Goal: Ask a question: Seek information or help from site administrators or community

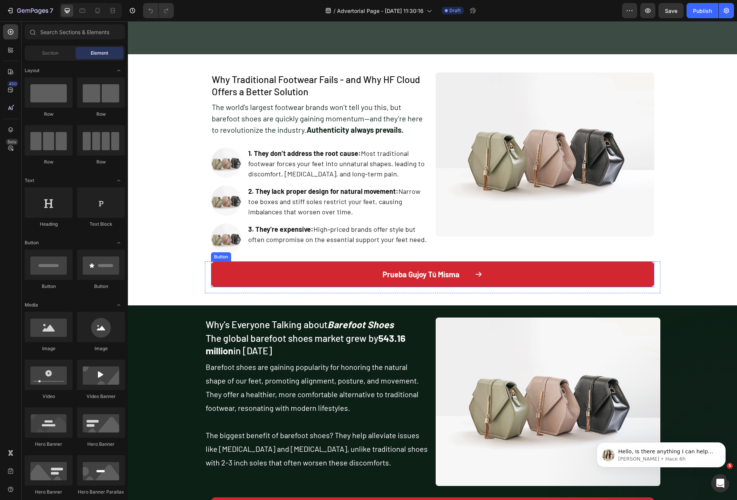
scroll to position [425, 0]
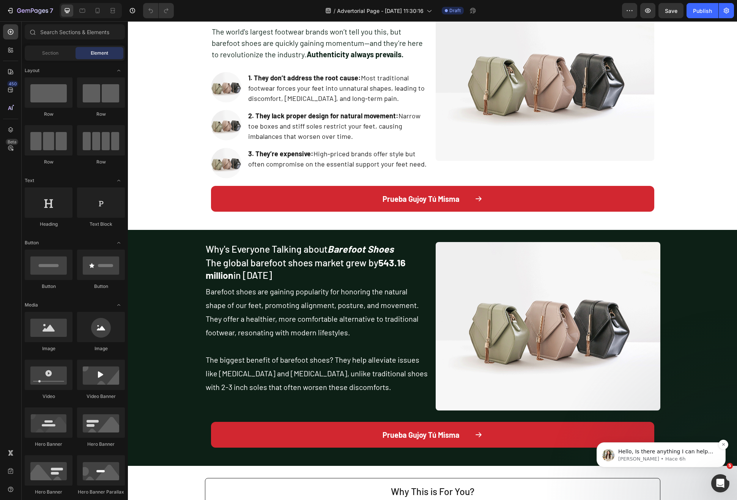
click at [653, 459] on p "[PERSON_NAME] • Hace 6h" at bounding box center [667, 459] width 98 height 7
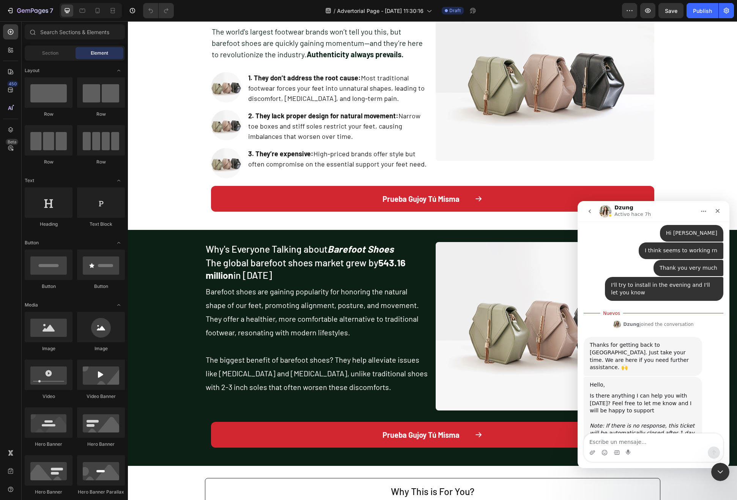
scroll to position [1264, 0]
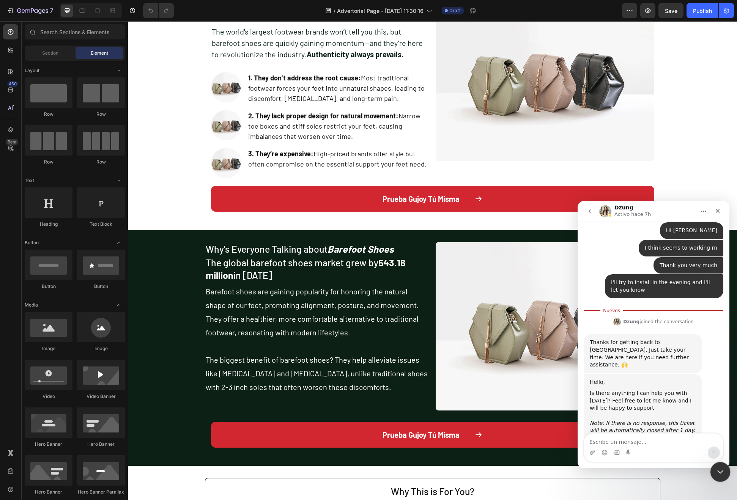
drag, startPoint x: 717, startPoint y: 472, endPoint x: 1247, endPoint y: 865, distance: 659.8
click at [717, 472] on icon "Cerrar Intercom Messenger" at bounding box center [718, 470] width 9 height 9
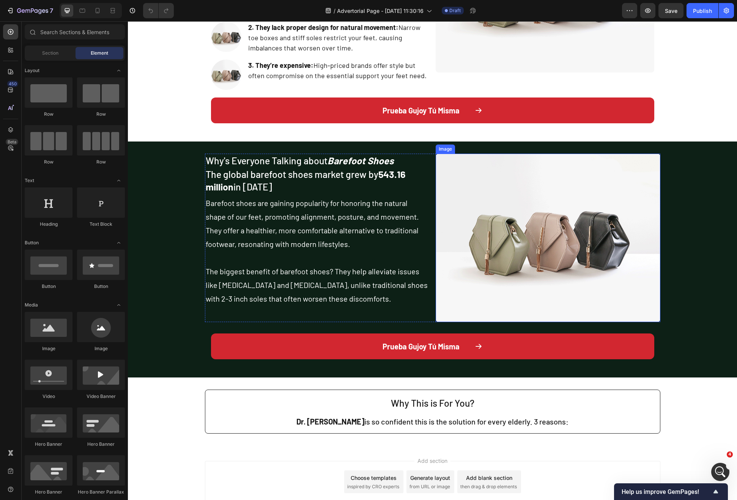
scroll to position [568, 0]
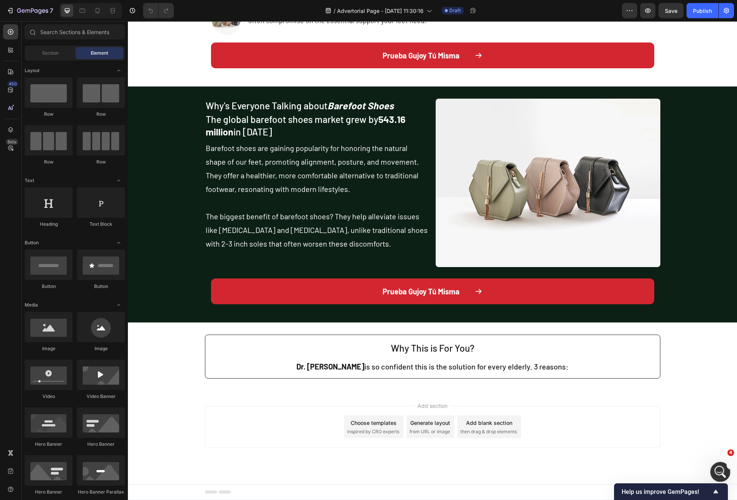
click at [720, 472] on icon "Abrir Intercom Messenger" at bounding box center [719, 471] width 13 height 13
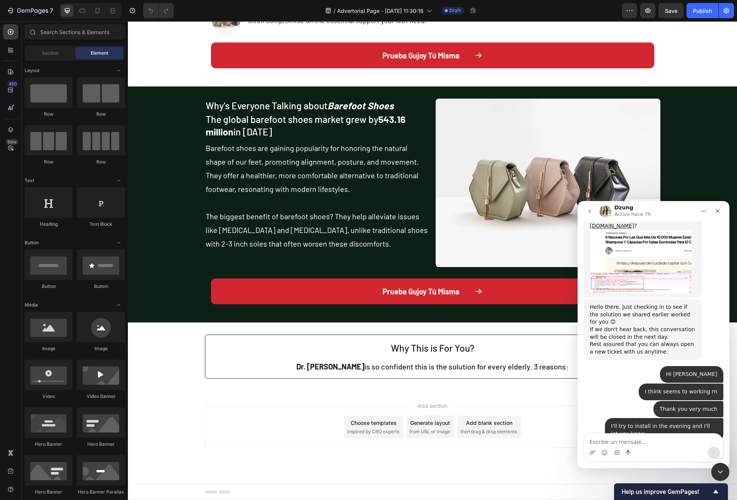
click at [646, 447] on div "Intercom Messenger" at bounding box center [653, 453] width 139 height 12
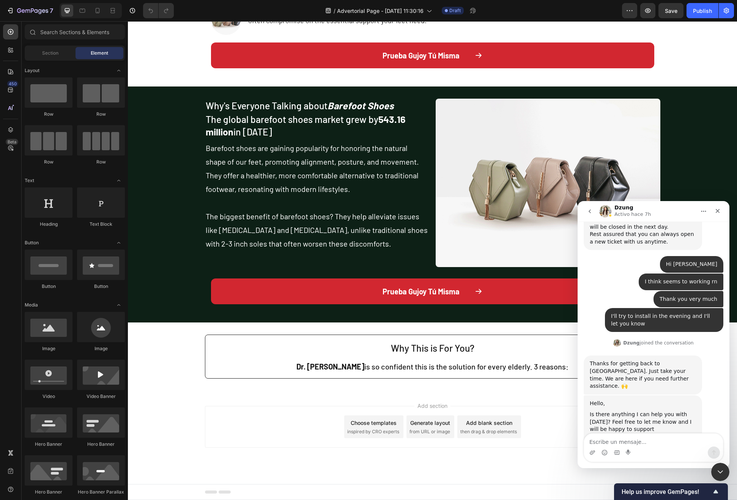
scroll to position [1252, 0]
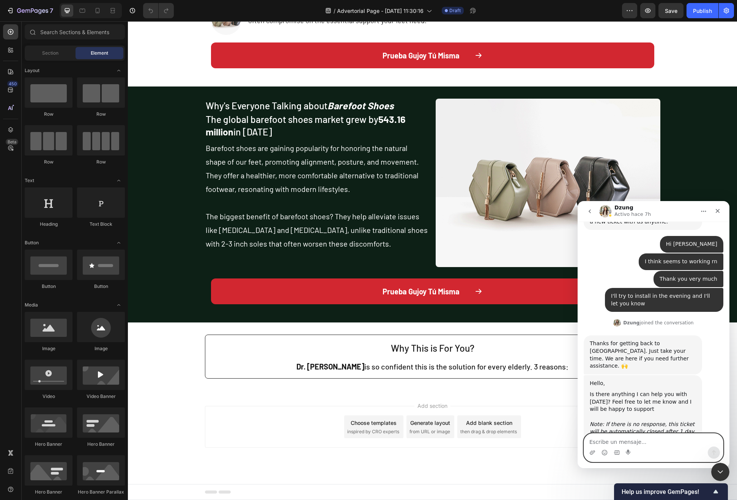
click at [647, 439] on textarea "Escribe un mensaje..." at bounding box center [653, 440] width 139 height 13
type textarea "h"
type textarea "Hey [PERSON_NAME], I would like some help to create this:"
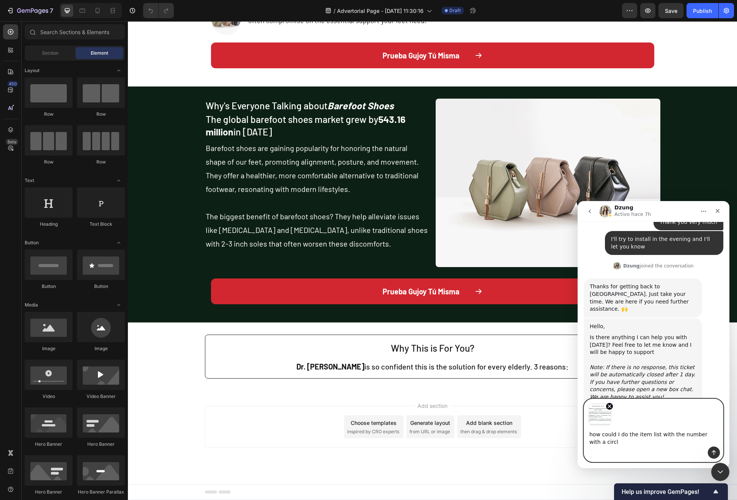
scroll to position [1316, 0]
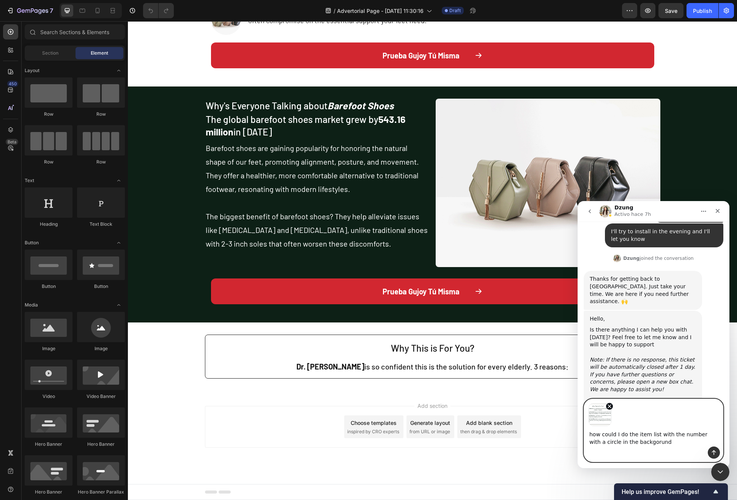
type textarea "how could I do the item list with the number with a circle in the backgorund?"
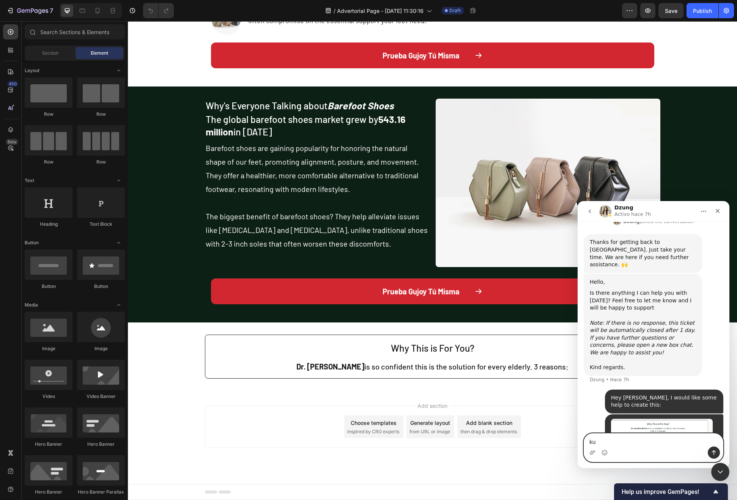
type textarea "k"
type textarea "just like this one"
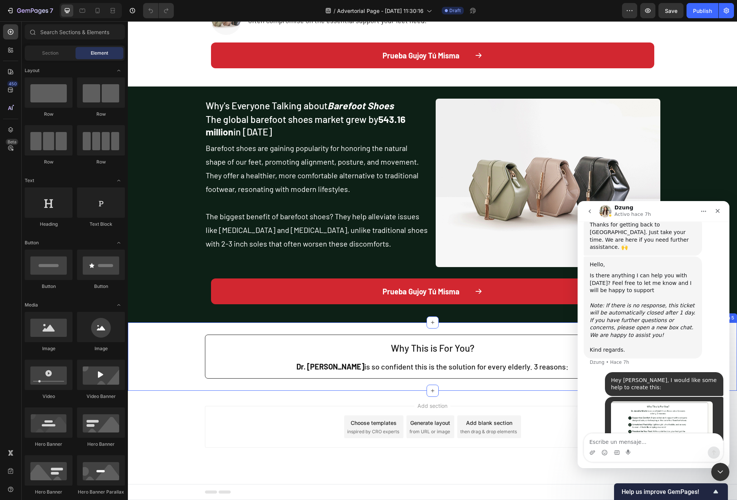
click at [486, 390] on div "Why This is For You? Heading Dr. [PERSON_NAME] is so confident this is the solu…" at bounding box center [432, 356] width 609 height 69
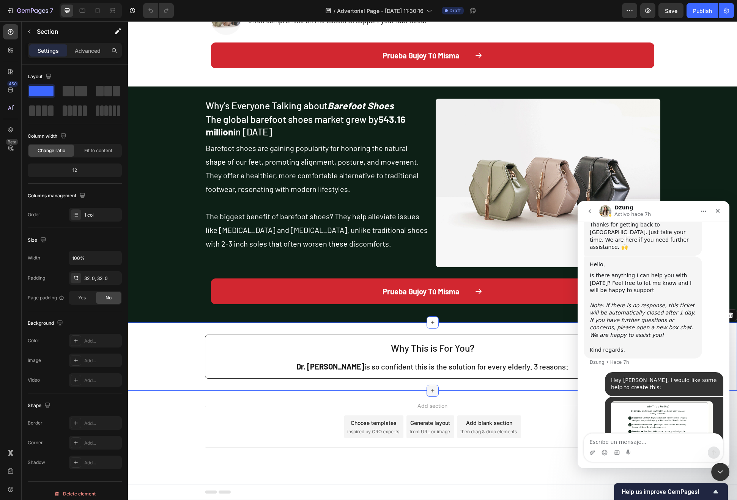
click at [429, 388] on icon at bounding box center [432, 391] width 6 height 6
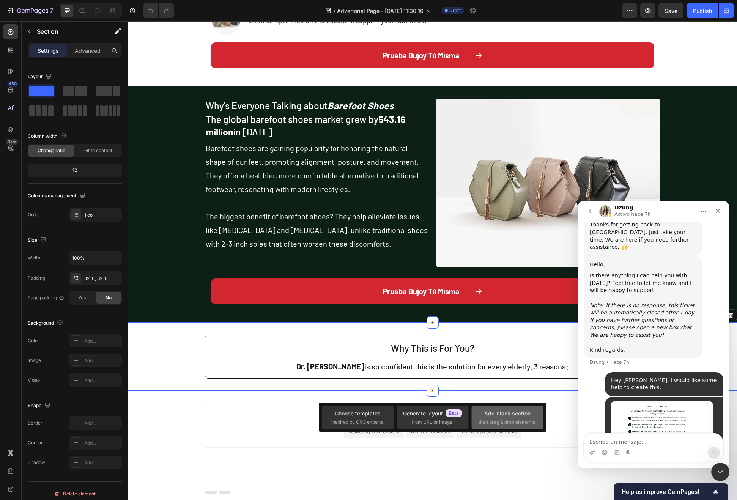
click at [503, 421] on span "then drag & drop elements" at bounding box center [506, 422] width 57 height 7
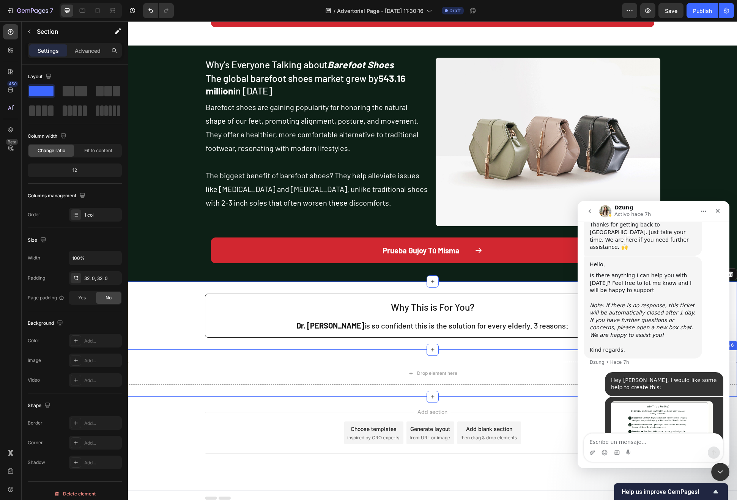
scroll to position [615, 0]
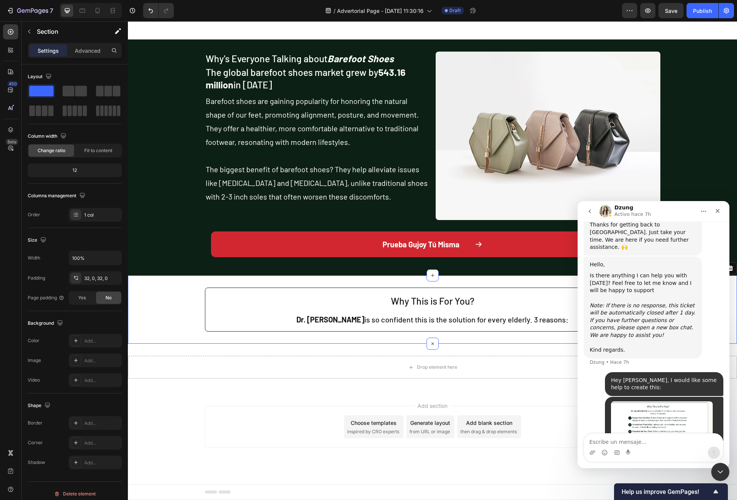
click at [167, 308] on div "Why This is For You? Heading Dr. [PERSON_NAME] is so confident this is the solu…" at bounding box center [432, 310] width 609 height 44
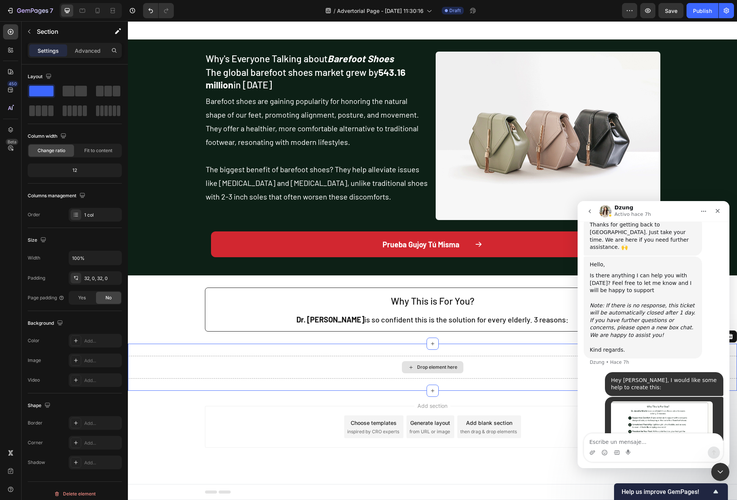
click at [262, 374] on div "Drop element here" at bounding box center [432, 367] width 609 height 23
click at [77, 342] on icon at bounding box center [76, 341] width 6 height 6
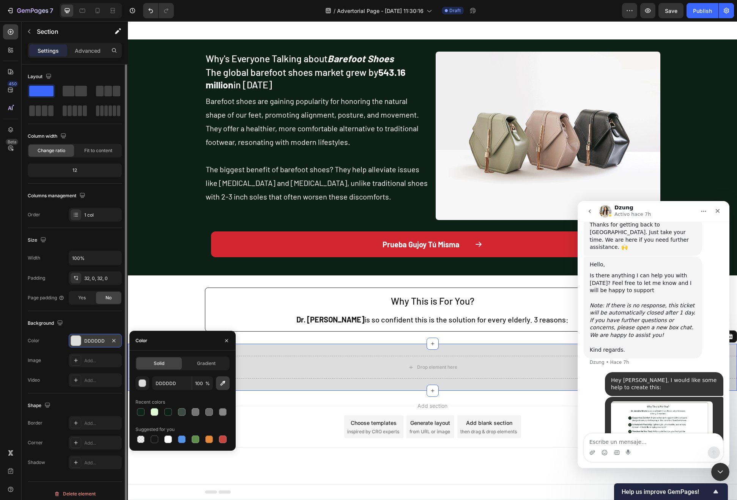
click at [224, 381] on icon "button" at bounding box center [223, 383] width 8 height 8
type input "3C4C44"
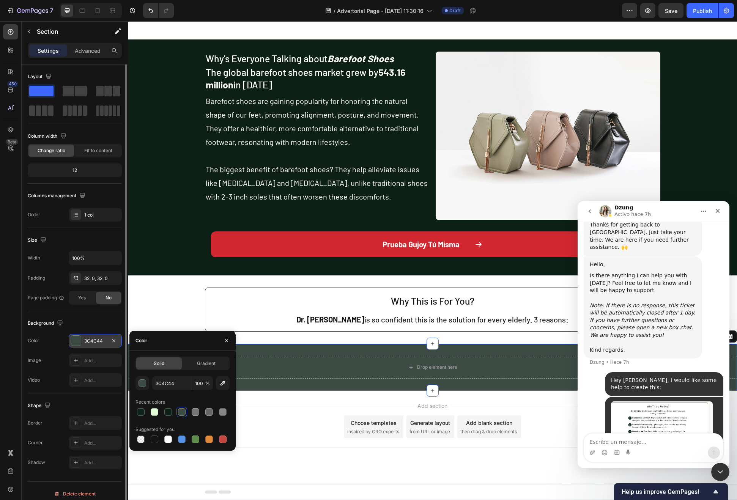
click at [312, 353] on div "Drop element here Section 6 Create Theme Section AI Content Write with GemAI Wh…" at bounding box center [432, 367] width 609 height 47
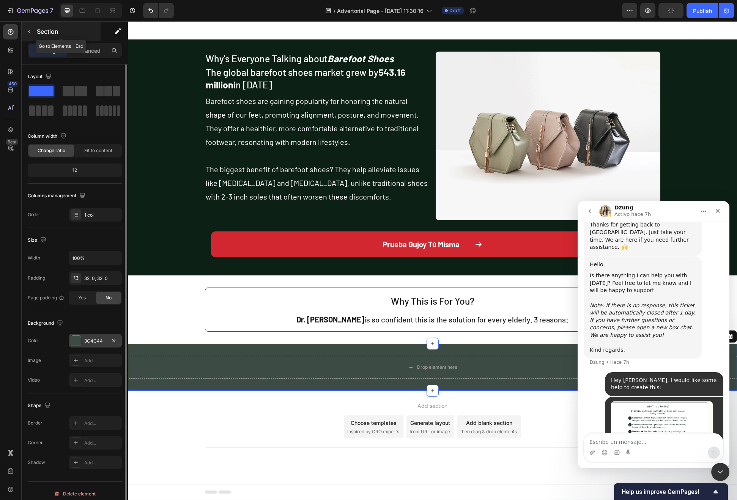
click at [41, 30] on p "Section" at bounding box center [68, 31] width 62 height 9
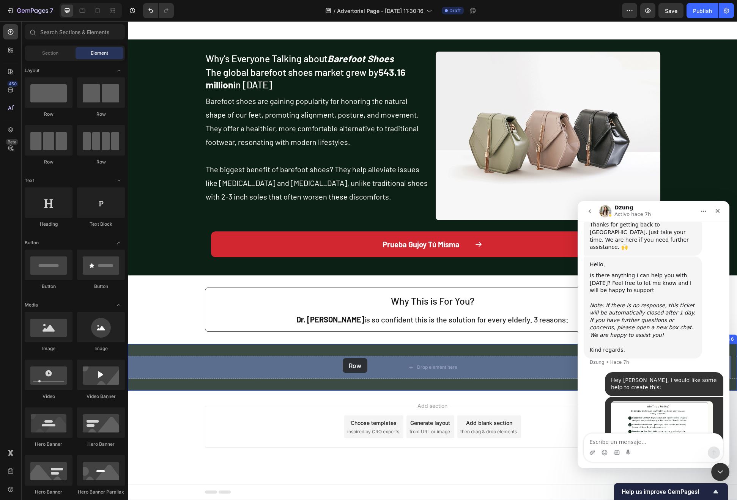
drag, startPoint x: 181, startPoint y: 170, endPoint x: 343, endPoint y: 358, distance: 247.8
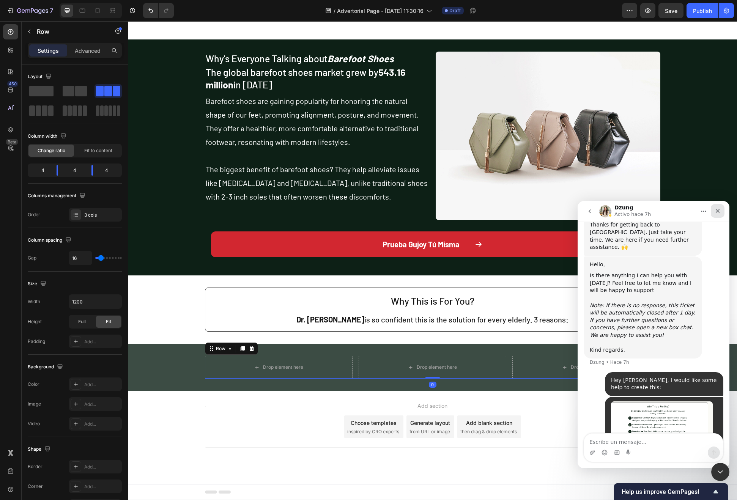
click at [717, 212] on icon "Cerrar" at bounding box center [717, 211] width 6 height 6
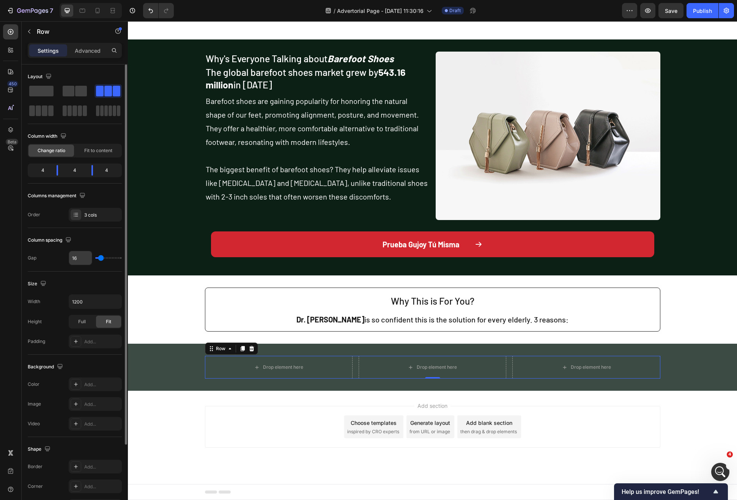
click at [79, 259] on input "16" at bounding box center [80, 258] width 23 height 14
click at [79, 260] on input "16" at bounding box center [80, 258] width 23 height 14
type input "26"
type input "28"
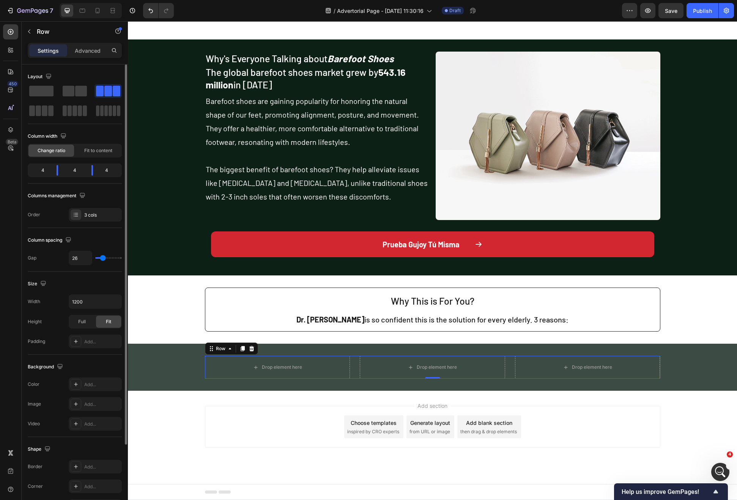
type input "28"
type input "29"
type input "32"
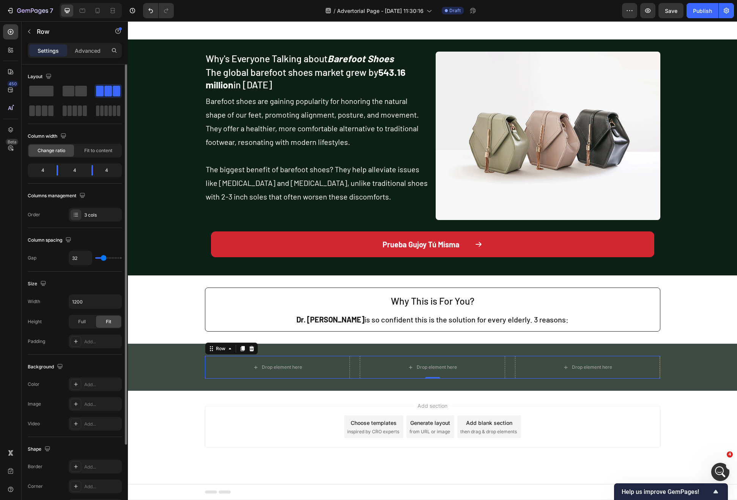
type input "33"
type input "34"
type input "35"
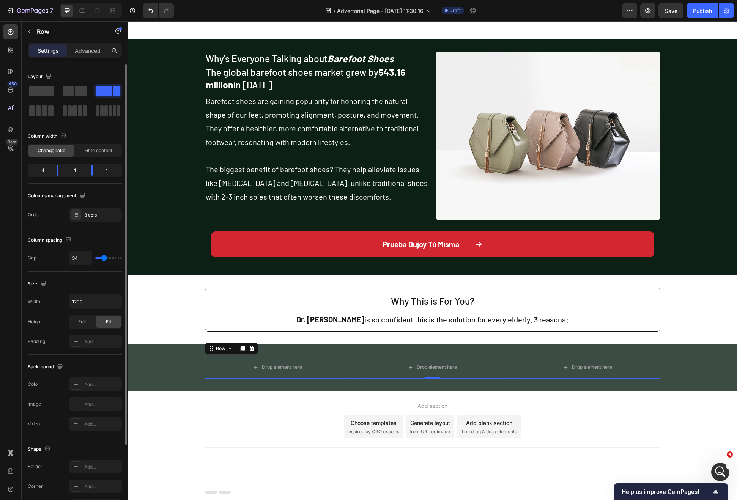
type input "35"
type input "36"
type input "37"
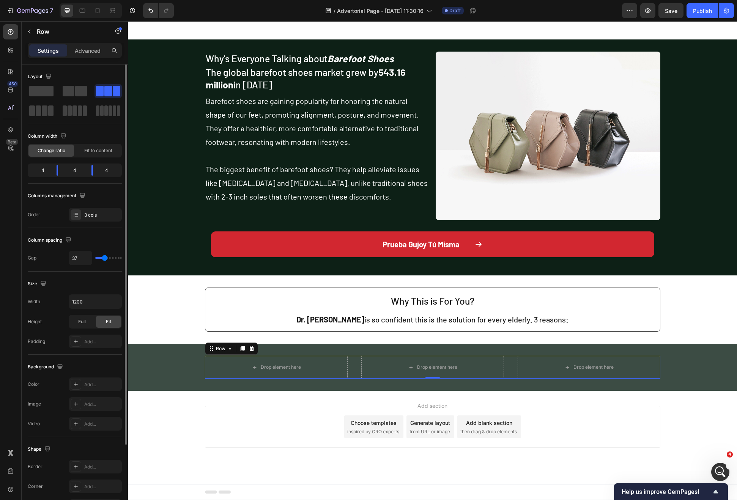
type input "38"
type input "39"
type input "40"
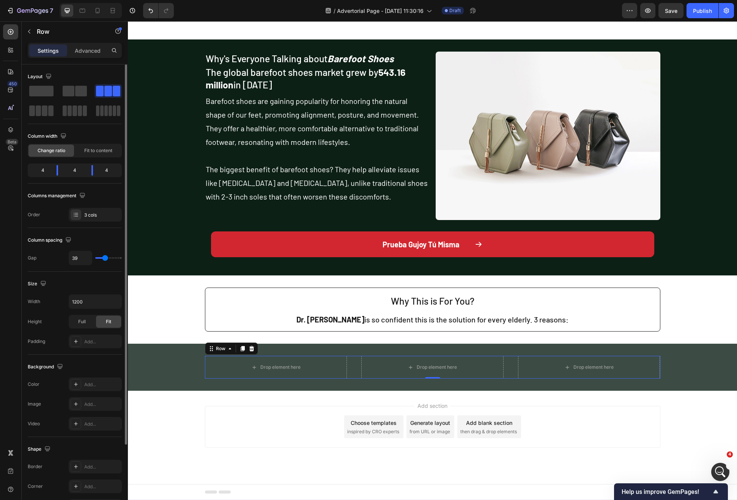
type input "40"
type input "41"
type input "42"
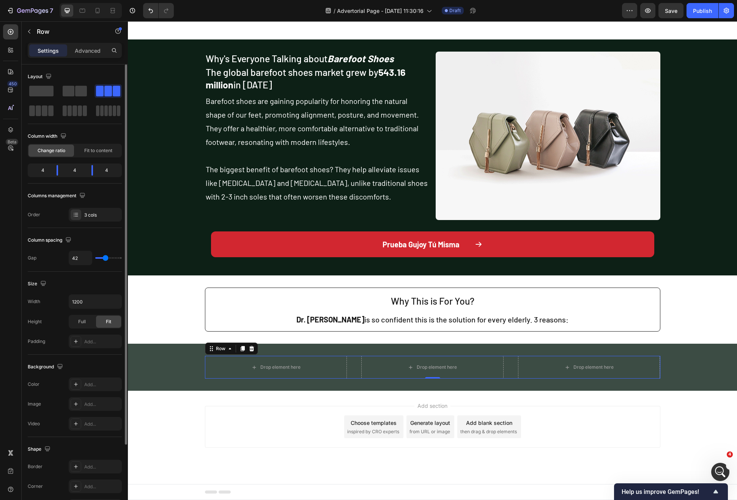
type input "43"
type input "44"
type input "45"
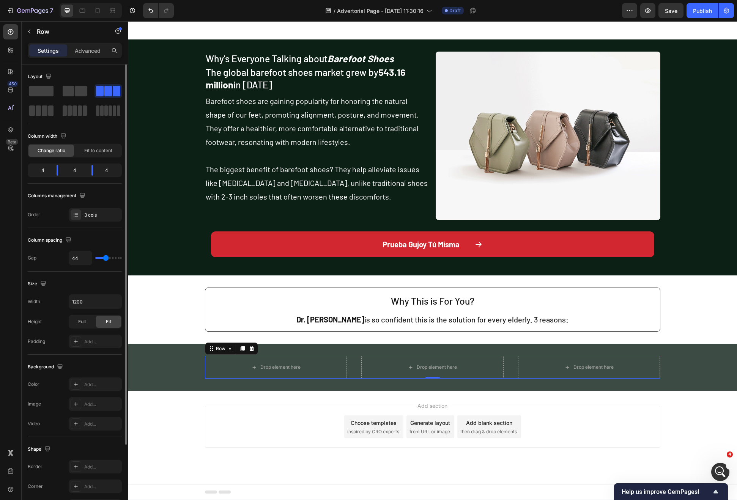
type input "45"
type input "46"
type input "47"
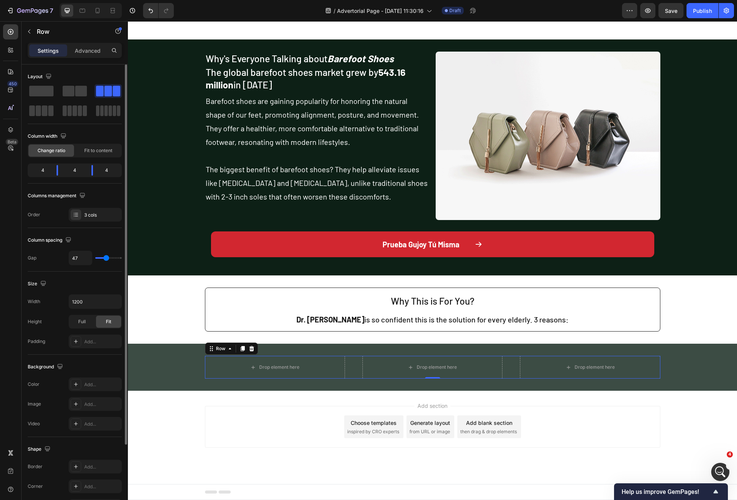
type input "48"
type input "49"
type input "50"
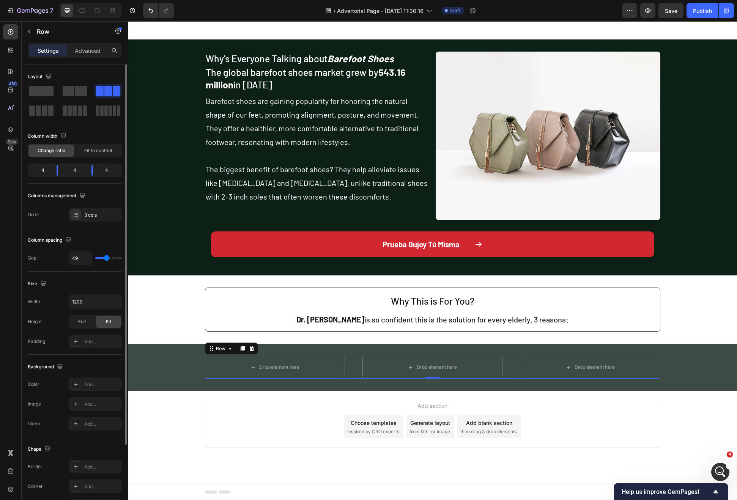
type input "50"
type input "51"
type input "50"
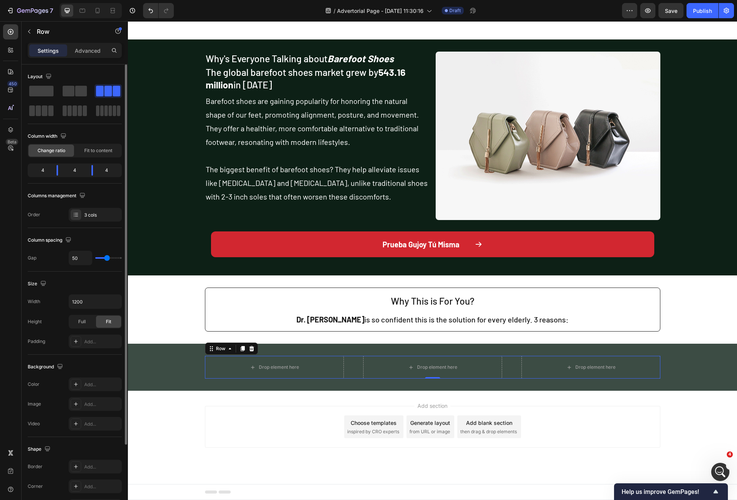
type input "49"
type input "48"
type input "47"
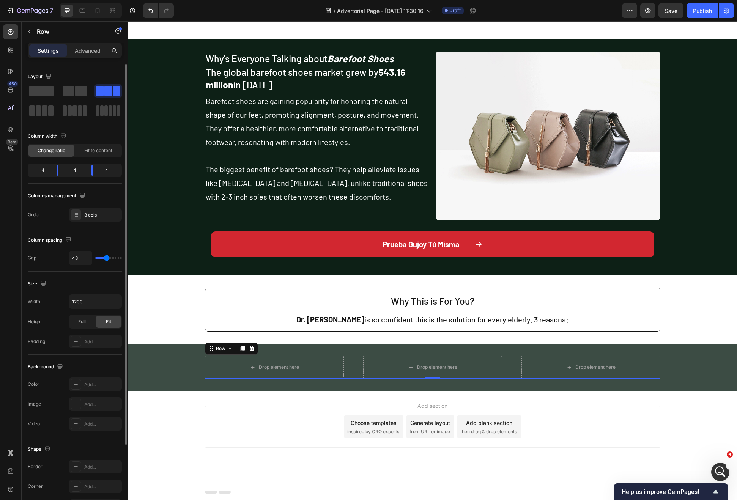
type input "47"
type input "45"
type input "44"
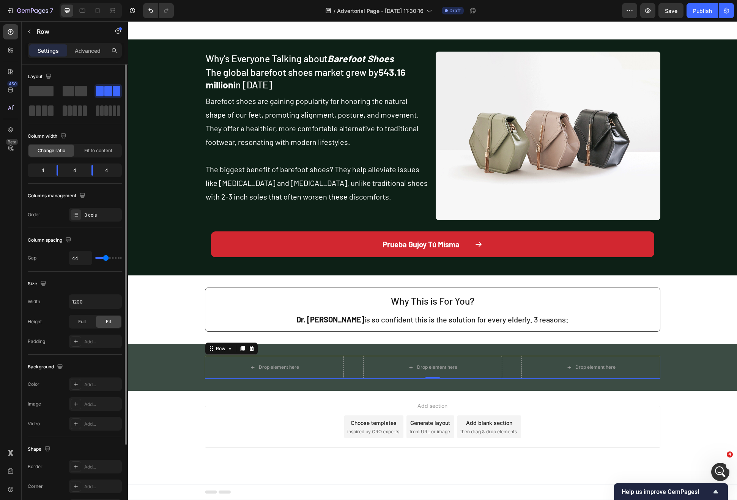
type input "43"
type input "41"
type input "40"
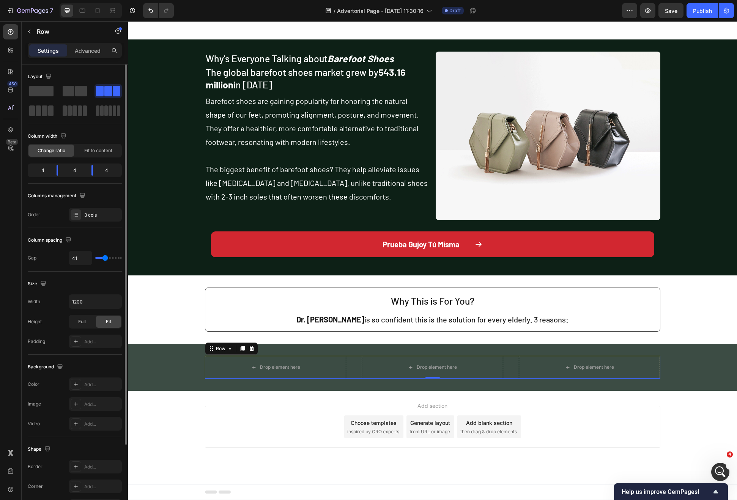
type input "40"
type input "39"
click at [105, 258] on input "range" at bounding box center [108, 258] width 27 height 2
click at [81, 258] on input "39" at bounding box center [80, 258] width 23 height 14
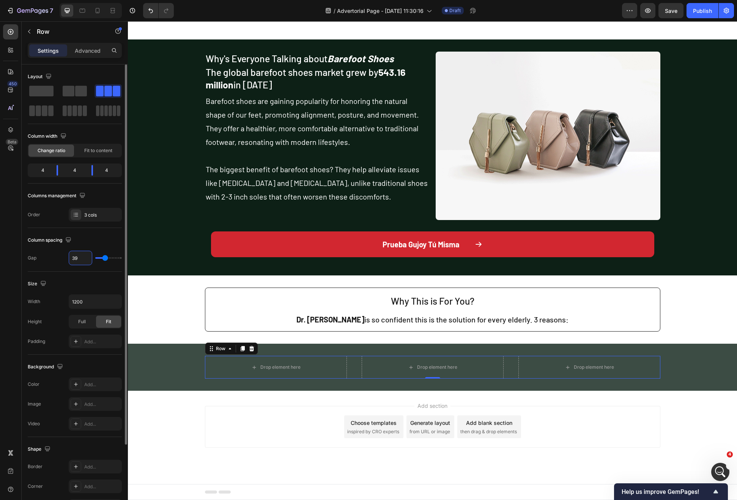
click at [81, 258] on input "39" at bounding box center [80, 258] width 23 height 14
type input "2"
type input "25"
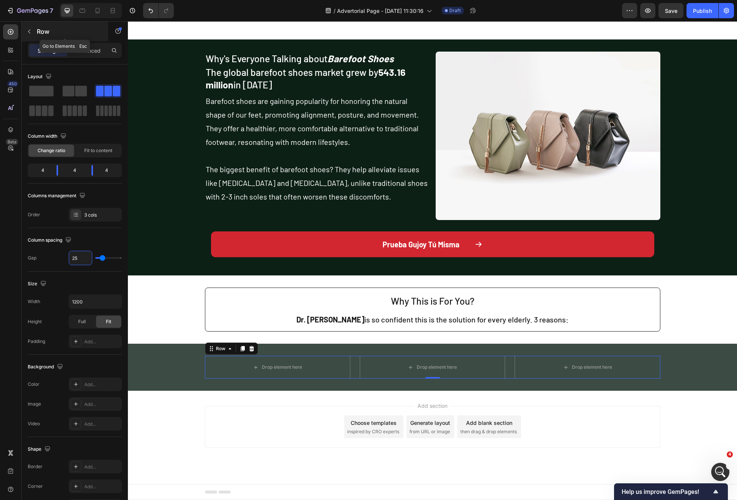
type input "25"
drag, startPoint x: 26, startPoint y: 37, endPoint x: 44, endPoint y: 51, distance: 22.4
click at [27, 37] on button "button" at bounding box center [29, 31] width 12 height 12
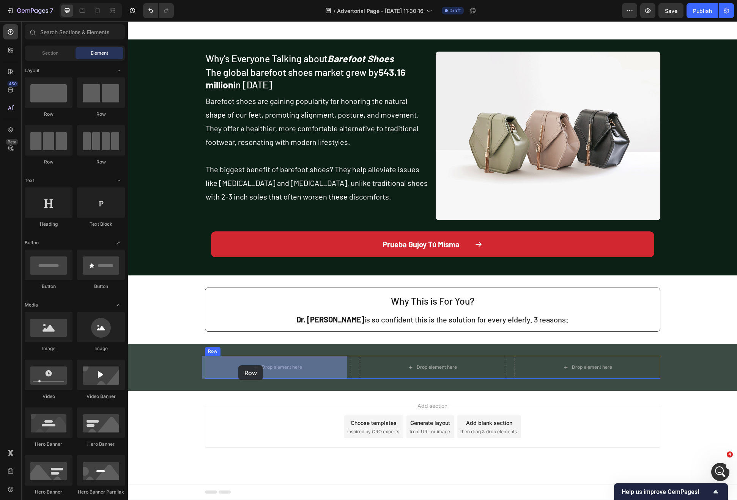
drag, startPoint x: 184, startPoint y: 103, endPoint x: 238, endPoint y: 365, distance: 268.2
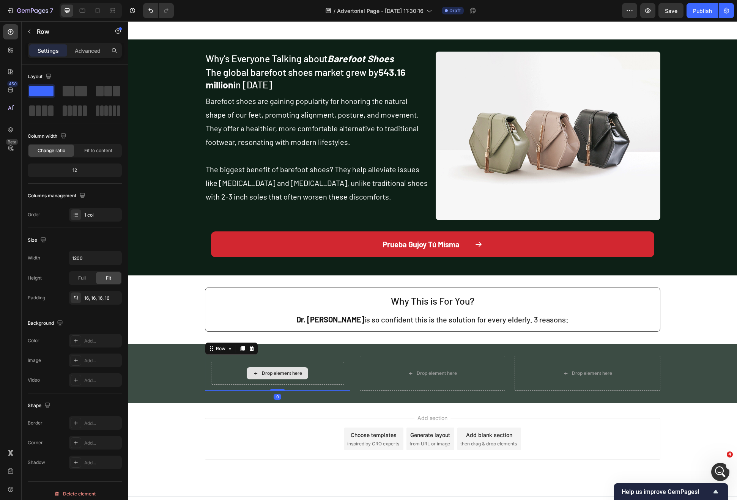
click at [217, 363] on div "Drop element here" at bounding box center [277, 373] width 133 height 23
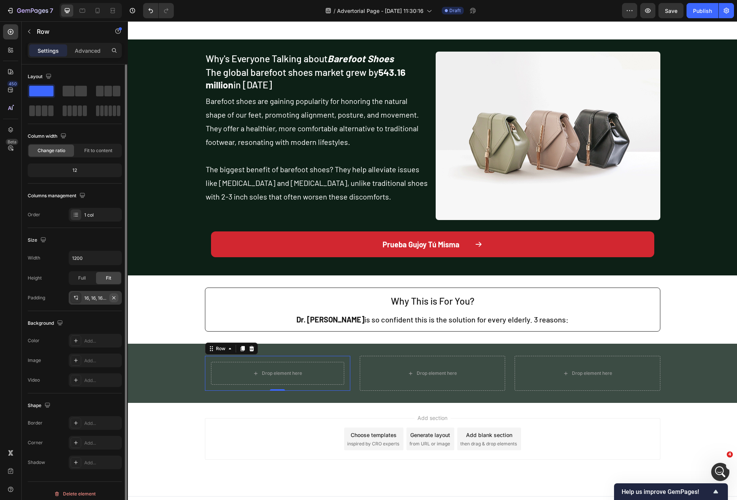
click at [116, 296] on icon "button" at bounding box center [114, 298] width 6 height 6
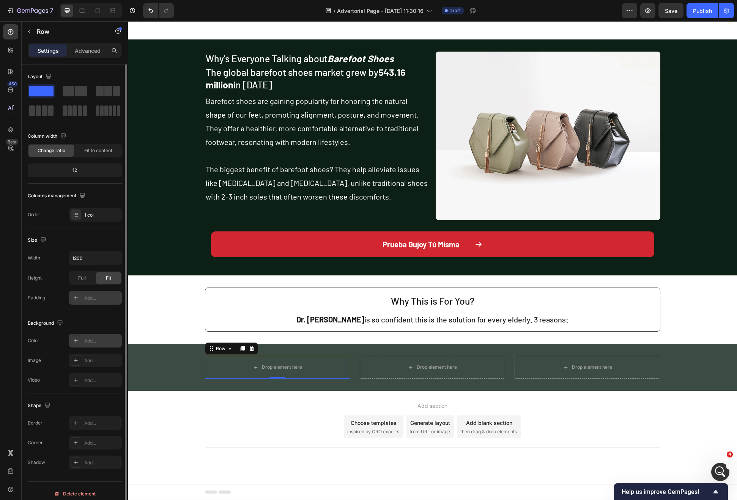
click at [73, 338] on icon at bounding box center [76, 341] width 6 height 6
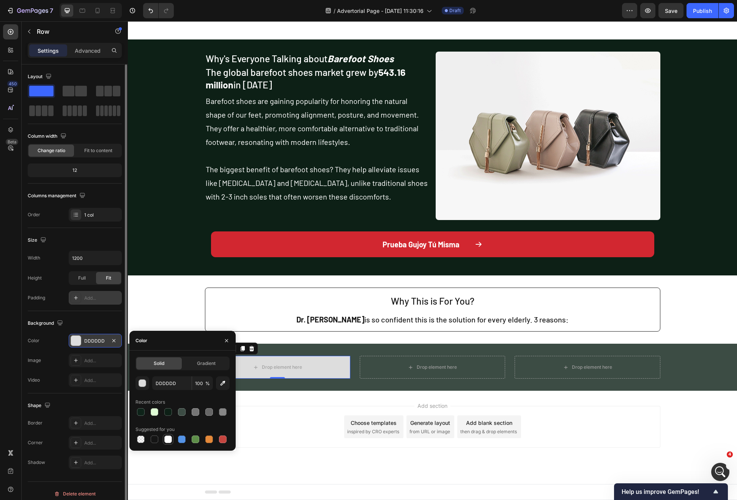
click at [169, 440] on div at bounding box center [168, 440] width 8 height 8
type input "FFFFFF"
click at [317, 369] on div "Drop element here" at bounding box center [277, 367] width 145 height 23
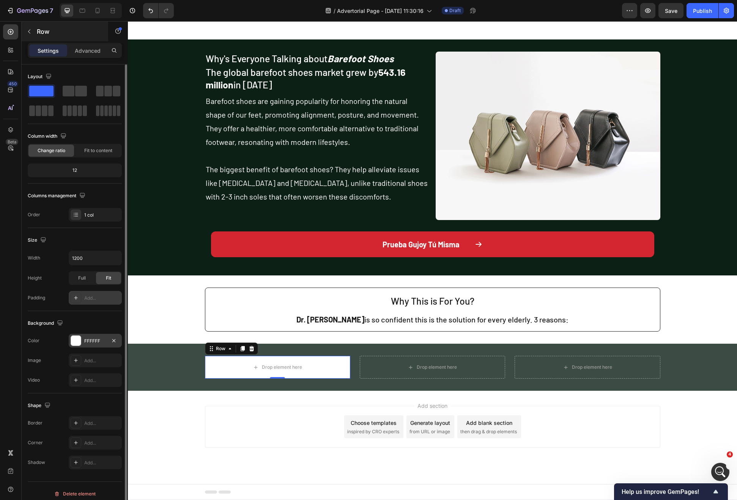
click at [28, 28] on button "button" at bounding box center [29, 31] width 12 height 12
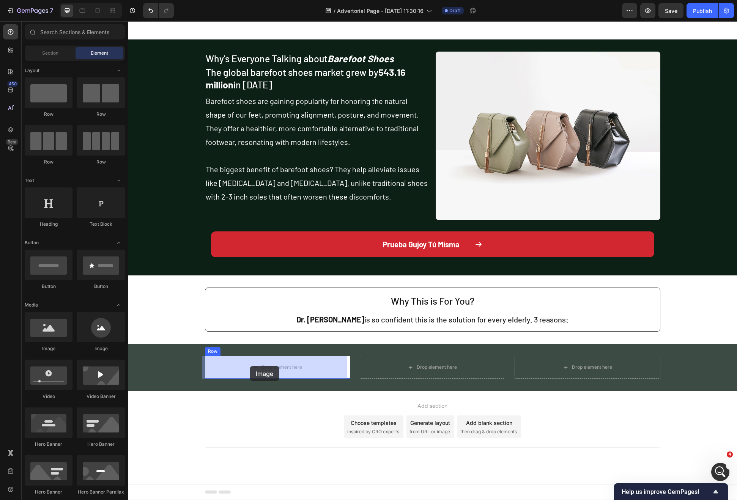
drag, startPoint x: 182, startPoint y: 356, endPoint x: 200, endPoint y: 363, distance: 19.9
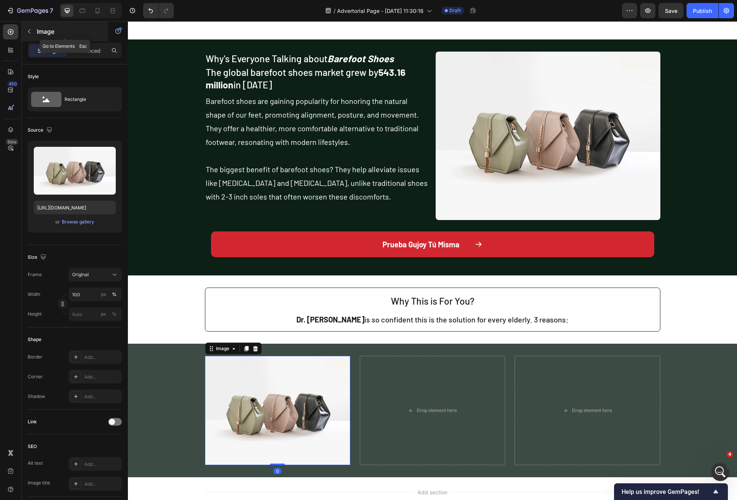
click at [38, 35] on p "Image" at bounding box center [69, 31] width 64 height 9
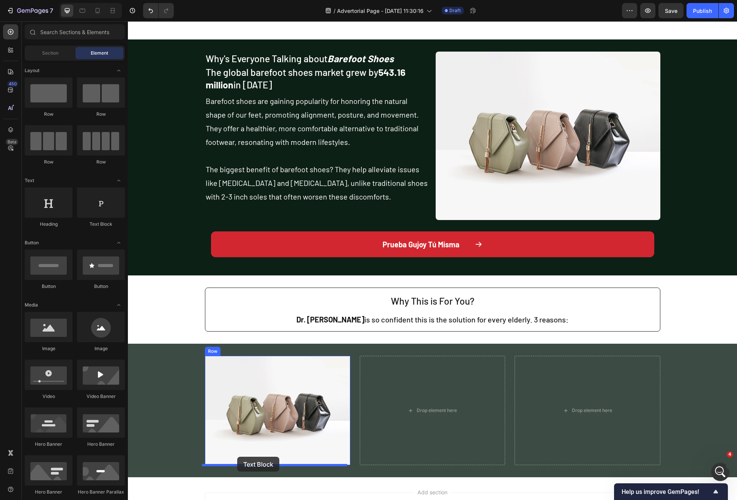
drag, startPoint x: 215, startPoint y: 228, endPoint x: 237, endPoint y: 457, distance: 229.8
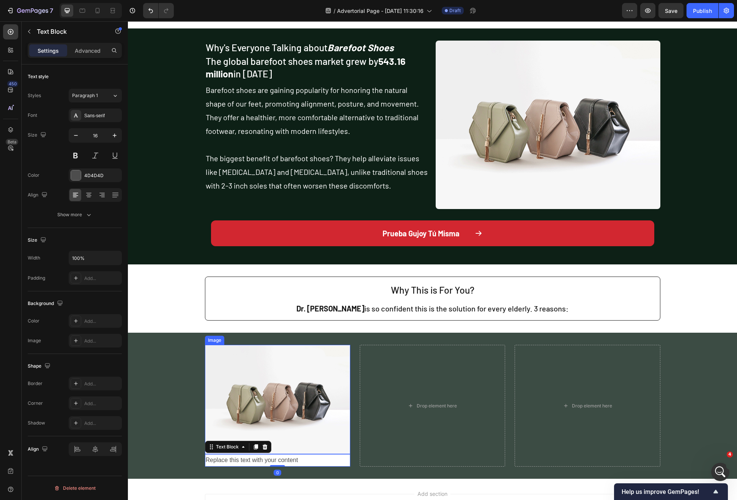
scroll to position [666, 0]
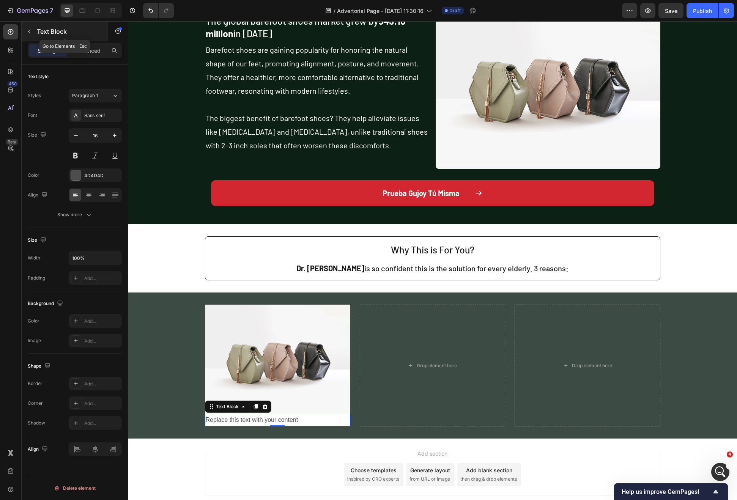
click at [45, 26] on div "Text Block" at bounding box center [65, 32] width 86 height 20
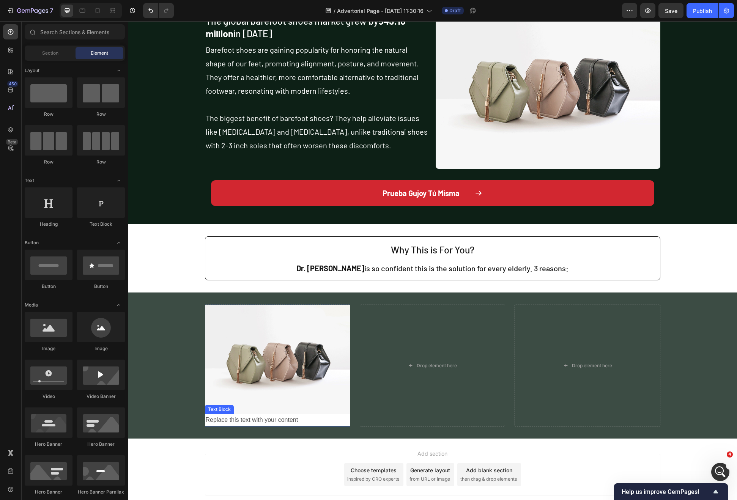
click at [278, 420] on div "Replace this text with your content" at bounding box center [277, 420] width 145 height 13
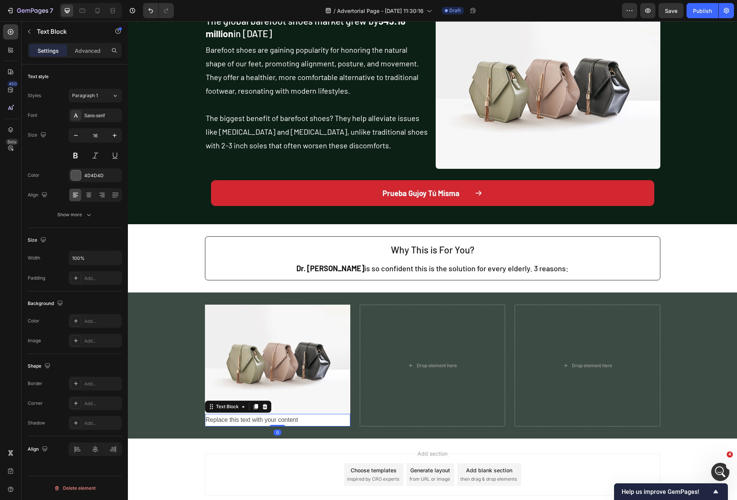
click at [289, 420] on div "Replace this text with your content" at bounding box center [277, 420] width 145 height 13
click at [289, 420] on p "Replace this text with your content" at bounding box center [278, 420] width 144 height 11
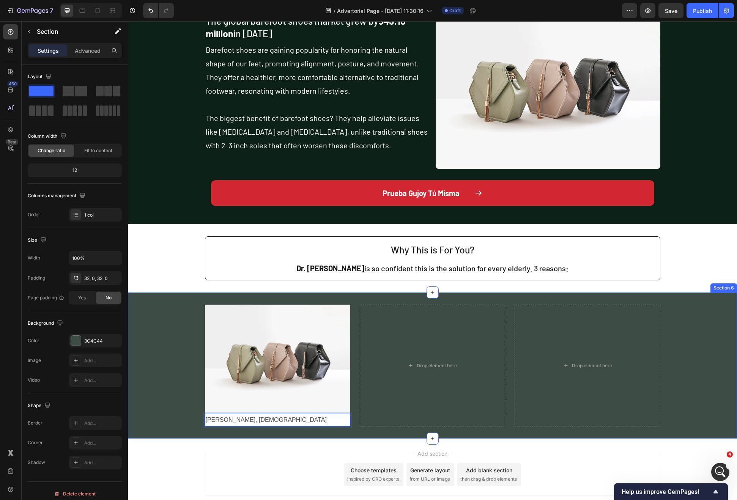
click at [182, 421] on div "Image [PERSON_NAME], [DEMOGRAPHIC_DATA] Text Block 0 Row Drop element here Drop…" at bounding box center [432, 365] width 609 height 121
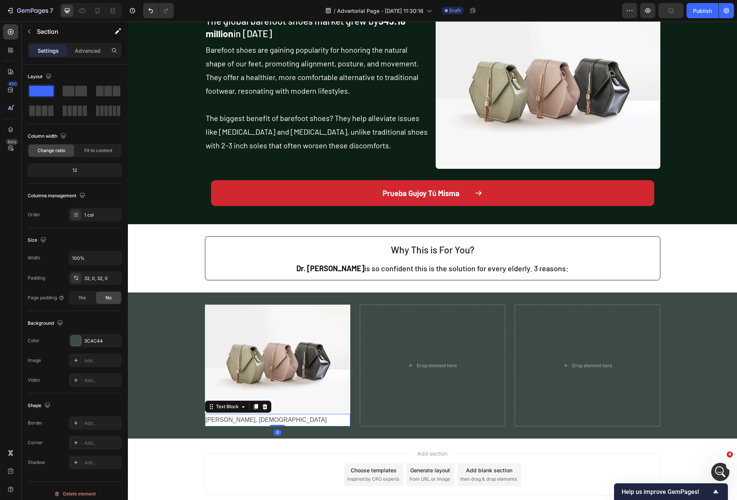
click at [269, 418] on p "[PERSON_NAME], [DEMOGRAPHIC_DATA]" at bounding box center [278, 420] width 144 height 11
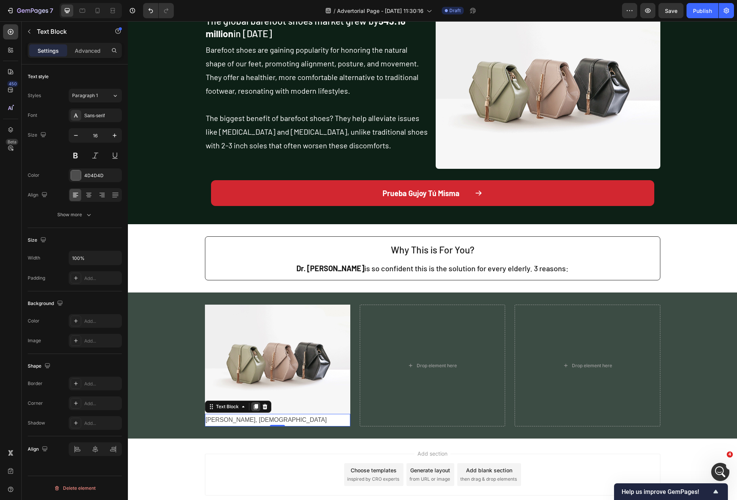
click at [253, 407] on icon at bounding box center [255, 406] width 4 height 5
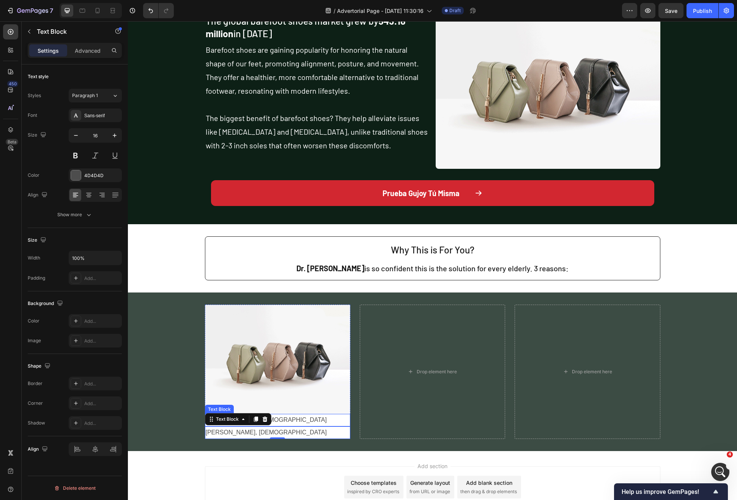
click at [342, 416] on p "[PERSON_NAME], [DEMOGRAPHIC_DATA]" at bounding box center [278, 420] width 144 height 11
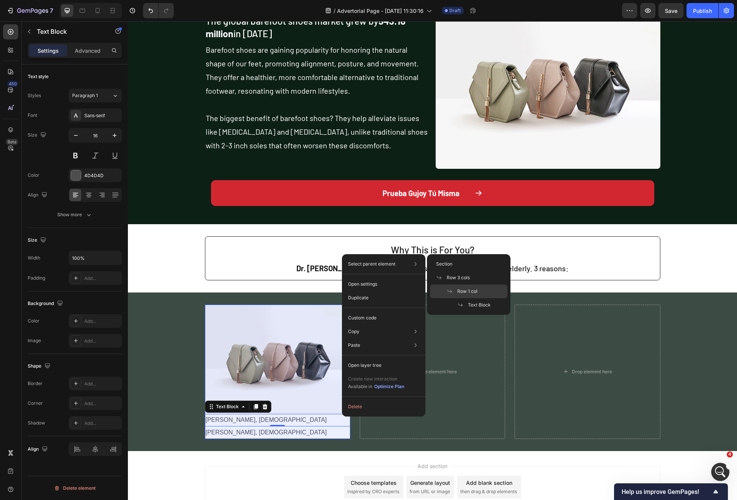
drag, startPoint x: 461, startPoint y: 290, endPoint x: 334, endPoint y: 269, distance: 129.2
click at [461, 290] on span "Row 1 col" at bounding box center [467, 291] width 20 height 7
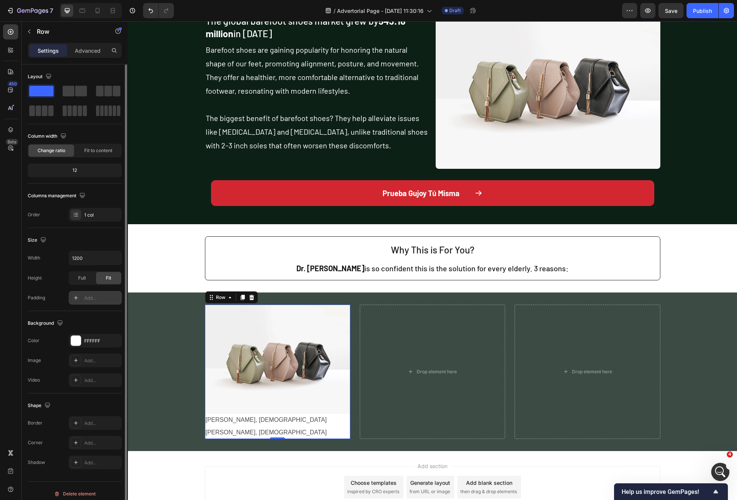
click at [94, 298] on div "Add..." at bounding box center [102, 298] width 36 height 7
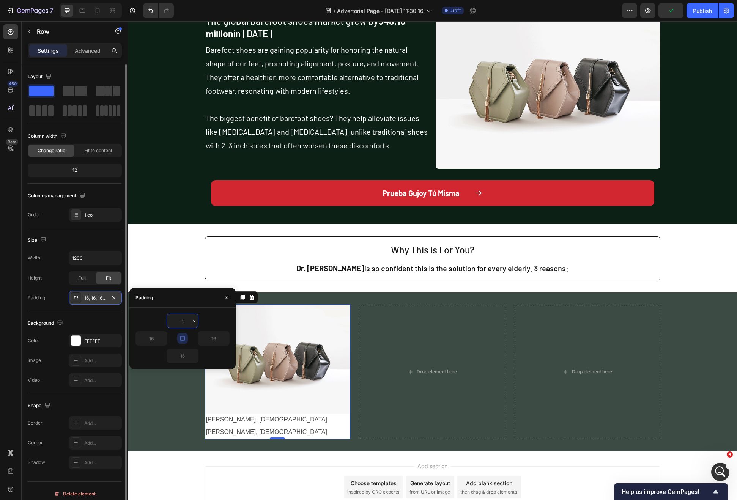
type input "10"
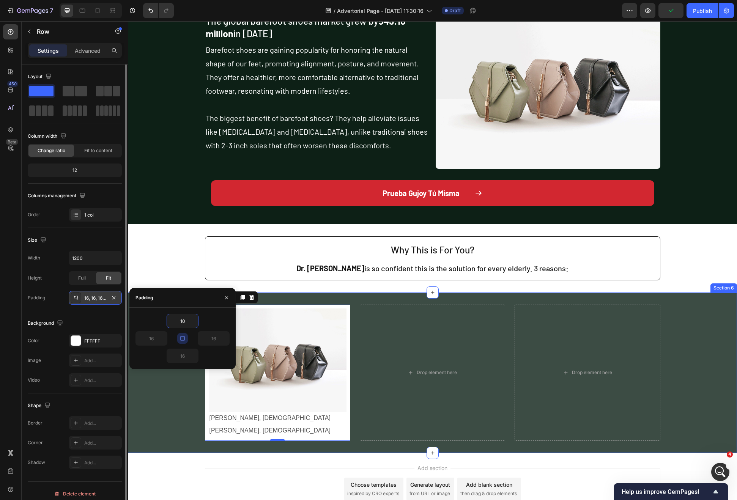
click at [186, 415] on div "Image [PERSON_NAME], [DEMOGRAPHIC_DATA] Text Block [PERSON_NAME], [DEMOGRAPHIC_…" at bounding box center [432, 373] width 609 height 136
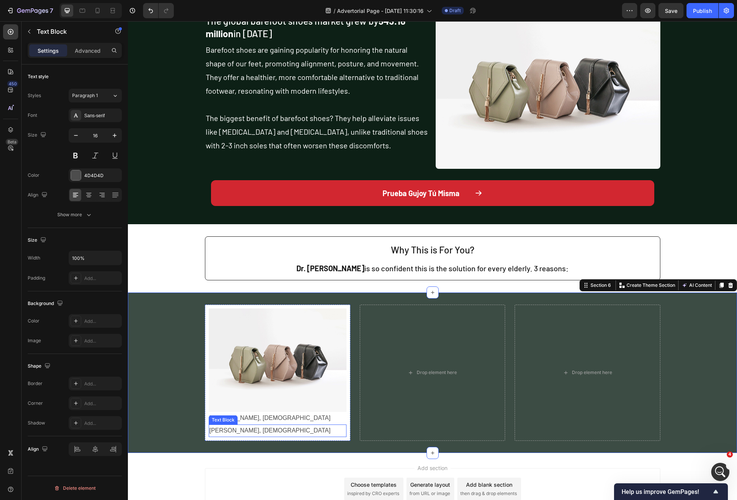
click at [231, 425] on div "[PERSON_NAME], [DEMOGRAPHIC_DATA] Text Block" at bounding box center [278, 431] width 138 height 13
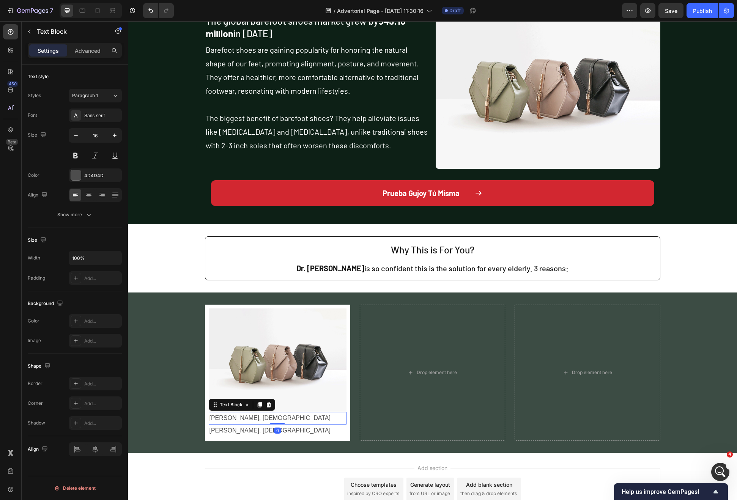
click at [234, 424] on div "[PERSON_NAME], [DEMOGRAPHIC_DATA]" at bounding box center [278, 418] width 138 height 13
click at [235, 435] on p "[PERSON_NAME], [DEMOGRAPHIC_DATA]" at bounding box center [277, 430] width 136 height 11
click at [234, 435] on p "[PERSON_NAME], [DEMOGRAPHIC_DATA]" at bounding box center [277, 430] width 136 height 11
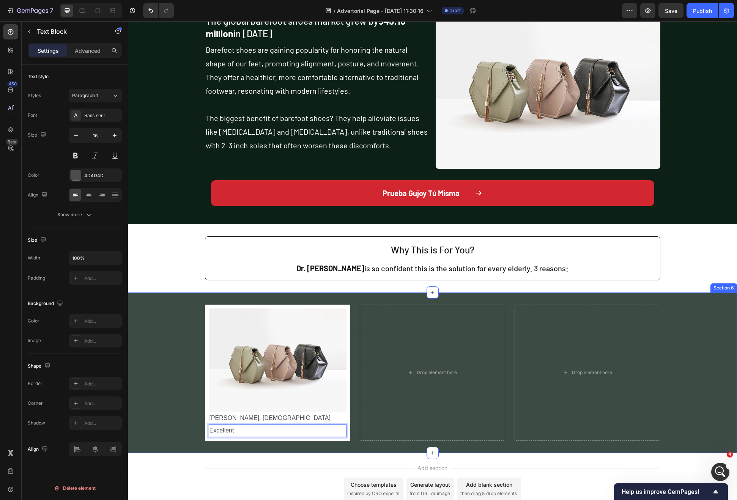
click at [192, 419] on div "Image [PERSON_NAME], [DEMOGRAPHIC_DATA] Text Block Excellent Text Block 0 Row D…" at bounding box center [432, 373] width 609 height 136
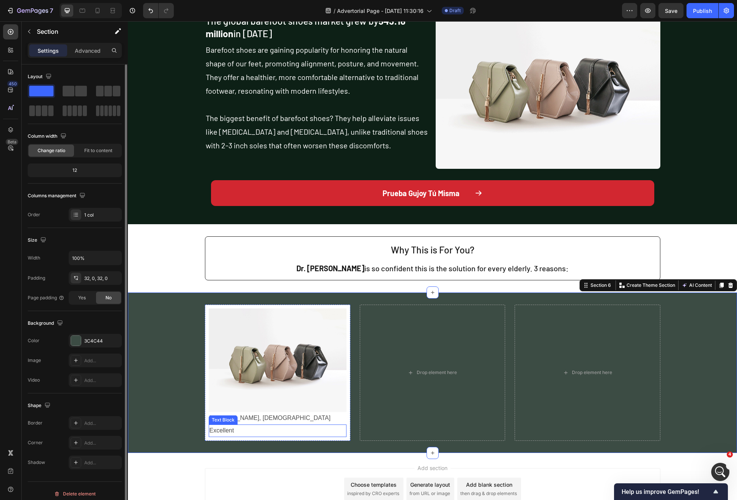
click at [222, 428] on p "Excellent" at bounding box center [277, 430] width 136 height 11
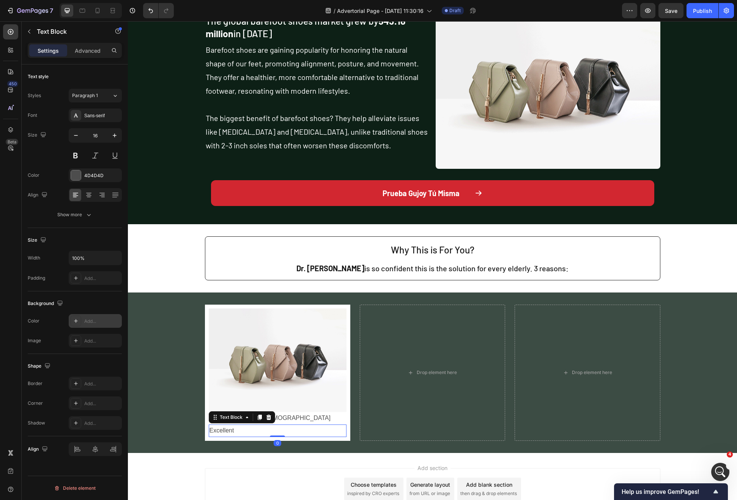
click at [79, 318] on div at bounding box center [76, 321] width 11 height 11
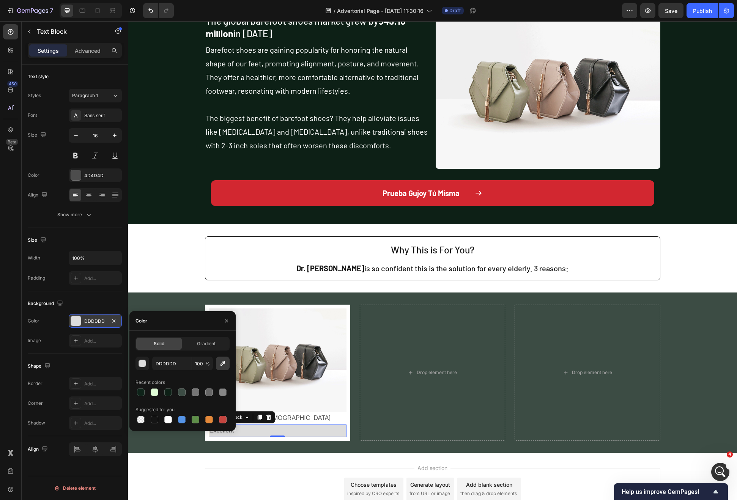
click at [223, 366] on icon "button" at bounding box center [223, 364] width 8 height 8
type input "306336"
click at [74, 170] on div at bounding box center [76, 175] width 10 height 10
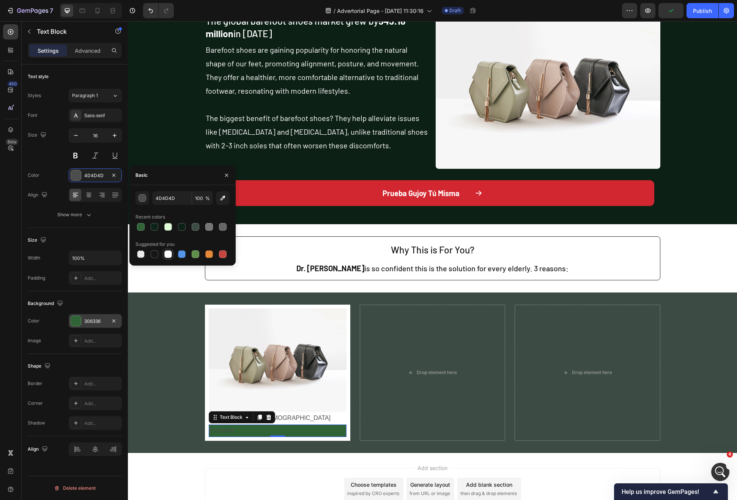
click at [166, 253] on div at bounding box center [168, 254] width 8 height 8
type input "FFFFFF"
click at [108, 258] on div "100%" at bounding box center [95, 258] width 52 height 14
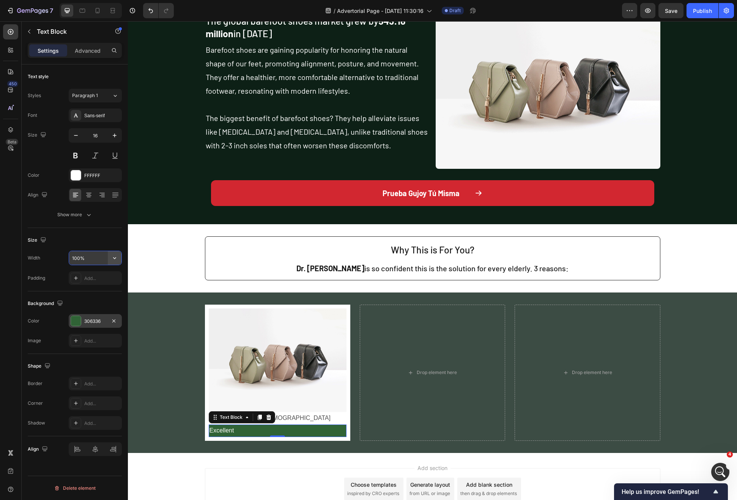
click at [110, 258] on button "button" at bounding box center [115, 258] width 14 height 14
click at [101, 272] on div "Fit content Auto" at bounding box center [87, 277] width 62 height 14
click at [97, 251] on input "Auto" at bounding box center [95, 258] width 52 height 14
click at [116, 255] on icon "button" at bounding box center [115, 258] width 8 height 8
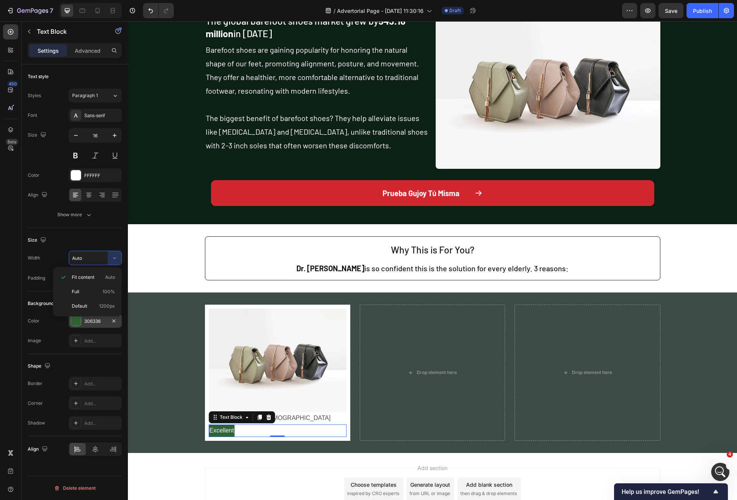
click at [83, 263] on input "Auto" at bounding box center [95, 258] width 52 height 14
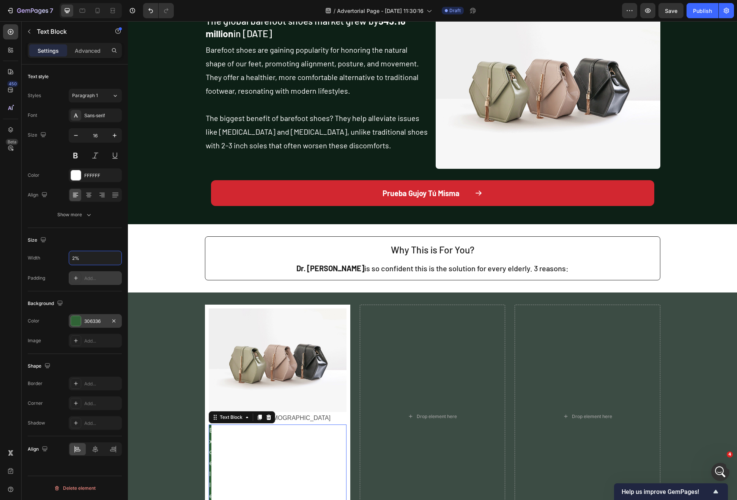
type input "20%"
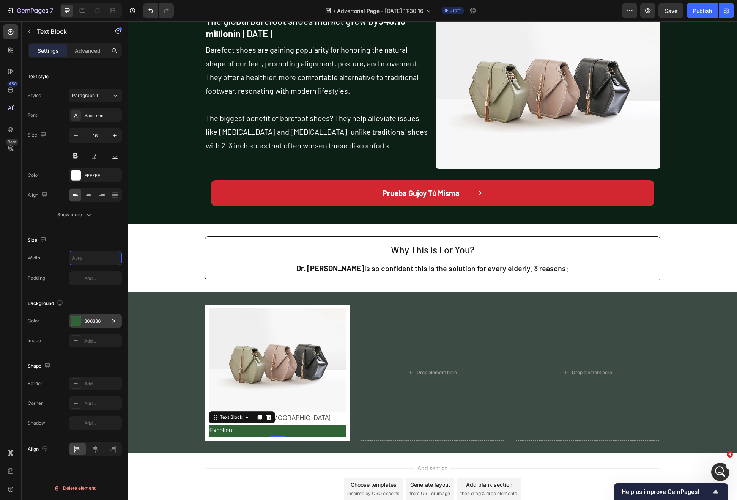
click at [85, 264] on input "text" at bounding box center [95, 258] width 52 height 14
click at [114, 250] on div "Size Width Padding Add..." at bounding box center [75, 259] width 94 height 63
click at [114, 255] on icon "button" at bounding box center [115, 258] width 8 height 8
click at [98, 277] on p "Fit content Auto" at bounding box center [93, 277] width 43 height 7
type input "Auto"
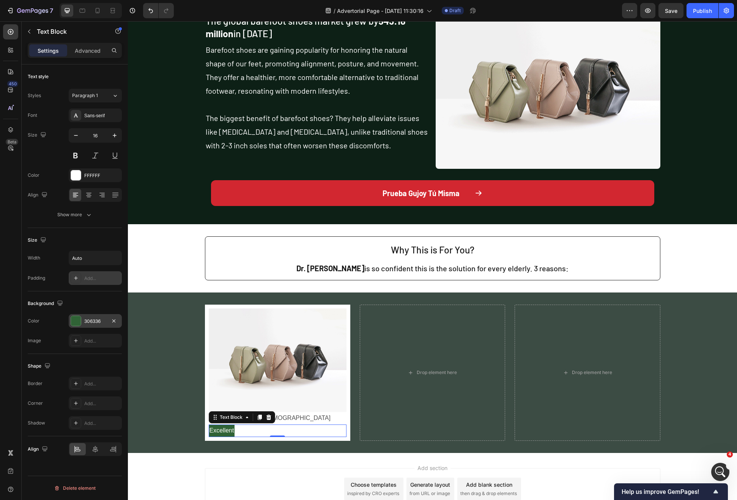
click at [94, 279] on div "Add..." at bounding box center [102, 278] width 36 height 7
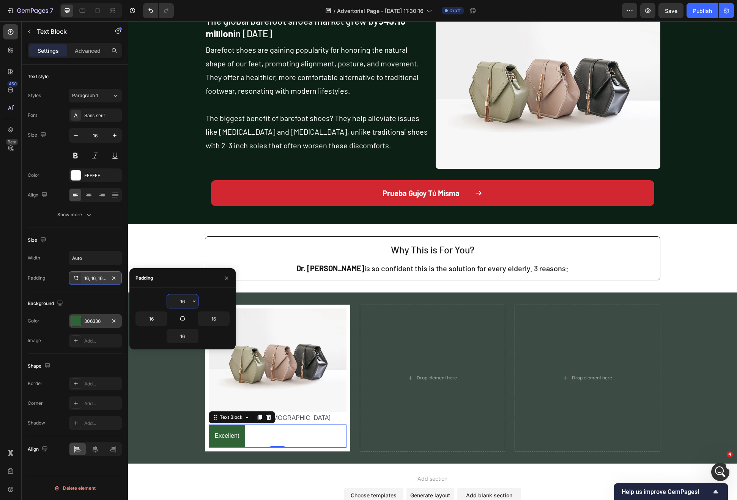
click at [186, 302] on input "16" at bounding box center [182, 301] width 31 height 14
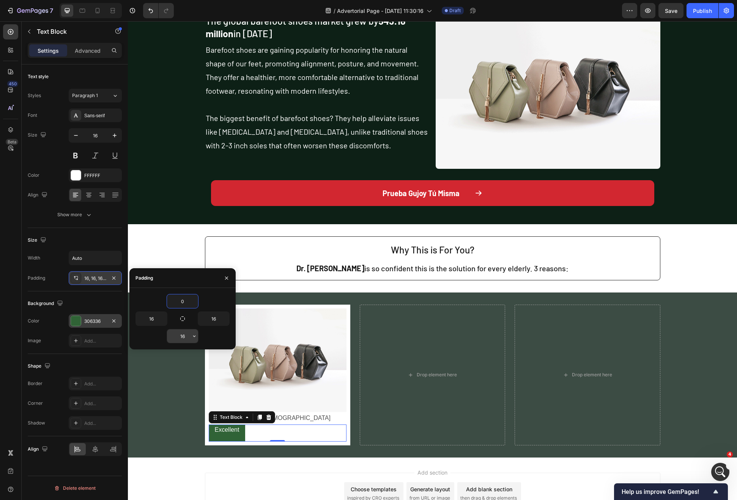
type input "0"
click at [181, 338] on input "16" at bounding box center [182, 336] width 31 height 14
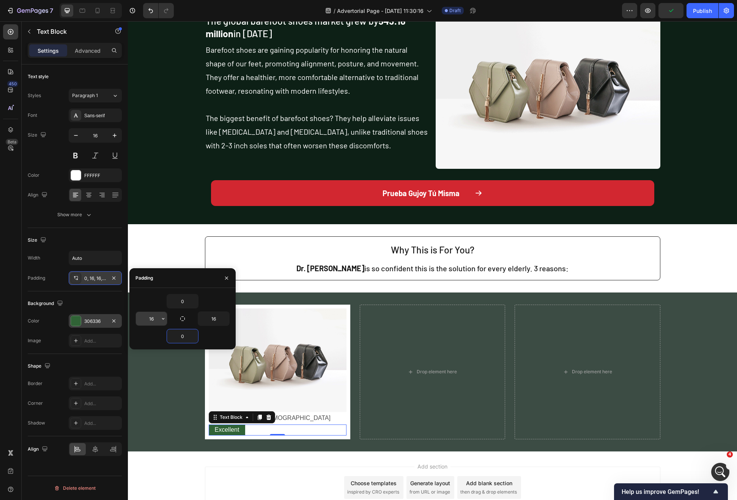
type input "0"
click at [154, 322] on input "16" at bounding box center [151, 319] width 31 height 14
click at [209, 315] on input "16" at bounding box center [213, 319] width 31 height 14
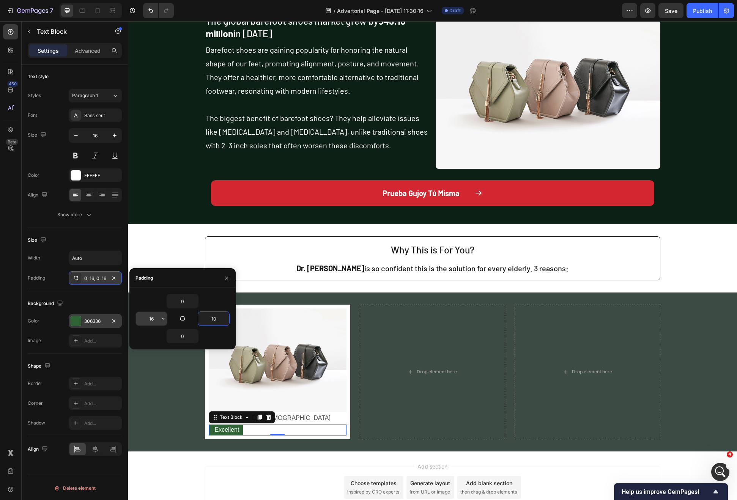
type input "10"
click at [152, 315] on input "16" at bounding box center [151, 319] width 31 height 14
click at [151, 315] on input "140" at bounding box center [151, 319] width 31 height 14
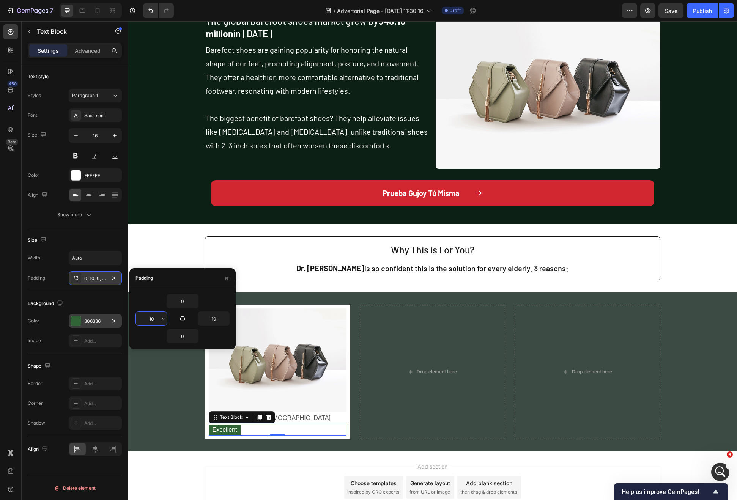
click at [152, 316] on input "10" at bounding box center [151, 319] width 31 height 14
type input "15"
click at [213, 318] on input "10" at bounding box center [213, 319] width 31 height 14
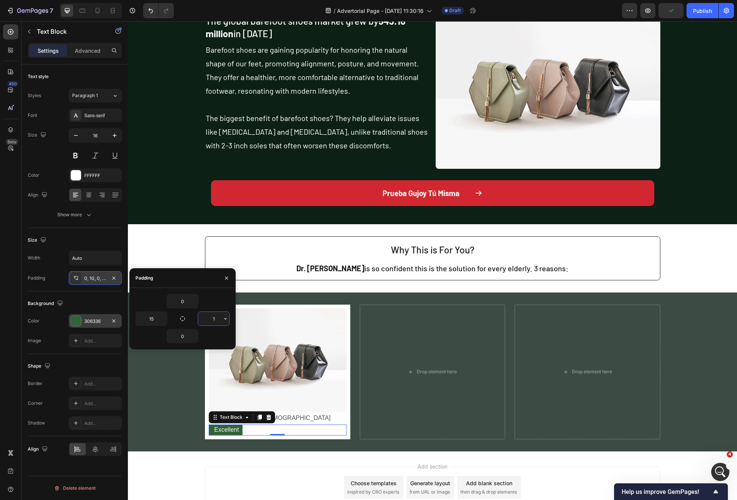
type input "15"
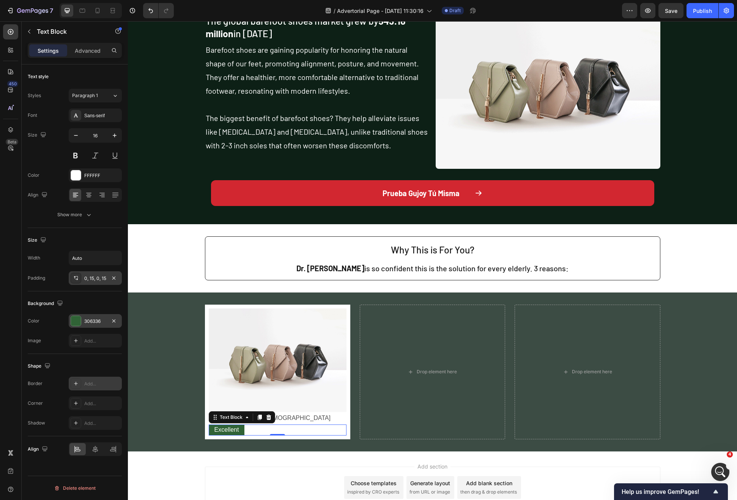
click at [92, 379] on div "Add..." at bounding box center [95, 384] width 53 height 14
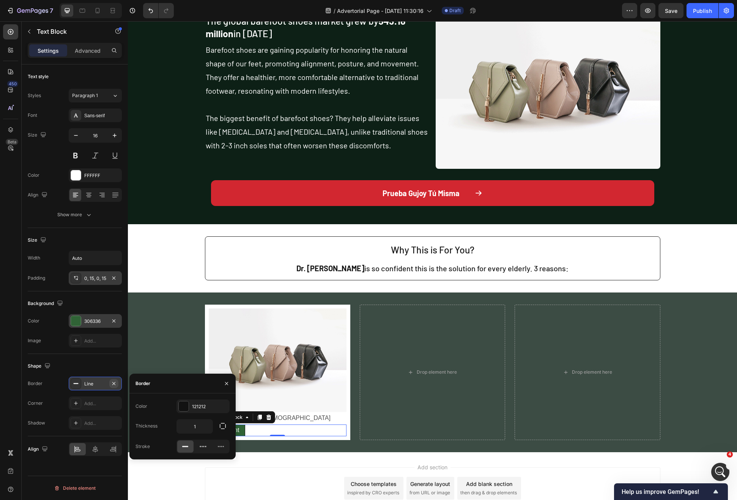
click at [113, 386] on button "button" at bounding box center [113, 383] width 9 height 9
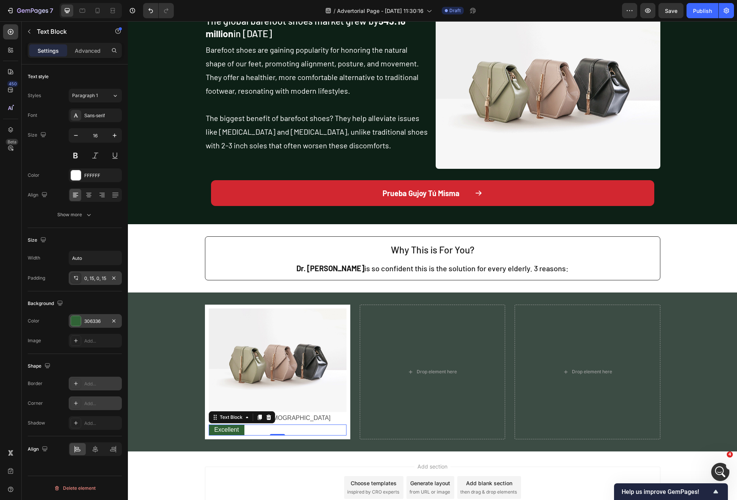
click at [88, 407] on div "Add..." at bounding box center [95, 403] width 53 height 14
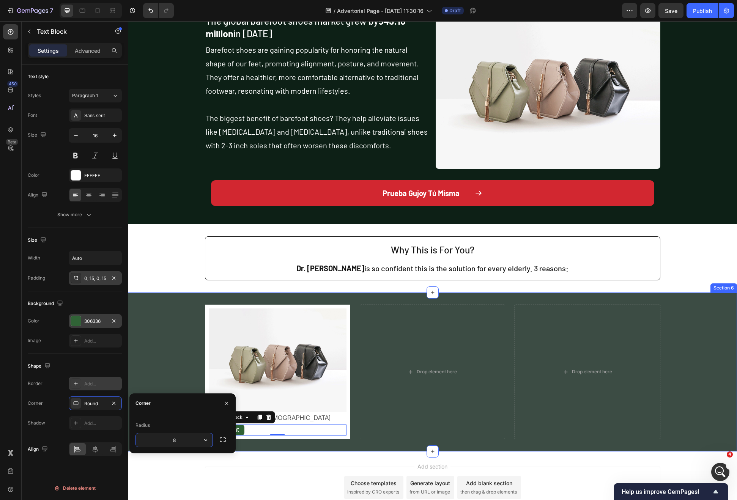
click at [177, 374] on div "Image [PERSON_NAME], [DEMOGRAPHIC_DATA] Text Block Excellent Text Block 0 Row D…" at bounding box center [432, 372] width 609 height 134
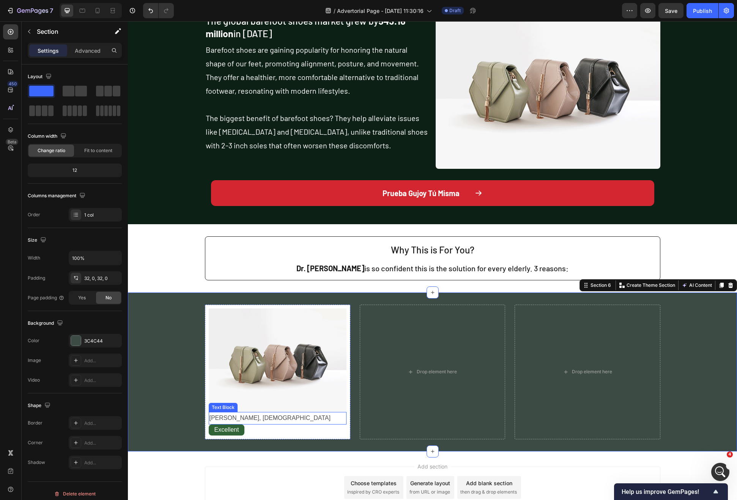
click at [249, 421] on p "[PERSON_NAME], [DEMOGRAPHIC_DATA]" at bounding box center [277, 418] width 136 height 11
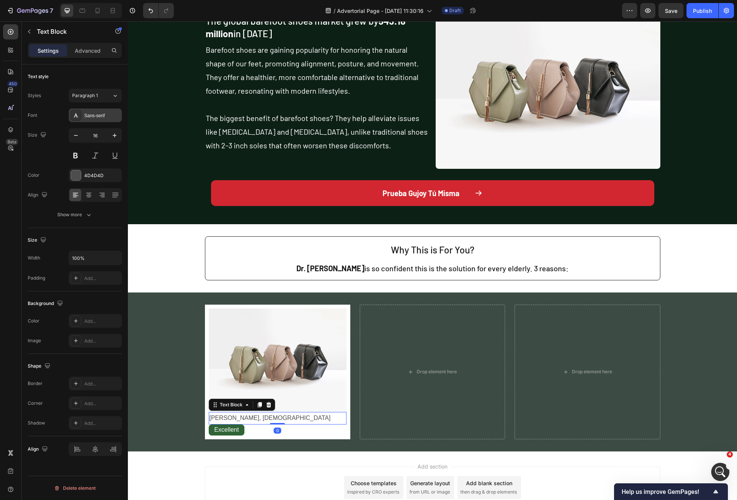
click at [100, 122] on div "Sans-serif" at bounding box center [95, 116] width 53 height 14
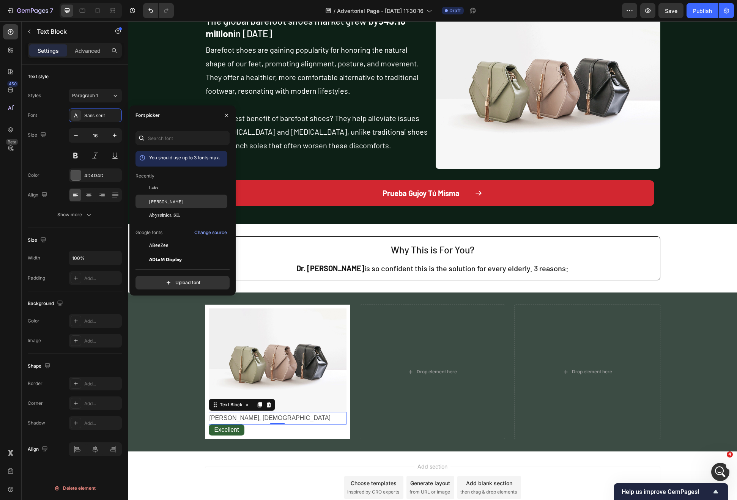
click at [162, 203] on span "[PERSON_NAME]" at bounding box center [166, 201] width 34 height 7
click at [78, 173] on div at bounding box center [76, 175] width 10 height 10
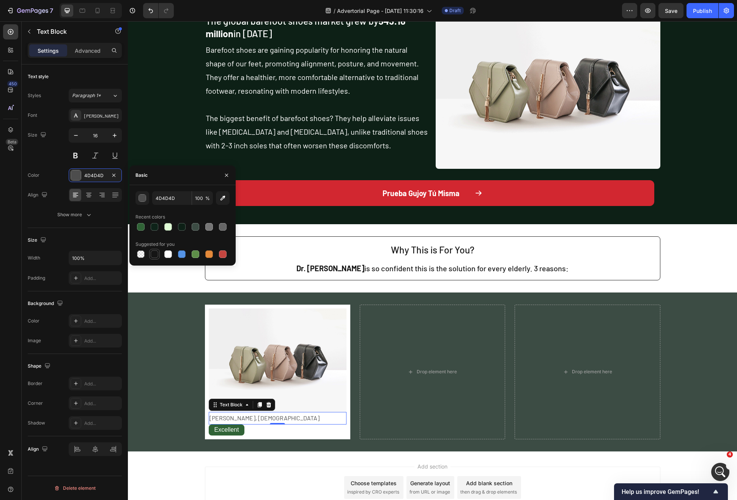
click at [156, 254] on div at bounding box center [155, 254] width 8 height 8
type input "151515"
click at [80, 212] on div "Show more" at bounding box center [74, 215] width 35 height 8
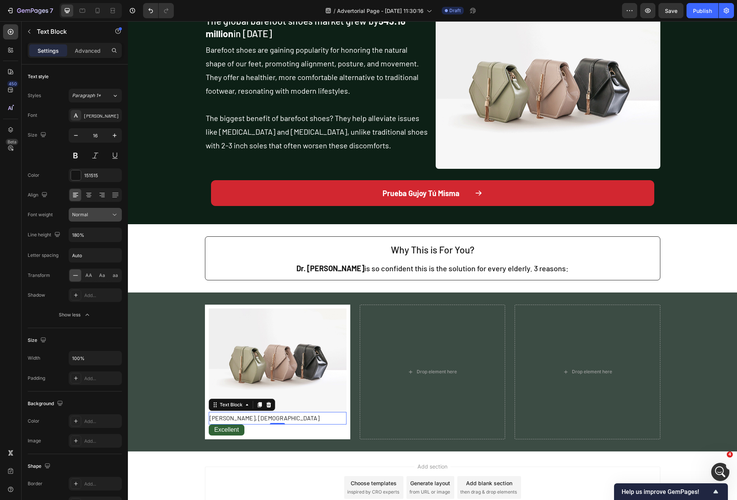
click at [110, 216] on div "Normal" at bounding box center [91, 214] width 39 height 7
click at [87, 250] on span "Medium" at bounding box center [80, 250] width 17 height 7
click at [115, 235] on icon "button" at bounding box center [114, 235] width 3 height 2
click at [84, 293] on div "150%" at bounding box center [87, 297] width 62 height 14
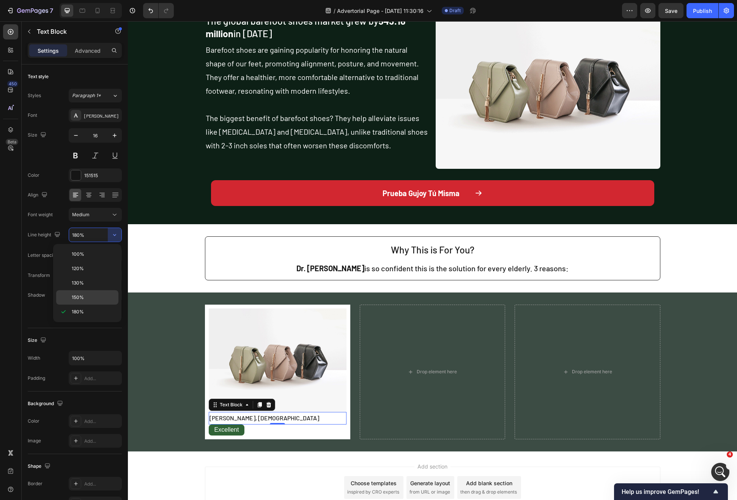
type input "150%"
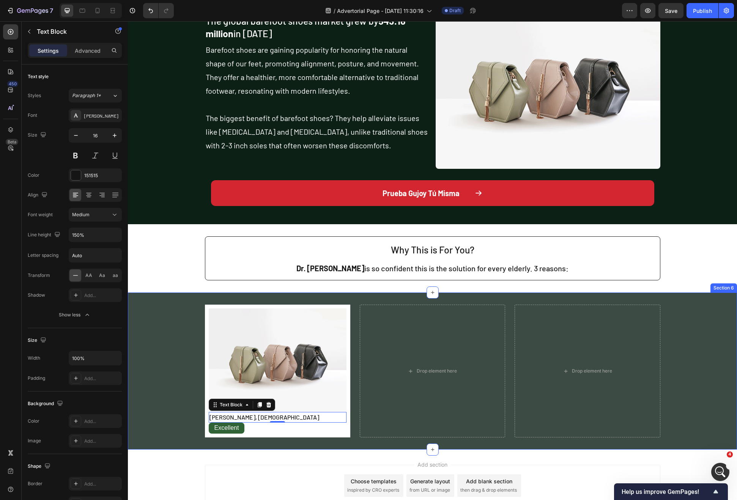
click at [148, 396] on div "Image [PERSON_NAME], [DEMOGRAPHIC_DATA] Text Block 0 Excellent Text Block Row D…" at bounding box center [432, 371] width 609 height 132
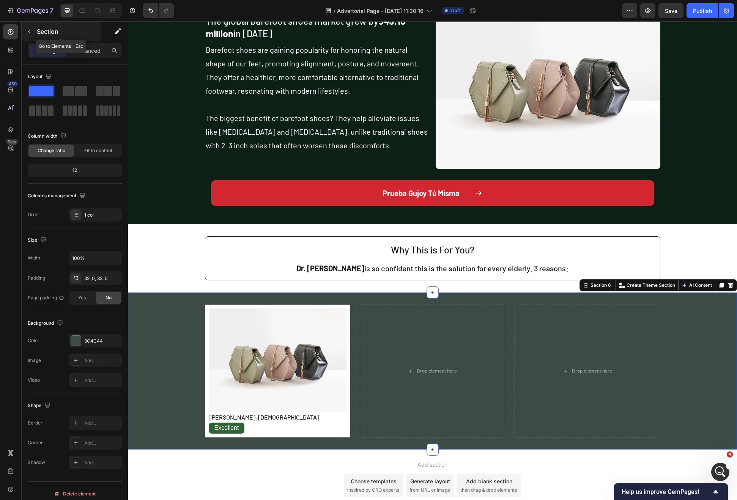
click at [32, 28] on icon "button" at bounding box center [29, 31] width 6 height 6
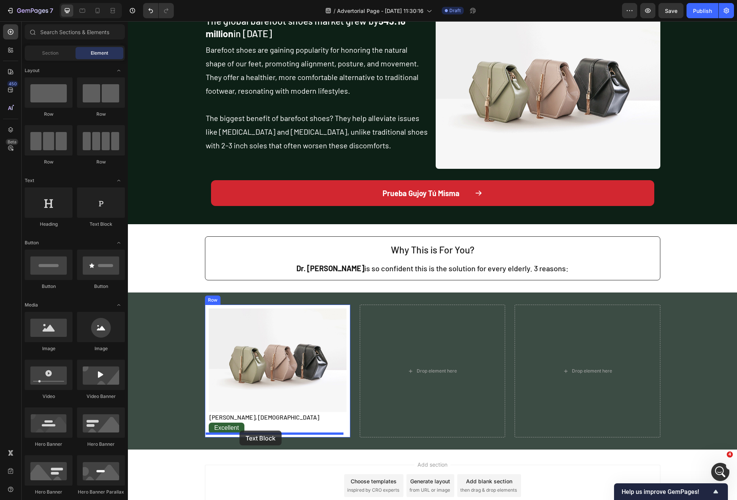
drag, startPoint x: 233, startPoint y: 227, endPoint x: 239, endPoint y: 431, distance: 203.5
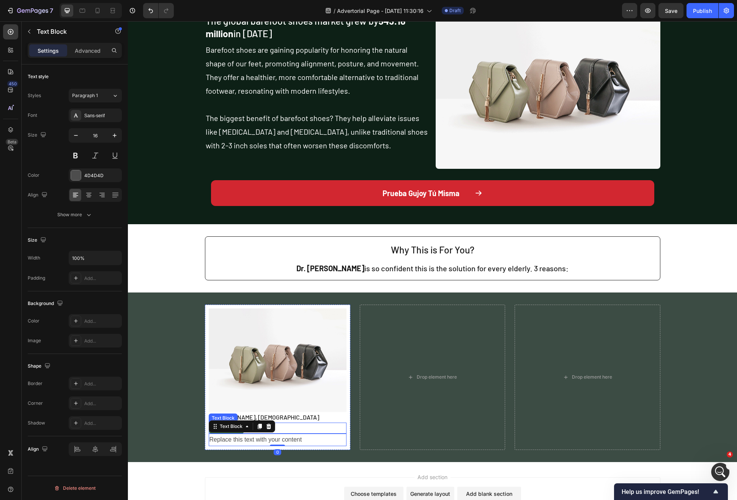
click at [326, 431] on div "Excellent" at bounding box center [278, 428] width 138 height 11
click at [261, 443] on div "Replace this text with your content" at bounding box center [278, 440] width 138 height 13
click at [298, 437] on div "Replace this text with your content" at bounding box center [278, 440] width 138 height 13
click at [298, 437] on p "Replace this text with your content" at bounding box center [277, 439] width 136 height 11
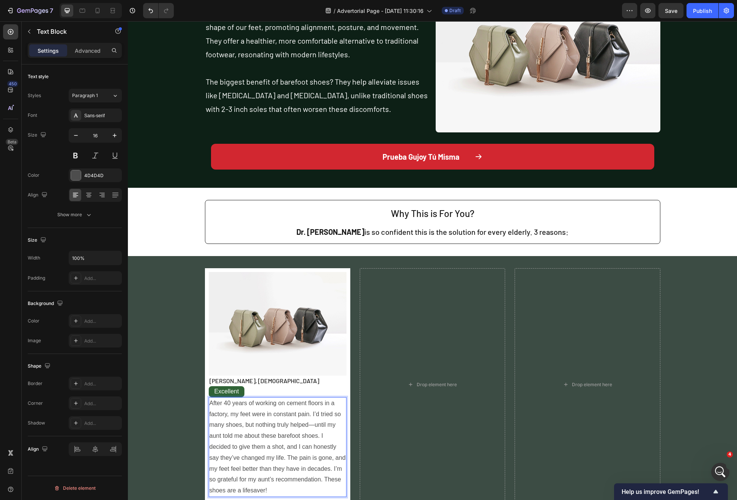
scroll to position [704, 0]
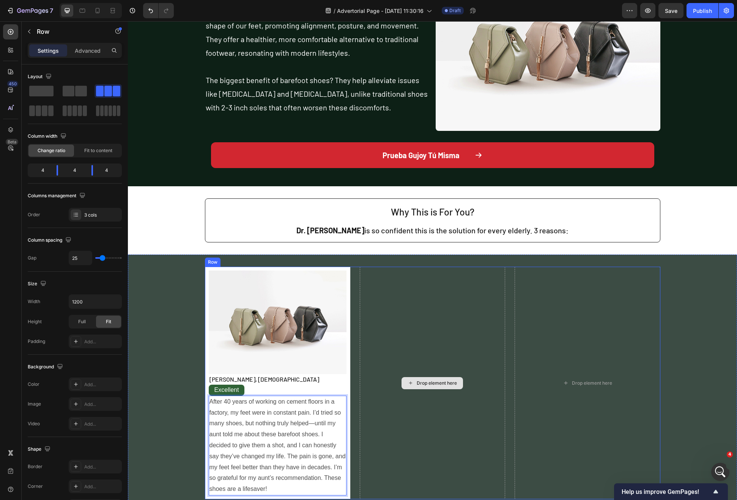
click at [401, 443] on div "Drop element here" at bounding box center [432, 383] width 145 height 233
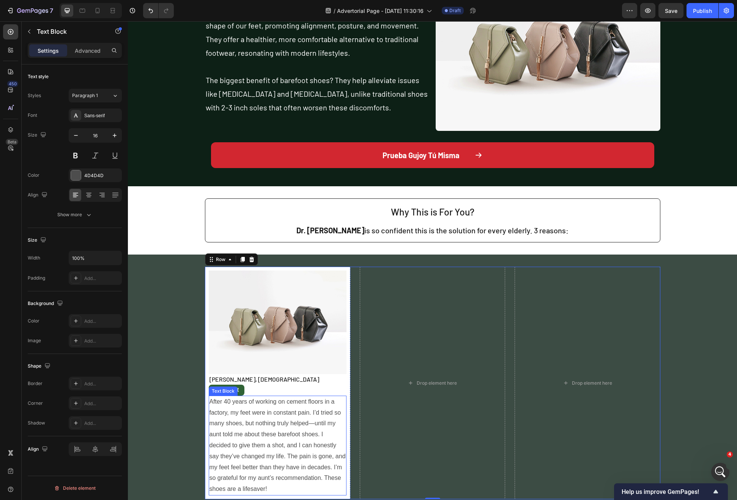
click at [286, 433] on p "After 40 years of working on cement floors in a factory, my feet were in consta…" at bounding box center [277, 445] width 136 height 98
click at [79, 175] on div at bounding box center [76, 175] width 10 height 10
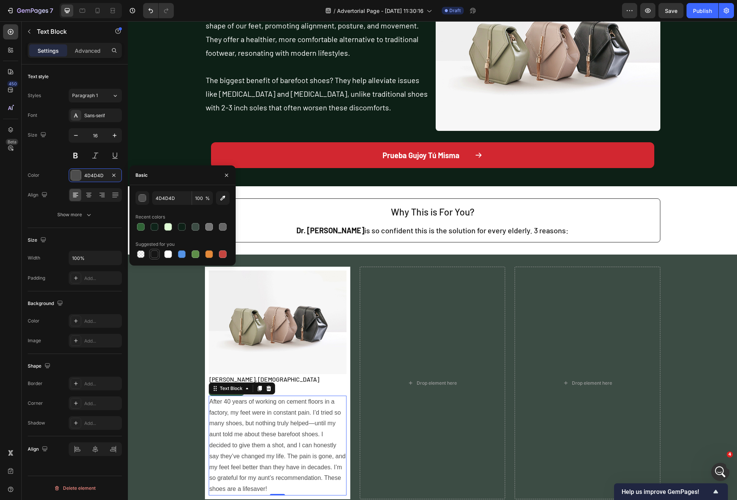
click at [157, 251] on div at bounding box center [155, 254] width 8 height 8
type input "151515"
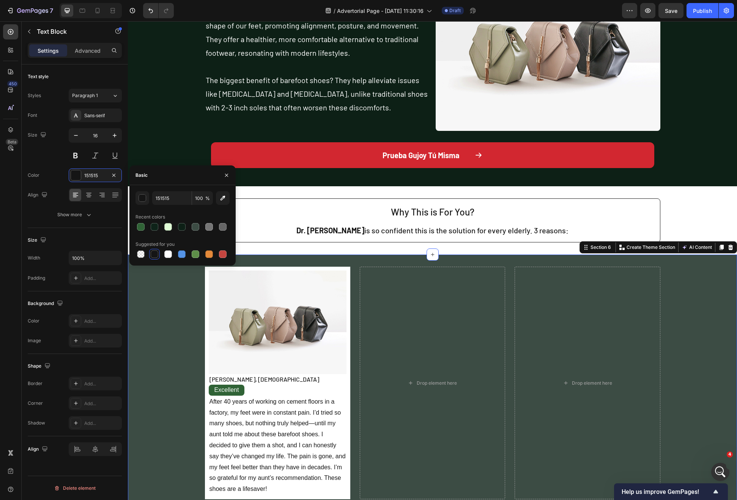
click at [156, 360] on div "Image [PERSON_NAME], [DEMOGRAPHIC_DATA] Text Block Excellent Text Block After 4…" at bounding box center [432, 383] width 609 height 233
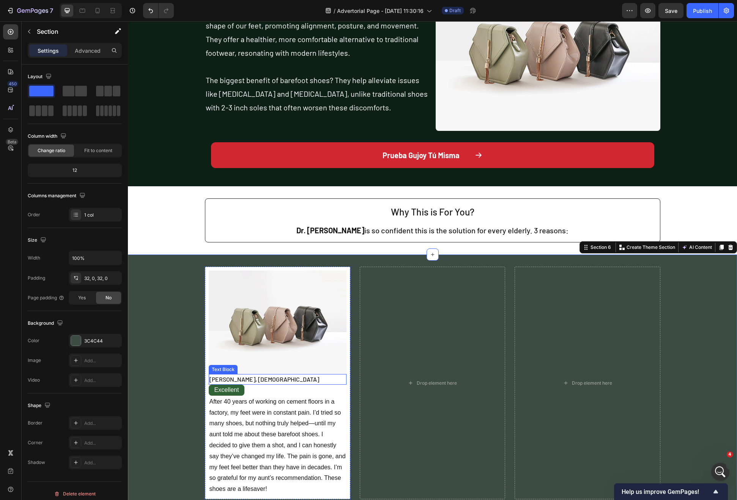
click at [224, 379] on p "[PERSON_NAME], [DEMOGRAPHIC_DATA]" at bounding box center [277, 379] width 136 height 9
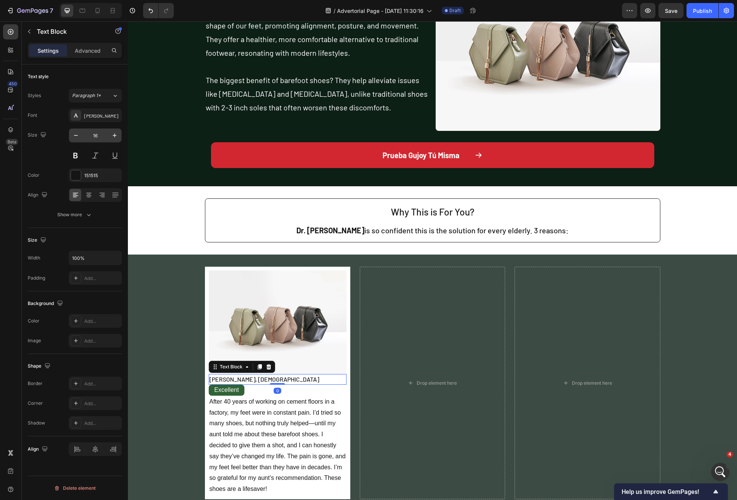
click at [96, 137] on input "16" at bounding box center [95, 136] width 25 height 14
type input "18"
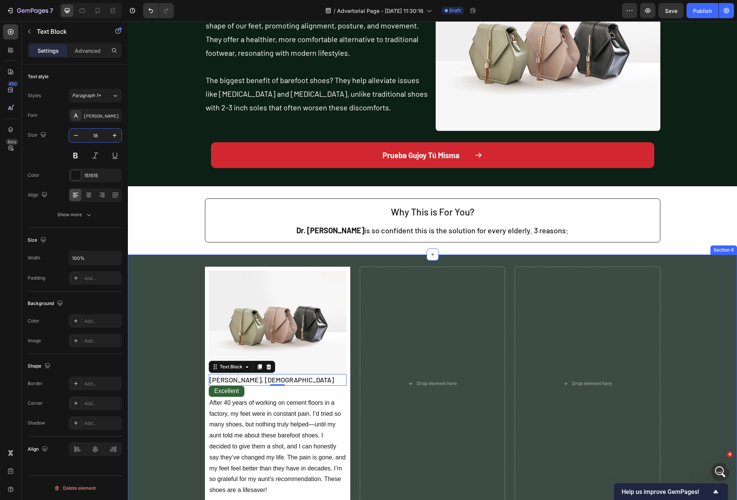
click at [250, 455] on p "After 40 years of working on cement floors in a factory, my feet were in consta…" at bounding box center [277, 447] width 136 height 98
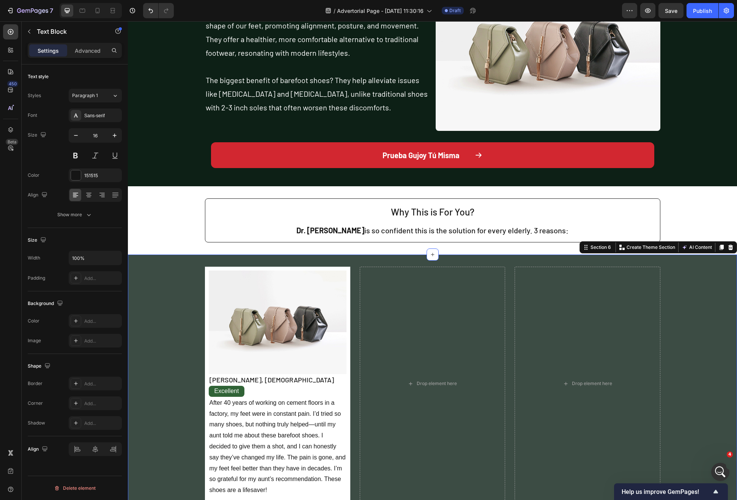
click at [168, 393] on div "Image [PERSON_NAME], [DEMOGRAPHIC_DATA] Text Block Excellent Text Block After 4…" at bounding box center [432, 384] width 609 height 234
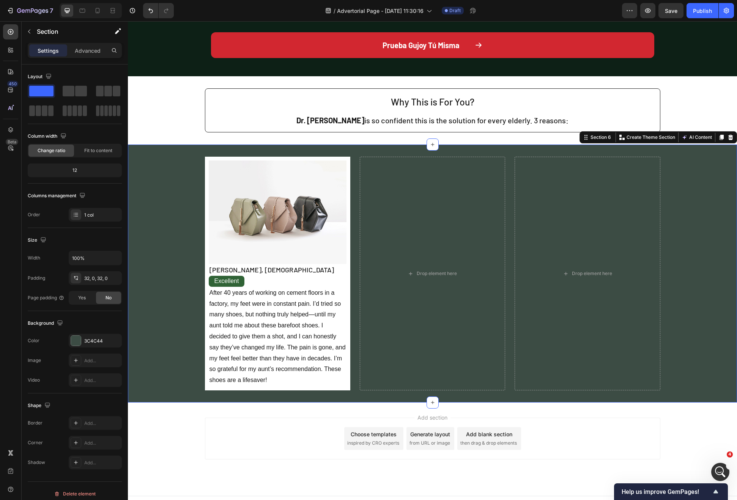
scroll to position [826, 0]
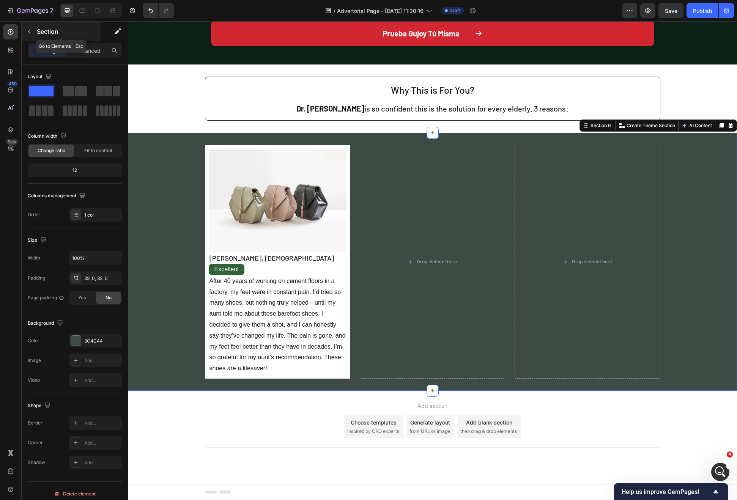
click at [38, 34] on p "Section" at bounding box center [68, 31] width 62 height 9
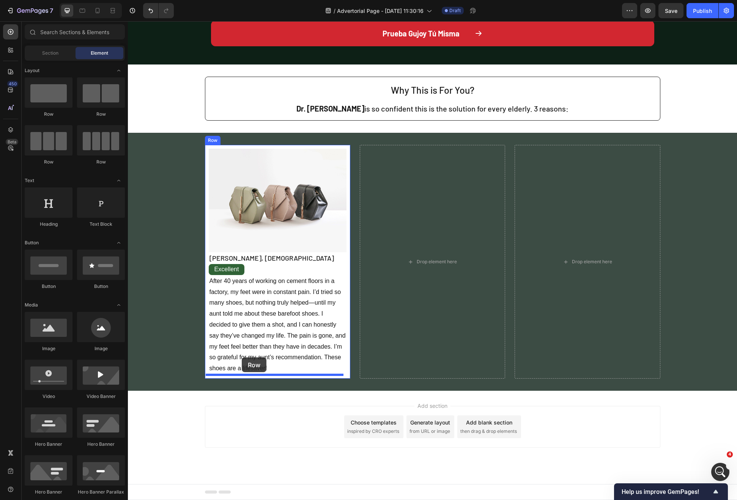
drag, startPoint x: 192, startPoint y: 117, endPoint x: 241, endPoint y: 358, distance: 245.8
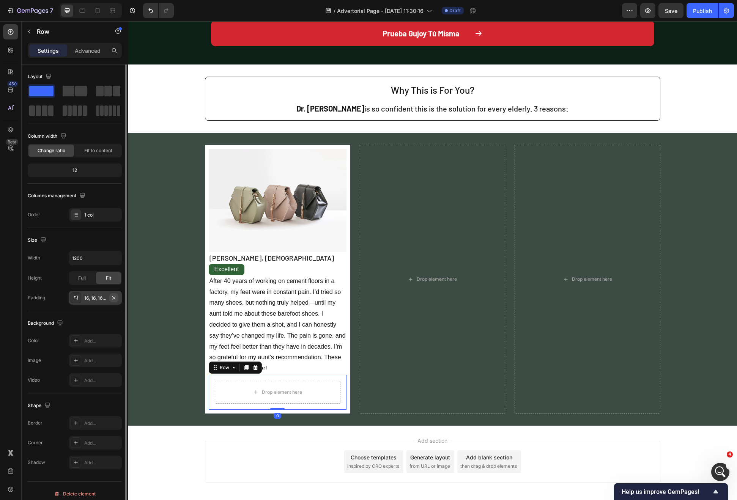
click at [116, 297] on icon "button" at bounding box center [114, 298] width 6 height 6
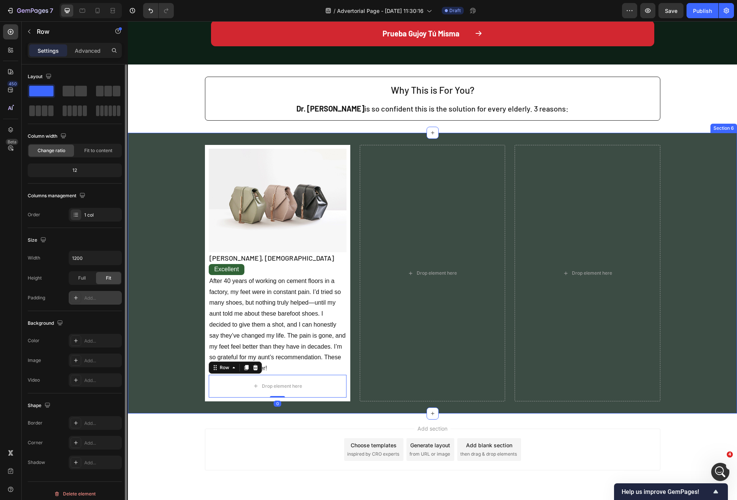
click at [142, 311] on div "Image [PERSON_NAME], [DEMOGRAPHIC_DATA] Text Block Excellent Text Block After 4…" at bounding box center [432, 273] width 609 height 256
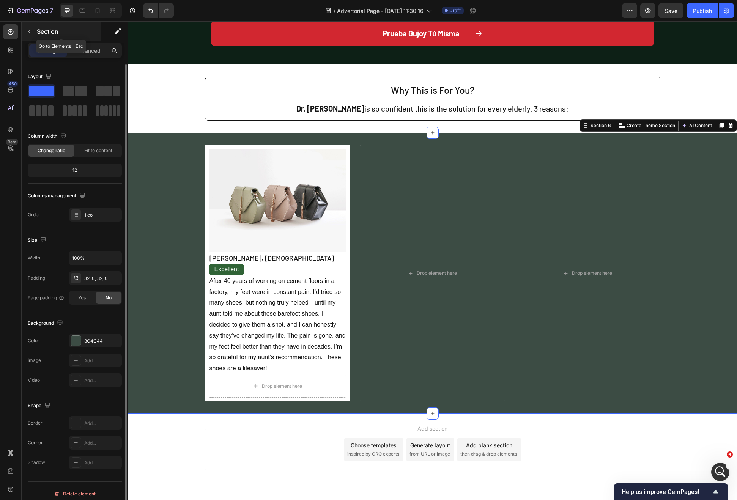
click at [30, 28] on icon "button" at bounding box center [29, 31] width 6 height 6
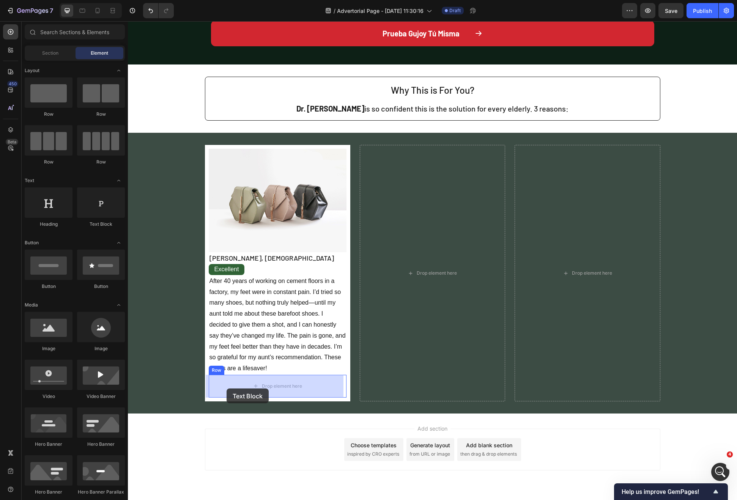
drag, startPoint x: 248, startPoint y: 251, endPoint x: 228, endPoint y: 385, distance: 136.1
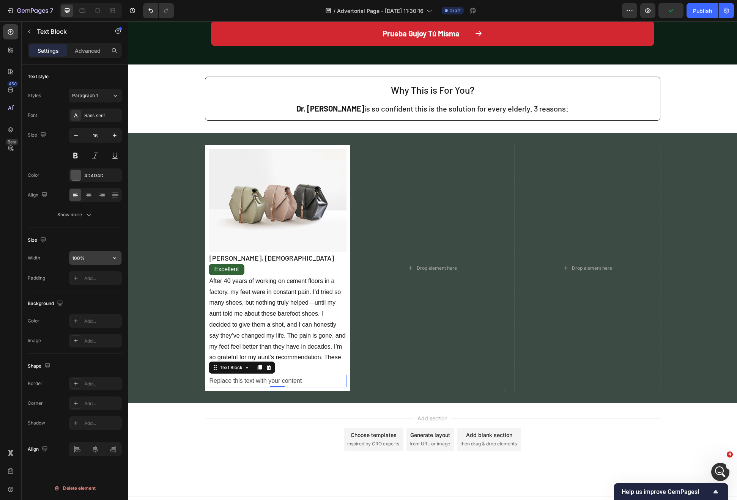
click at [105, 254] on input "100%" at bounding box center [95, 258] width 52 height 14
click at [109, 256] on button "button" at bounding box center [115, 258] width 14 height 14
click at [110, 278] on span "Auto" at bounding box center [110, 277] width 10 height 7
type input "Auto"
click at [298, 390] on div "Image [PERSON_NAME], [DEMOGRAPHIC_DATA] Text Block Excellent Text Block After 4…" at bounding box center [277, 268] width 145 height 246
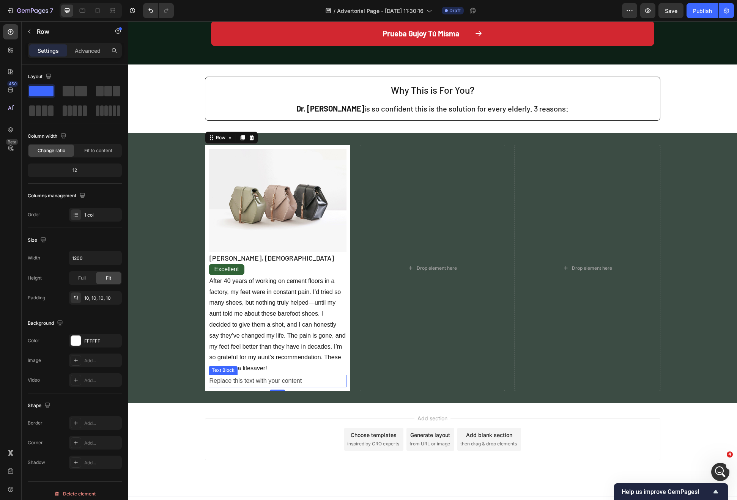
click at [301, 379] on div "Replace this text with your content" at bounding box center [278, 381] width 138 height 13
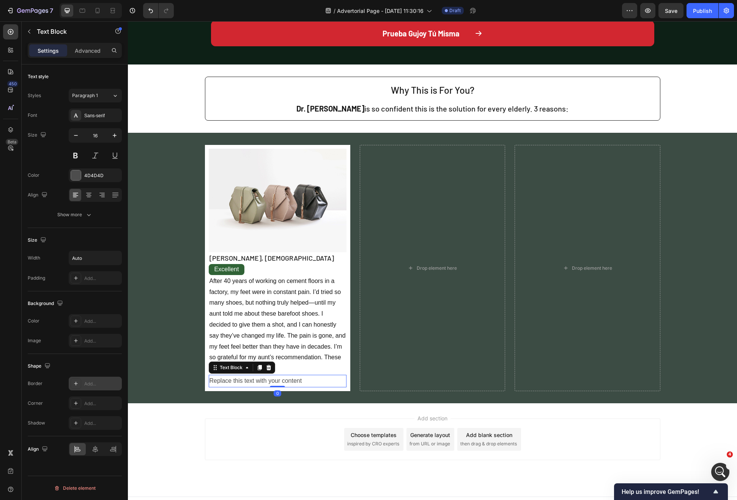
click at [91, 390] on div "Add..." at bounding box center [95, 384] width 53 height 14
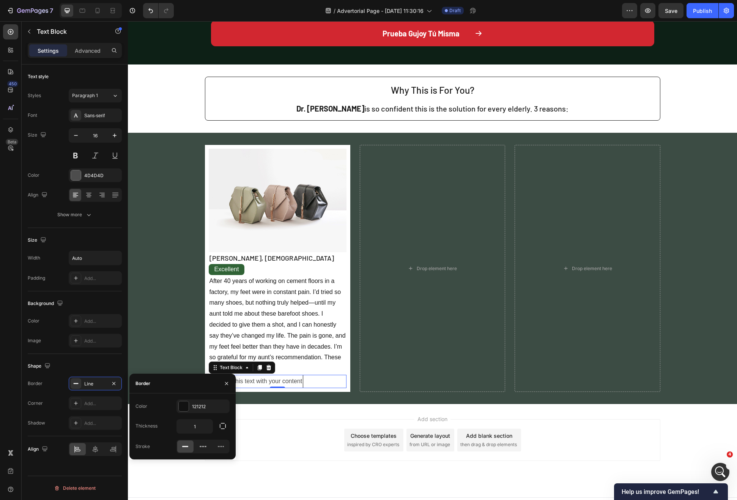
click at [136, 362] on div "Image [PERSON_NAME], [DEMOGRAPHIC_DATA] Text Block Excellent Text Block After 4…" at bounding box center [432, 268] width 609 height 247
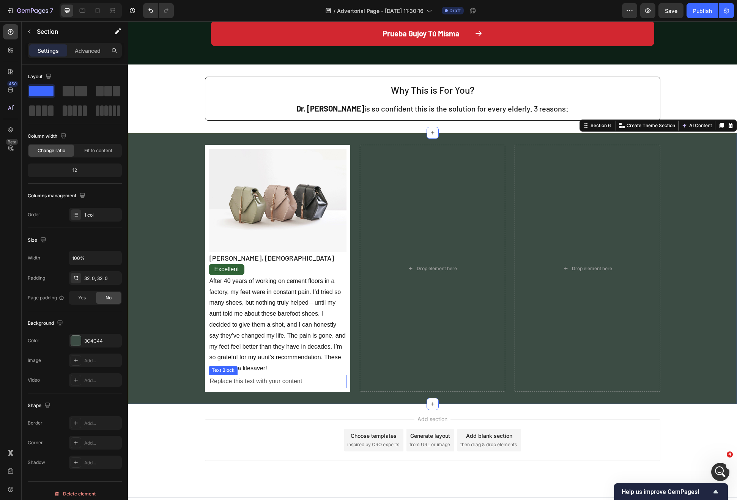
click at [244, 385] on div "Replace this text with your content" at bounding box center [256, 381] width 95 height 13
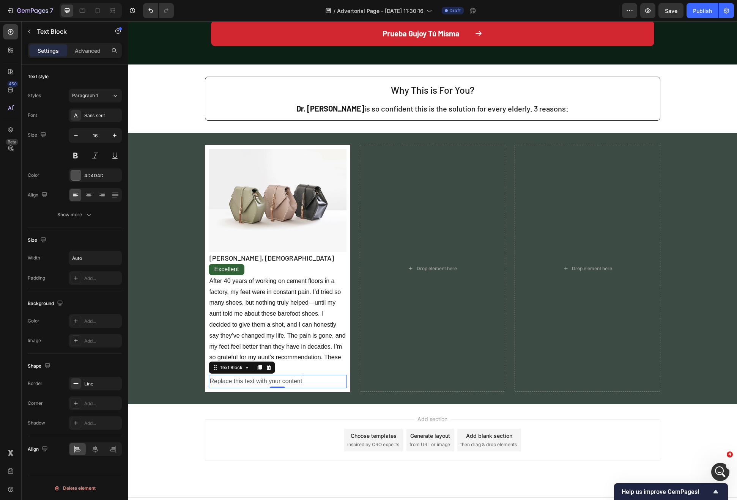
click at [259, 381] on div "Replace this text with your content" at bounding box center [256, 381] width 95 height 13
click at [259, 381] on p "Replace this text with your content" at bounding box center [256, 381] width 93 height 11
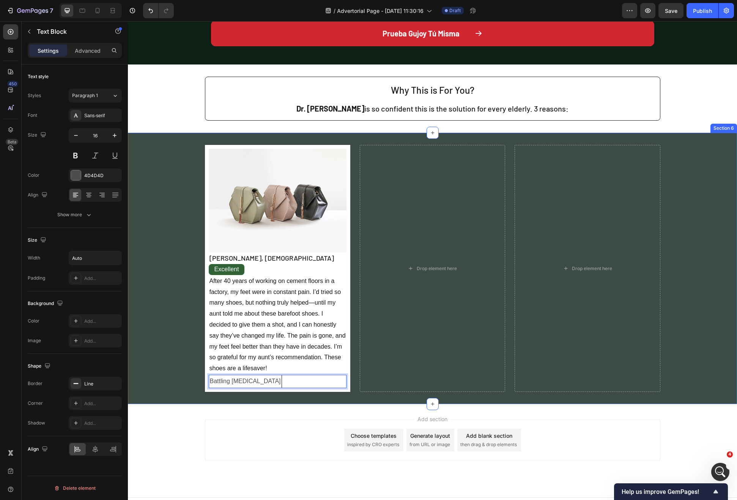
click at [181, 354] on div "Image [PERSON_NAME], [DEMOGRAPHIC_DATA] Text Block Excellent Text Block After 4…" at bounding box center [432, 268] width 609 height 247
click at [255, 385] on div "Battling [MEDICAL_DATA]" at bounding box center [245, 381] width 73 height 13
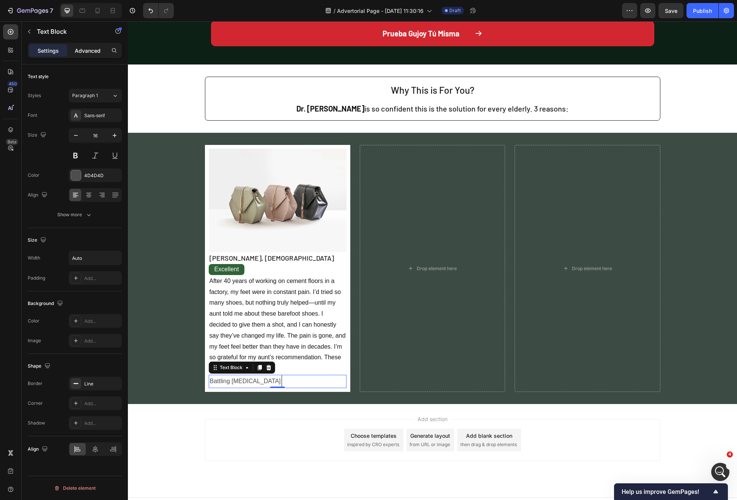
click at [87, 56] on div "Advanced" at bounding box center [88, 50] width 38 height 12
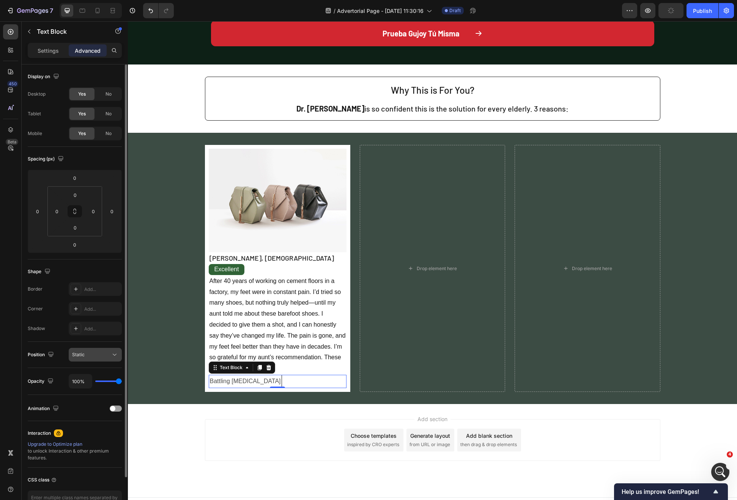
click at [105, 354] on div "Static" at bounding box center [91, 354] width 39 height 7
click at [104, 355] on div "Static" at bounding box center [91, 354] width 39 height 7
click at [52, 50] on p "Settings" at bounding box center [48, 51] width 21 height 8
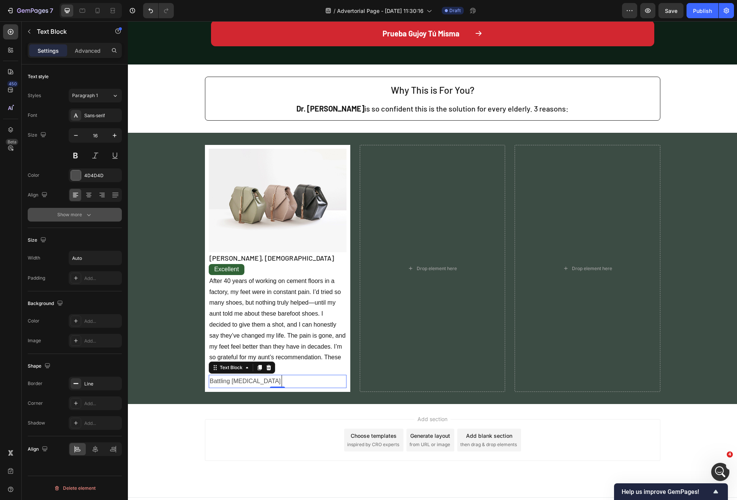
click at [82, 217] on div "Show more" at bounding box center [74, 215] width 35 height 8
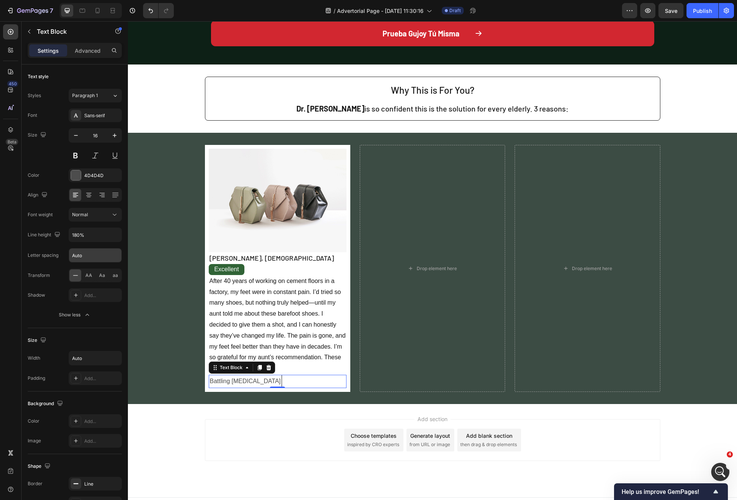
click at [88, 254] on input "Auto" at bounding box center [95, 255] width 52 height 14
click at [105, 253] on input "Auto" at bounding box center [95, 255] width 52 height 14
click at [118, 254] on input "Auto" at bounding box center [95, 255] width 52 height 14
click at [102, 239] on input "180%" at bounding box center [95, 235] width 52 height 14
click at [113, 234] on icon "button" at bounding box center [114, 235] width 3 height 2
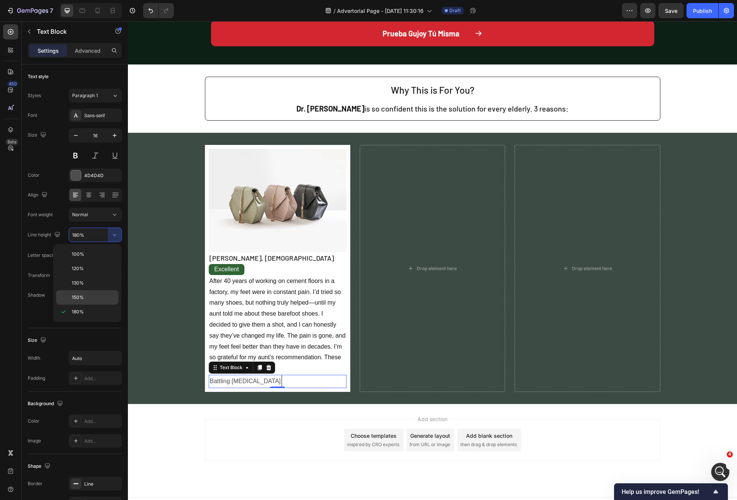
click at [87, 292] on div "150%" at bounding box center [87, 297] width 62 height 14
type input "150%"
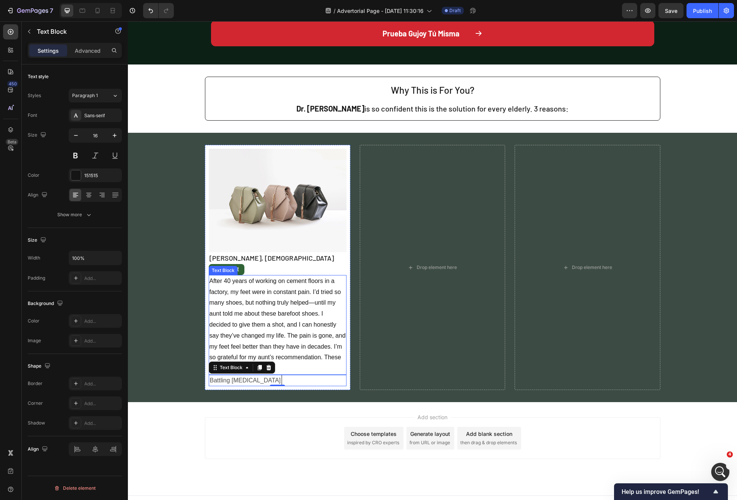
click at [297, 369] on p "After 40 years of working on cement floors in a factory, my feet were in consta…" at bounding box center [277, 325] width 136 height 98
click at [290, 377] on div "Battling [MEDICAL_DATA]" at bounding box center [278, 380] width 138 height 11
click at [72, 219] on button "Show more" at bounding box center [75, 215] width 94 height 14
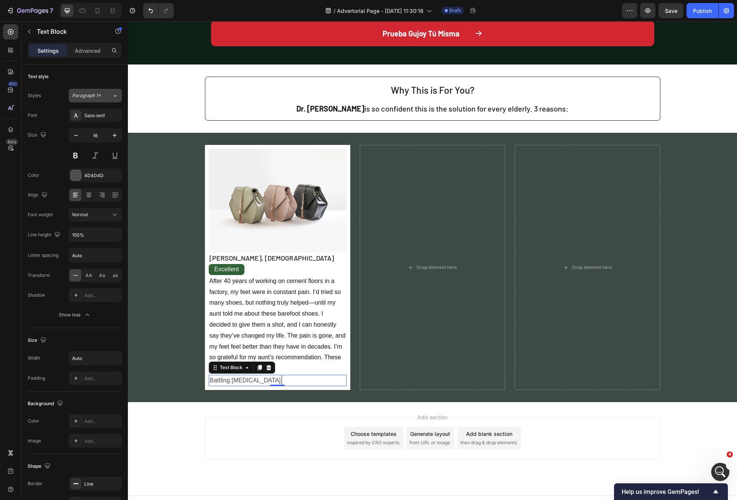
click at [103, 97] on div "Paragraph 1*" at bounding box center [92, 95] width 40 height 7
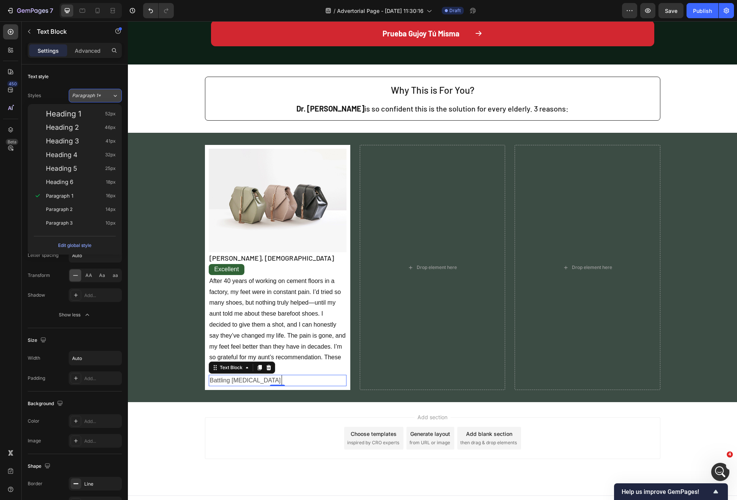
click at [103, 97] on div "Paragraph 1*" at bounding box center [92, 95] width 40 height 7
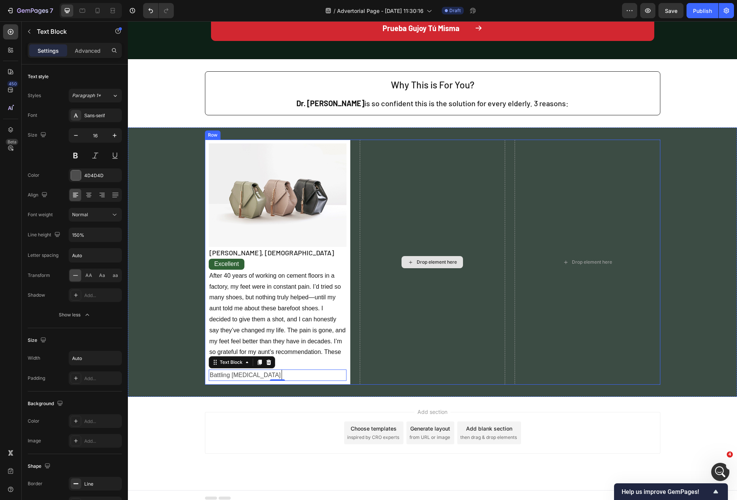
scroll to position [837, 0]
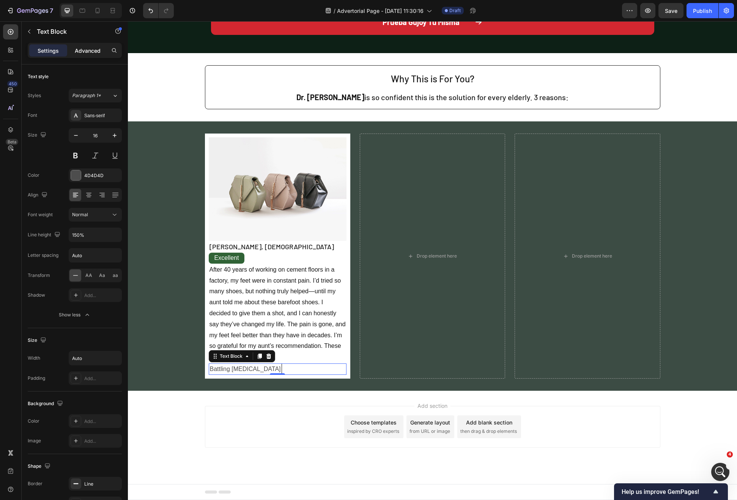
click at [77, 54] on div "Advanced" at bounding box center [88, 50] width 38 height 12
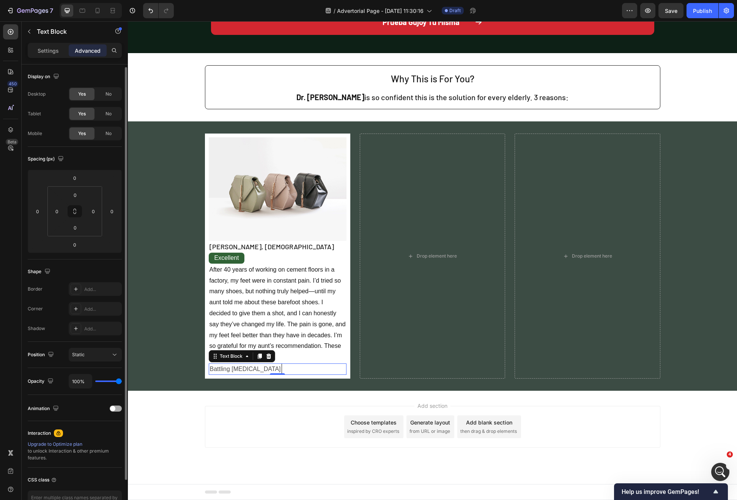
scroll to position [8, 0]
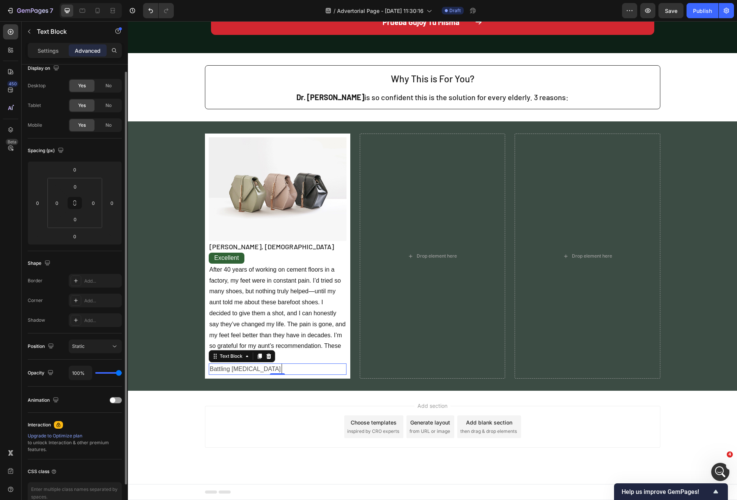
click at [110, 406] on div "Animation" at bounding box center [75, 400] width 94 height 26
click at [112, 404] on div "Animation" at bounding box center [75, 400] width 94 height 12
click at [113, 403] on div "Animation" at bounding box center [75, 400] width 94 height 12
click at [115, 402] on div at bounding box center [116, 400] width 12 height 6
click at [114, 401] on div at bounding box center [116, 400] width 12 height 6
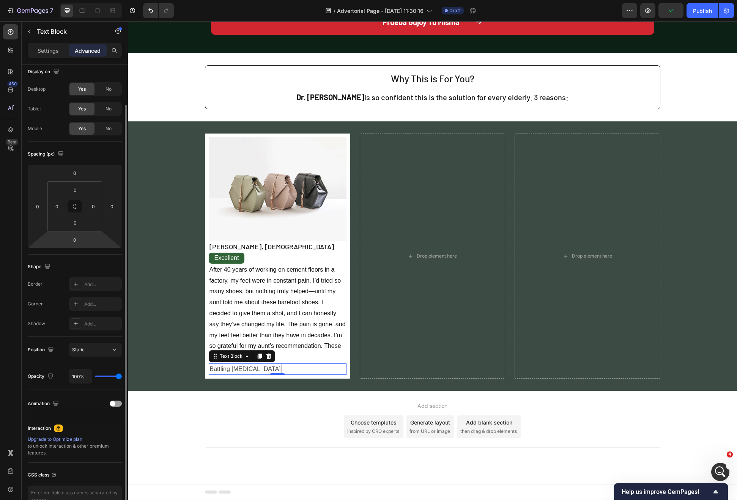
scroll to position [24, 0]
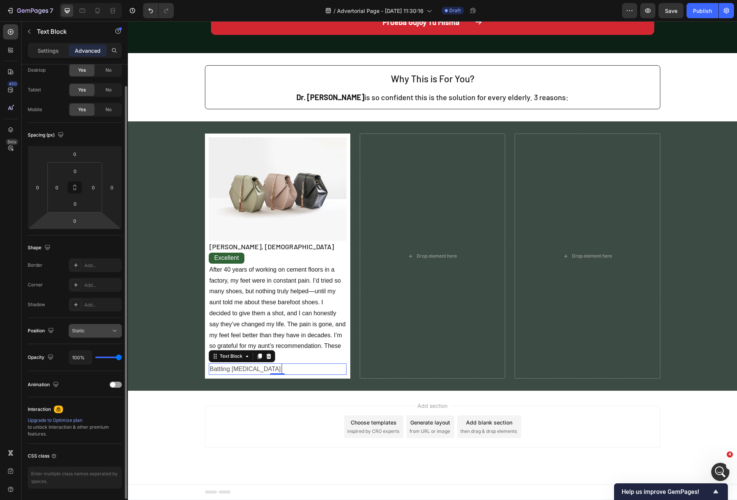
click at [90, 334] on div "Static" at bounding box center [91, 330] width 39 height 7
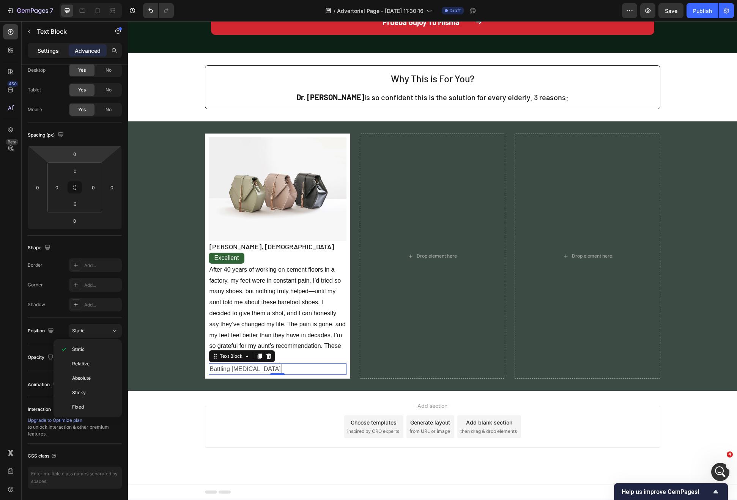
click at [44, 50] on p "Settings" at bounding box center [48, 51] width 21 height 8
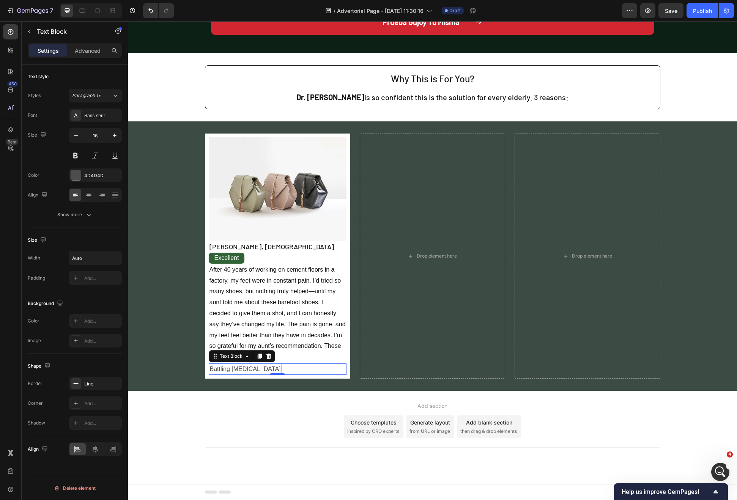
scroll to position [0, 0]
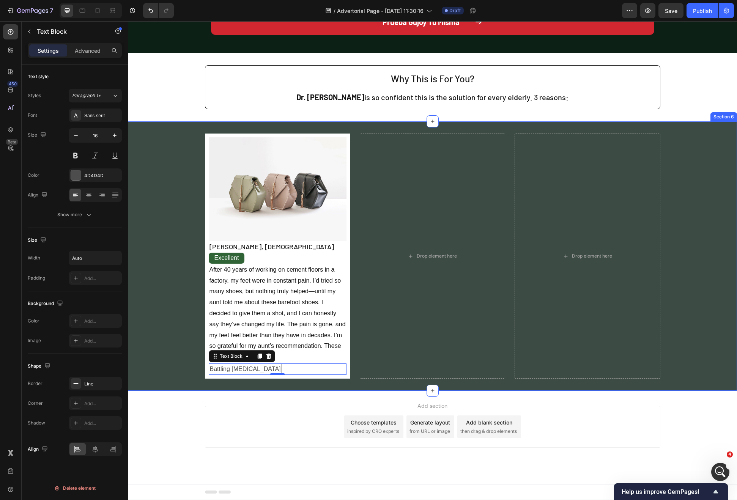
click at [178, 277] on div "Image [PERSON_NAME], [DEMOGRAPHIC_DATA] Text Block Excellent Text Block After 4…" at bounding box center [432, 256] width 609 height 245
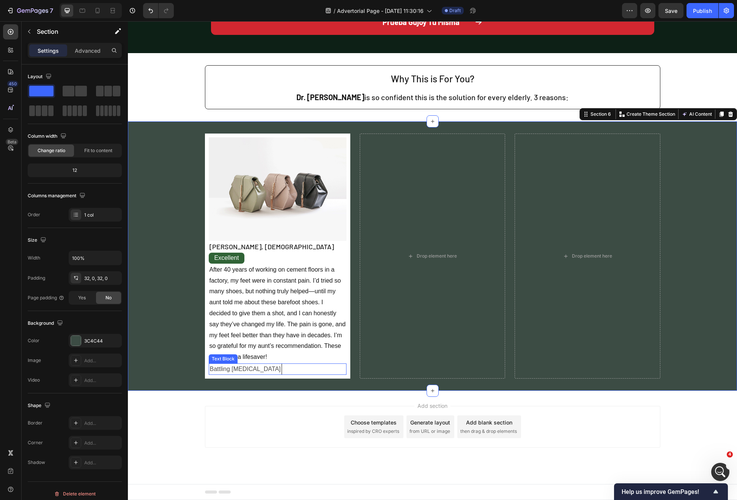
click at [302, 365] on div "Battling [MEDICAL_DATA]" at bounding box center [278, 368] width 138 height 11
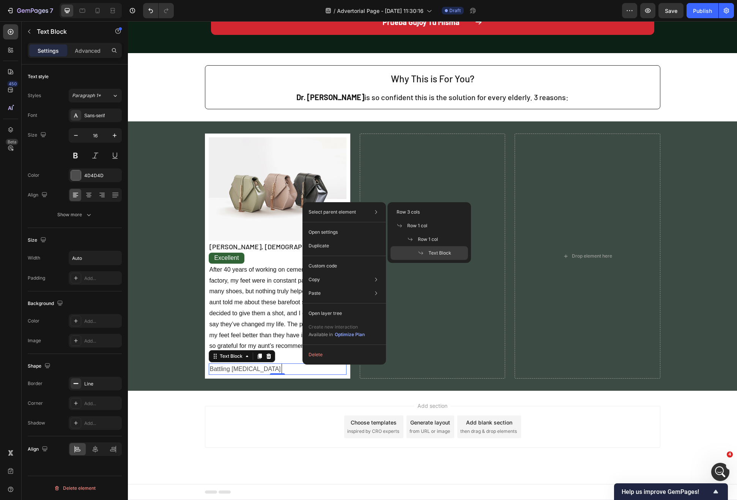
click at [333, 215] on div "Select parent element Row 3 cols Row 1 col Row 1 col Text Block" at bounding box center [343, 212] width 77 height 14
click at [428, 236] on span "Row 1 col" at bounding box center [428, 239] width 20 height 7
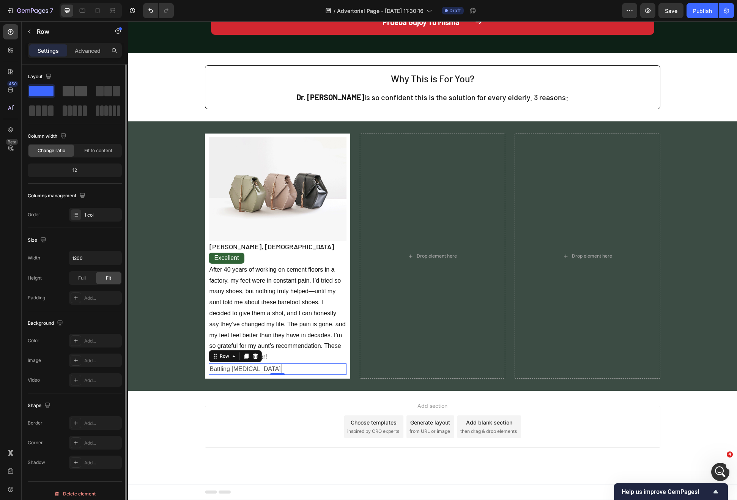
drag, startPoint x: 71, startPoint y: 90, endPoint x: 16, endPoint y: 175, distance: 102.1
click at [71, 90] on span at bounding box center [69, 91] width 12 height 11
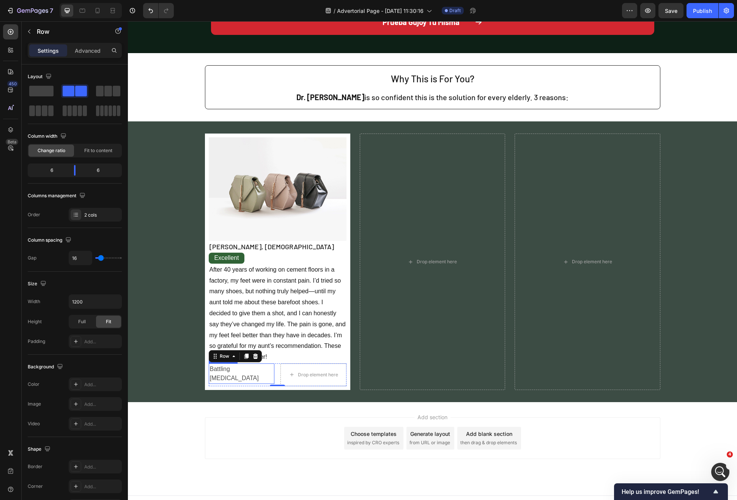
click at [259, 372] on div "Battling [MEDICAL_DATA]" at bounding box center [242, 373] width 66 height 20
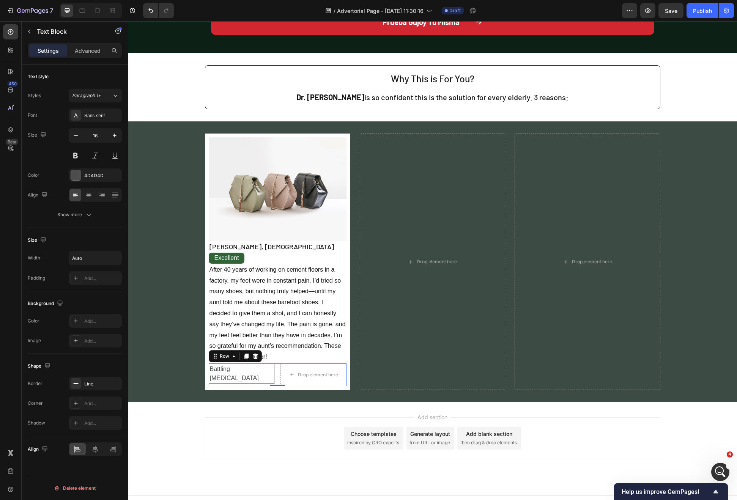
click at [274, 376] on div "Battling [MEDICAL_DATA] Text Block Drop element here Row 0" at bounding box center [278, 374] width 138 height 23
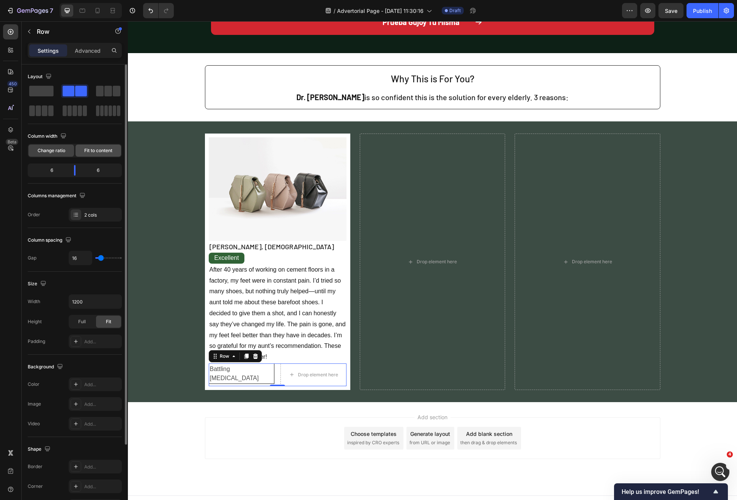
click at [81, 150] on div "Fit to content" at bounding box center [98, 151] width 46 height 12
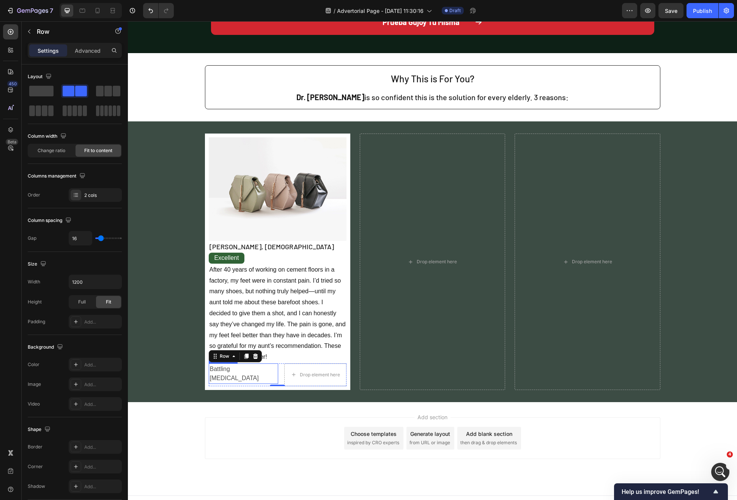
click at [228, 371] on p "Battling [MEDICAL_DATA]" at bounding box center [243, 374] width 67 height 18
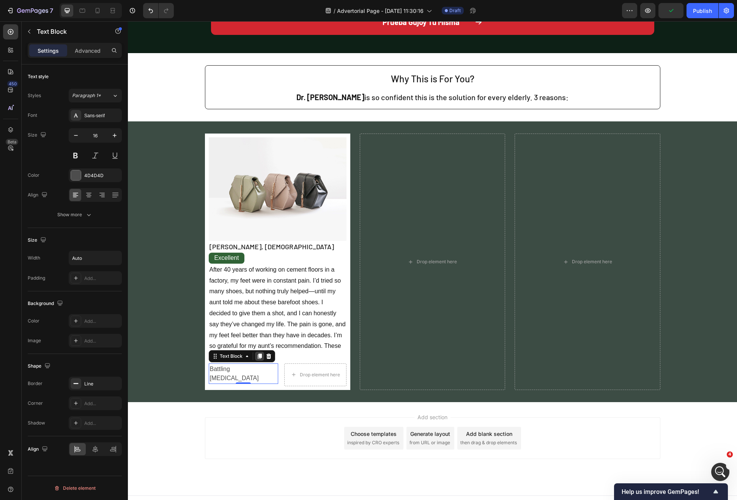
click at [257, 354] on icon at bounding box center [259, 356] width 4 height 5
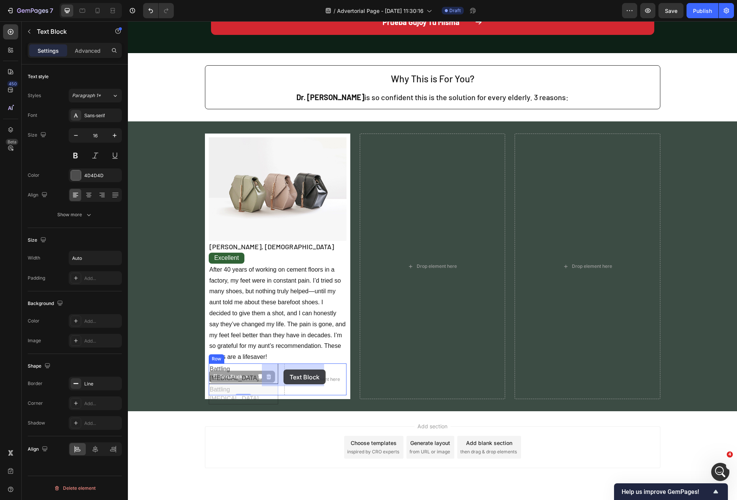
drag, startPoint x: 228, startPoint y: 370, endPoint x: 283, endPoint y: 370, distance: 55.4
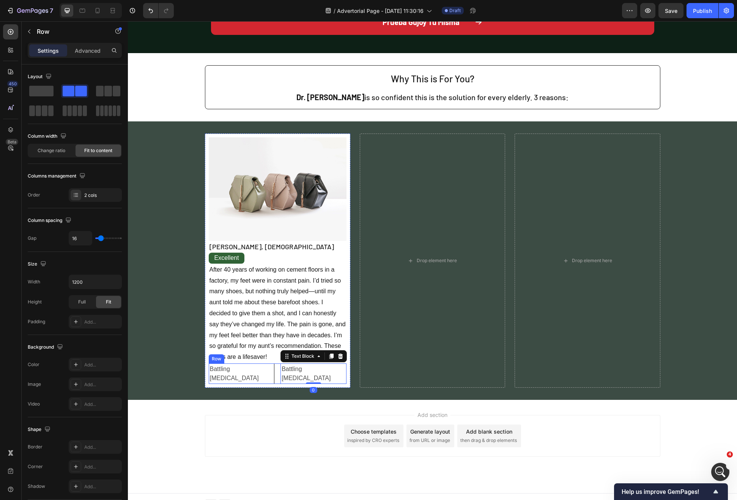
click at [327, 371] on div "Battling [MEDICAL_DATA] Text Block Battling [MEDICAL_DATA] Text Block 0 Row" at bounding box center [278, 373] width 138 height 20
click at [305, 369] on p "Battling [MEDICAL_DATA]" at bounding box center [313, 374] width 64 height 18
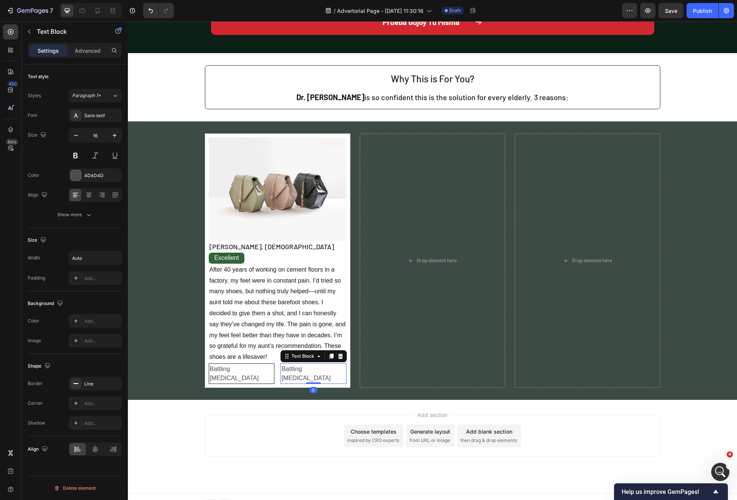
click at [305, 369] on p "Battling [MEDICAL_DATA]" at bounding box center [313, 374] width 64 height 18
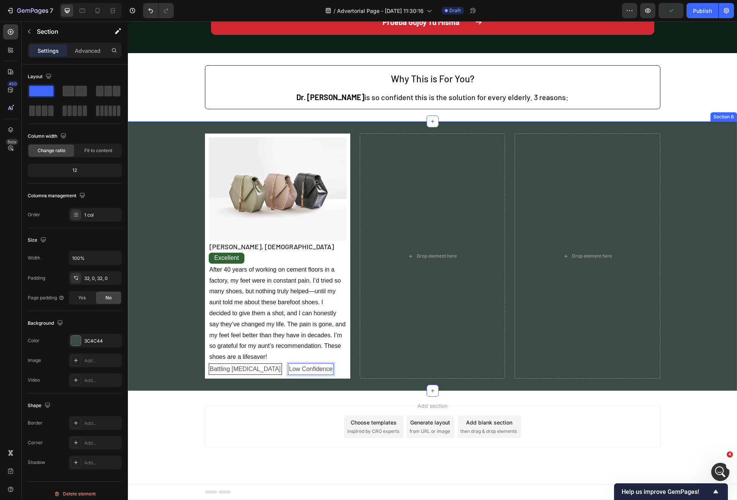
click at [190, 349] on div "Image [PERSON_NAME], [DEMOGRAPHIC_DATA] Text Block Excellent Text Block After 4…" at bounding box center [432, 256] width 609 height 245
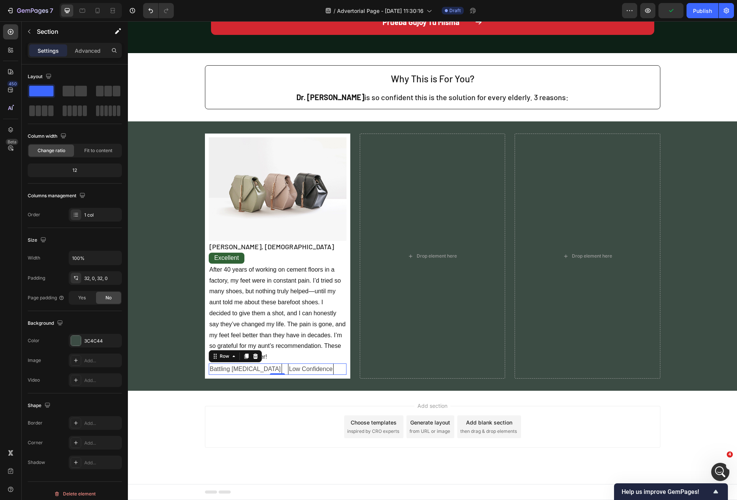
click at [257, 372] on div "Battling [MEDICAL_DATA] Text Block Low Confidence Text Block Row 0" at bounding box center [278, 368] width 138 height 11
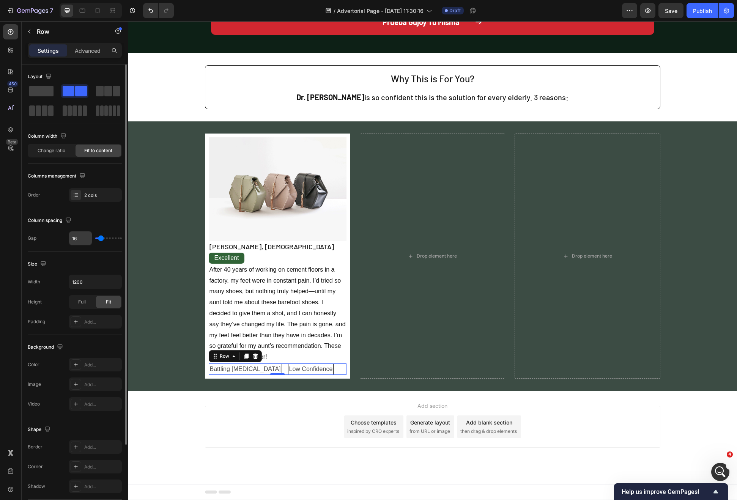
click at [80, 237] on input "16" at bounding box center [80, 238] width 23 height 14
type input "8"
click at [80, 237] on input "8" at bounding box center [80, 238] width 23 height 14
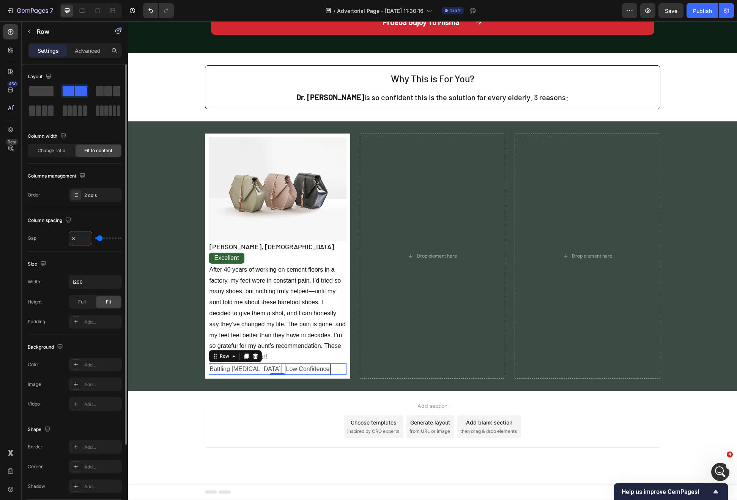
click at [80, 237] on input "8" at bounding box center [80, 238] width 23 height 14
type input "5"
click at [80, 237] on input "5" at bounding box center [80, 238] width 23 height 14
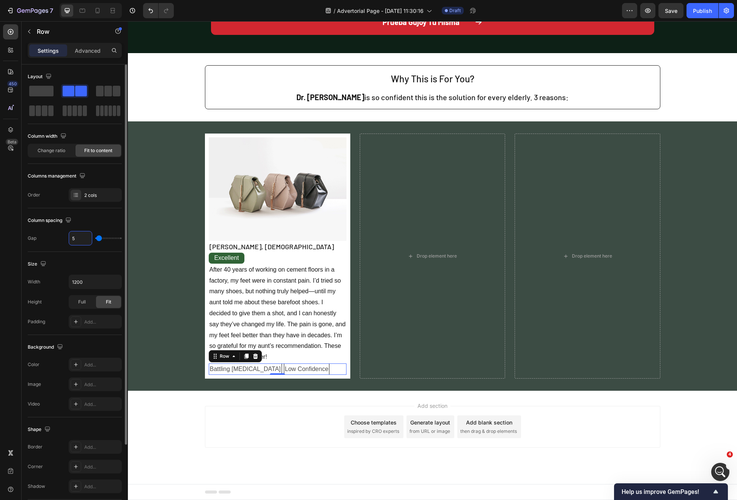
type input "8"
click at [224, 374] on div "Battling [MEDICAL_DATA]" at bounding box center [245, 368] width 73 height 11
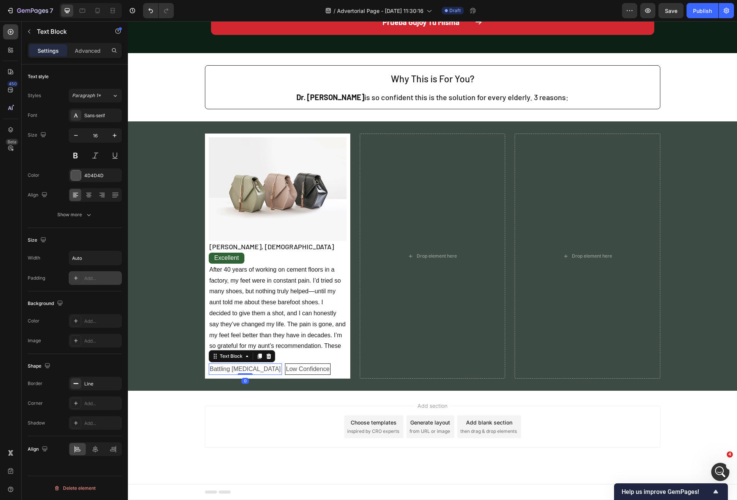
click at [93, 278] on div "Add..." at bounding box center [102, 278] width 36 height 7
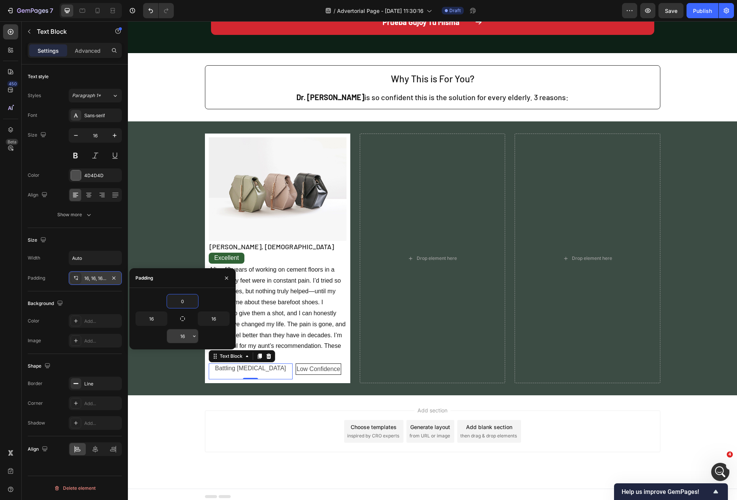
type input "0"
click at [185, 335] on input "16" at bounding box center [182, 336] width 31 height 14
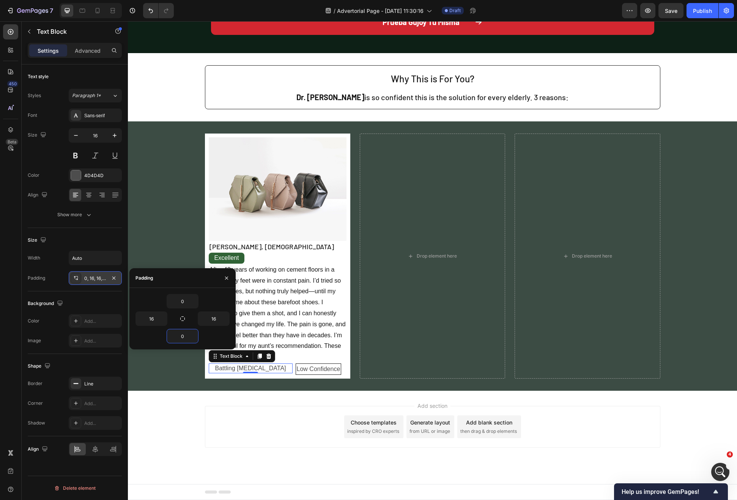
type input "0"
click at [182, 311] on div "16" at bounding box center [205, 318] width 47 height 14
click at [184, 303] on input "0" at bounding box center [182, 301] width 31 height 14
type input "2"
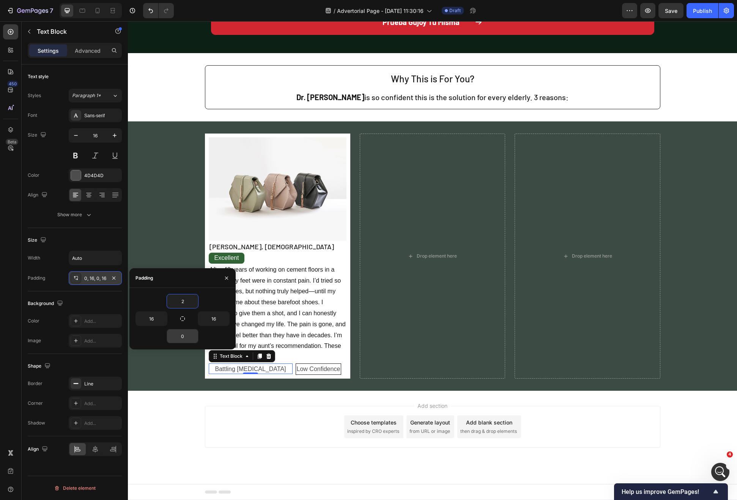
click at [183, 336] on input "0" at bounding box center [182, 336] width 31 height 14
type input "2"
click at [153, 319] on input "16" at bounding box center [151, 319] width 31 height 14
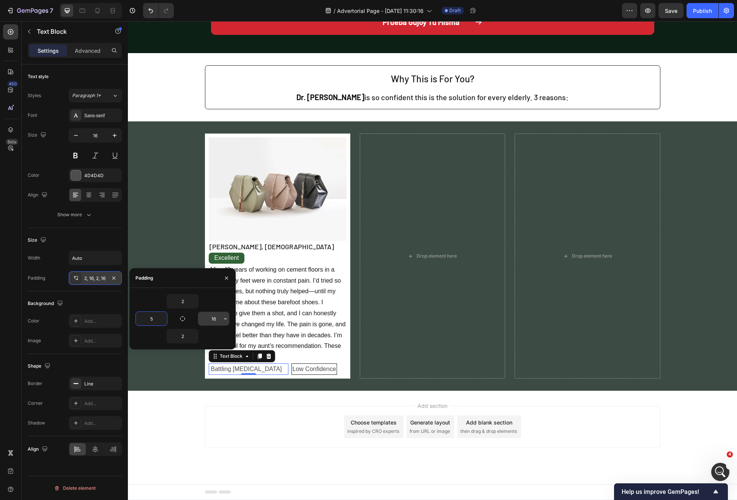
type input "5"
click at [215, 318] on input "16" at bounding box center [213, 319] width 31 height 14
type input "5"
click at [148, 314] on input "5" at bounding box center [151, 319] width 31 height 14
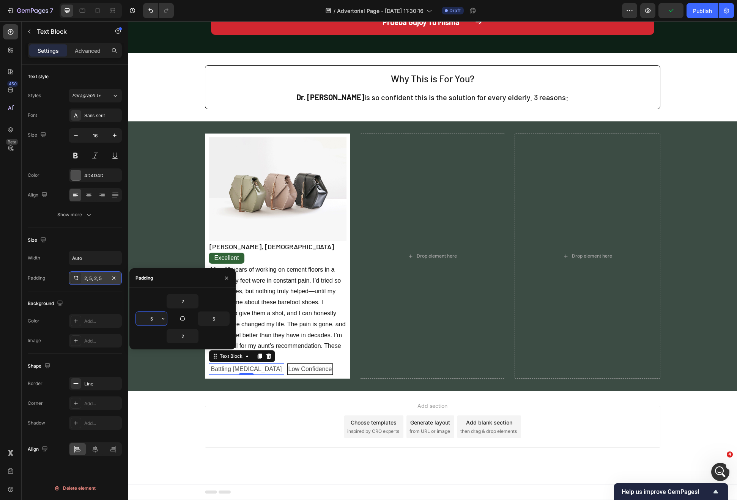
click at [148, 314] on input "5" at bounding box center [151, 319] width 31 height 14
type input "7"
click at [213, 319] on input "5" at bounding box center [213, 319] width 31 height 14
type input "7"
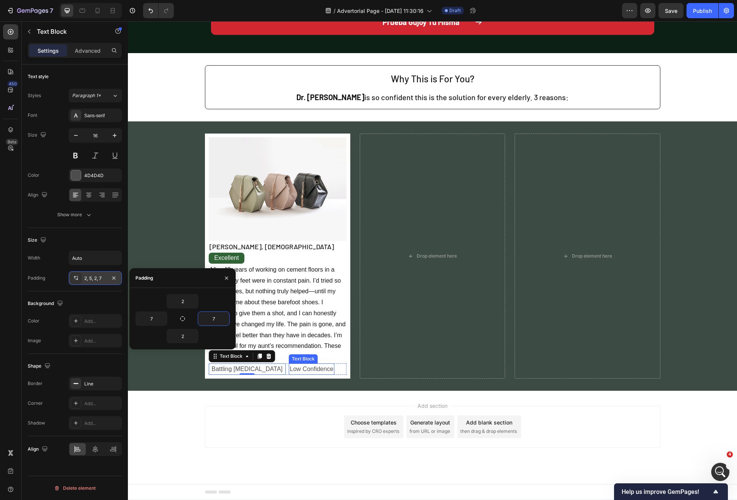
click at [290, 371] on p "Low Confidence" at bounding box center [312, 369] width 44 height 9
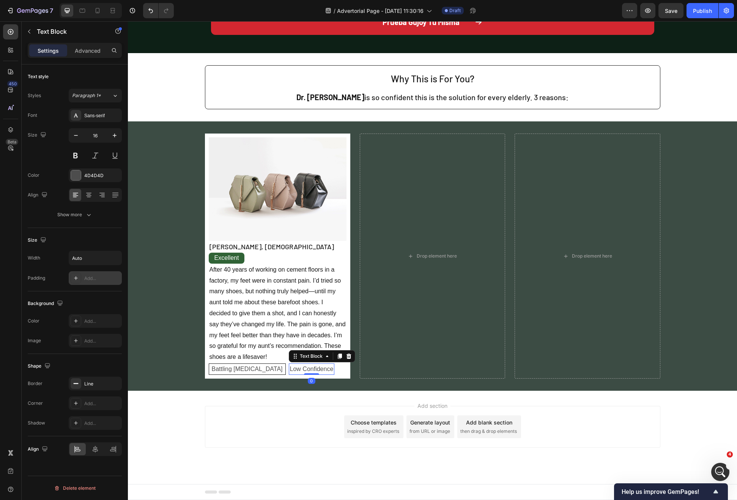
click at [101, 283] on div "Add..." at bounding box center [95, 278] width 53 height 14
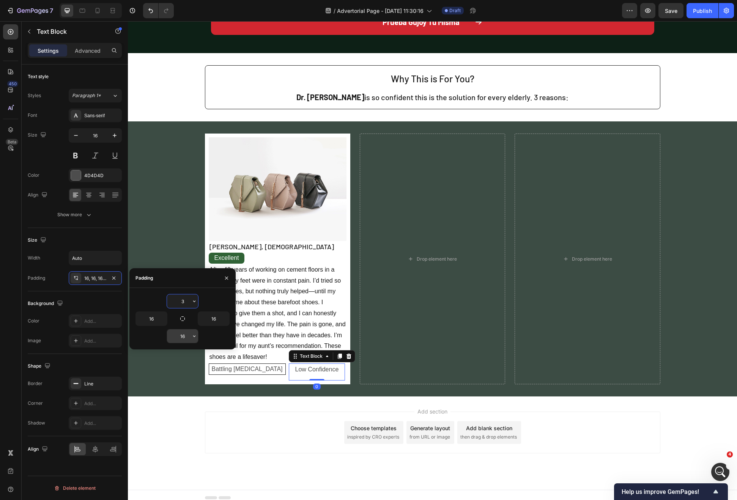
type input "3"
click at [179, 337] on input "16" at bounding box center [182, 336] width 31 height 14
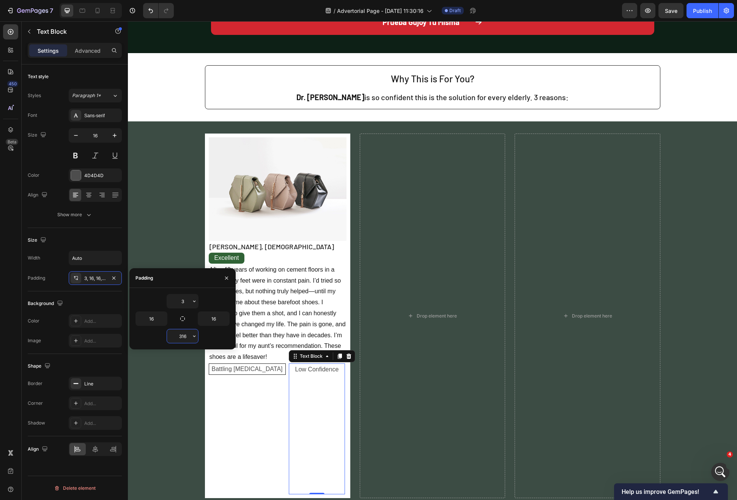
click at [183, 337] on input "316" at bounding box center [182, 336] width 31 height 14
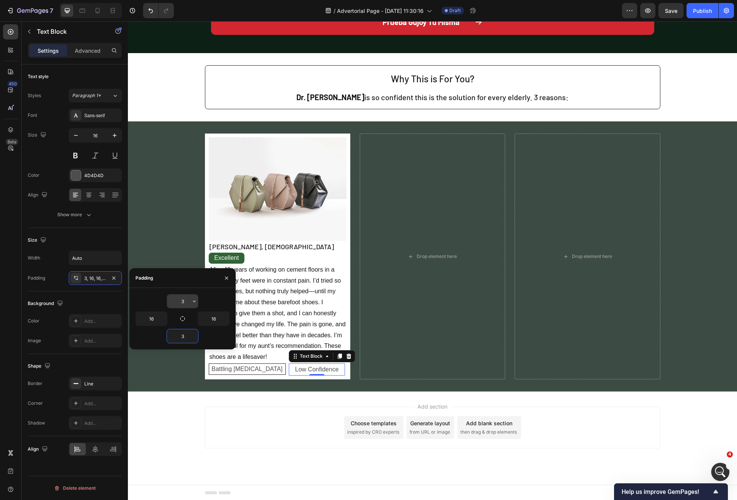
type input "3"
click at [184, 295] on input "3" at bounding box center [182, 301] width 31 height 14
click at [184, 297] on input "3" at bounding box center [182, 301] width 31 height 14
click at [154, 318] on input "16" at bounding box center [151, 319] width 31 height 14
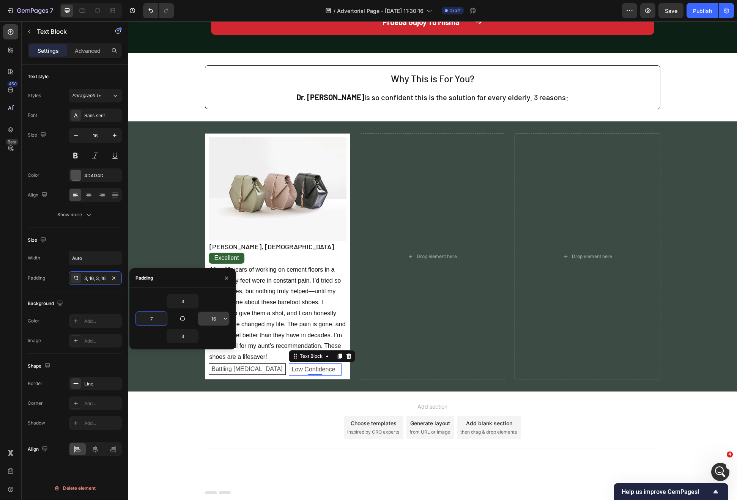
type input "7"
click at [214, 320] on input "16" at bounding box center [213, 319] width 31 height 14
type input "7"
click at [232, 371] on p "Battling [MEDICAL_DATA]" at bounding box center [247, 369] width 71 height 9
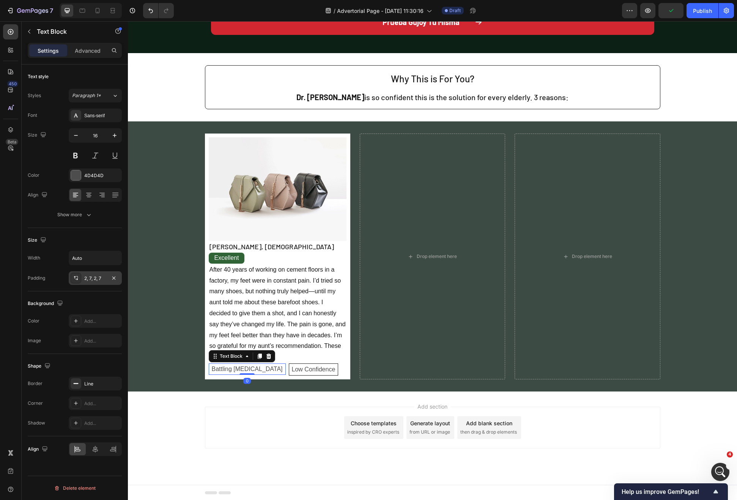
click at [104, 280] on div "2, 7, 2, 7" at bounding box center [95, 278] width 22 height 7
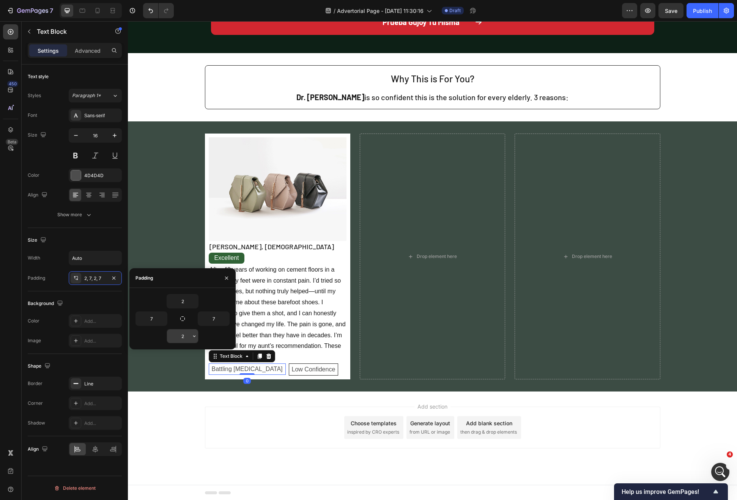
click at [181, 333] on input "2" at bounding box center [182, 336] width 31 height 14
type input "3"
click at [184, 298] on input "2" at bounding box center [182, 301] width 31 height 14
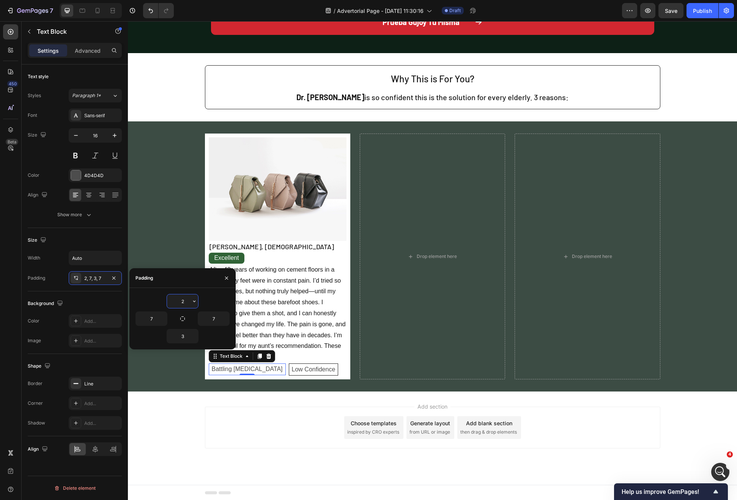
type input "3"
click at [338, 355] on p "After 40 years of working on cement floors in a factory, my feet were in consta…" at bounding box center [277, 313] width 136 height 98
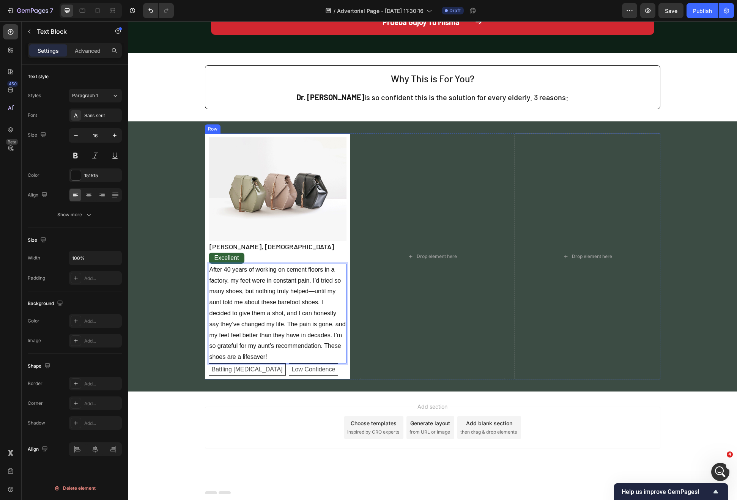
click at [336, 373] on div "Battling [MEDICAL_DATA] Text Block Low Confidence Text Block Row" at bounding box center [278, 369] width 138 height 12
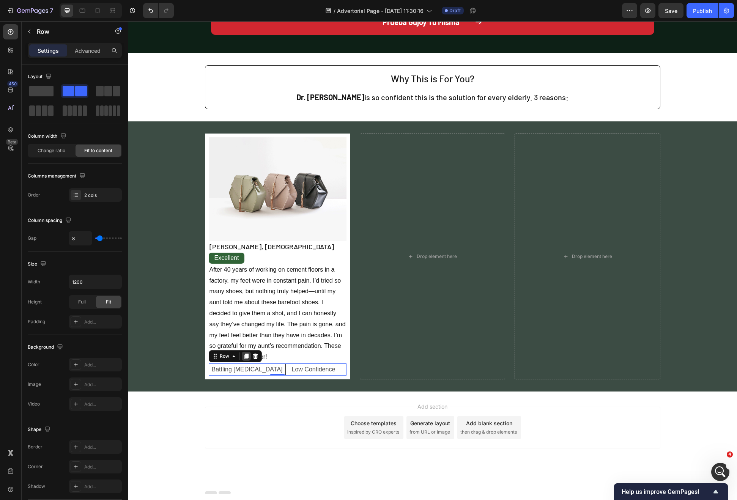
scroll to position [838, 0]
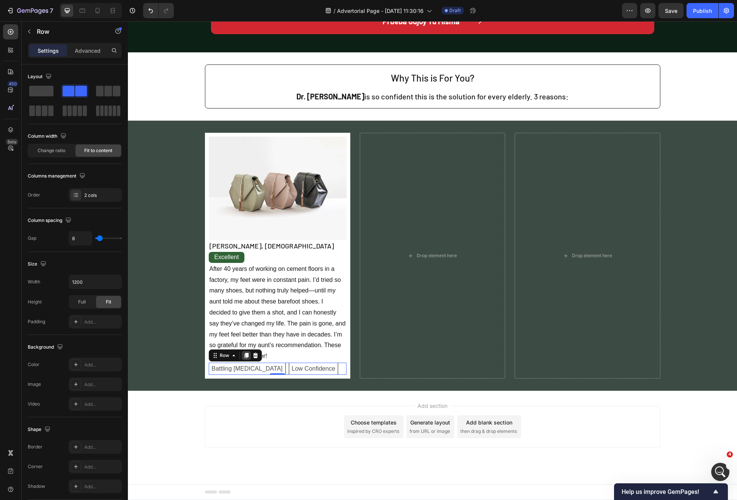
click at [245, 358] on icon at bounding box center [246, 355] width 6 height 6
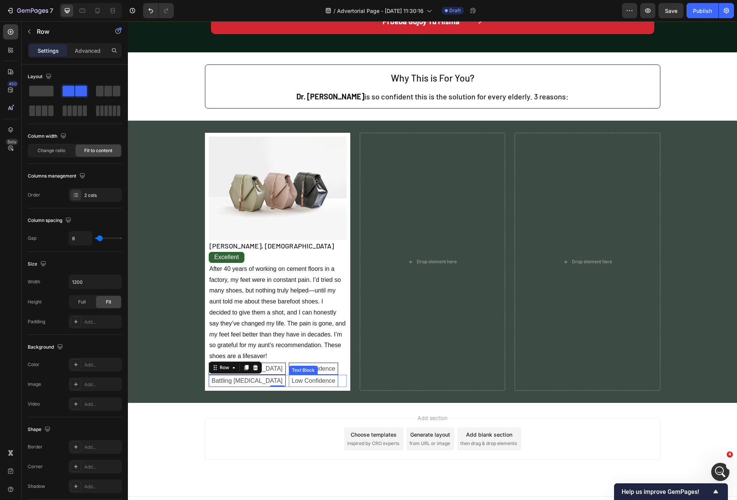
click at [311, 378] on div "Low Confidence" at bounding box center [314, 381] width 50 height 12
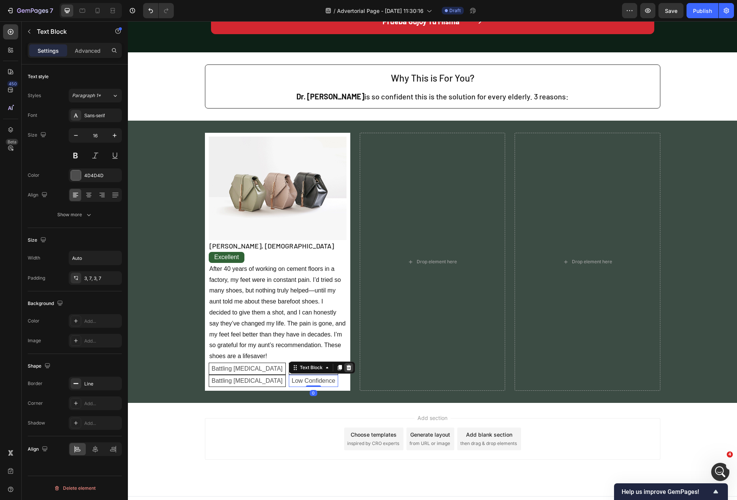
click at [346, 367] on icon at bounding box center [349, 368] width 6 height 6
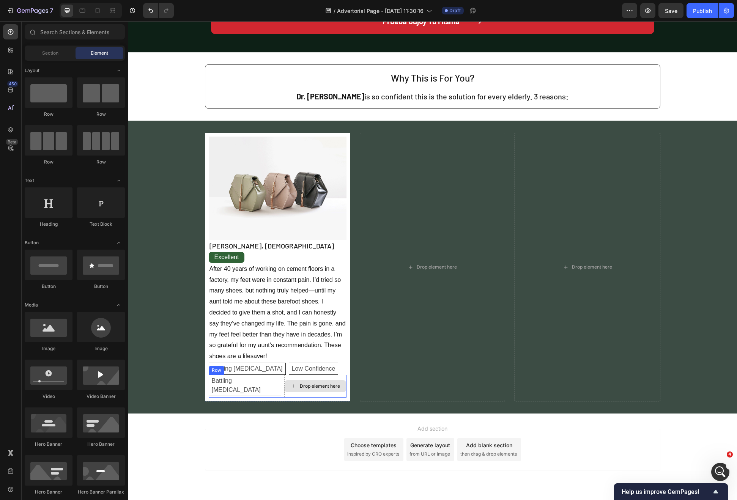
click at [302, 380] on div "Drop element here" at bounding box center [315, 386] width 61 height 12
click at [246, 392] on div "Battling [MEDICAL_DATA] Text Block" at bounding box center [245, 386] width 72 height 23
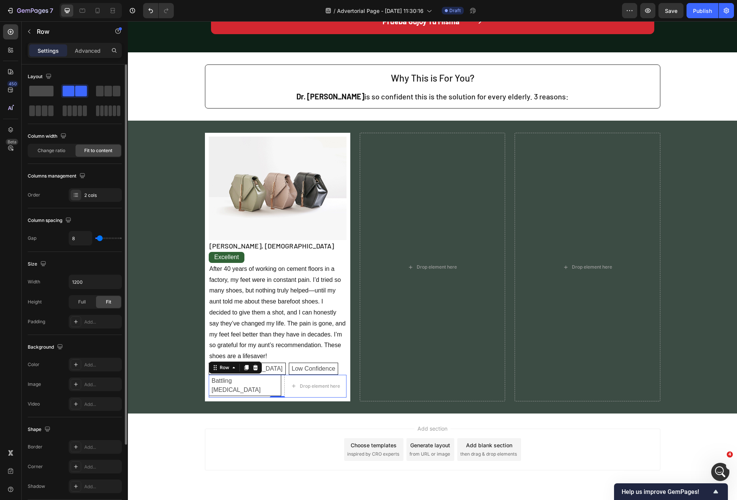
click at [42, 85] on div at bounding box center [41, 91] width 27 height 14
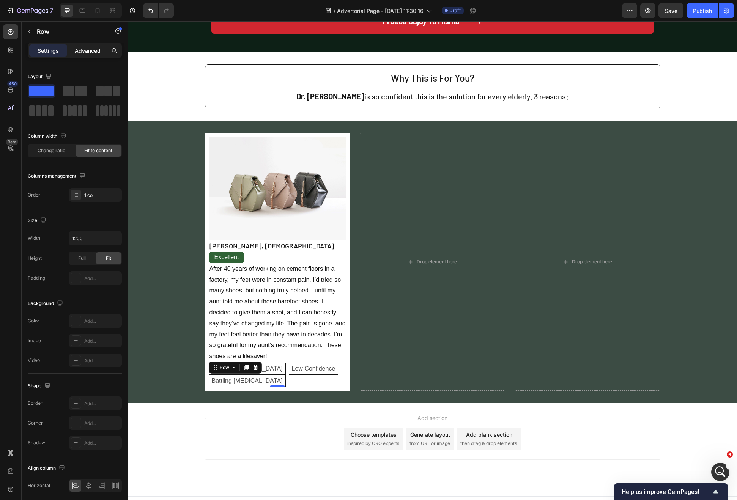
click at [99, 48] on p "Advanced" at bounding box center [88, 51] width 26 height 8
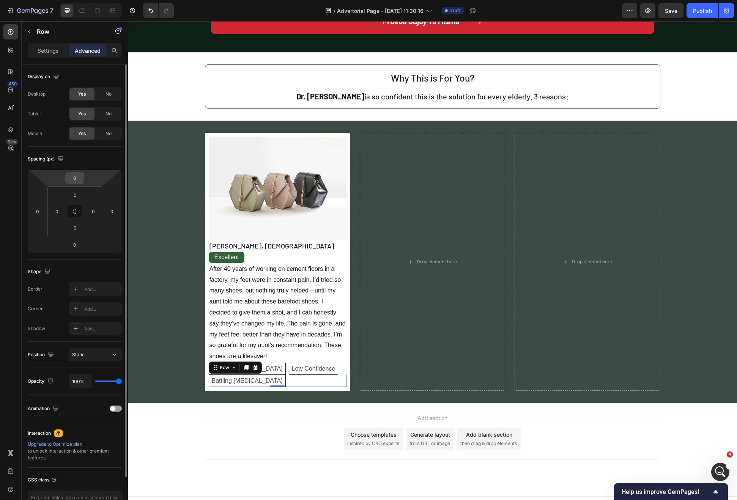
click at [74, 174] on input "0" at bounding box center [74, 177] width 15 height 11
type input "5"
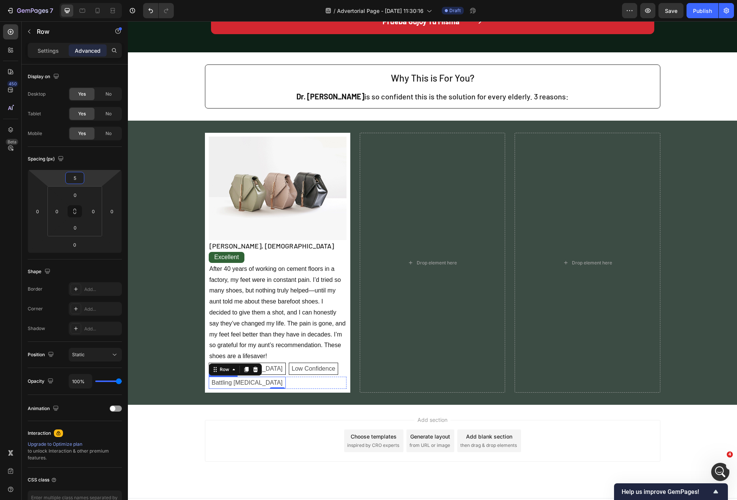
click at [236, 379] on p "Battling [MEDICAL_DATA]" at bounding box center [247, 382] width 71 height 9
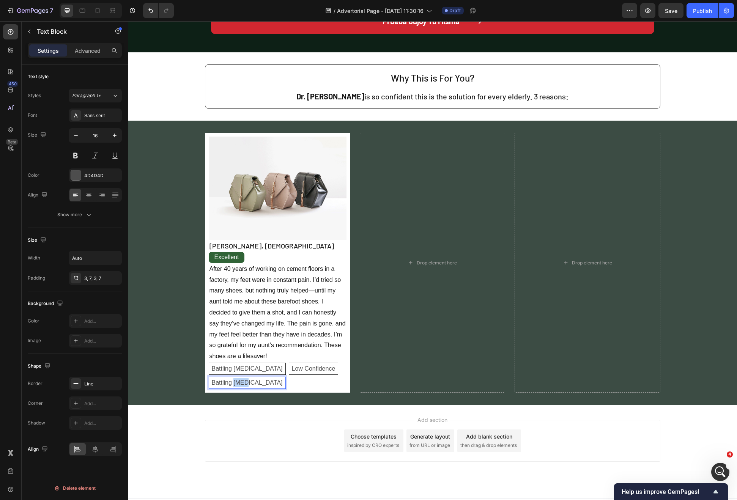
click at [236, 379] on p "Battling [MEDICAL_DATA]" at bounding box center [247, 382] width 71 height 9
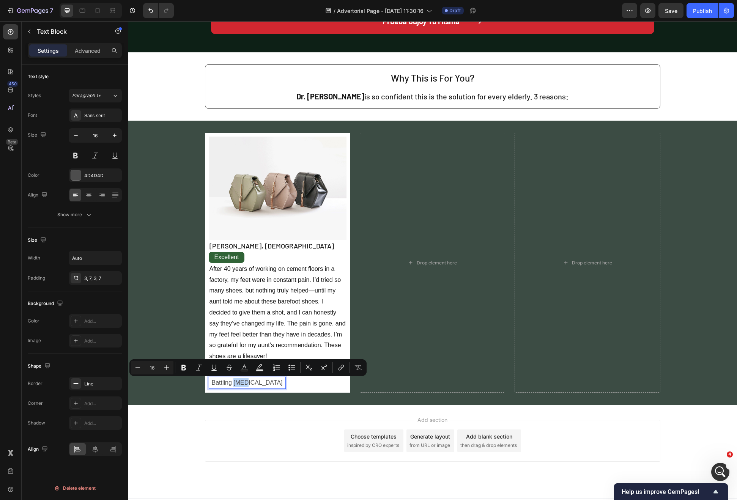
click at [235, 379] on p "Battling [MEDICAL_DATA]" at bounding box center [247, 382] width 71 height 9
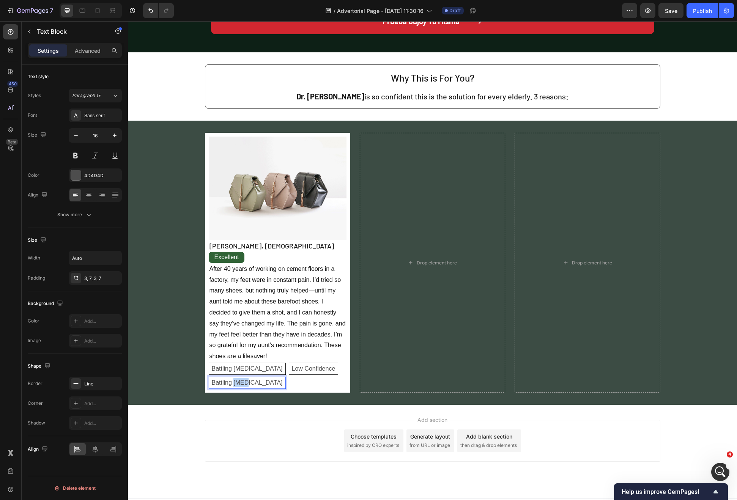
click at [235, 379] on p "Battling [MEDICAL_DATA]" at bounding box center [247, 382] width 71 height 9
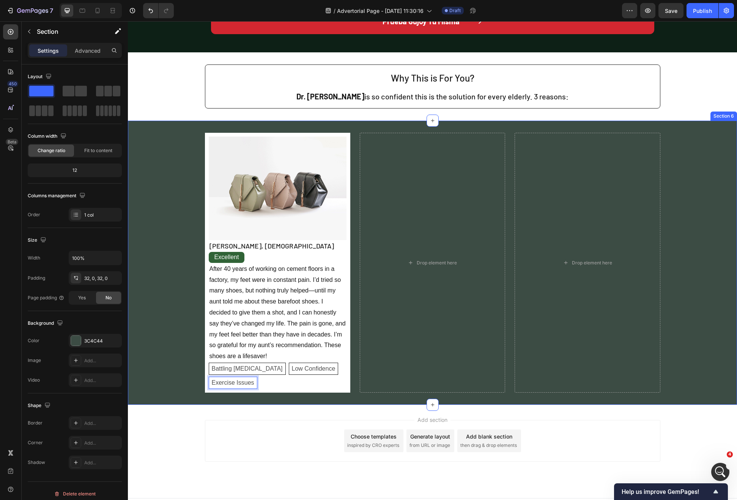
click at [201, 222] on div "Image [PERSON_NAME], [DEMOGRAPHIC_DATA] Text Block Excellent Text Block After 4…" at bounding box center [432, 263] width 609 height 260
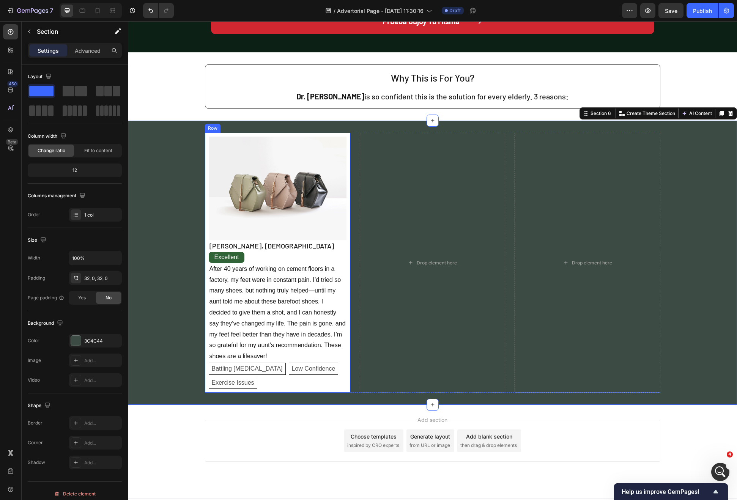
click at [205, 224] on div "Image [PERSON_NAME], [DEMOGRAPHIC_DATA] Text Block Excellent Text Block After 4…" at bounding box center [277, 263] width 145 height 260
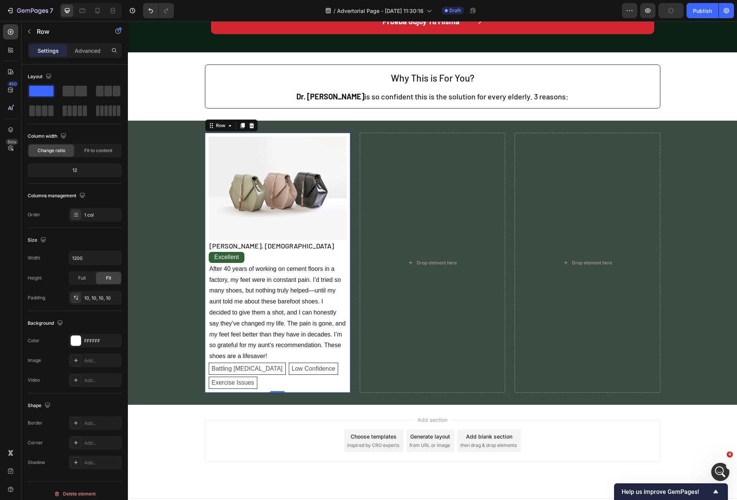
click at [205, 138] on div "Image [PERSON_NAME], [DEMOGRAPHIC_DATA] Text Block Excellent Text Block After 4…" at bounding box center [277, 263] width 145 height 260
click at [242, 125] on div at bounding box center [242, 125] width 9 height 9
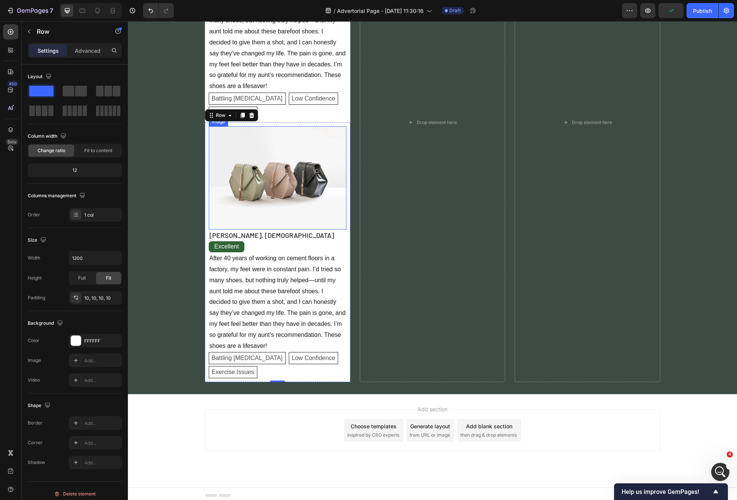
scroll to position [1112, 0]
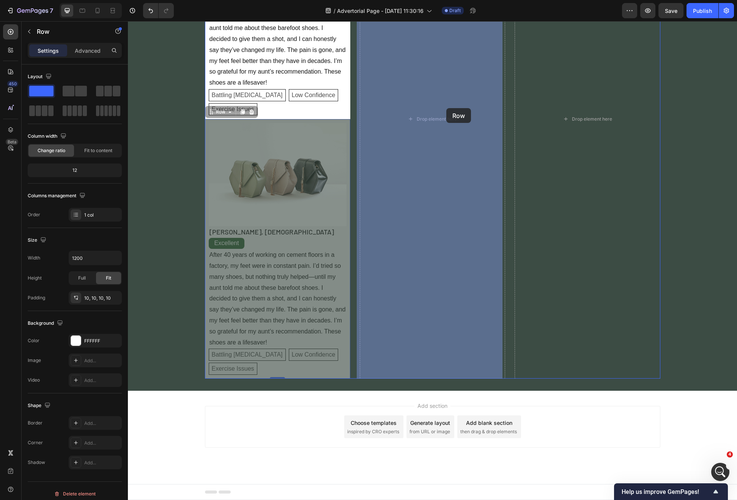
drag, startPoint x: 210, startPoint y: 111, endPoint x: 441, endPoint y: 109, distance: 231.4
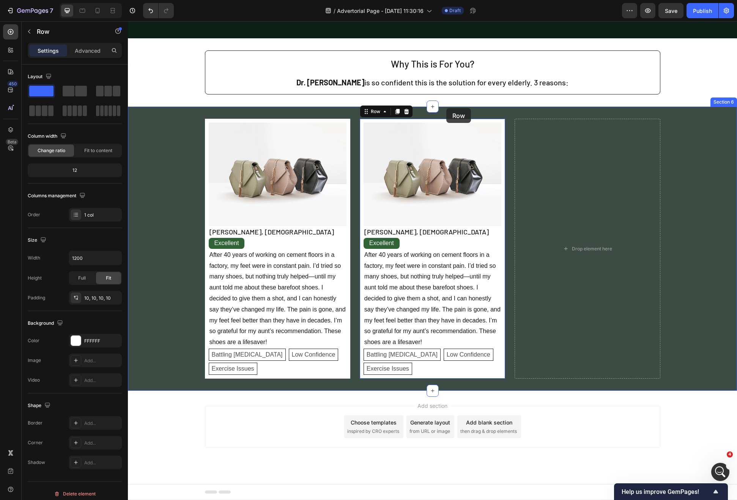
scroll to position [852, 0]
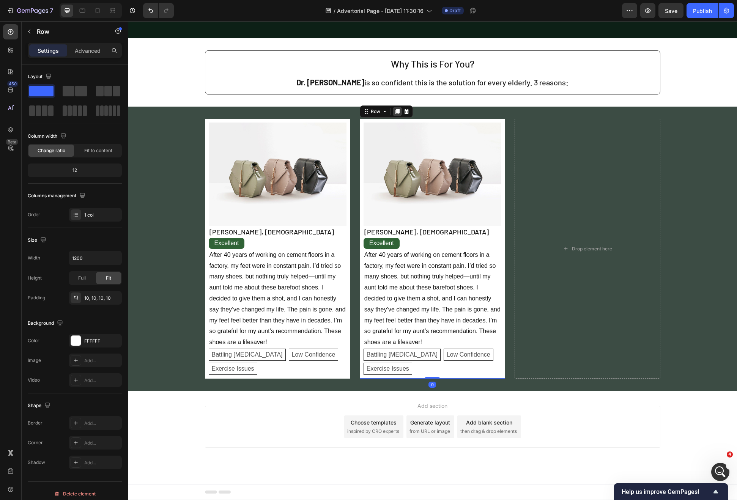
click at [397, 112] on div at bounding box center [397, 111] width 9 height 9
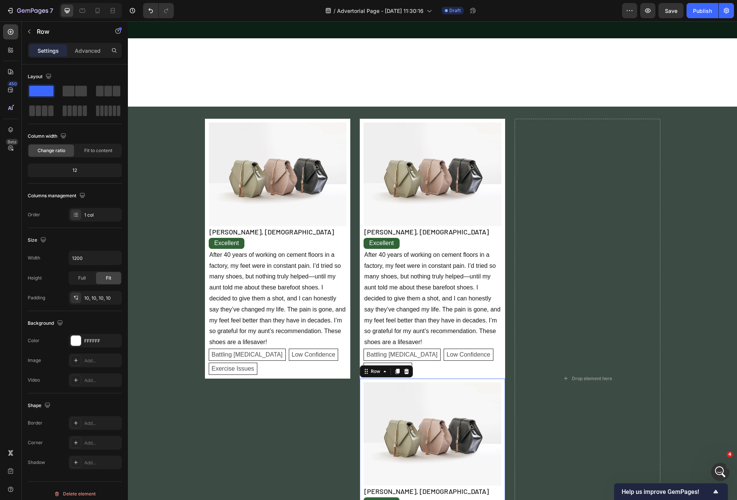
scroll to position [1112, 0]
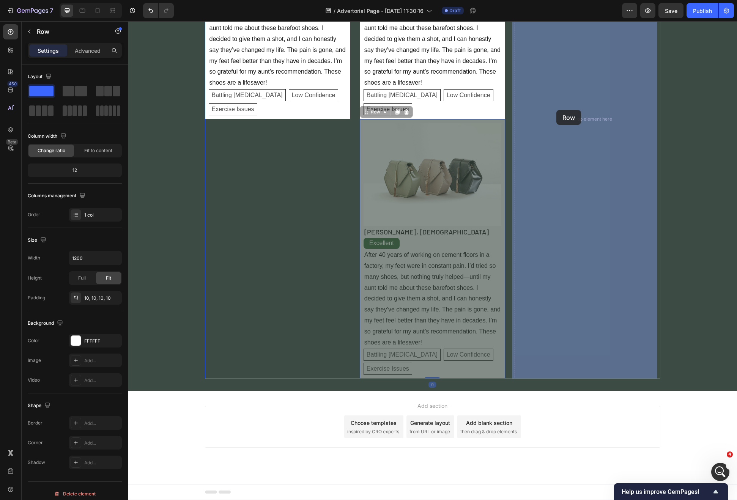
drag, startPoint x: 359, startPoint y: 109, endPoint x: 556, endPoint y: 110, distance: 196.9
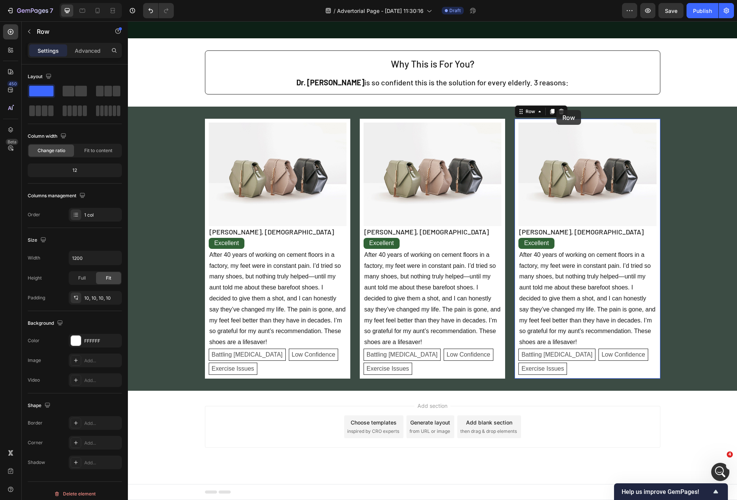
scroll to position [852, 0]
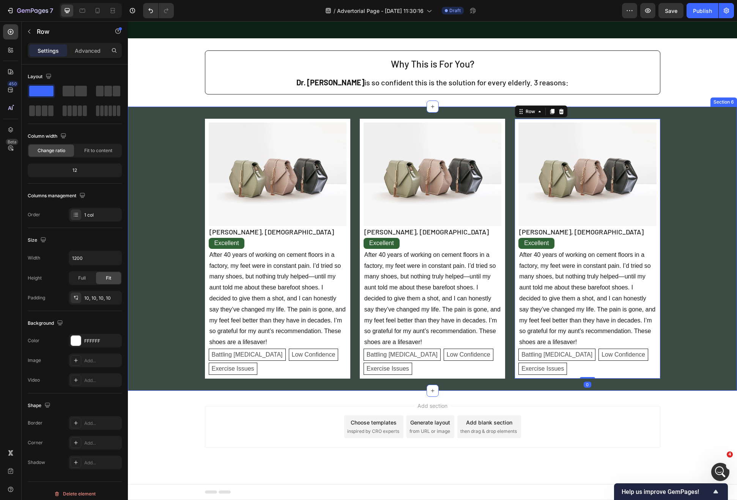
click at [666, 226] on div "Image [PERSON_NAME], [DEMOGRAPHIC_DATA] Text Block Excellent Text Block After 4…" at bounding box center [432, 249] width 609 height 260
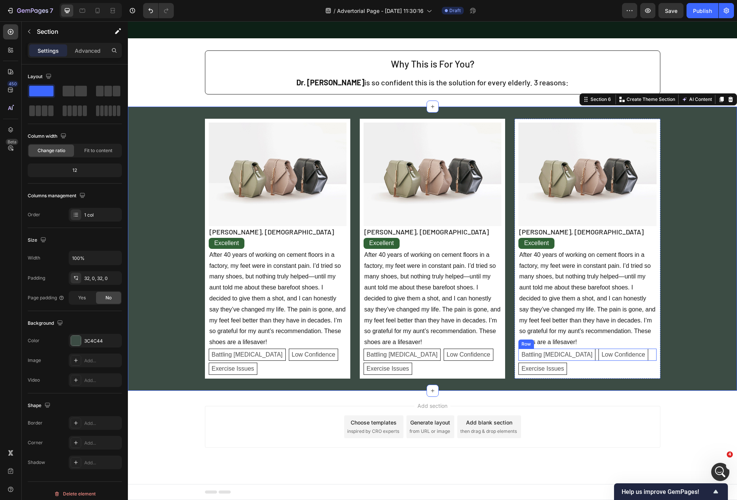
click at [650, 354] on div "Battling [MEDICAL_DATA] Text Block Low Confidence Text Block Row" at bounding box center [587, 355] width 138 height 12
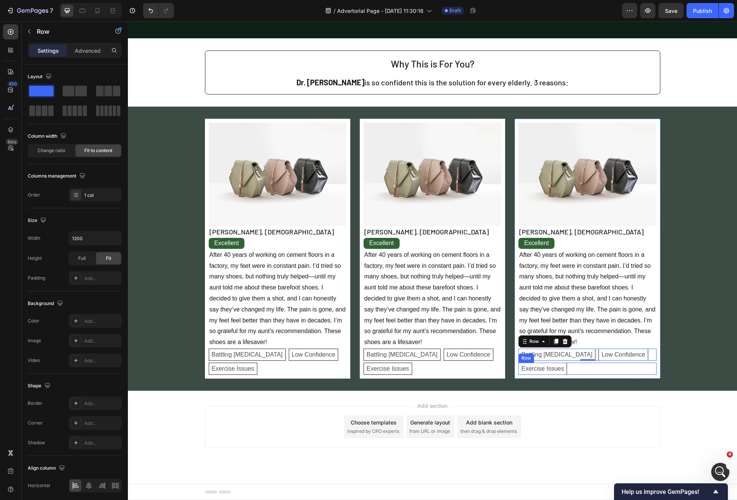
click at [650, 373] on div "Exercise Issues Text Block Row" at bounding box center [587, 369] width 138 height 12
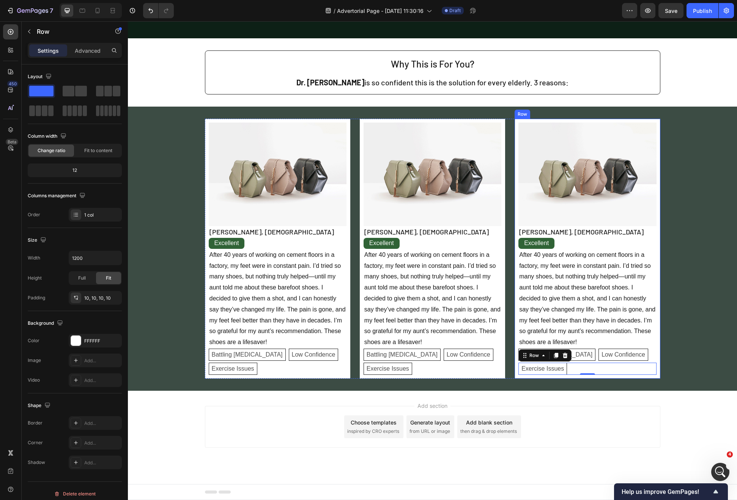
click at [637, 378] on div "Image [PERSON_NAME], [DEMOGRAPHIC_DATA] Text Block Excellent Text Block After 4…" at bounding box center [586, 249] width 145 height 260
click at [636, 377] on div "Image [PERSON_NAME], [DEMOGRAPHIC_DATA] Text Block Excellent Text Block After 4…" at bounding box center [586, 249] width 145 height 260
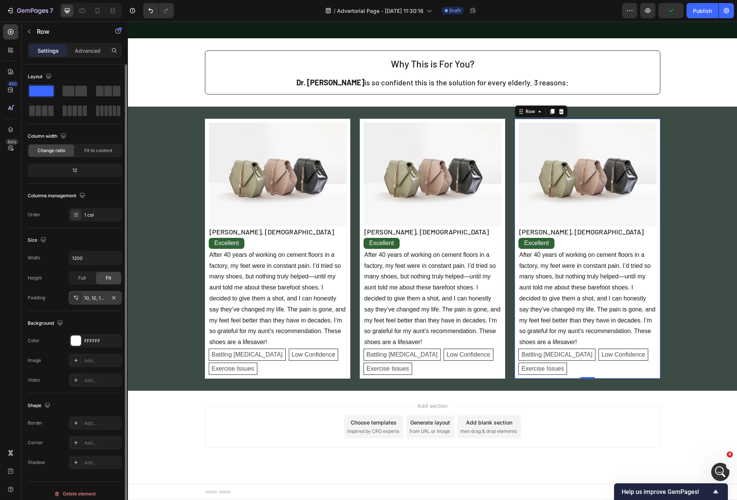
click at [88, 298] on div "10, 10, 10, 10" at bounding box center [95, 298] width 22 height 7
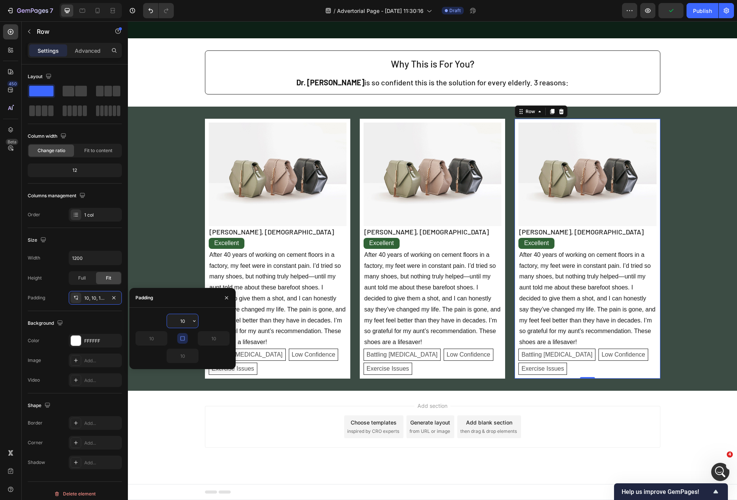
click at [181, 318] on input "10" at bounding box center [182, 321] width 31 height 14
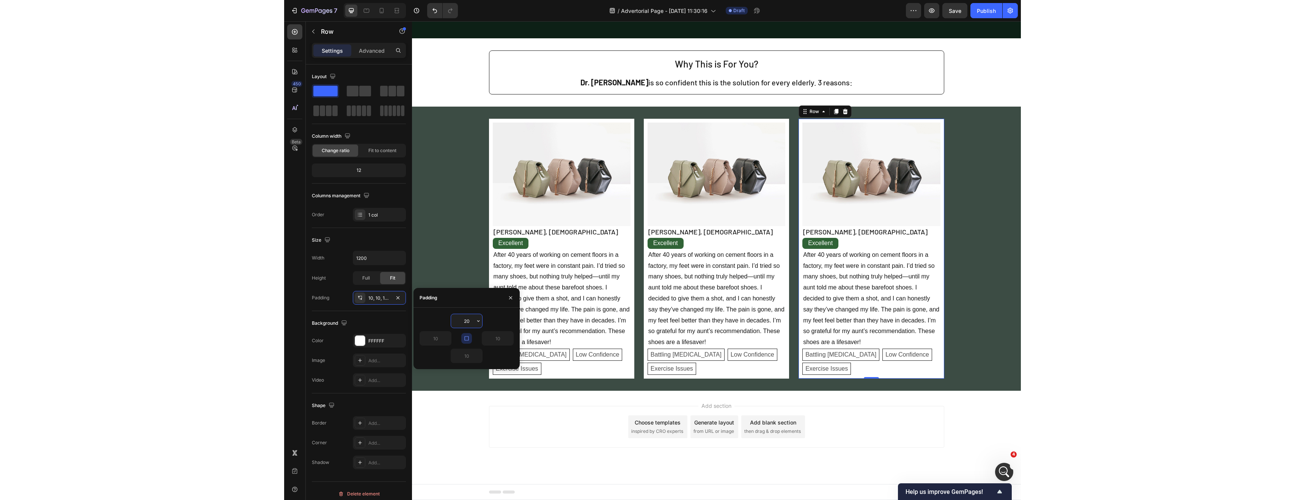
scroll to position [854, 0]
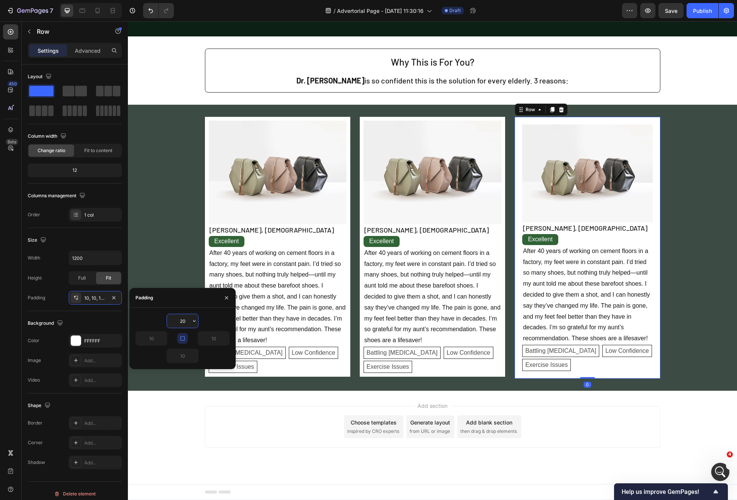
type input "20"
click at [76, 315] on div "Background The changes might be hidden by the video. Color FFFFFF Image Add... …" at bounding box center [75, 352] width 94 height 82
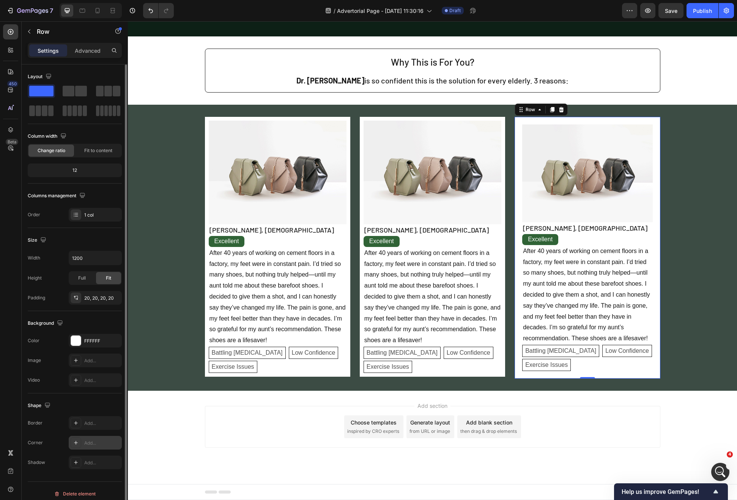
click at [89, 443] on div "Add..." at bounding box center [102, 443] width 36 height 7
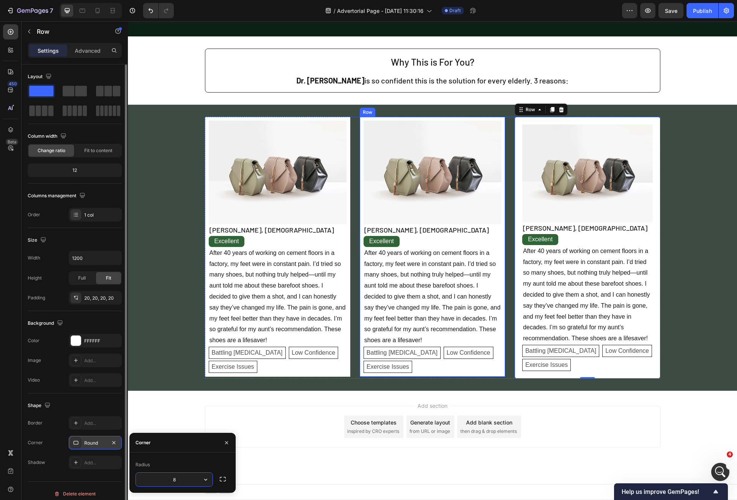
click at [460, 374] on div "Image [PERSON_NAME], [DEMOGRAPHIC_DATA] Text Block Excellent Text Block After 4…" at bounding box center [432, 247] width 145 height 260
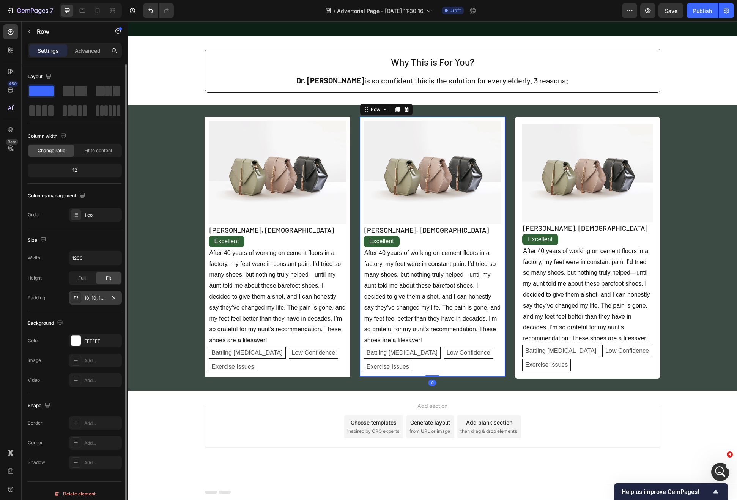
click at [87, 293] on div "10, 10, 10, 10" at bounding box center [95, 298] width 53 height 14
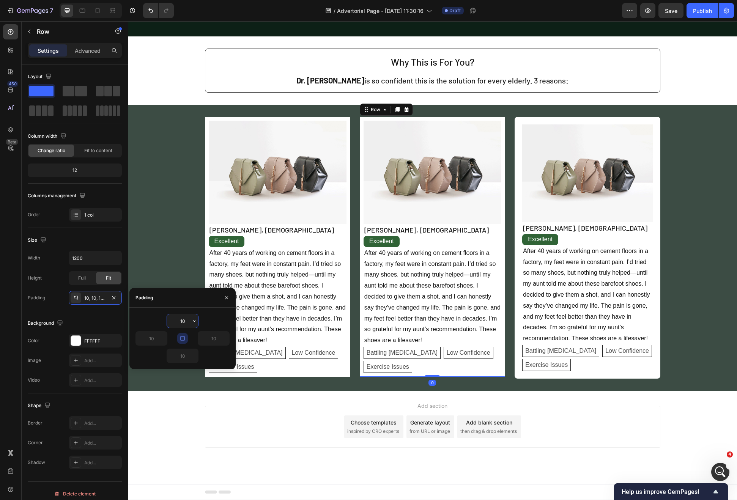
click at [184, 321] on input "10" at bounding box center [182, 321] width 31 height 14
type input "20"
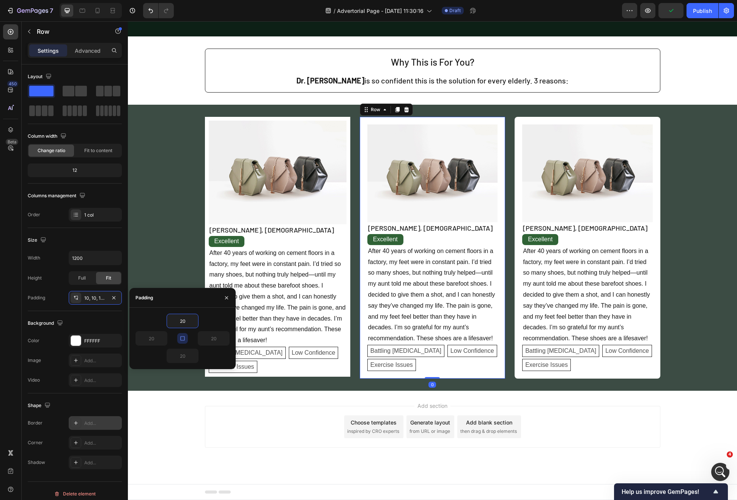
click at [92, 424] on div "Add..." at bounding box center [102, 423] width 36 height 7
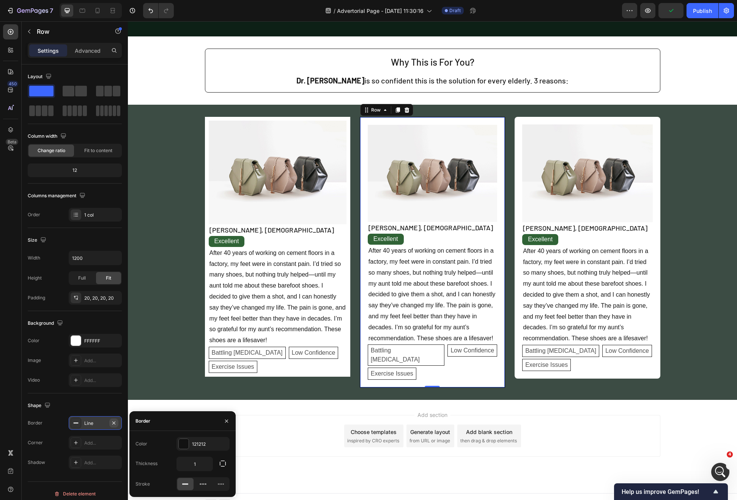
click at [113, 425] on icon "button" at bounding box center [114, 423] width 6 height 6
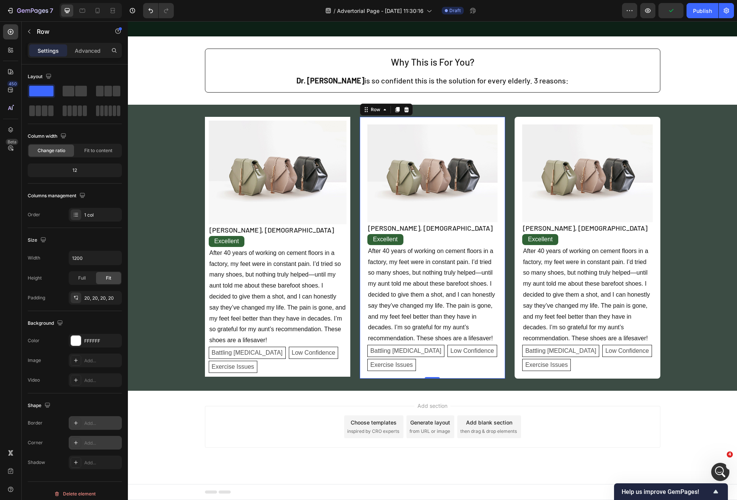
click at [98, 444] on div "Add..." at bounding box center [102, 443] width 36 height 7
click at [313, 373] on div "Image [PERSON_NAME], [DEMOGRAPHIC_DATA] Text Block Excellent Text Block After 4…" at bounding box center [277, 247] width 145 height 260
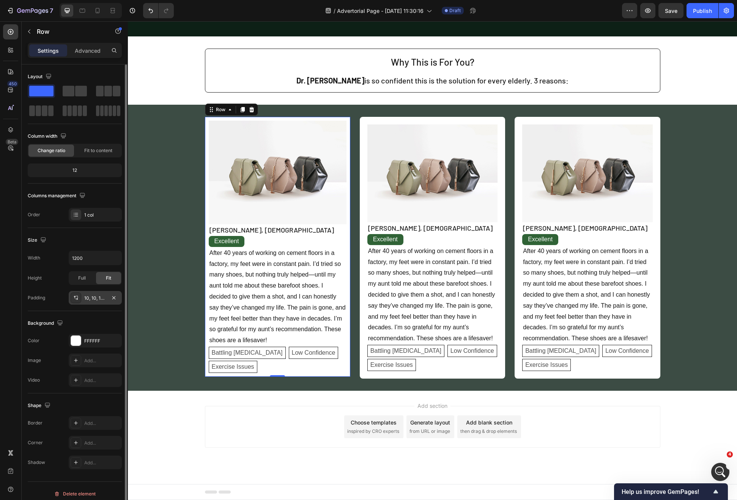
click at [101, 301] on div "10, 10, 10, 10" at bounding box center [95, 298] width 22 height 7
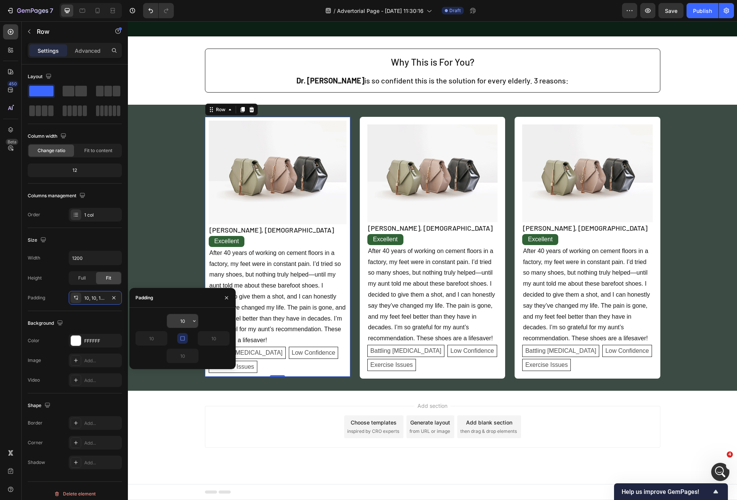
click at [179, 321] on input "10" at bounding box center [182, 321] width 31 height 14
type input "20"
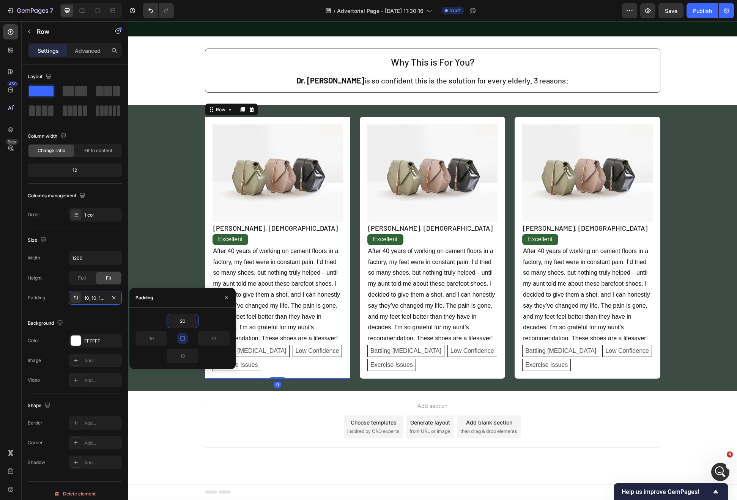
click at [87, 413] on div "Shape Border Add... Corner Add... Shadow Add..." at bounding box center [75, 434] width 94 height 82
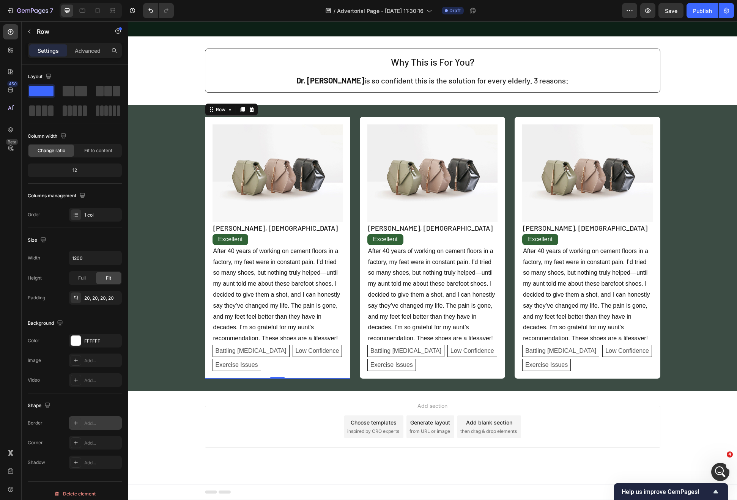
click at [94, 421] on div "Add..." at bounding box center [102, 423] width 36 height 7
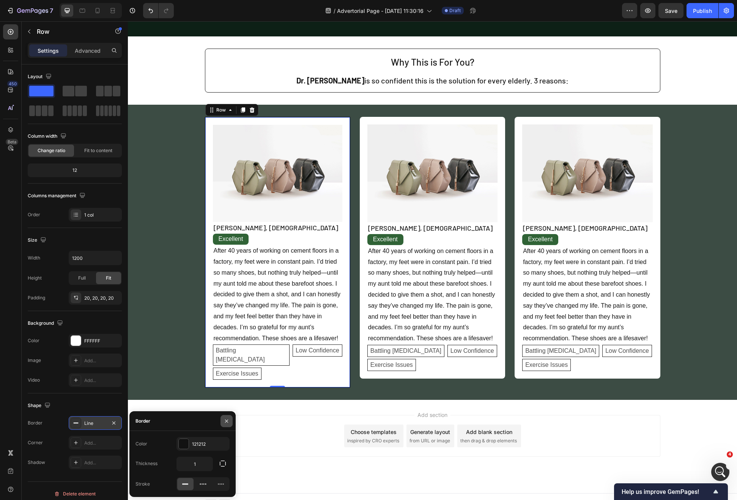
click at [223, 420] on icon "button" at bounding box center [226, 421] width 6 height 6
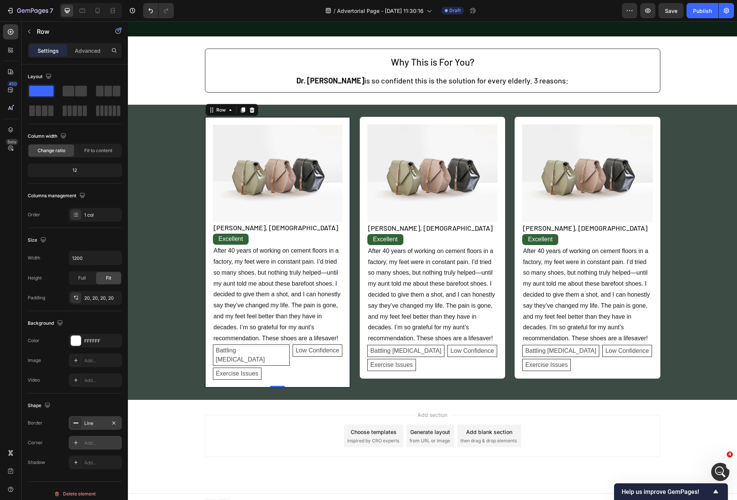
click at [94, 438] on div "Add..." at bounding box center [95, 443] width 53 height 14
click at [115, 423] on icon "button" at bounding box center [114, 423] width 6 height 6
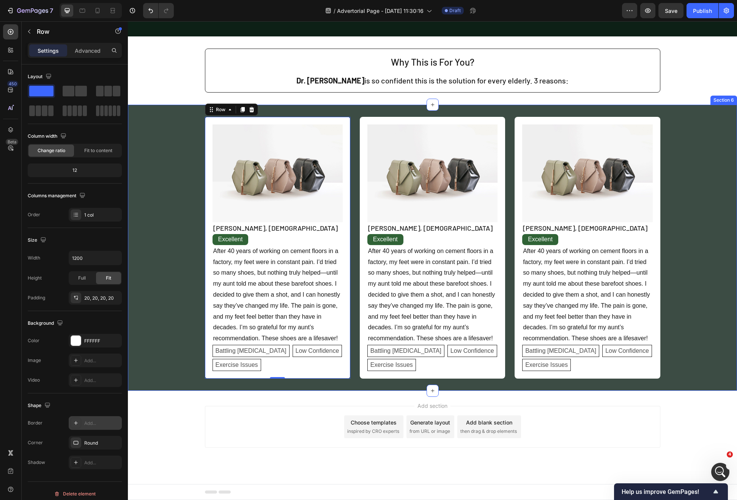
click at [171, 351] on div "Image [PERSON_NAME], [DEMOGRAPHIC_DATA] Text Block Excellent Text Block After 4…" at bounding box center [432, 248] width 609 height 262
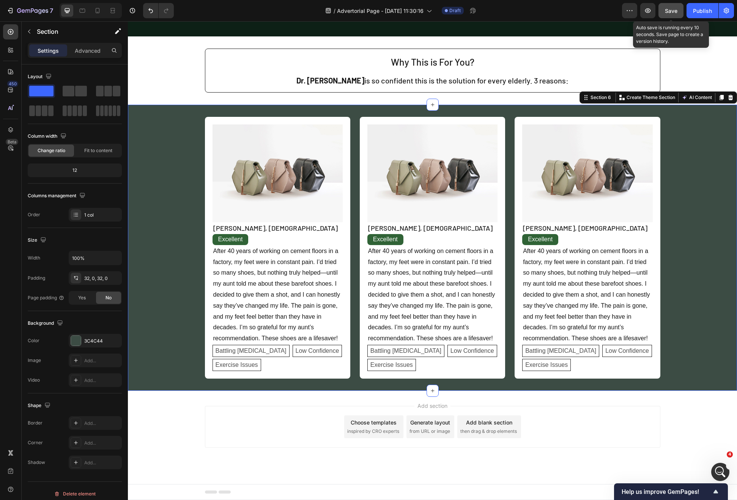
click at [670, 14] on span "Save" at bounding box center [671, 11] width 13 height 6
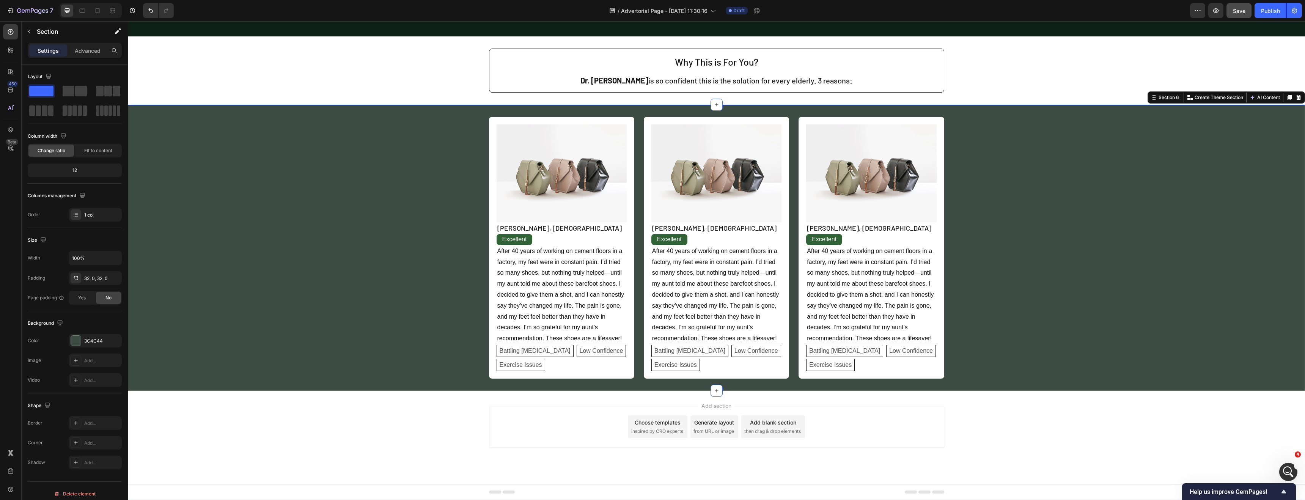
click at [424, 160] on div "Image [PERSON_NAME], [DEMOGRAPHIC_DATA] Text Block Excellent Text Block After 4…" at bounding box center [716, 248] width 1177 height 262
click at [694, 240] on div "Excellent" at bounding box center [716, 239] width 130 height 11
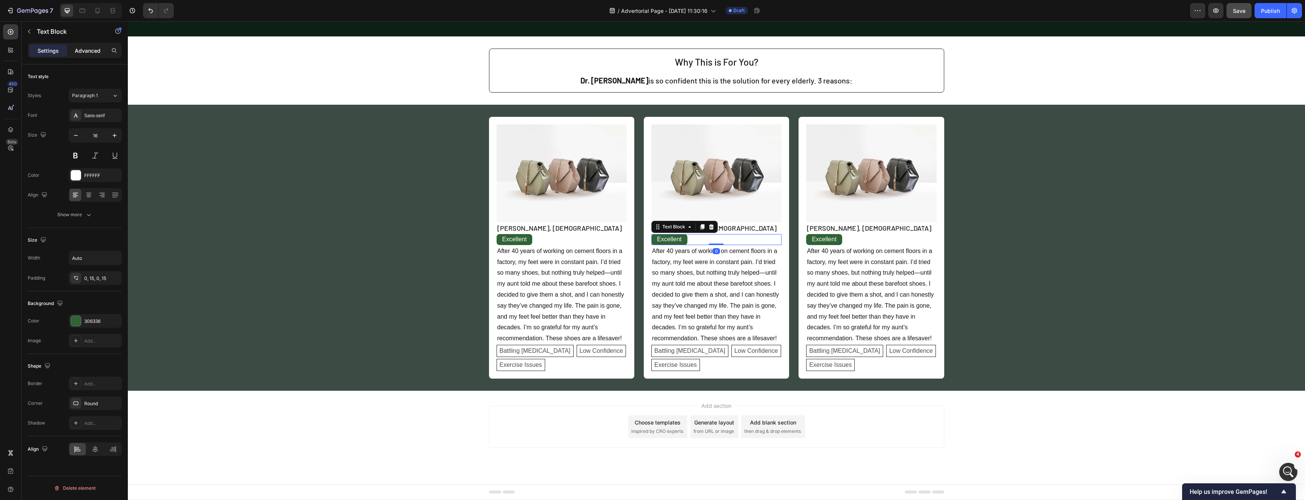
click at [81, 54] on p "Advanced" at bounding box center [88, 51] width 26 height 8
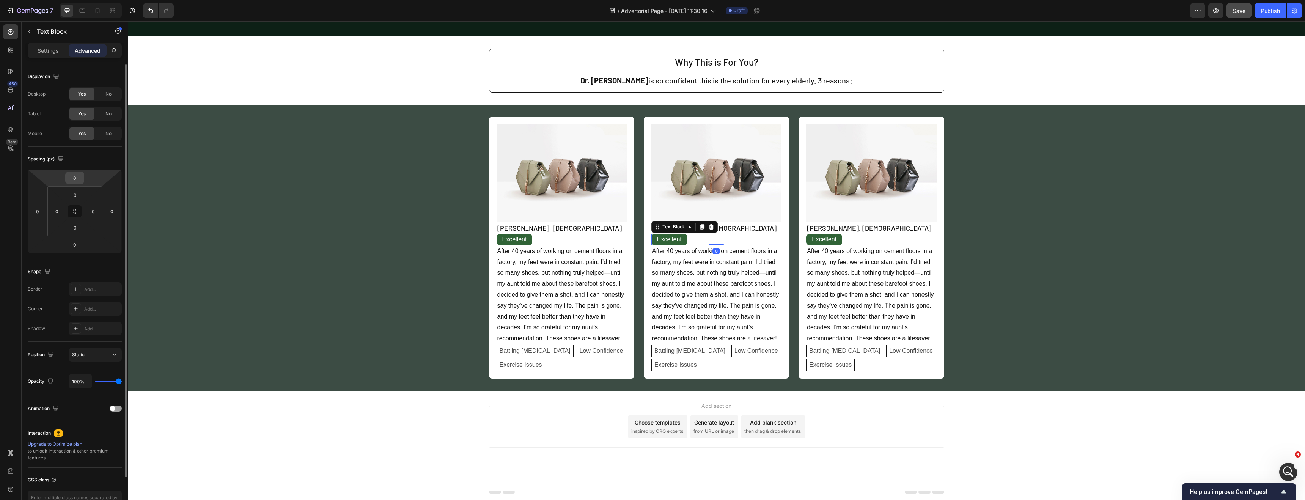
click at [75, 176] on input "0" at bounding box center [74, 177] width 15 height 11
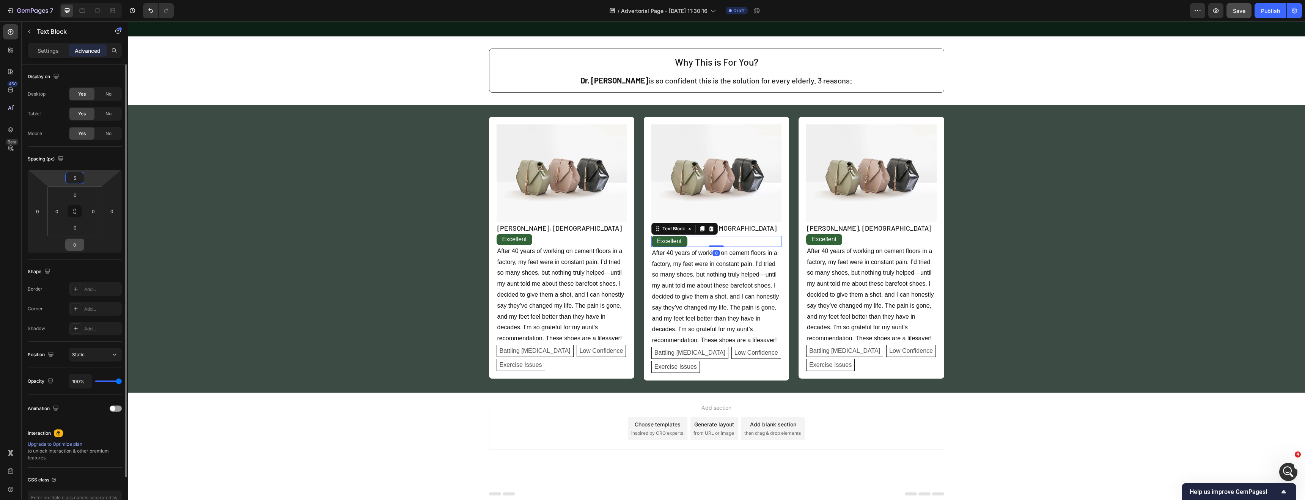
type input "5"
click at [74, 245] on input "0" at bounding box center [74, 244] width 15 height 11
type input "5"
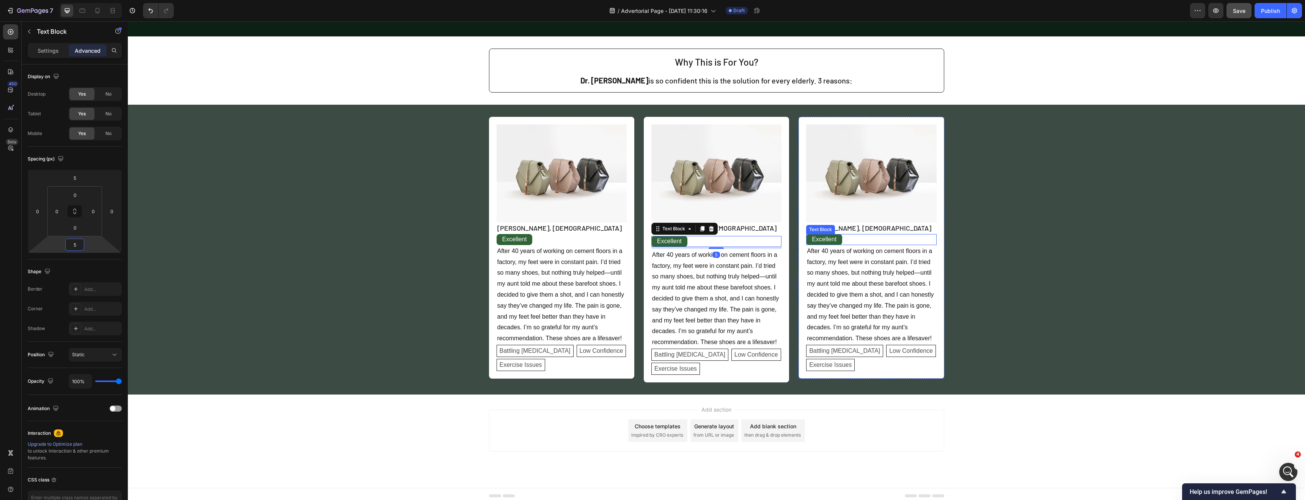
click at [736, 242] on div "Excellent" at bounding box center [871, 239] width 130 height 11
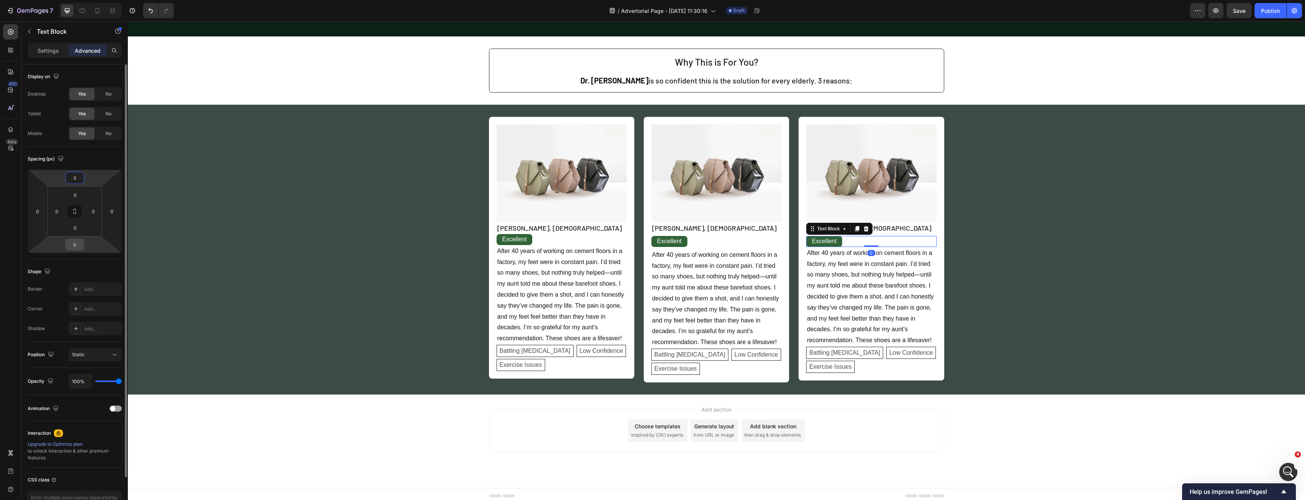
scroll to position [1371, 0]
type input "5"
click at [75, 242] on input "0" at bounding box center [74, 244] width 15 height 11
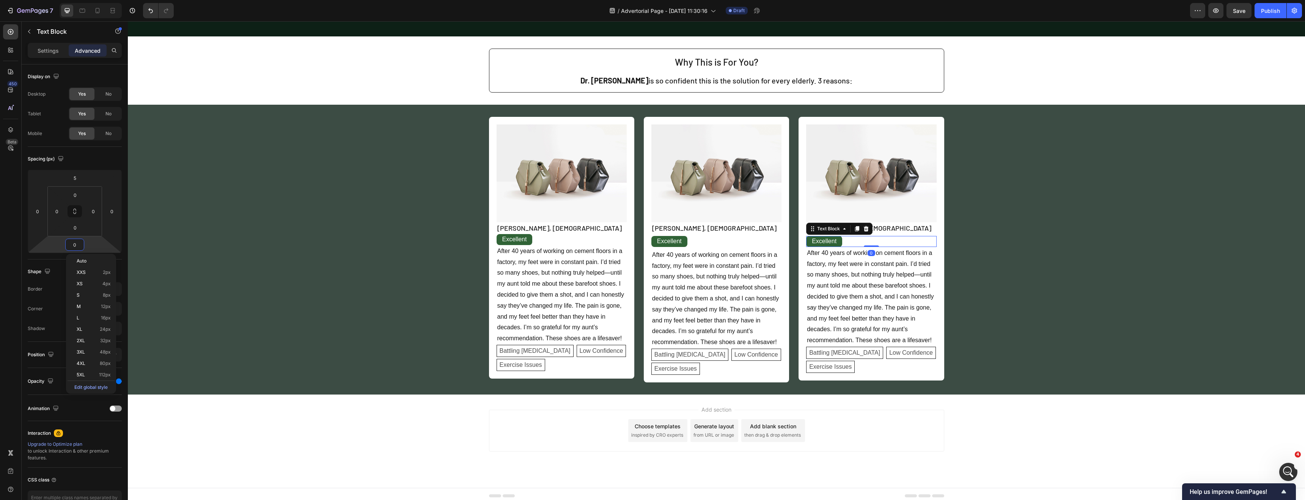
type input "5"
click at [561, 245] on div "After 40 years of working on cement floors in a factory, my feet were in consta…" at bounding box center [562, 295] width 130 height 100
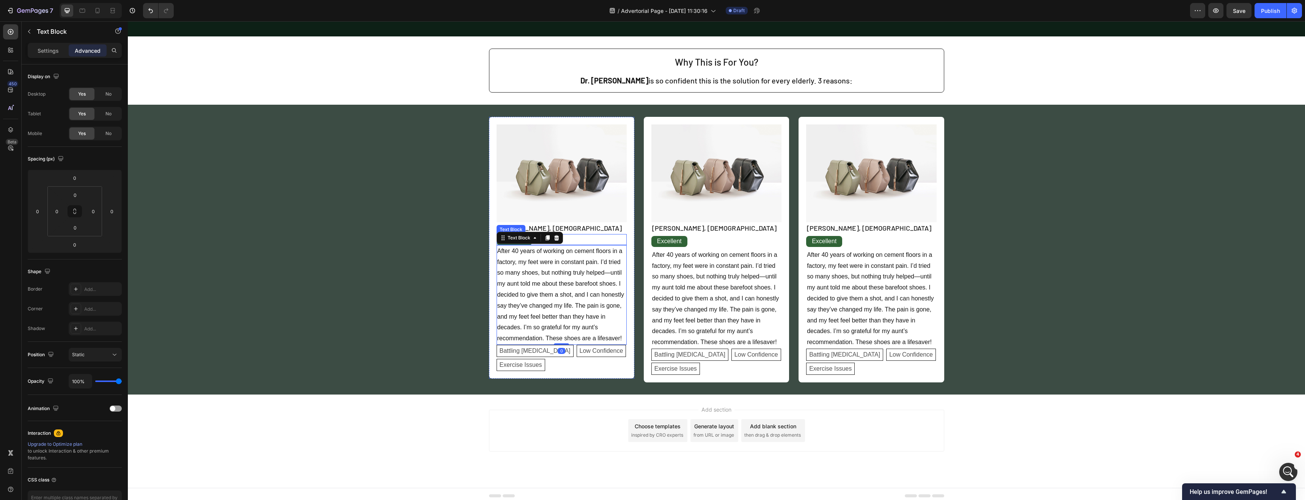
click at [560, 236] on div "Excellent" at bounding box center [562, 239] width 130 height 11
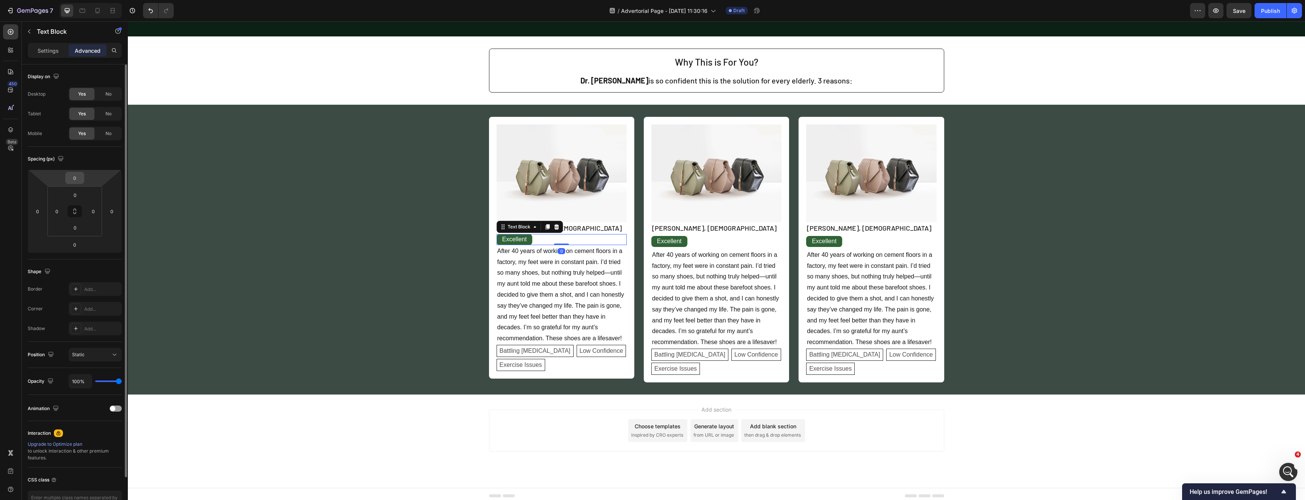
click at [74, 177] on input "0" at bounding box center [74, 177] width 15 height 11
type input "5"
click at [71, 242] on input "0" at bounding box center [74, 244] width 15 height 11
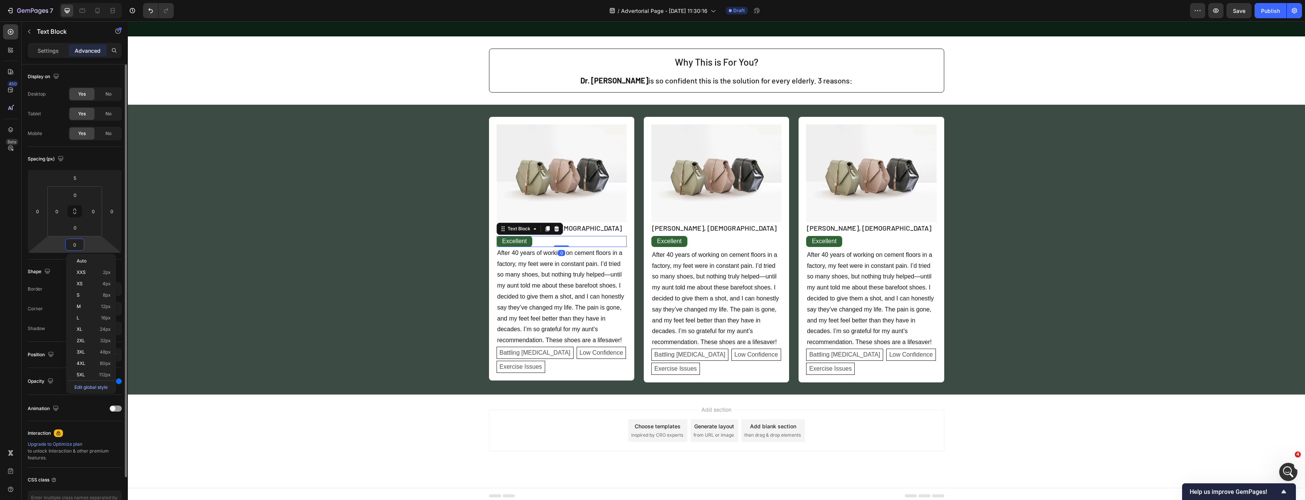
type input "5"
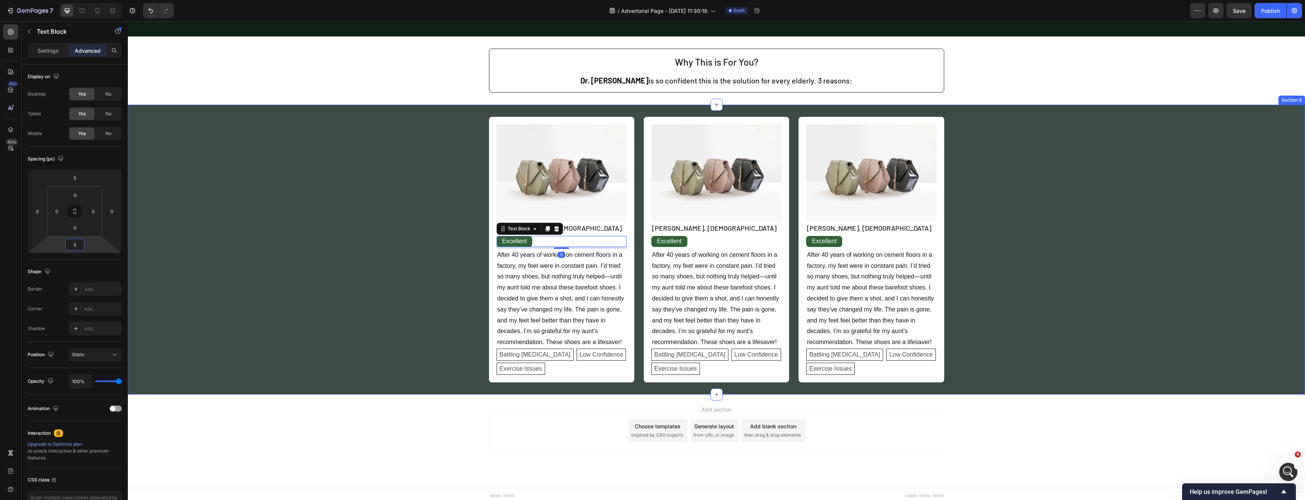
click at [310, 252] on div "Image Mary, 65 years old Text Block Excellent Text Block 5 After 40 years of wo…" at bounding box center [716, 250] width 1177 height 266
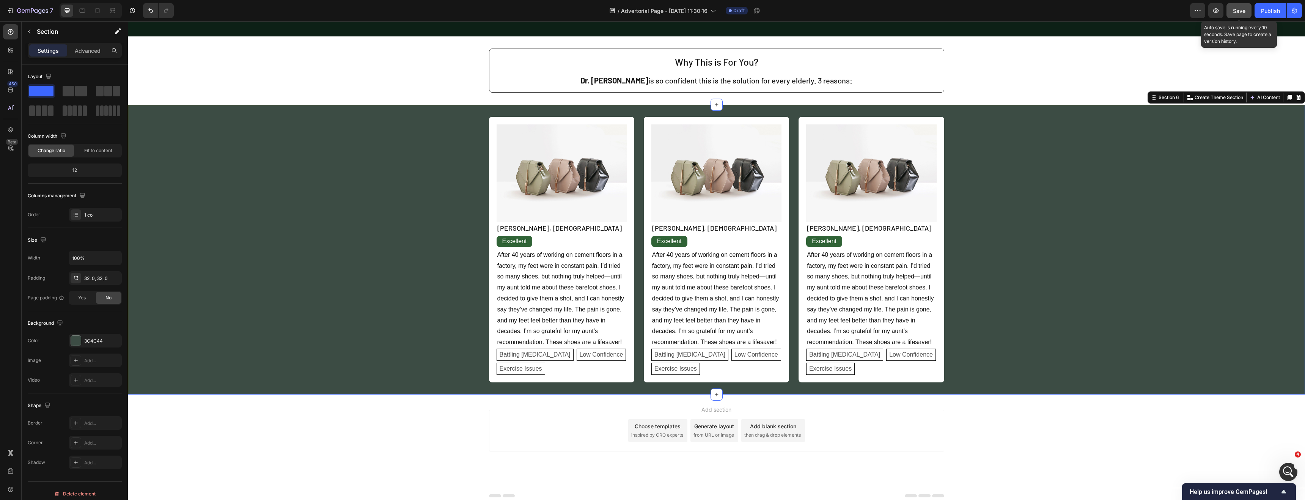
click at [1251, 13] on button "Save" at bounding box center [1239, 10] width 25 height 15
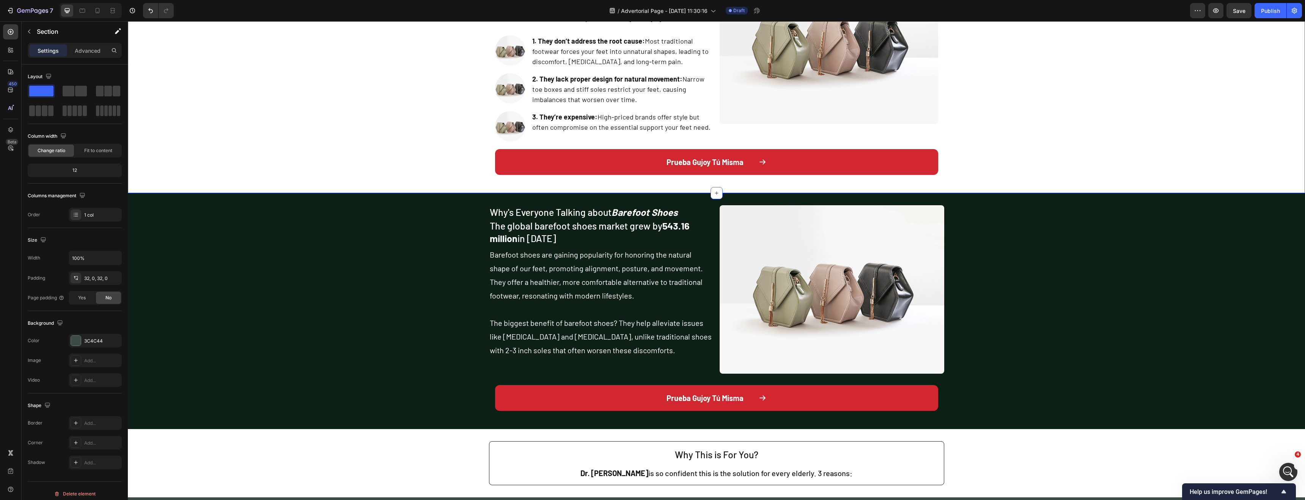
scroll to position [300, 0]
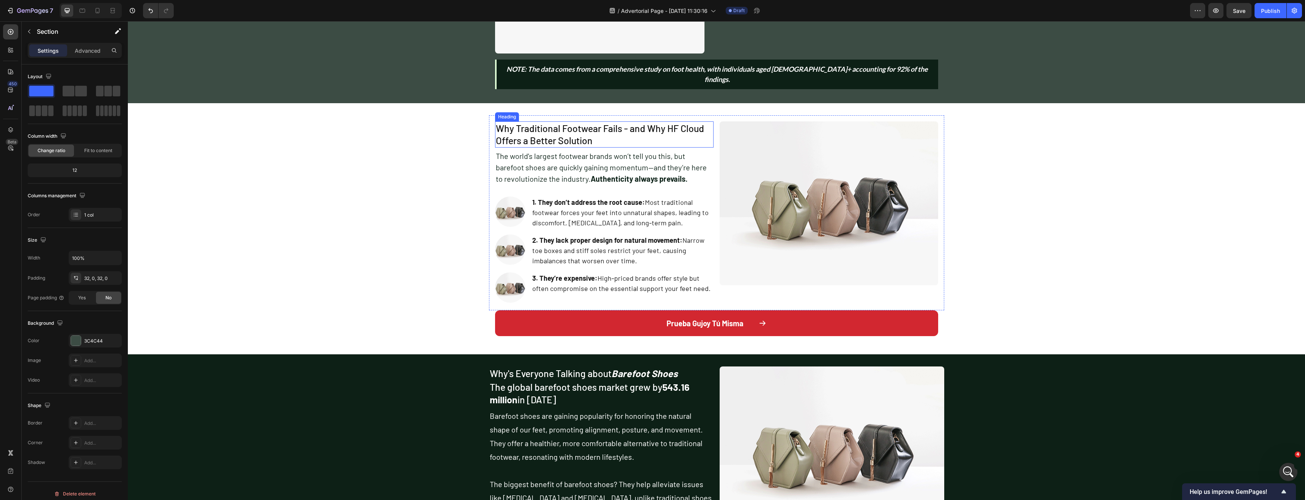
click at [537, 133] on h2 "Why Traditional Footwear Fails - and Why HF Cloud Offers a Better Solution" at bounding box center [604, 134] width 219 height 26
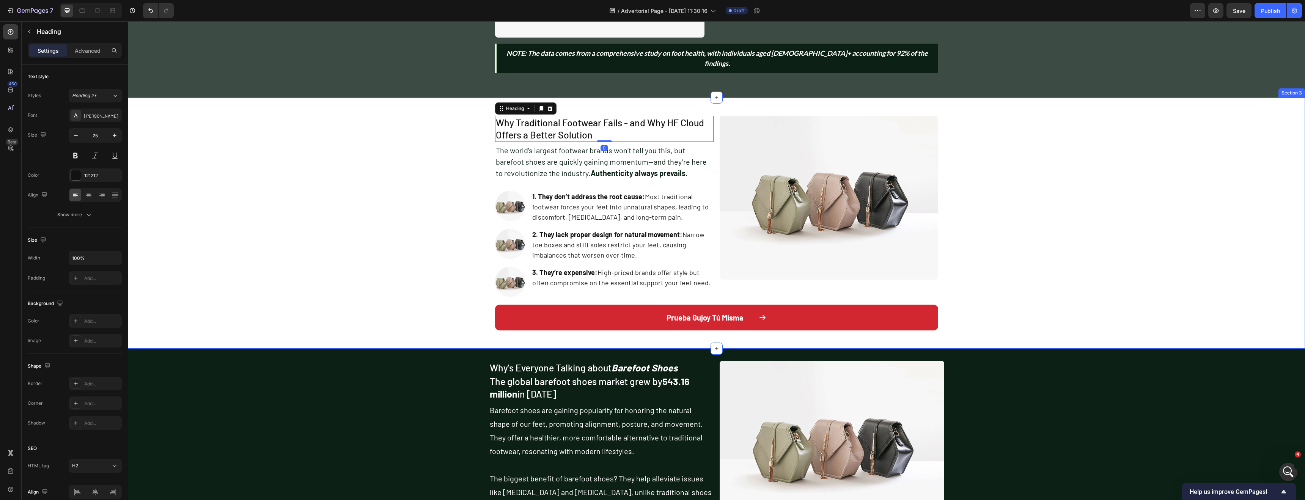
scroll to position [370, 0]
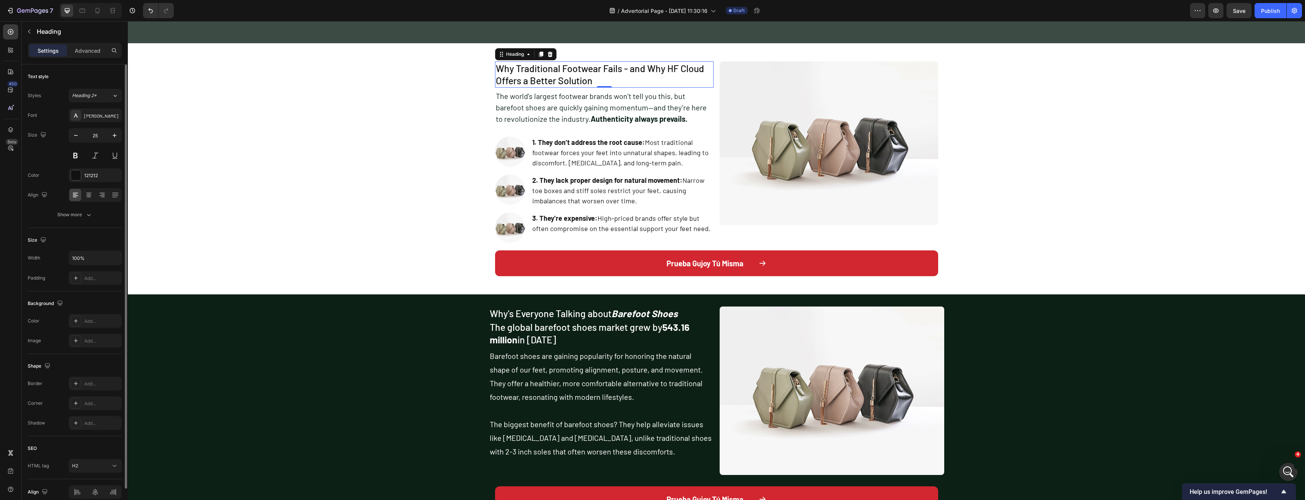
click at [88, 222] on div "Text style Styles Heading 2* Font Barlow Size 25 Color 121212 Align Show more" at bounding box center [75, 146] width 94 height 164
click at [85, 215] on icon "button" at bounding box center [89, 215] width 8 height 8
click at [114, 216] on icon at bounding box center [115, 215] width 8 height 8
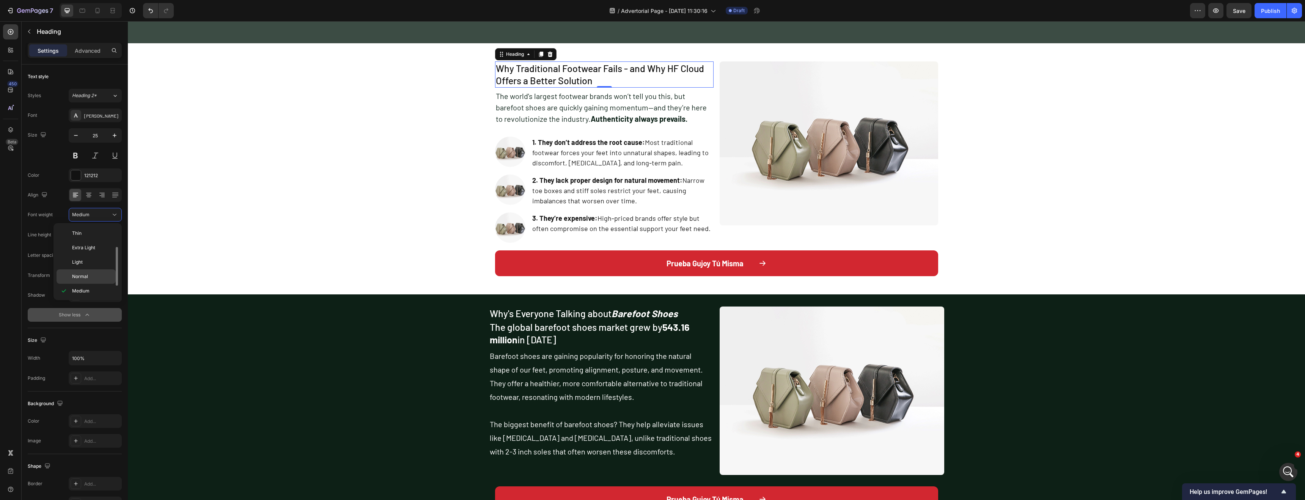
scroll to position [14, 0]
click at [88, 286] on div "Semi Bold" at bounding box center [86, 292] width 59 height 14
click at [532, 320] on h2 "The global barefoot shoes market grew by 543.16 million in 2024" at bounding box center [601, 333] width 225 height 26
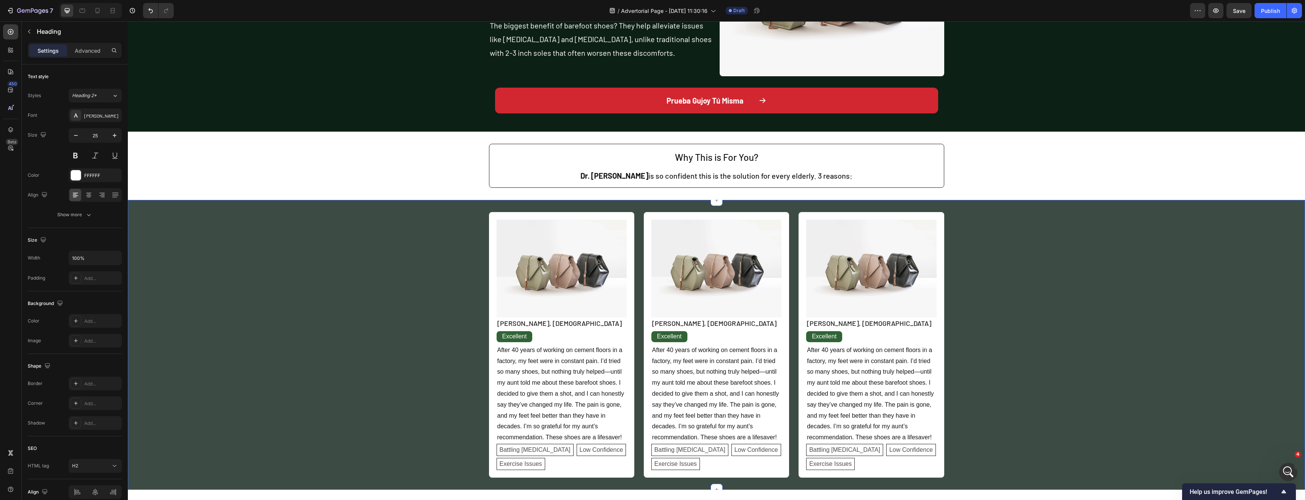
scroll to position [858, 0]
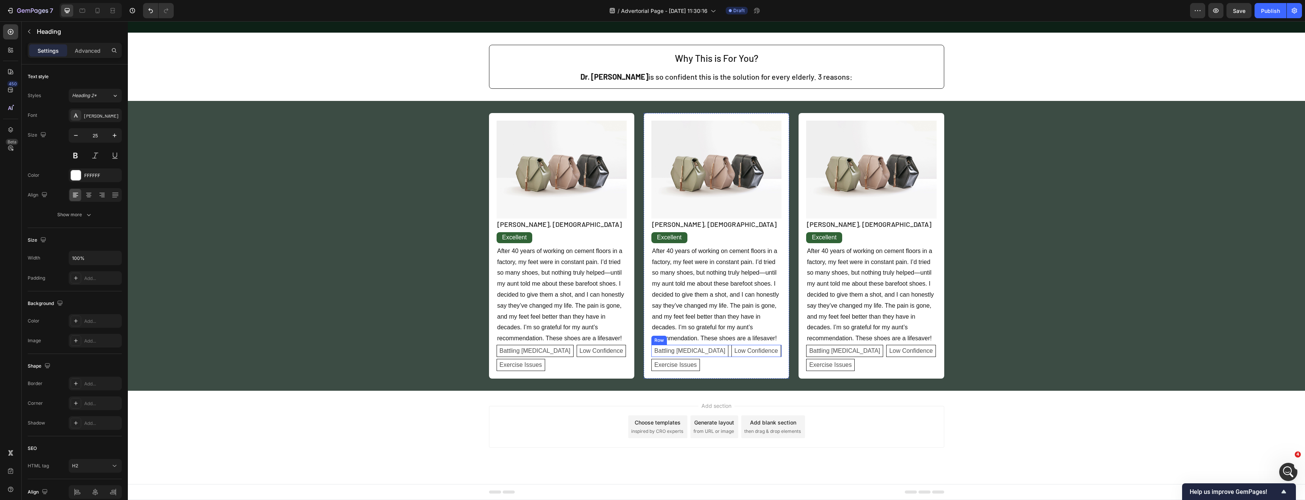
click at [774, 351] on div "Battling [MEDICAL_DATA] Text Block Low Confidence Text Block Row" at bounding box center [716, 351] width 130 height 12
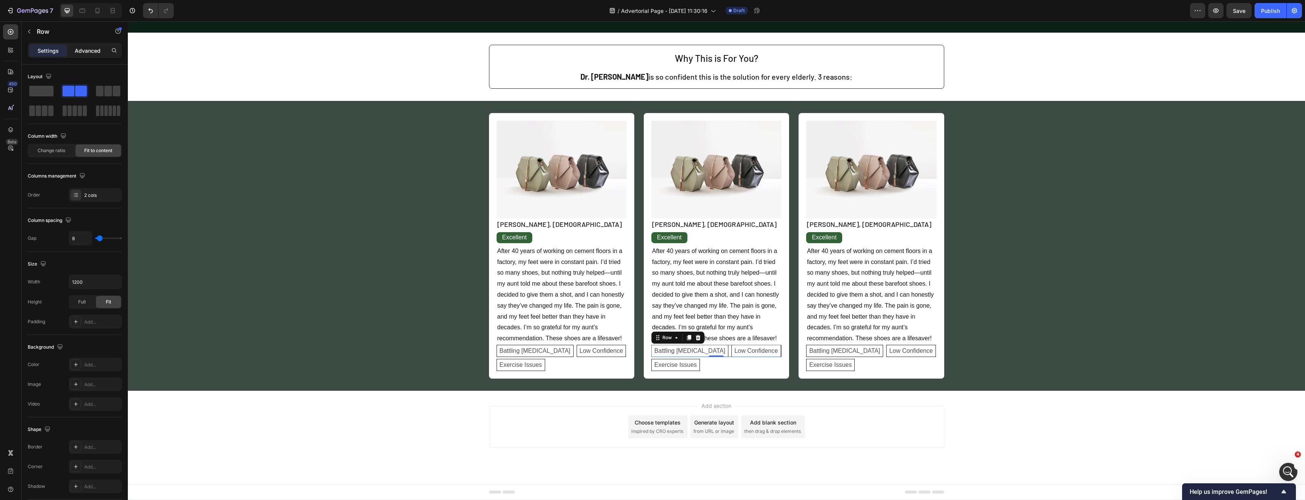
click at [86, 48] on p "Advanced" at bounding box center [88, 51] width 26 height 8
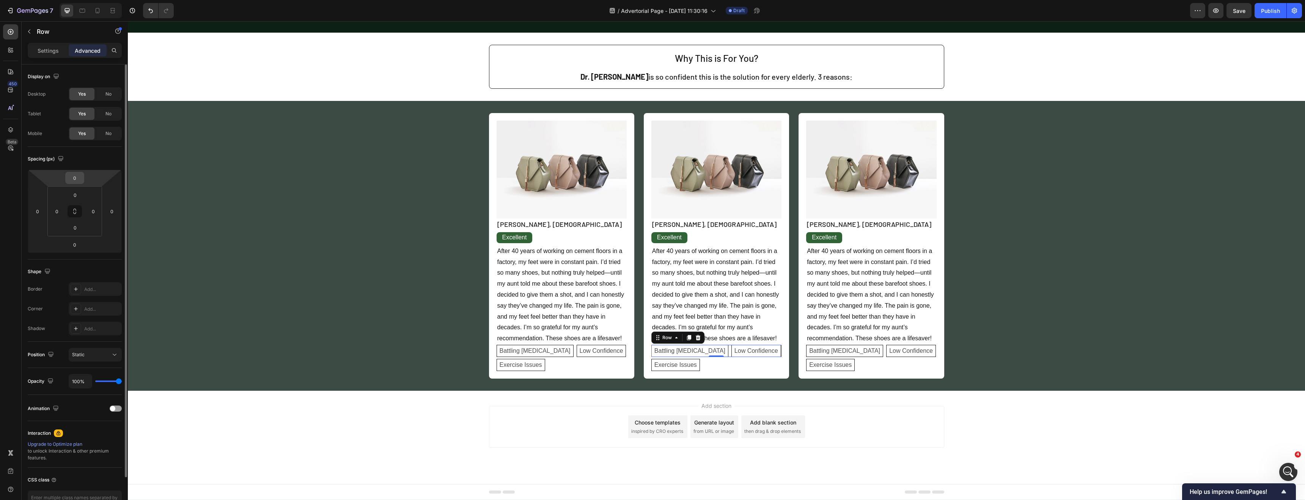
click at [78, 176] on input "0" at bounding box center [74, 177] width 15 height 11
type input "5"
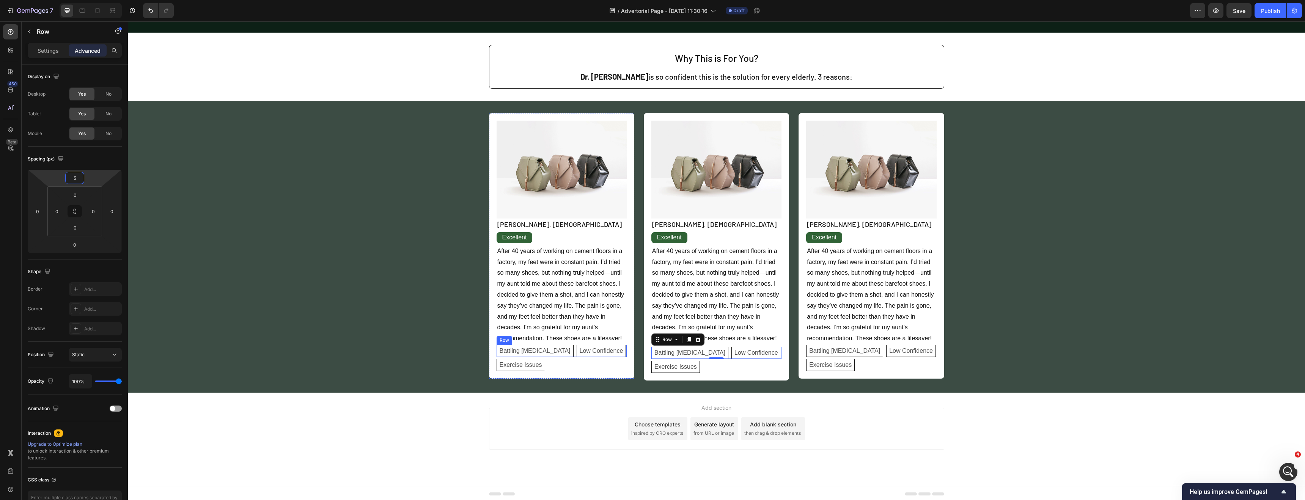
click at [606, 347] on div "Battling [MEDICAL_DATA] Text Block Low Confidence Text Block Row" at bounding box center [562, 351] width 130 height 12
click at [68, 173] on input "0" at bounding box center [74, 177] width 15 height 11
type input "5"
click at [920, 352] on div "Battling [MEDICAL_DATA] Text Block Low Confidence Text Block Row" at bounding box center [871, 351] width 130 height 12
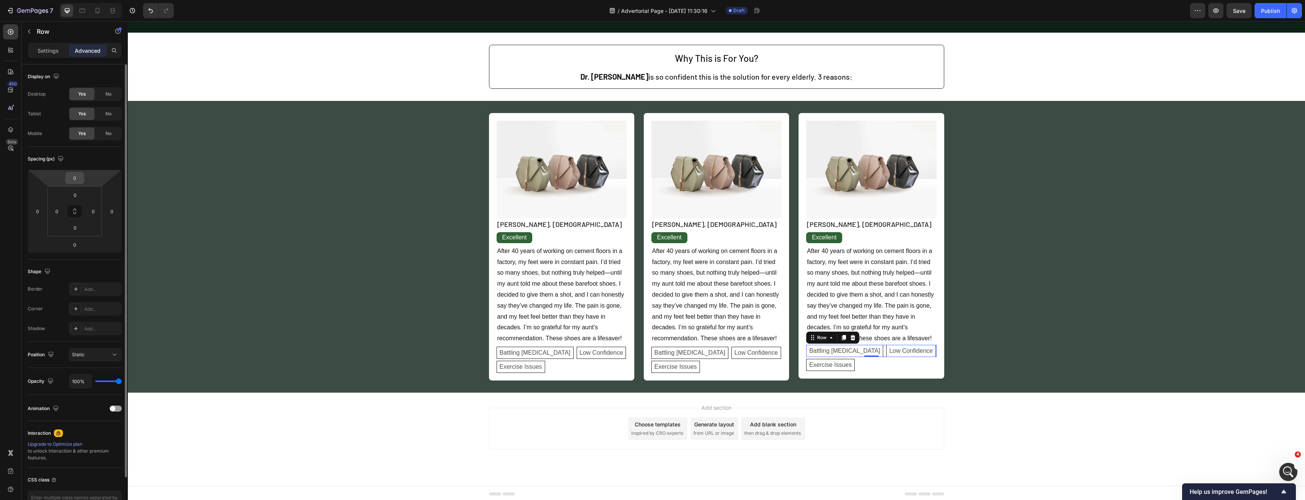
click at [82, 179] on input "0" at bounding box center [74, 177] width 15 height 11
click at [74, 177] on input "5" at bounding box center [74, 177] width 15 height 11
type input "10"
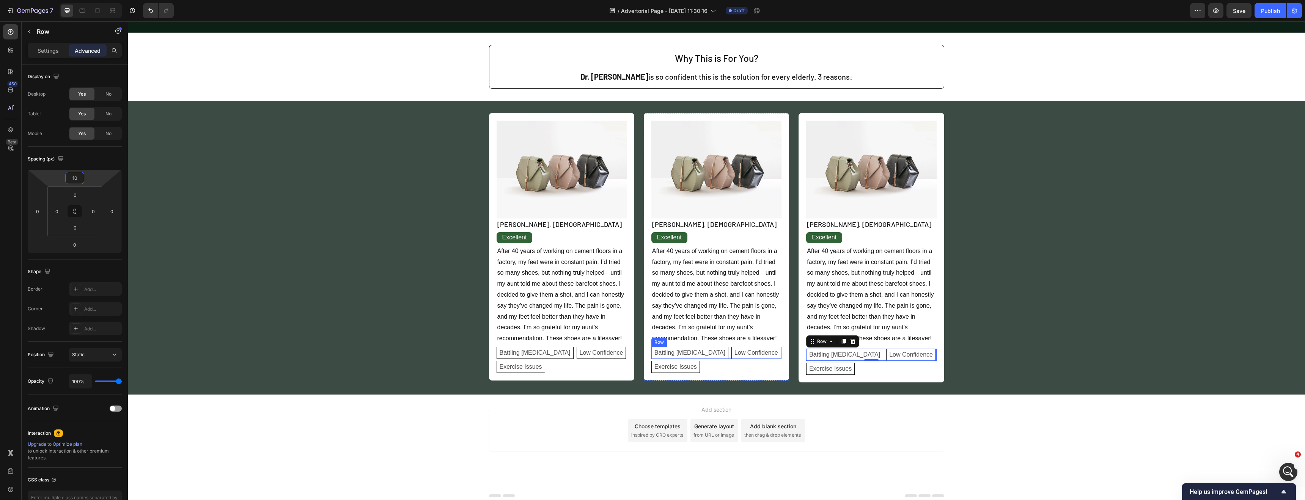
click at [765, 351] on div "Battling [MEDICAL_DATA] Text Block Low Confidence Text Block Row" at bounding box center [716, 353] width 130 height 12
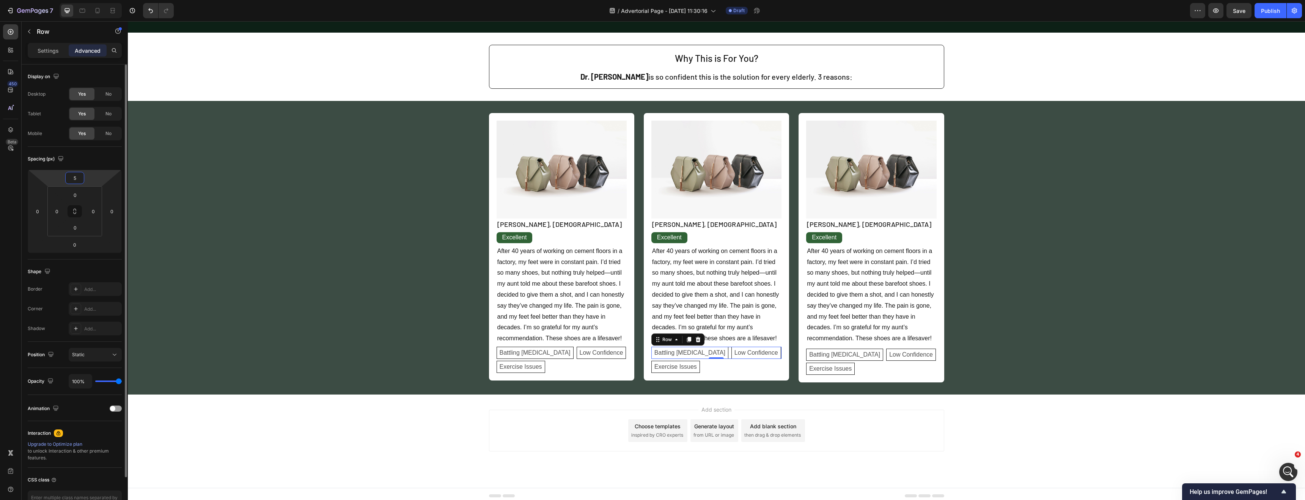
click at [77, 181] on input "5" at bounding box center [74, 177] width 15 height 11
type input "10"
click at [615, 349] on div "Battling [MEDICAL_DATA] Text Block Low Confidence Text Block Row" at bounding box center [562, 353] width 130 height 12
click at [82, 178] on input "5" at bounding box center [74, 177] width 15 height 11
type input "10"
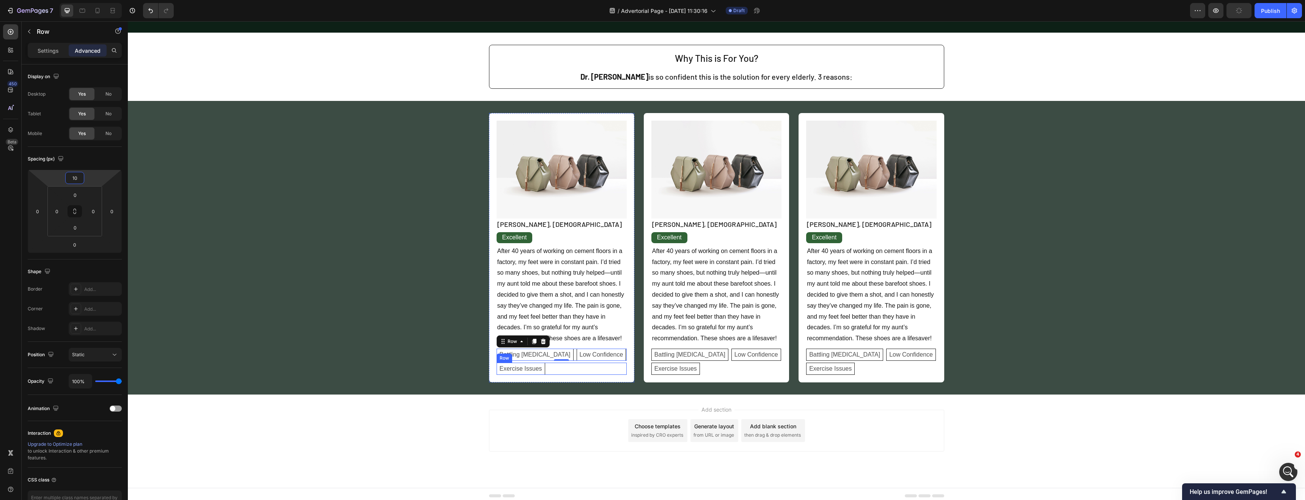
click at [644, 371] on div "Image [PERSON_NAME], [DEMOGRAPHIC_DATA] Text Block Excellent Text Block After 4…" at bounding box center [716, 247] width 145 height 269
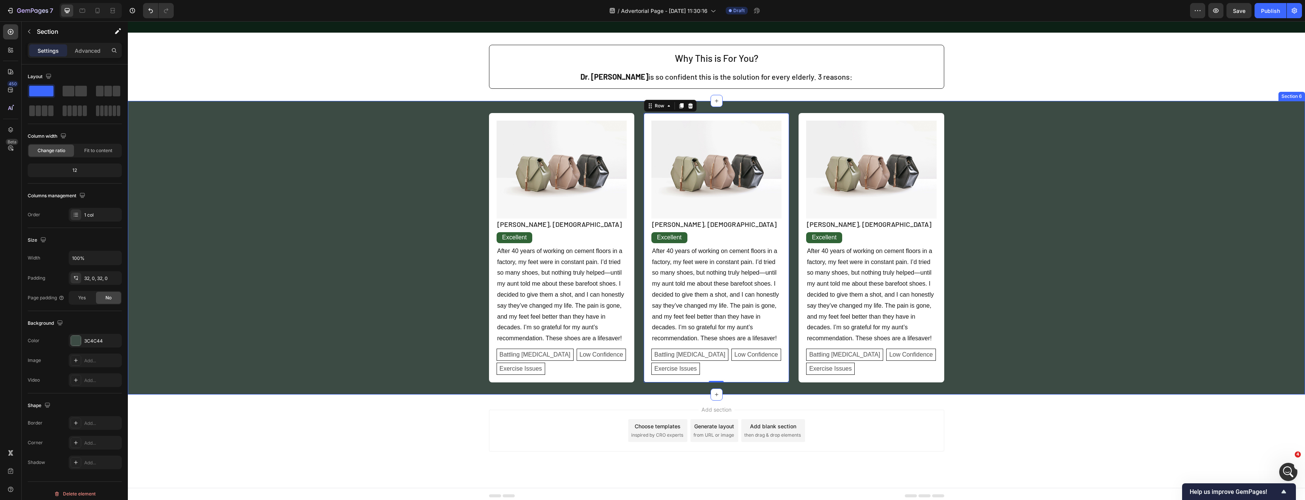
click at [1009, 347] on div "Image Mary, 65 years old Text Block Excellent Text Block After 40 years of work…" at bounding box center [716, 247] width 1177 height 269
click at [745, 353] on p "Low Confidence" at bounding box center [756, 354] width 44 height 9
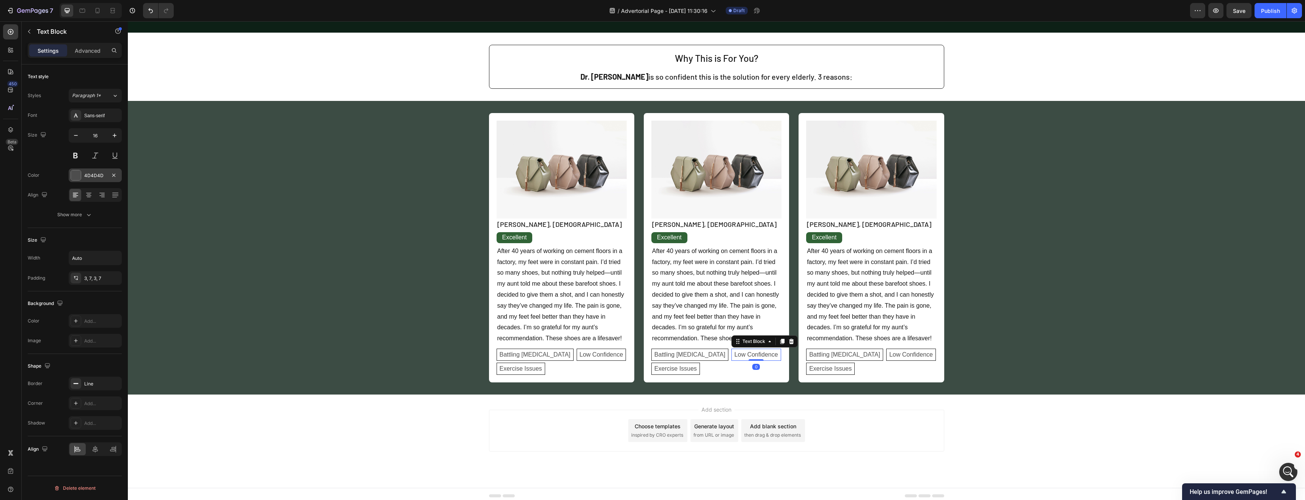
click at [76, 176] on div at bounding box center [76, 175] width 10 height 10
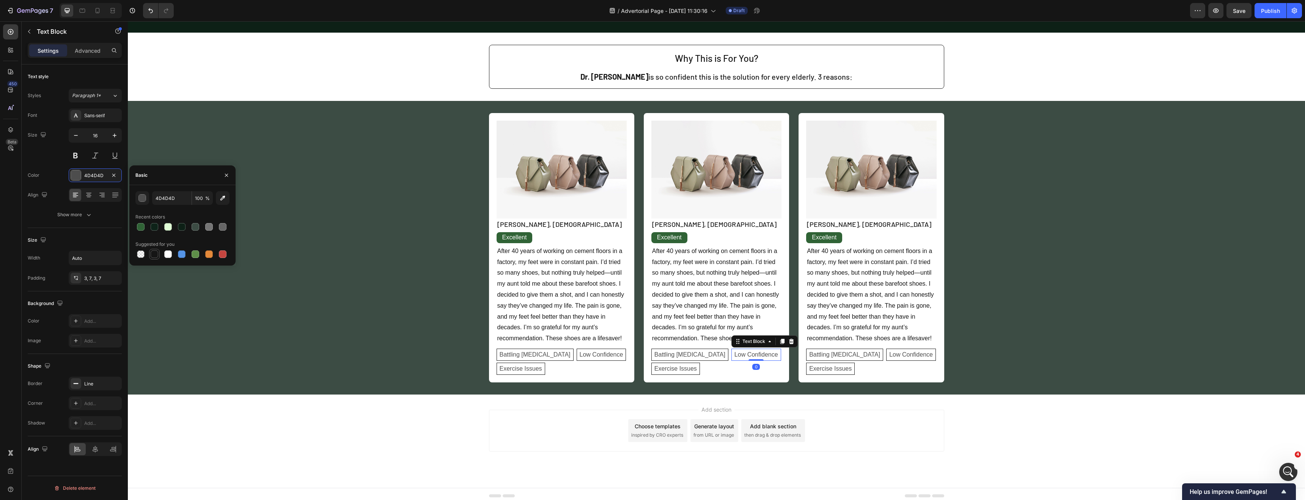
click at [154, 255] on div at bounding box center [155, 254] width 8 height 8
type input "151515"
click at [674, 356] on p "Battling [MEDICAL_DATA]" at bounding box center [689, 354] width 71 height 9
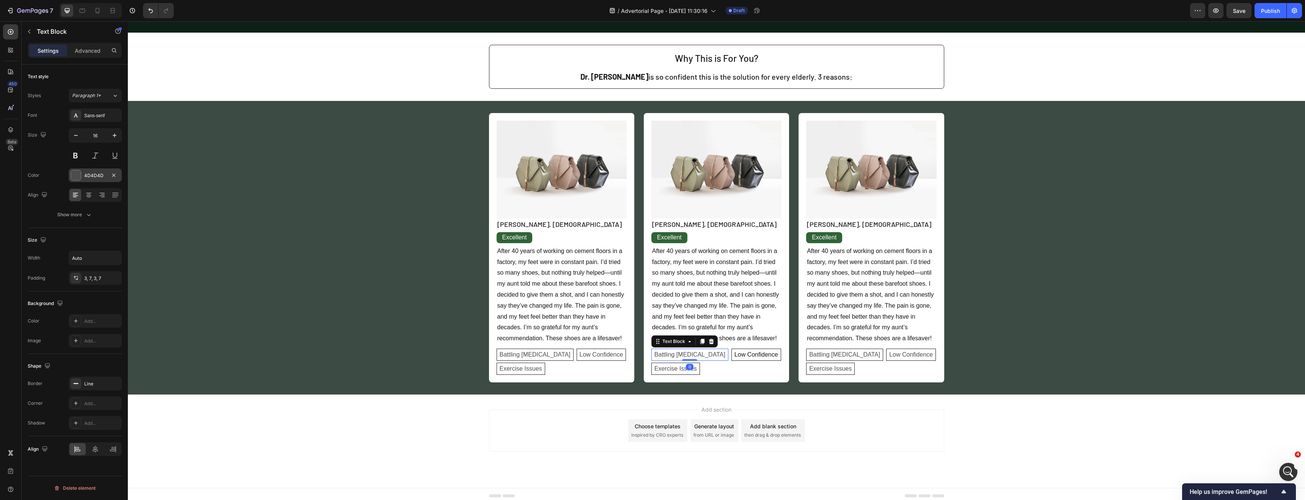
click at [82, 178] on div "4D4D4D" at bounding box center [95, 175] width 53 height 14
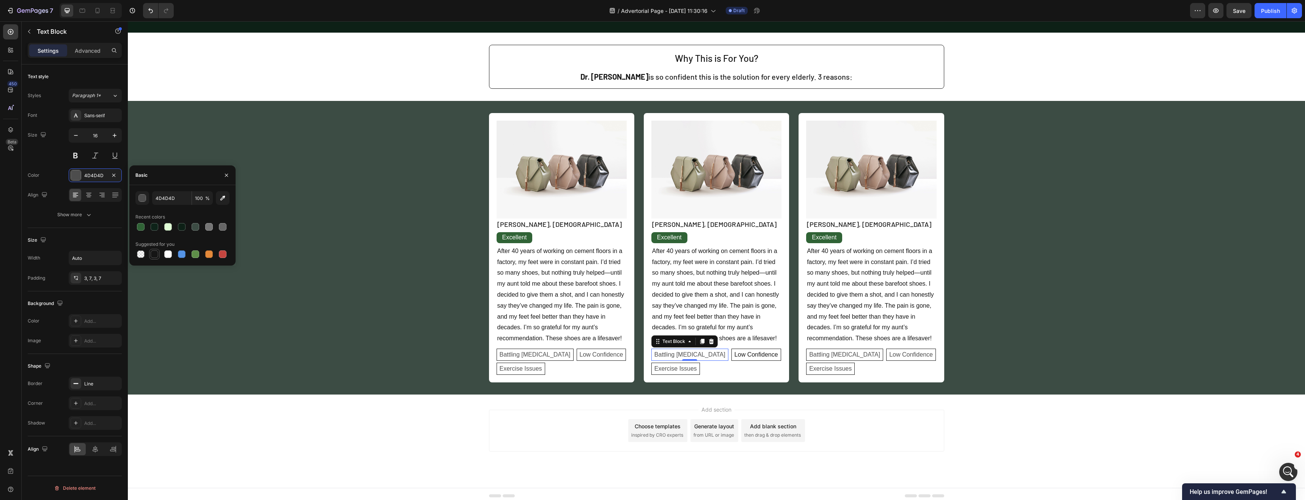
click at [158, 253] on div at bounding box center [155, 254] width 8 height 8
type input "151515"
click at [673, 370] on p "Exercise Issues" at bounding box center [675, 368] width 42 height 9
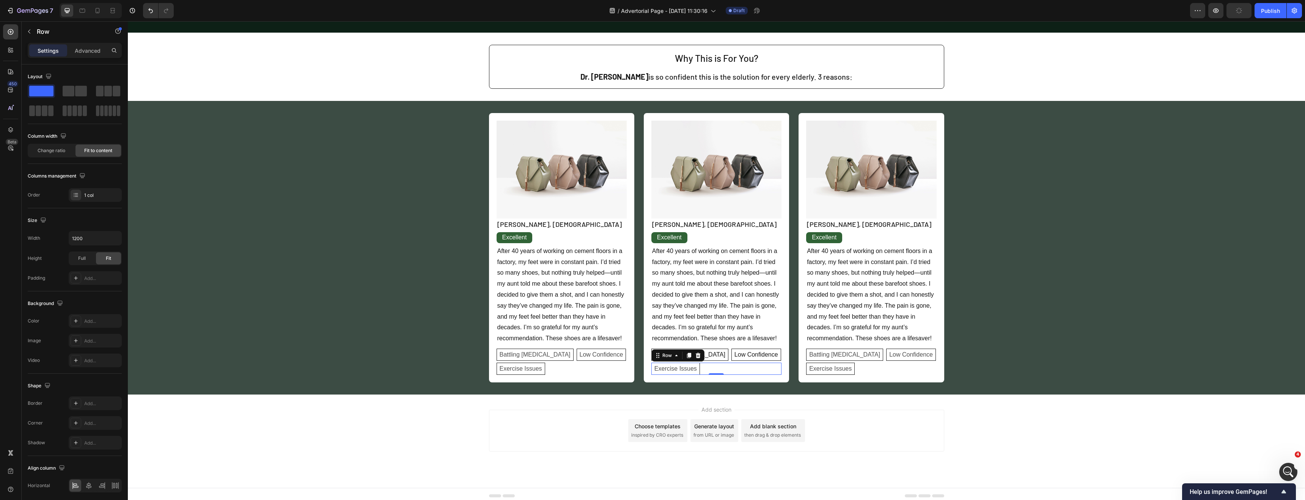
click at [697, 370] on div "Exercise Issues Text Block Row 0" at bounding box center [716, 369] width 130 height 12
click at [680, 370] on p "Exercise Issues" at bounding box center [675, 368] width 42 height 9
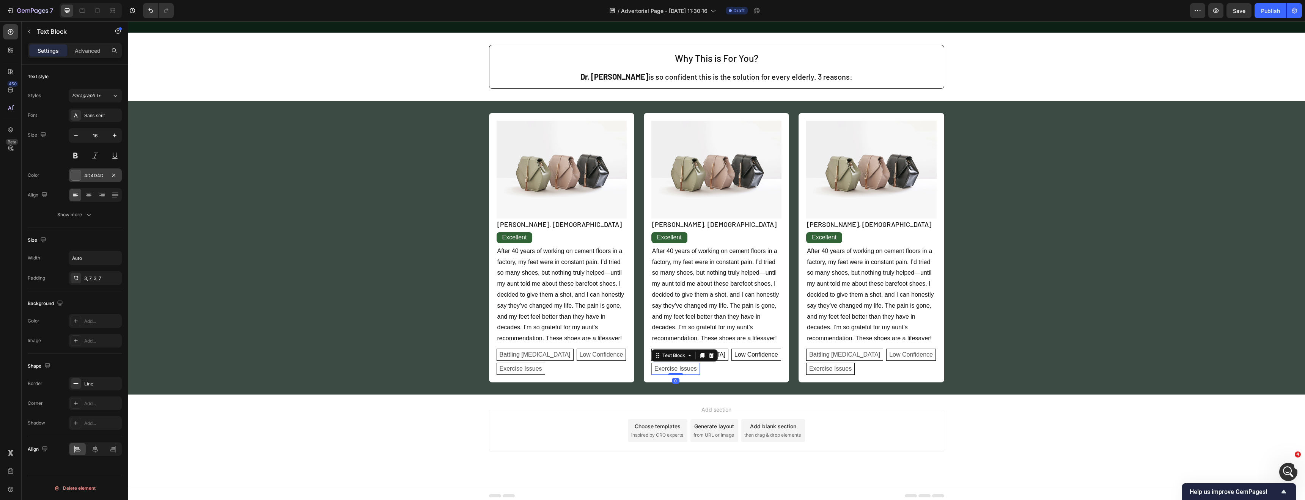
click at [72, 174] on div at bounding box center [76, 175] width 10 height 10
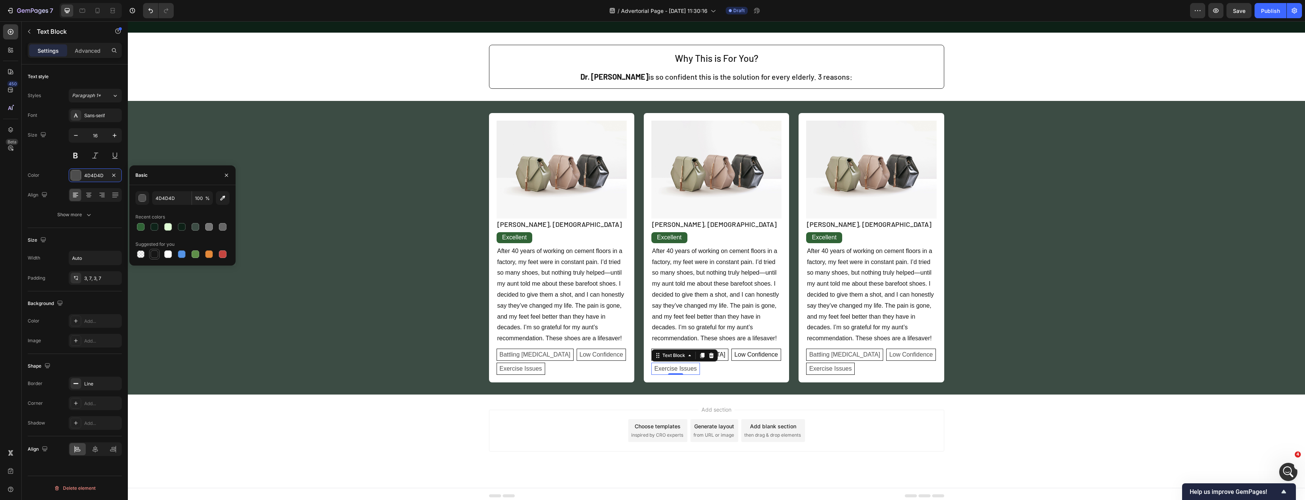
click at [153, 252] on div at bounding box center [155, 254] width 8 height 8
type input "151515"
click at [580, 356] on p "Low Confidence" at bounding box center [602, 354] width 44 height 9
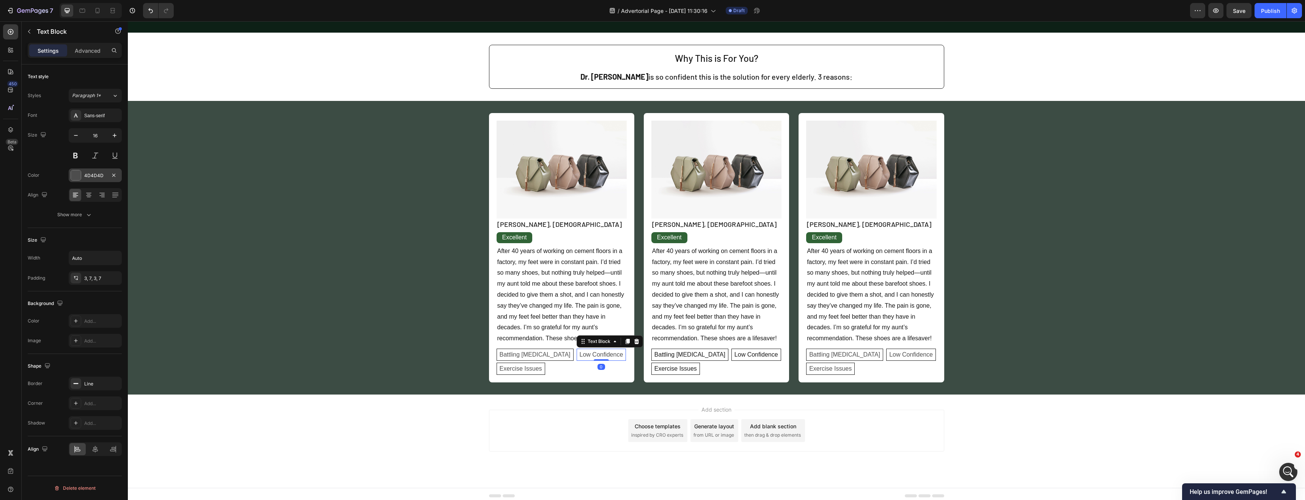
click at [82, 181] on div "4D4D4D" at bounding box center [95, 175] width 53 height 14
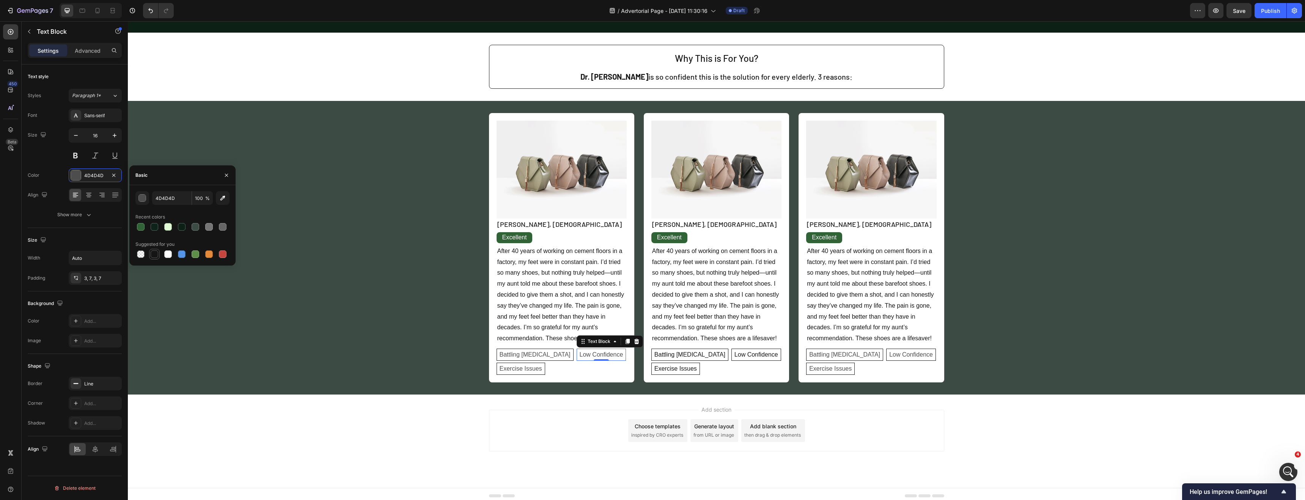
click at [154, 253] on div at bounding box center [155, 254] width 8 height 8
type input "151515"
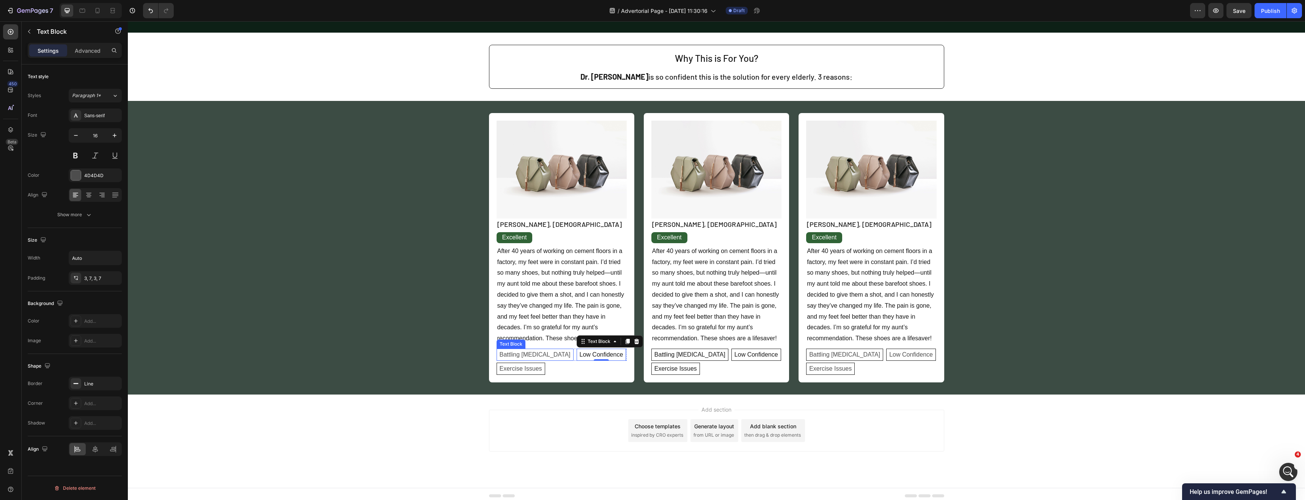
click at [511, 355] on p "Battling [MEDICAL_DATA]" at bounding box center [535, 354] width 71 height 9
click at [79, 174] on div at bounding box center [76, 175] width 10 height 10
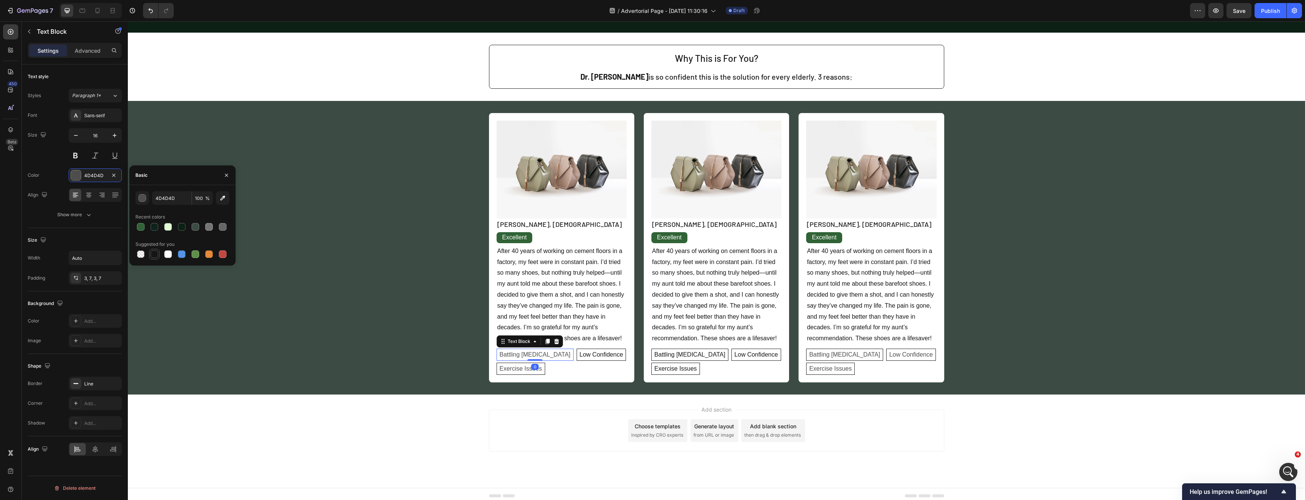
click at [155, 255] on div at bounding box center [155, 254] width 8 height 8
type input "151515"
click at [507, 368] on p "Exercise Issues" at bounding box center [521, 368] width 42 height 9
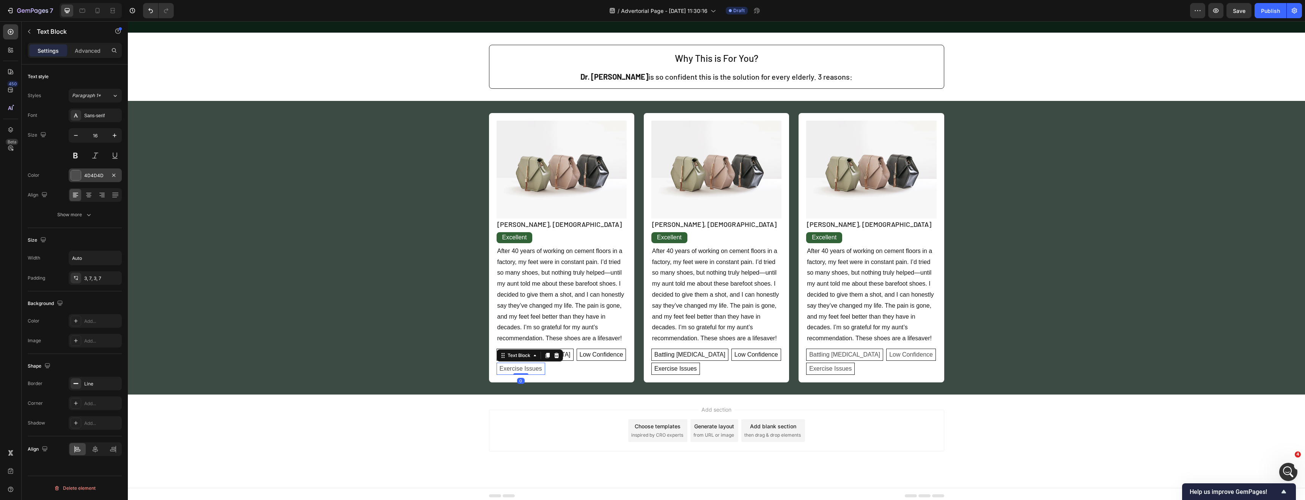
click at [73, 180] on div at bounding box center [76, 175] width 10 height 10
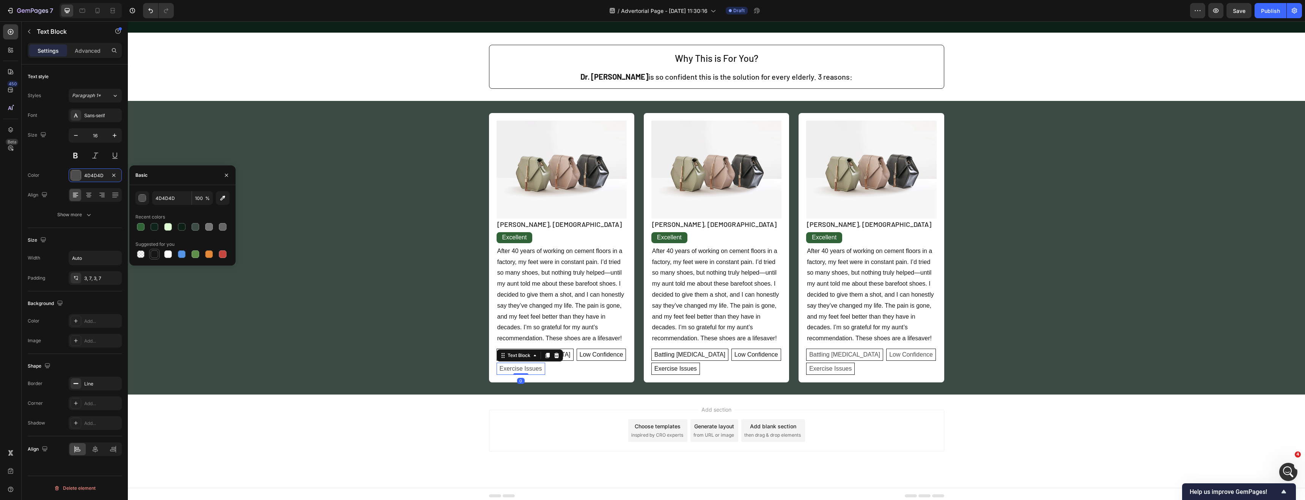
click at [153, 254] on div at bounding box center [155, 254] width 8 height 8
type input "151515"
click at [840, 351] on p "Battling [MEDICAL_DATA]" at bounding box center [844, 354] width 71 height 9
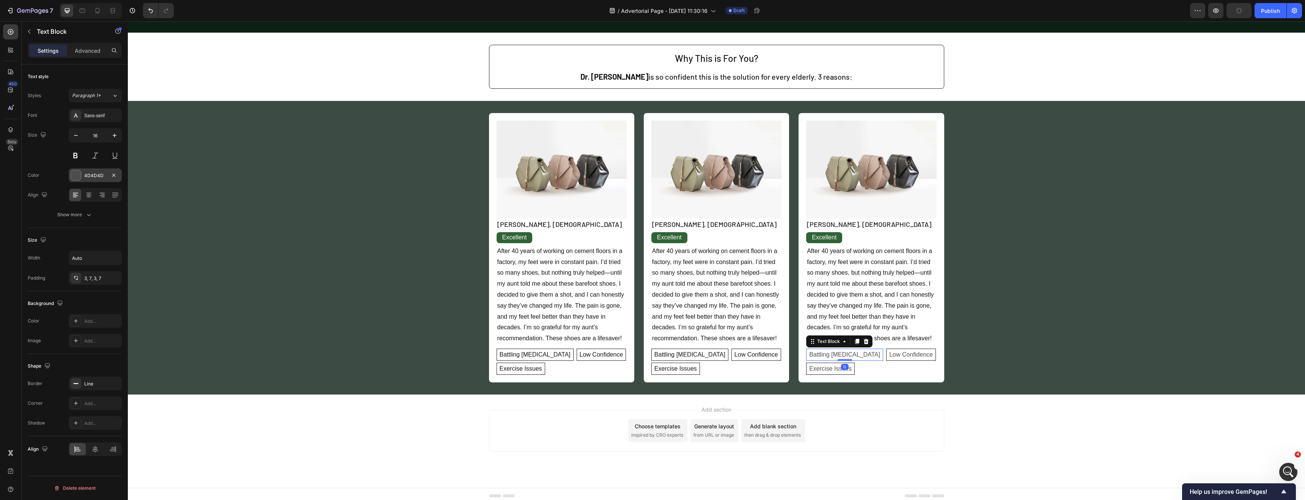
click at [71, 172] on div at bounding box center [76, 175] width 11 height 11
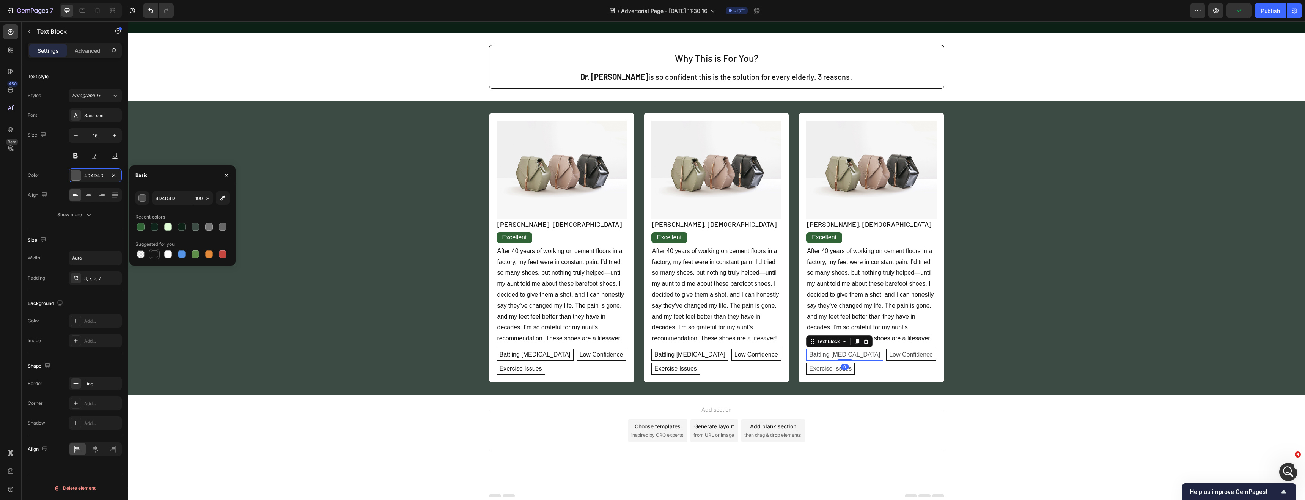
click at [157, 253] on div at bounding box center [155, 254] width 8 height 8
type input "151515"
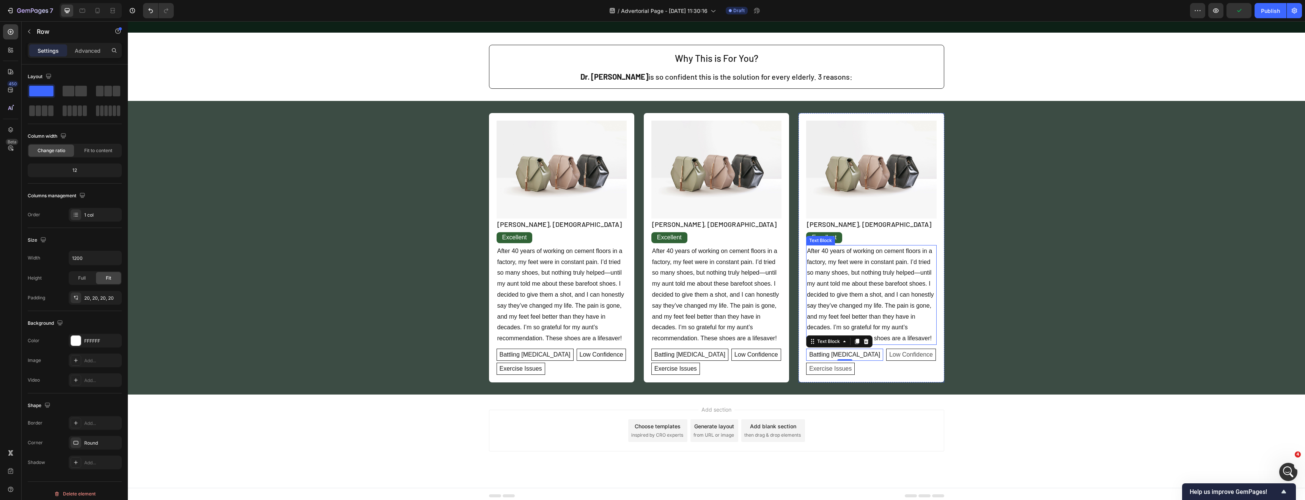
click at [885, 347] on div "Image Mary, 65 years old Text Block Excellent Text Block After 40 years of work…" at bounding box center [871, 248] width 130 height 254
click at [889, 351] on p "Low Confidence" at bounding box center [911, 354] width 44 height 9
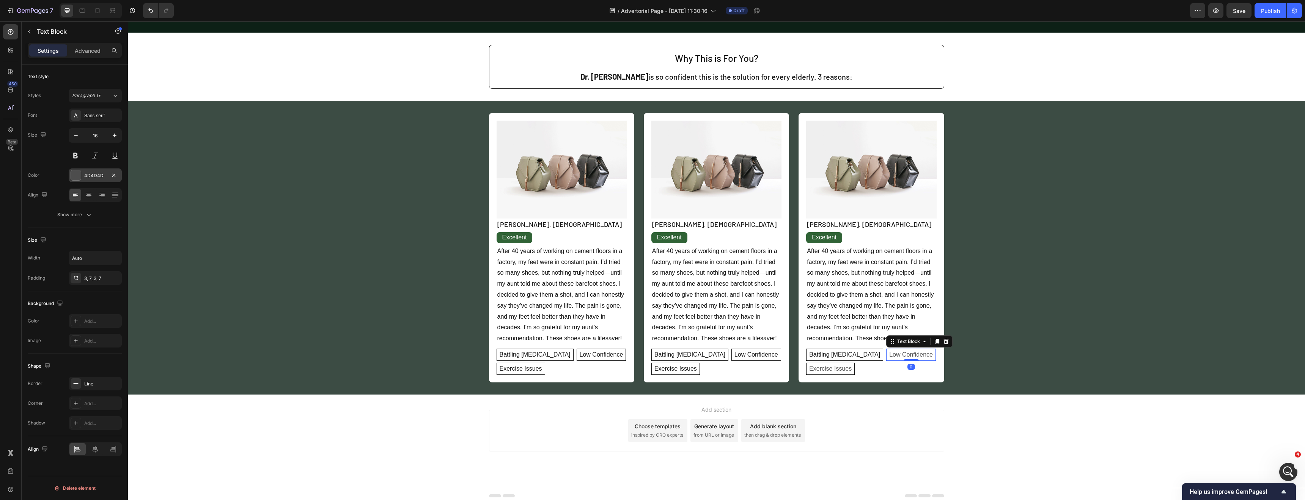
click at [69, 176] on div "4D4D4D" at bounding box center [95, 175] width 53 height 14
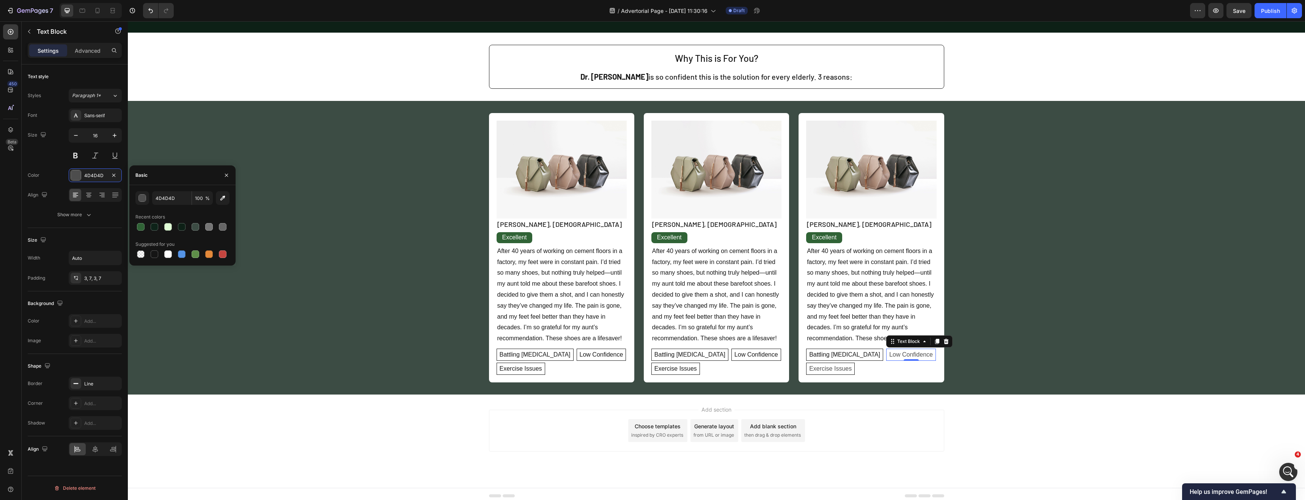
click at [162, 251] on div at bounding box center [182, 254] width 94 height 11
click at [159, 252] on div at bounding box center [154, 254] width 11 height 11
type input "151515"
click at [828, 369] on p "Exercise Issues" at bounding box center [830, 368] width 42 height 9
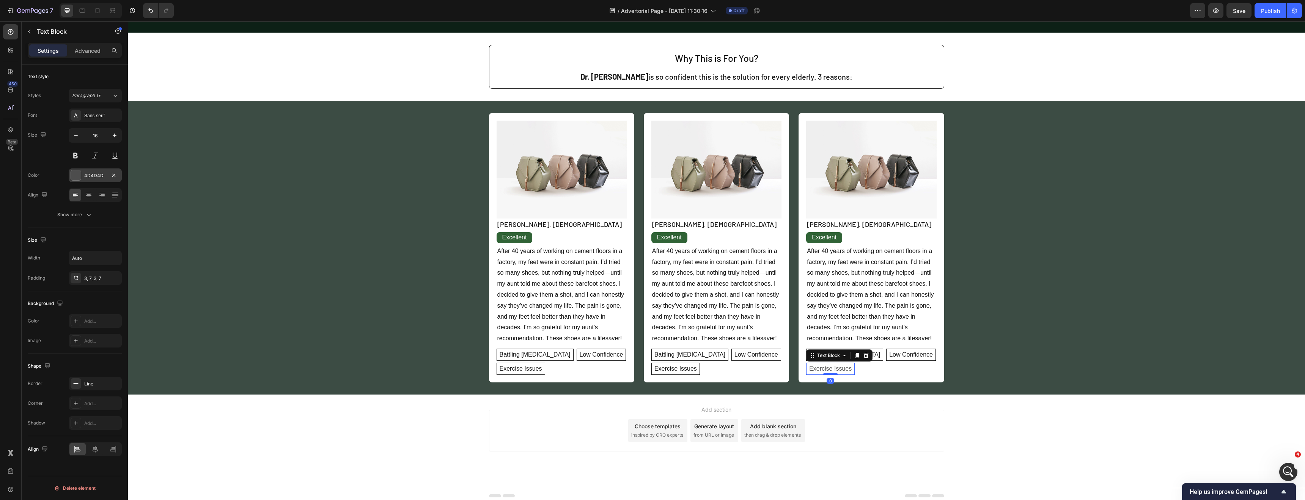
click at [77, 176] on div at bounding box center [76, 175] width 10 height 10
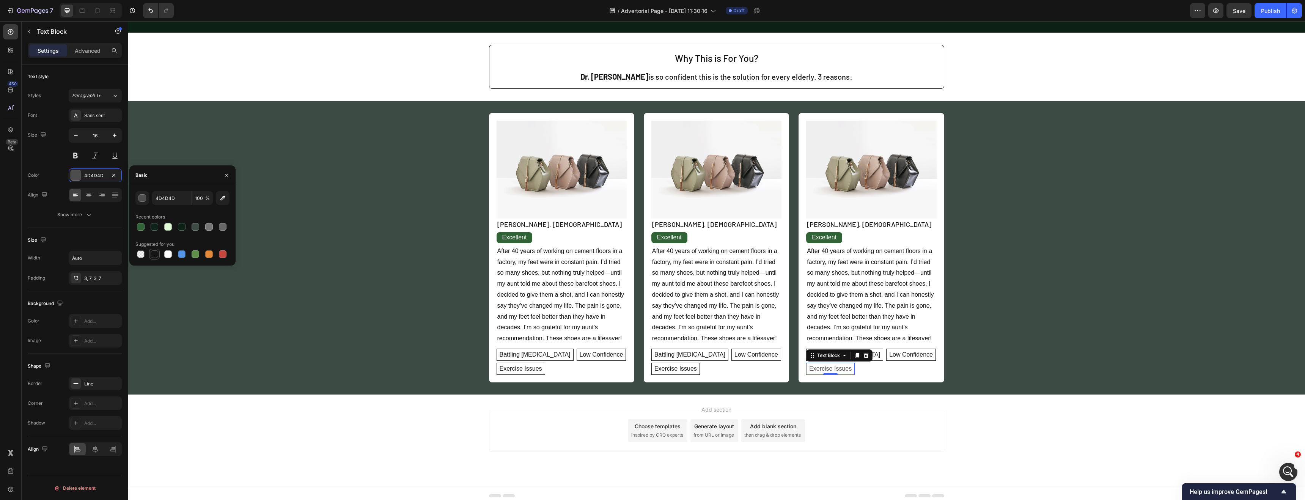
click at [154, 252] on div at bounding box center [155, 254] width 8 height 8
type input "151515"
click at [396, 258] on div "Image [PERSON_NAME], [DEMOGRAPHIC_DATA] Text Block Excellent Text Block After 4…" at bounding box center [716, 247] width 1177 height 269
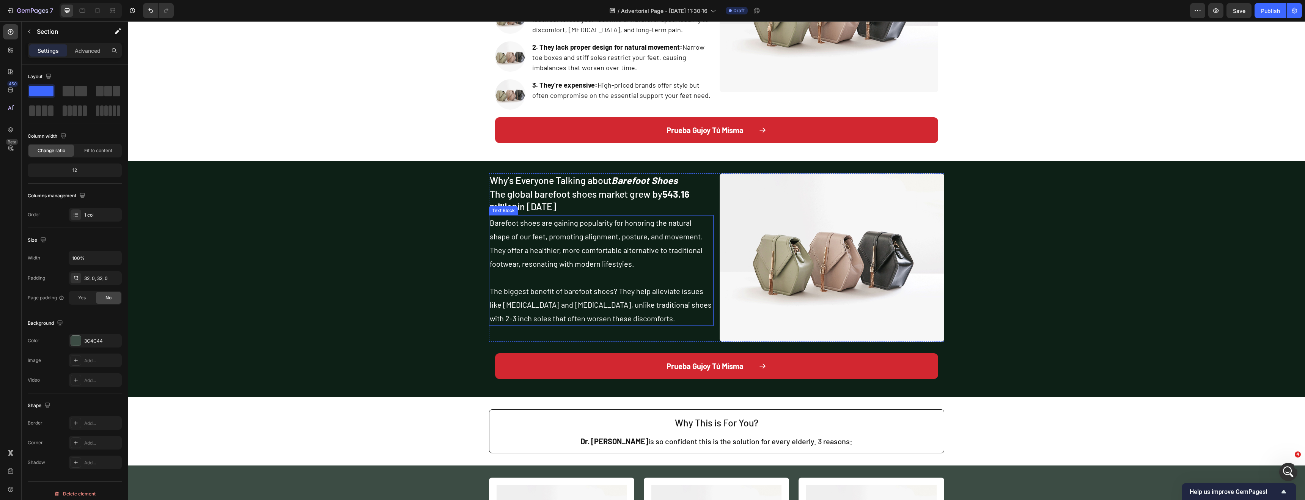
scroll to position [495, 0]
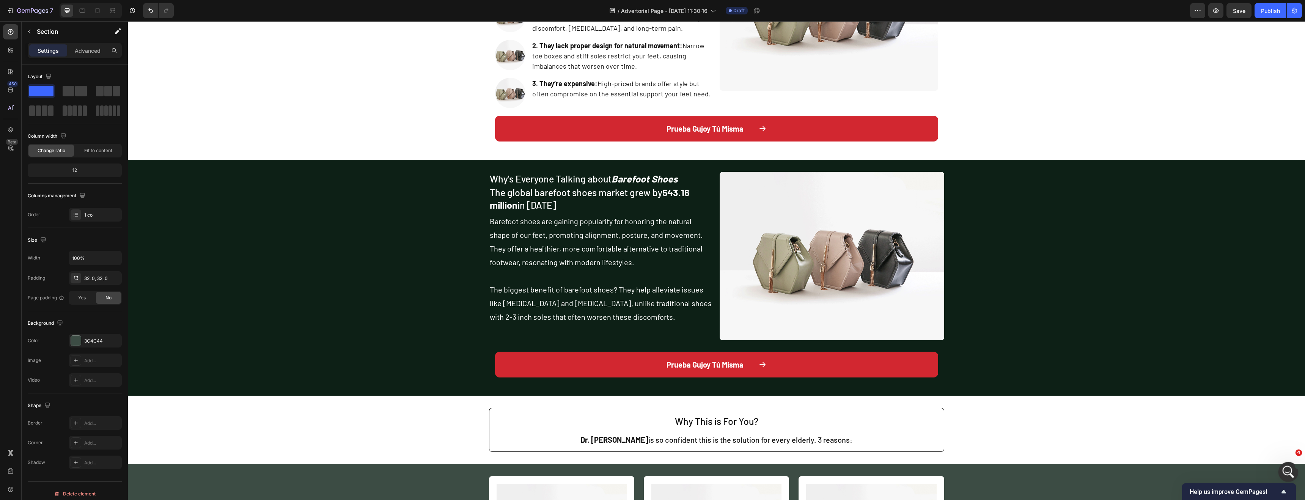
click at [1285, 472] on icon "Abrir Intercom Messenger" at bounding box center [1287, 471] width 13 height 13
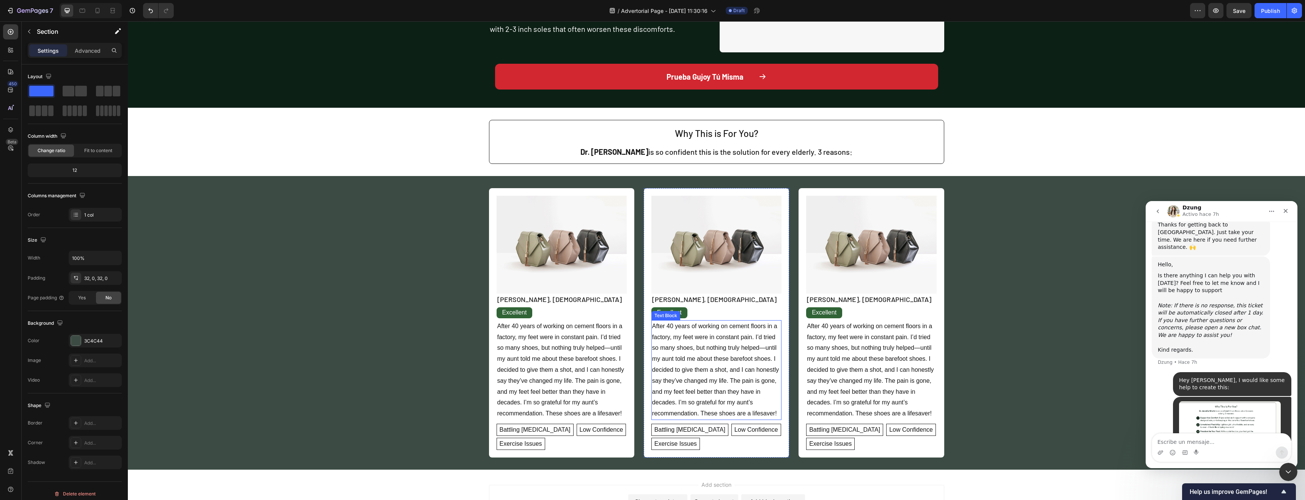
scroll to position [862, 0]
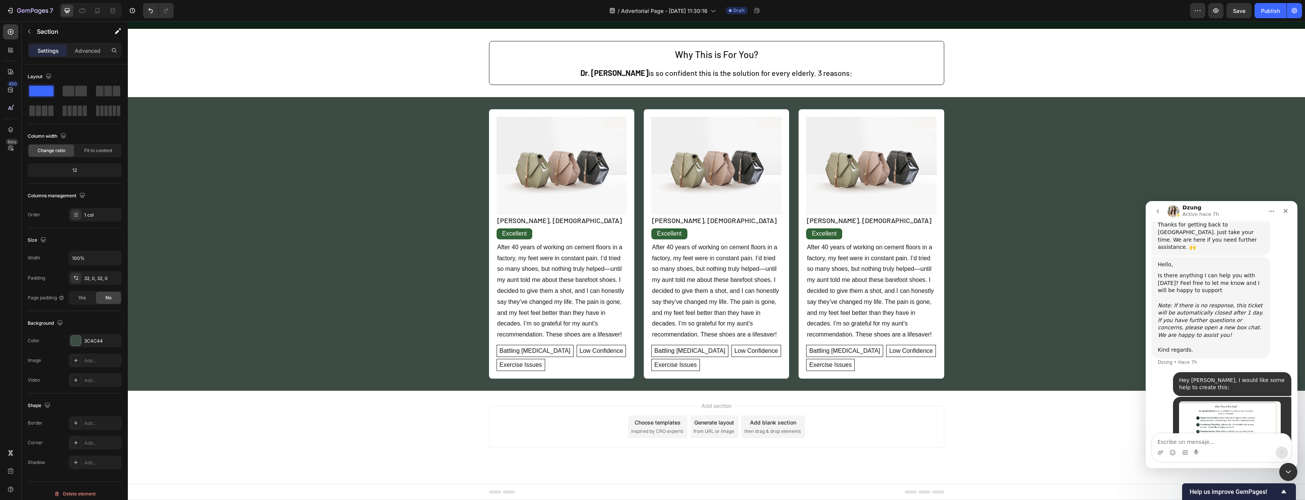
click at [448, 383] on div "Image Mary, 65 years old Text Block Excellent Text Block After 40 years of work…" at bounding box center [716, 244] width 1177 height 294
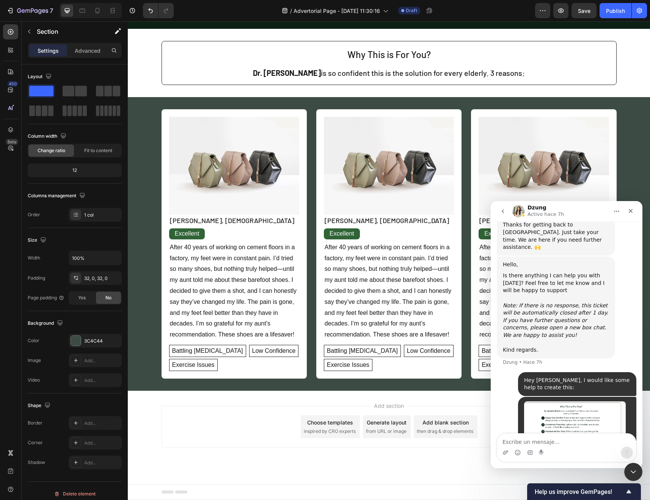
click at [1, 237] on div "450 Beta" at bounding box center [11, 260] width 22 height 479
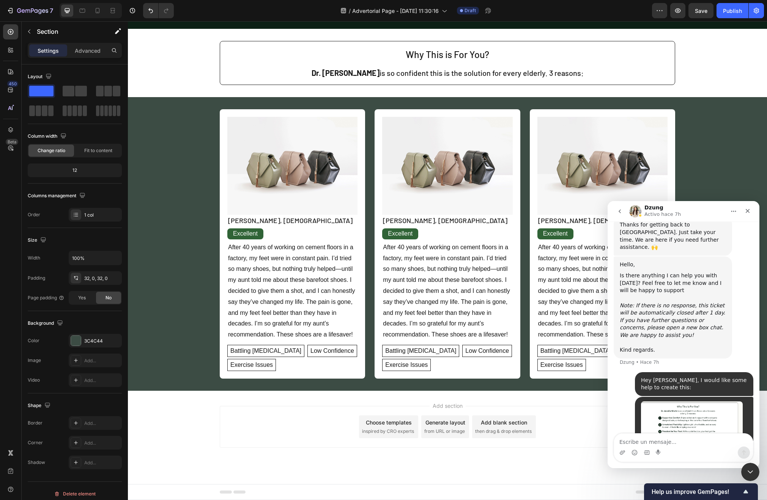
click at [283, 394] on div "Add section Choose templates inspired by CRO experts Generate layout from URL o…" at bounding box center [447, 437] width 639 height 93
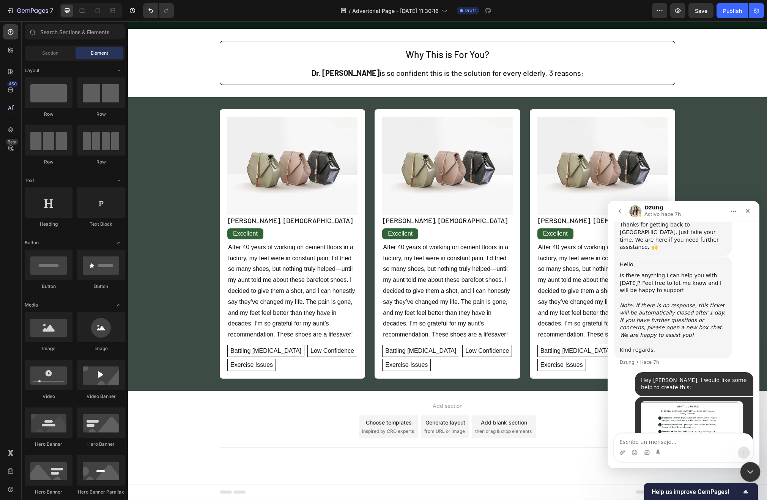
drag, startPoint x: 745, startPoint y: 472, endPoint x: 740, endPoint y: 470, distance: 5.8
click at [745, 472] on icon "Cerrar Intercom Messenger" at bounding box center [748, 470] width 9 height 9
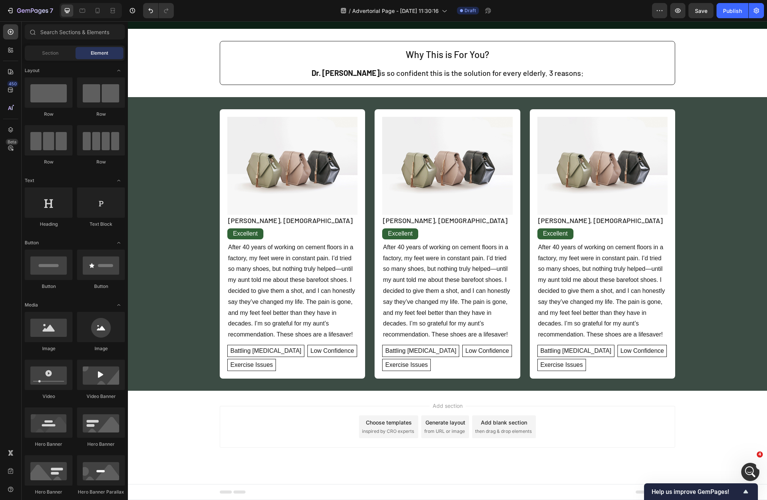
click at [463, 392] on div "Add section Choose templates inspired by CRO experts Generate layout from URL o…" at bounding box center [447, 437] width 639 height 93
click at [459, 388] on div "Image Mary, 65 years old Text Block Excellent Text Block After 40 years of work…" at bounding box center [447, 244] width 639 height 294
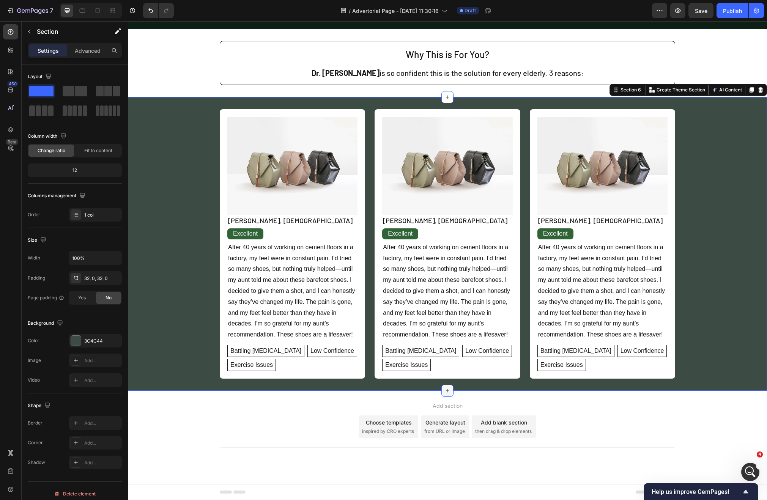
click at [446, 392] on icon at bounding box center [447, 391] width 6 height 6
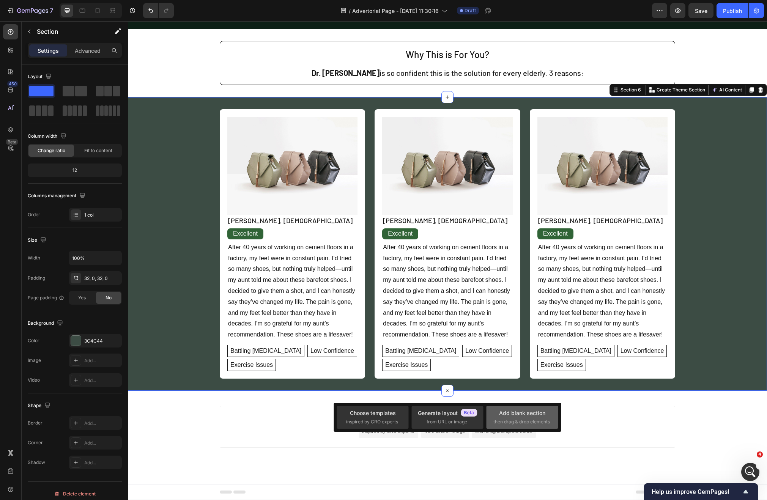
click at [515, 417] on div "Add blank section then drag & drop elements" at bounding box center [522, 417] width 58 height 16
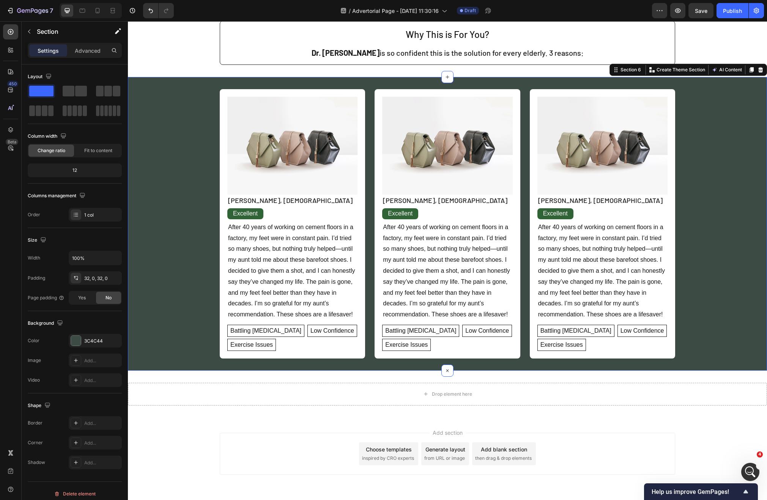
scroll to position [909, 0]
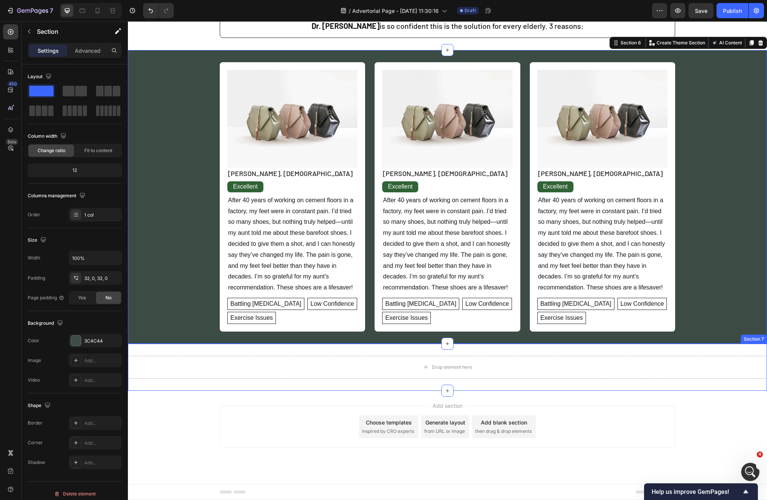
click at [349, 350] on div "Drop element here Section 7" at bounding box center [447, 367] width 639 height 47
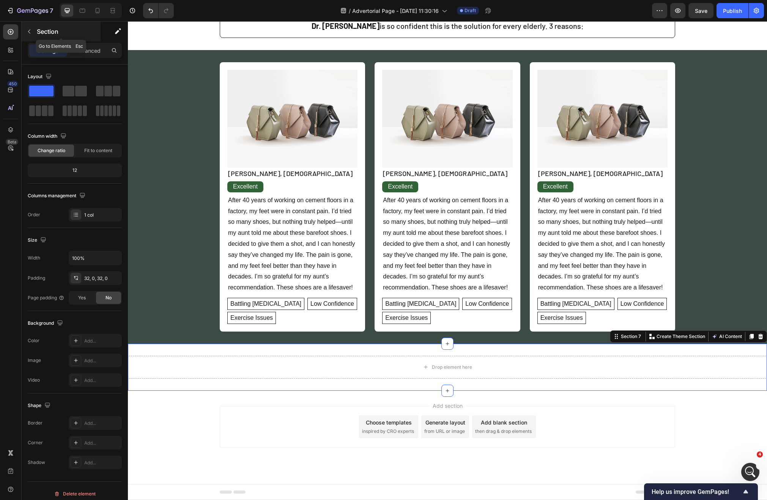
click at [26, 36] on button "button" at bounding box center [29, 31] width 12 height 12
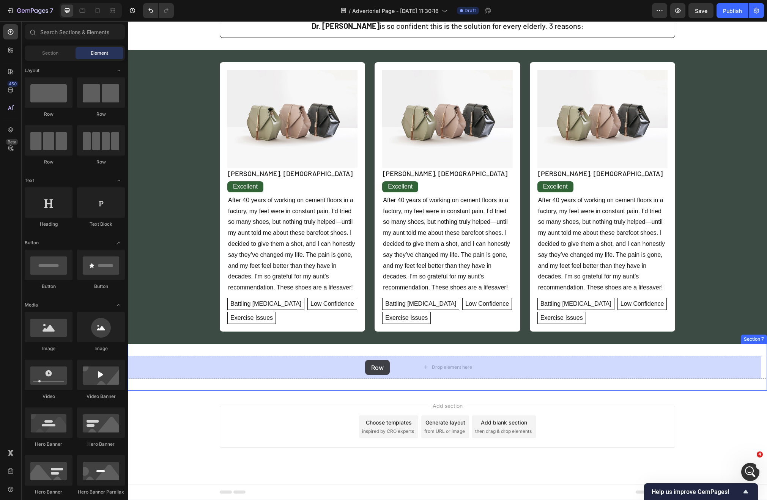
drag, startPoint x: 176, startPoint y: 116, endPoint x: 365, endPoint y: 360, distance: 308.6
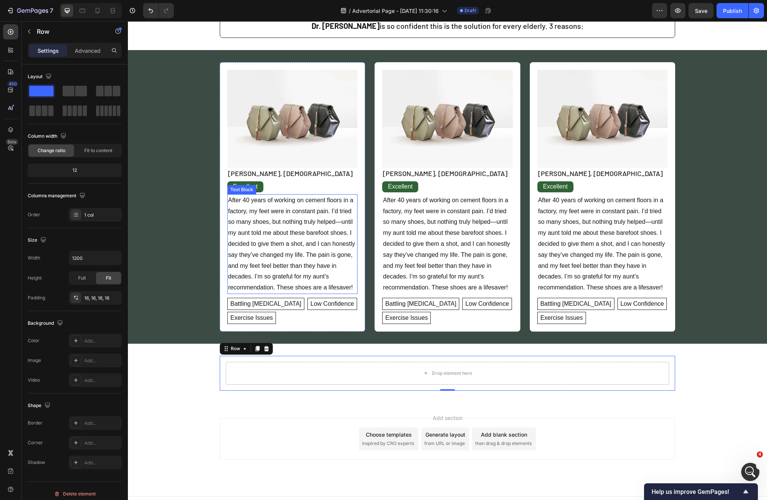
click at [300, 212] on p "After 40 years of working on cement floors in a factory, my feet were in consta…" at bounding box center [292, 244] width 129 height 98
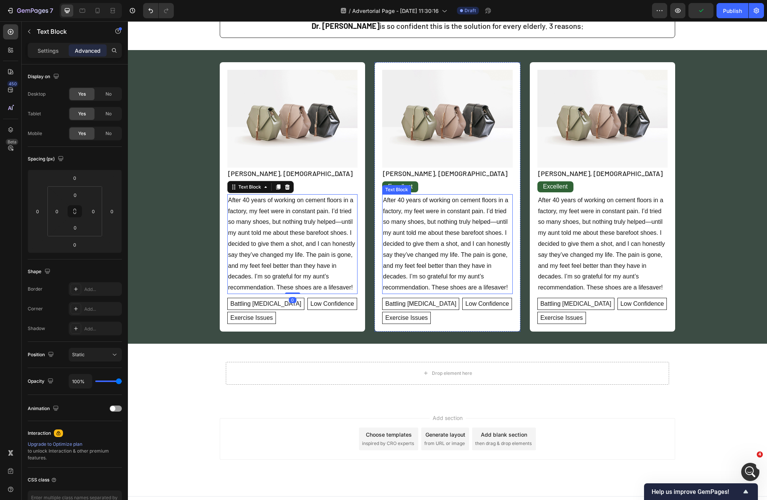
click at [422, 214] on p "After 40 years of working on cement floors in a factory, my feet were in consta…" at bounding box center [447, 244] width 129 height 98
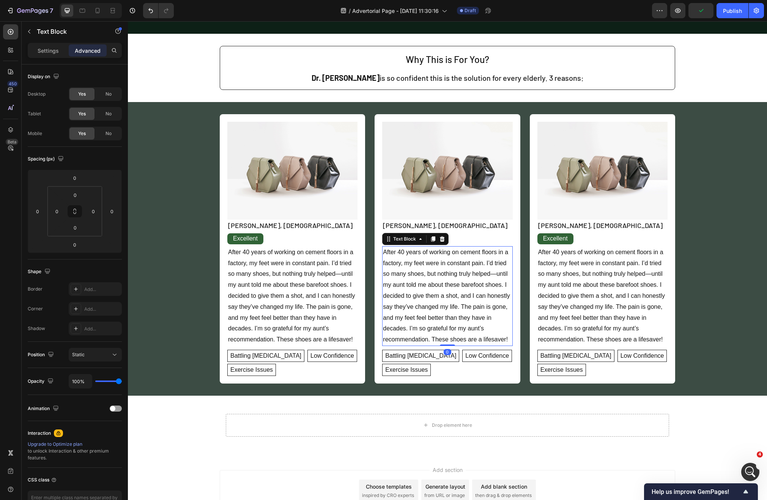
scroll to position [854, 0]
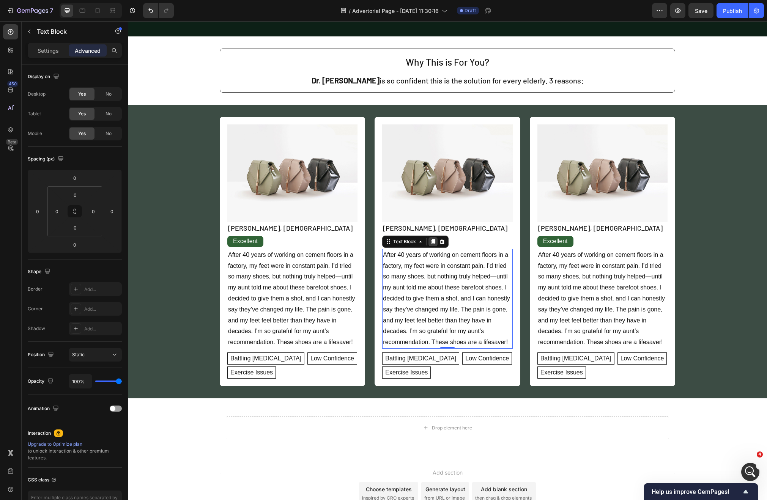
click at [431, 243] on icon at bounding box center [433, 241] width 4 height 5
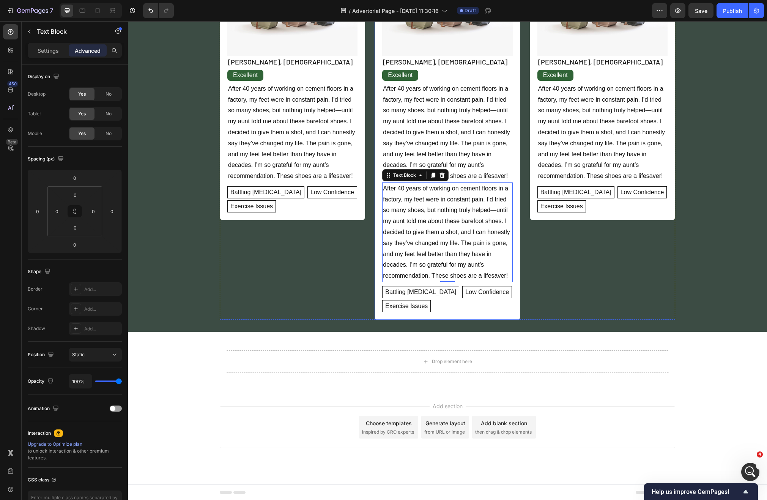
scroll to position [1021, 0]
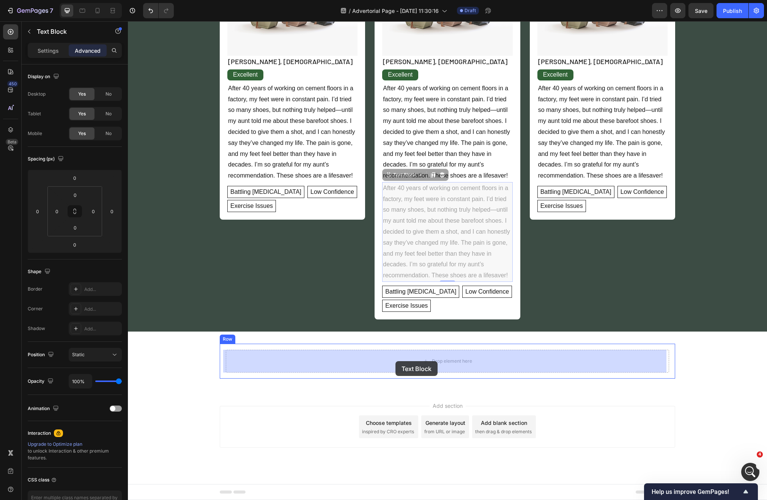
drag, startPoint x: 399, startPoint y: 174, endPoint x: 395, endPoint y: 361, distance: 187.5
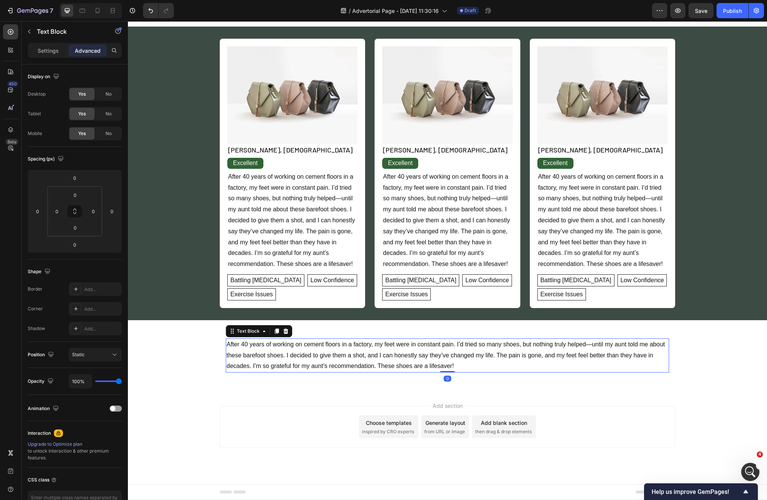
scroll to position [932, 0]
click at [360, 355] on p "After 40 years of working on cement floors in a factory, my feet were in consta…" at bounding box center [447, 355] width 442 height 33
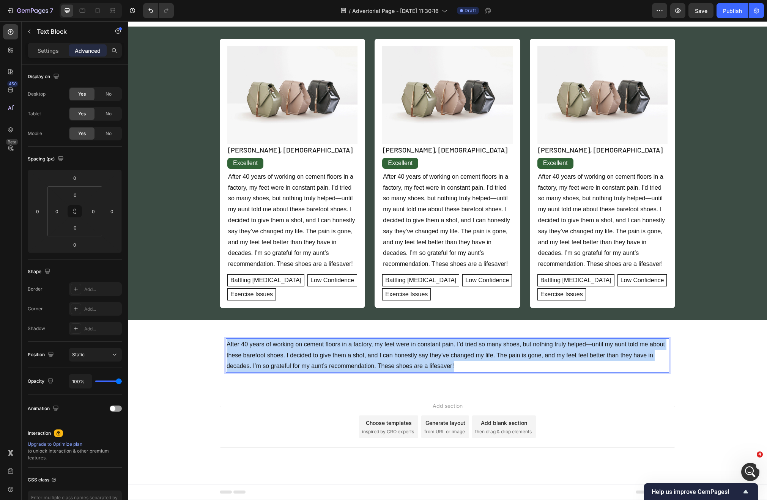
click at [360, 355] on p "After 40 years of working on cement floors in a factory, my feet were in consta…" at bounding box center [447, 355] width 442 height 33
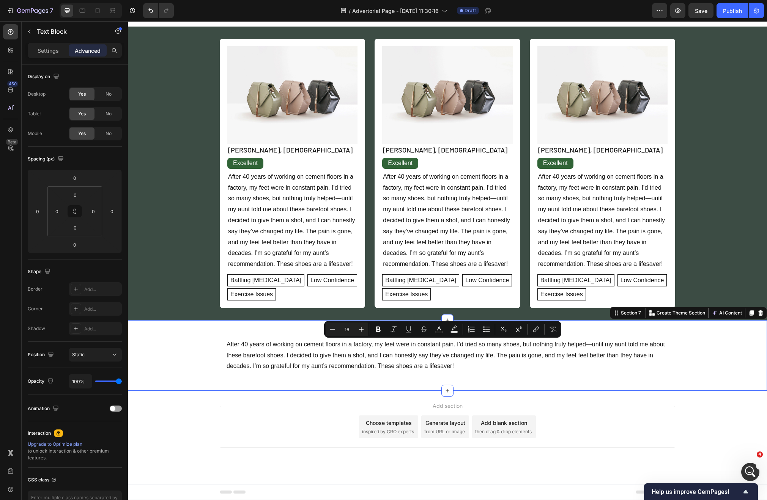
click at [203, 352] on div "After 40 years of working on cement floors in a factory, my feet were in consta…" at bounding box center [447, 355] width 639 height 46
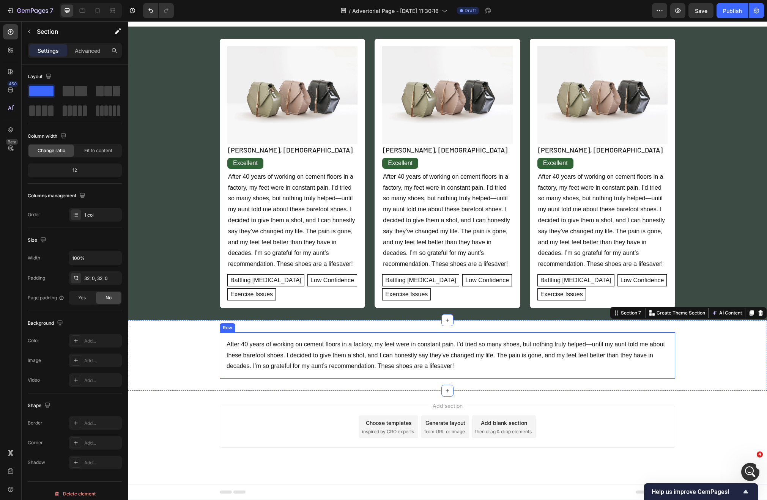
click at [220, 352] on div "After 40 years of working on cement floors in a factory, my feet were in consta…" at bounding box center [447, 355] width 455 height 46
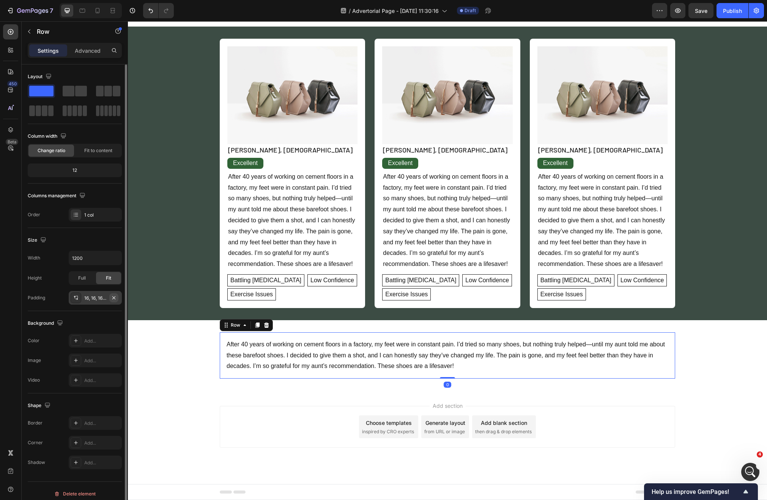
click at [112, 296] on icon "button" at bounding box center [114, 298] width 6 height 6
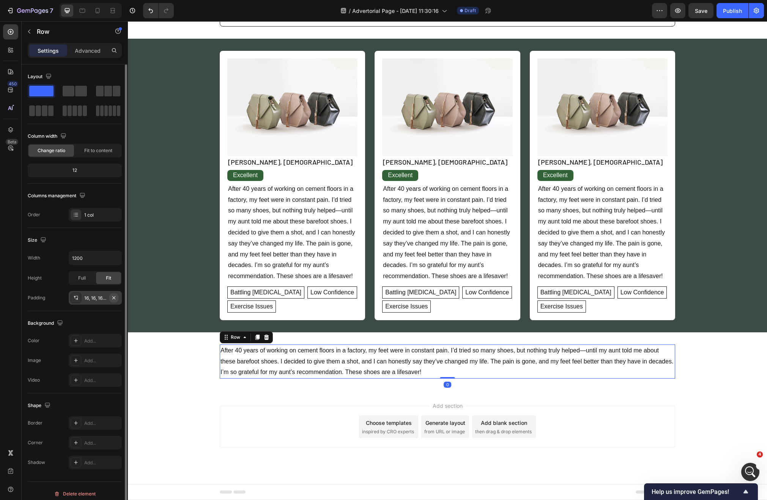
scroll to position [920, 0]
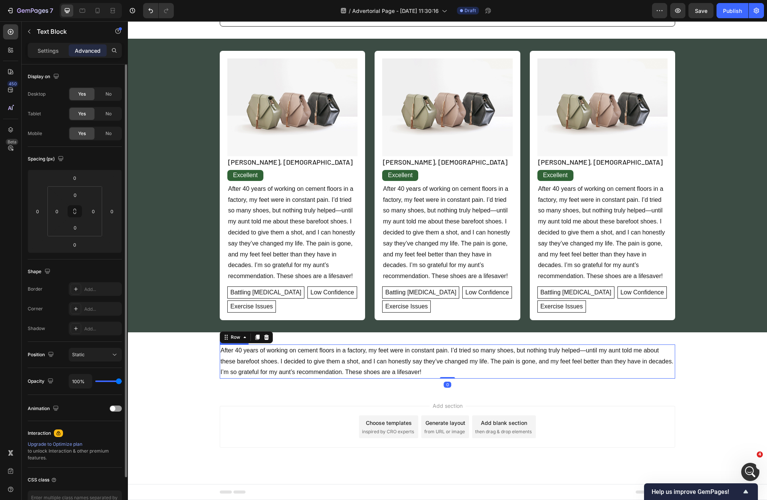
click at [311, 355] on p "After 40 years of working on cement floors in a factory, my feet were in consta…" at bounding box center [447, 361] width 454 height 33
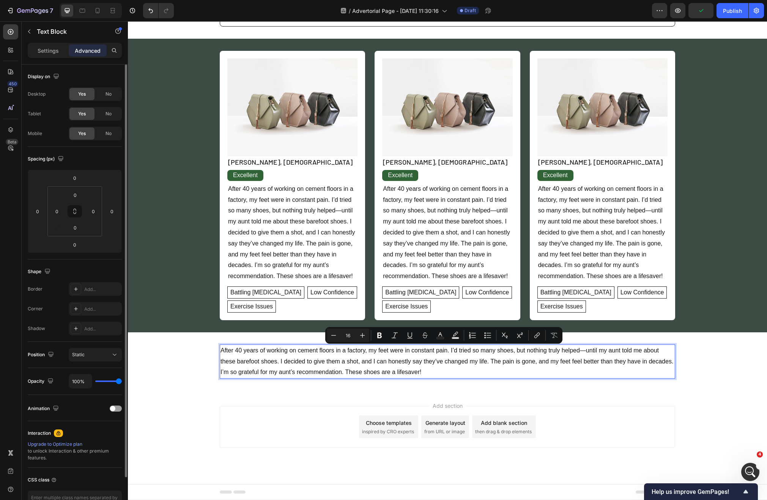
scroll to position [898, 0]
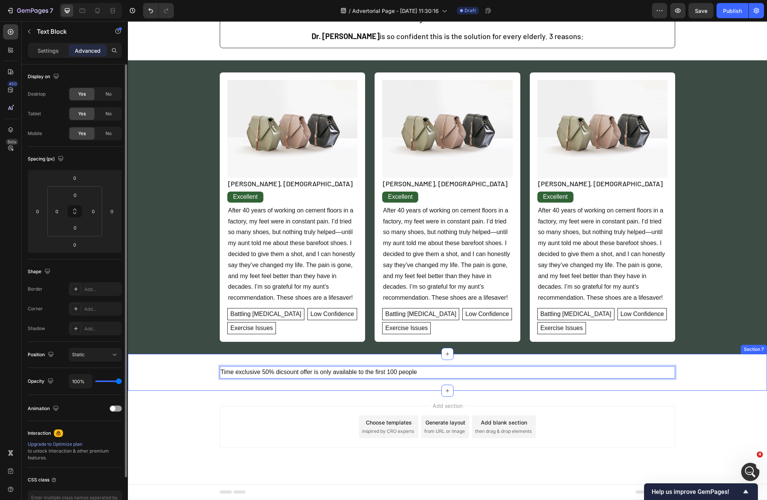
click at [162, 363] on div "Time exclusive 50% dicsount offer is only available to the first 100 people Tex…" at bounding box center [447, 372] width 639 height 37
click at [299, 376] on p "Time exclusive 50% dicsount offer is only available to the first 100 people" at bounding box center [447, 372] width 454 height 11
click at [282, 370] on p "Time exclusive 50% dicsount offer is only available to the first 100 people" at bounding box center [447, 372] width 454 height 11
click at [208, 381] on div "Time exclusive 50% discount offer is only available to the first 100 people Tex…" at bounding box center [447, 372] width 639 height 37
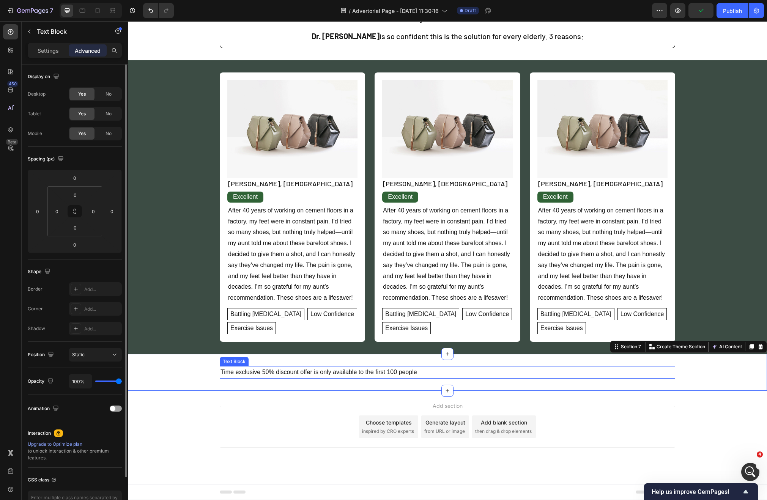
click at [225, 376] on p "Time exclusive 50% discount offer is only available to the first 100 people" at bounding box center [447, 372] width 454 height 11
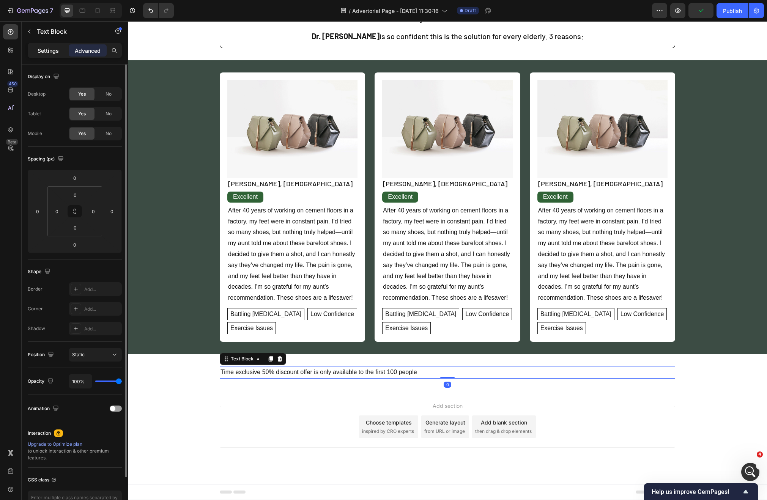
click at [58, 52] on p "Settings" at bounding box center [48, 51] width 21 height 8
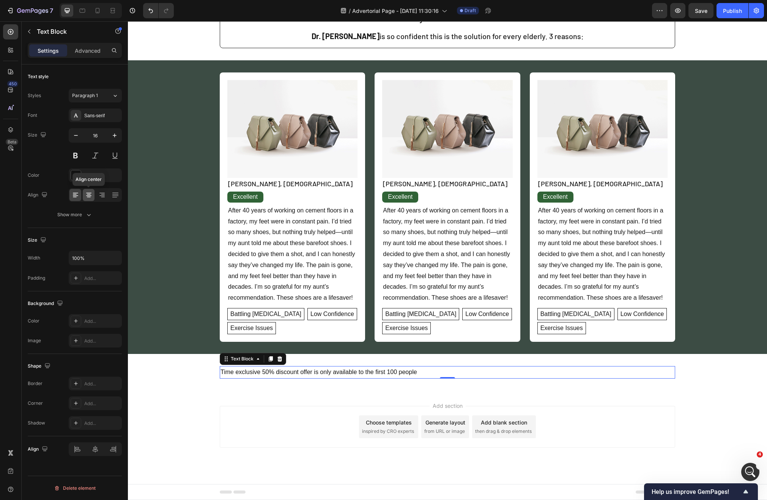
click at [91, 199] on div at bounding box center [89, 195] width 12 height 12
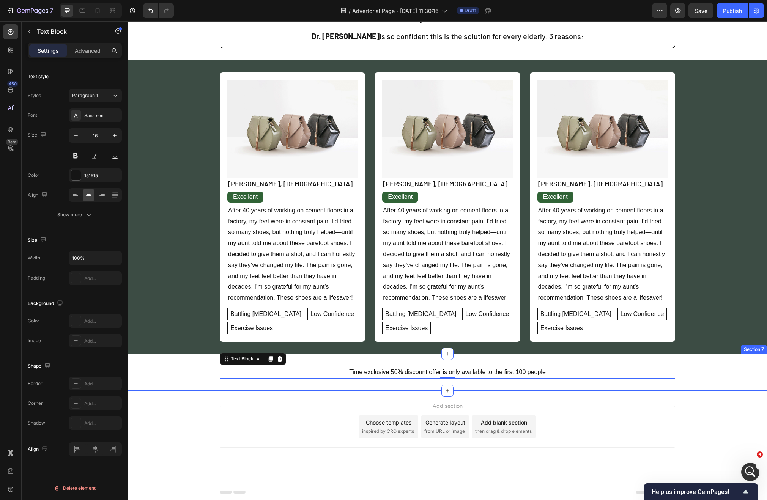
click at [196, 370] on div "Time exclusive 50% discount offer is only available to the first 100 people Tex…" at bounding box center [447, 372] width 639 height 13
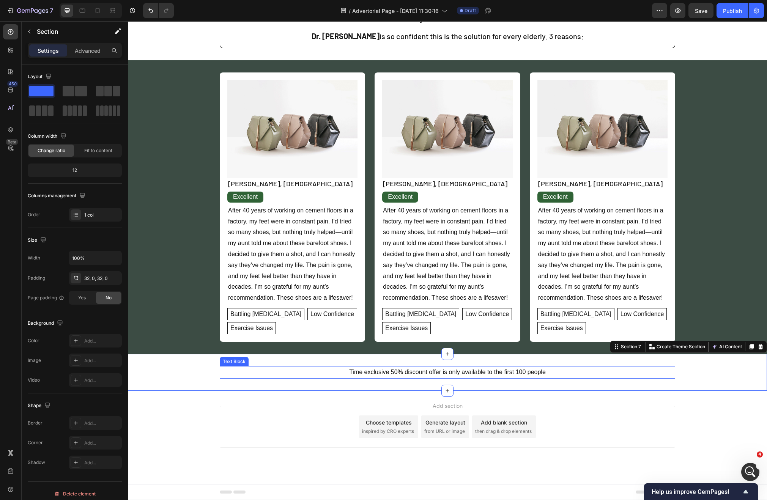
click at [341, 372] on p "Time exclusive 50% discount offer is only available to the first 100 people" at bounding box center [447, 372] width 454 height 11
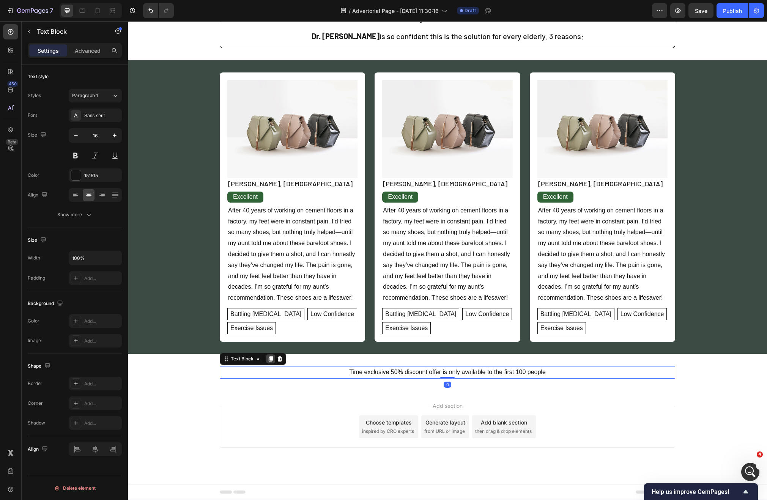
click at [267, 359] on icon at bounding box center [270, 359] width 6 height 6
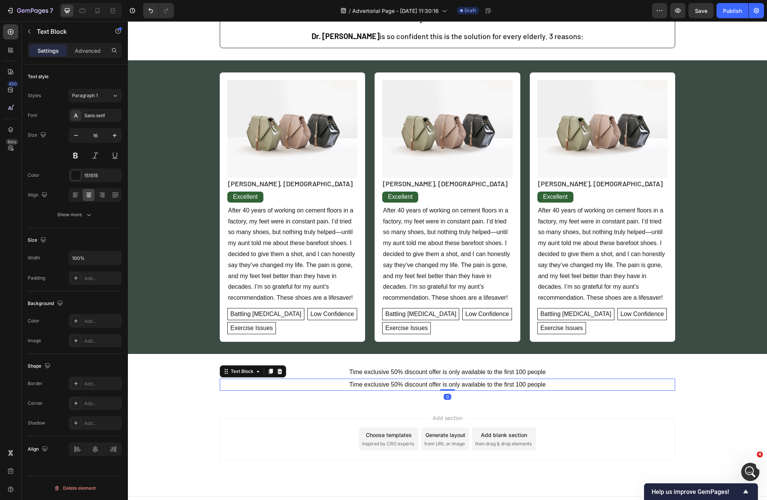
click at [342, 381] on p "Time exclusive 50% discount offer is only available to the first 100 people" at bounding box center [447, 384] width 454 height 11
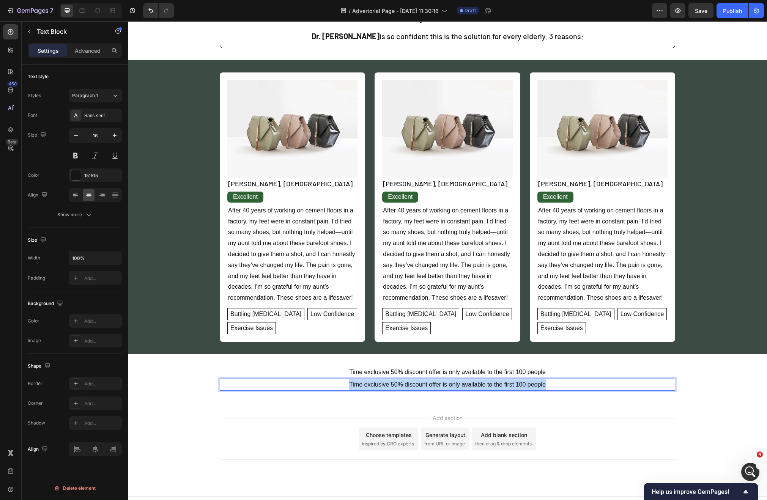
click at [342, 381] on p "Time exclusive 50% discount offer is only available to the first 100 people" at bounding box center [447, 384] width 454 height 11
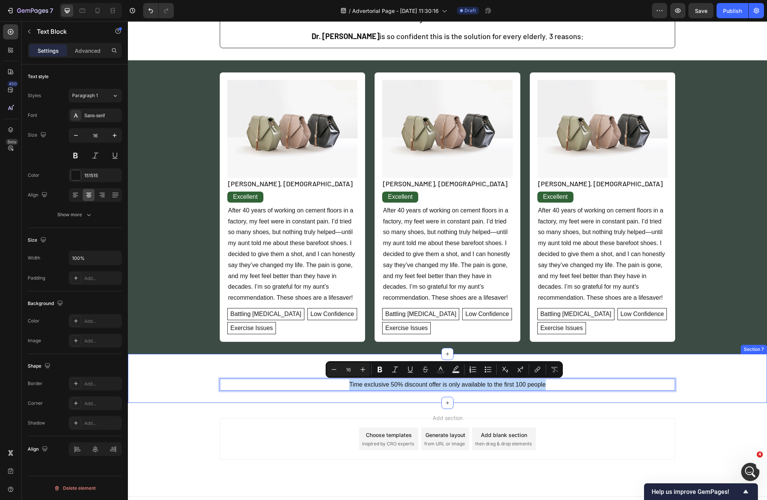
click at [195, 373] on div "Time exclusive 50% discount offer is only available to the first 100 people Tex…" at bounding box center [447, 378] width 639 height 25
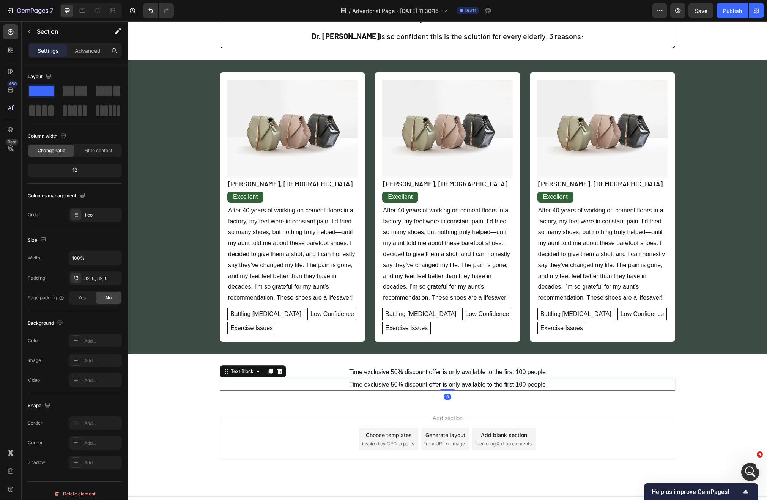
click at [244, 382] on p "Time exclusive 50% discount offer is only available to the first 100 people" at bounding box center [447, 384] width 454 height 11
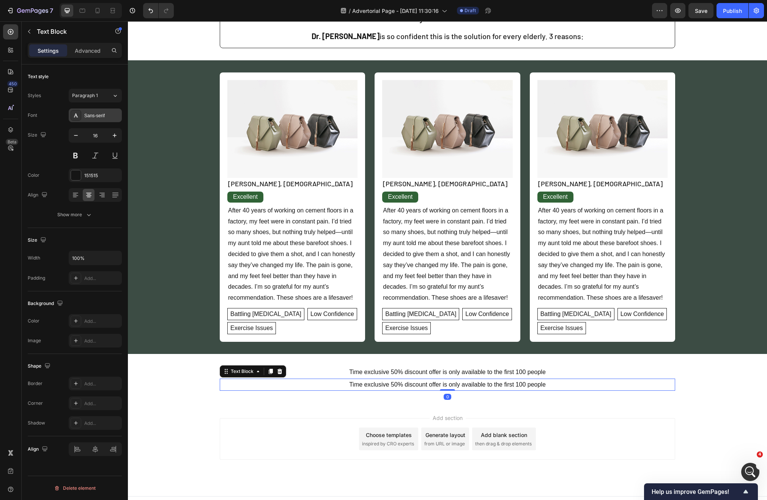
click at [94, 119] on div "Sans-serif" at bounding box center [95, 116] width 53 height 14
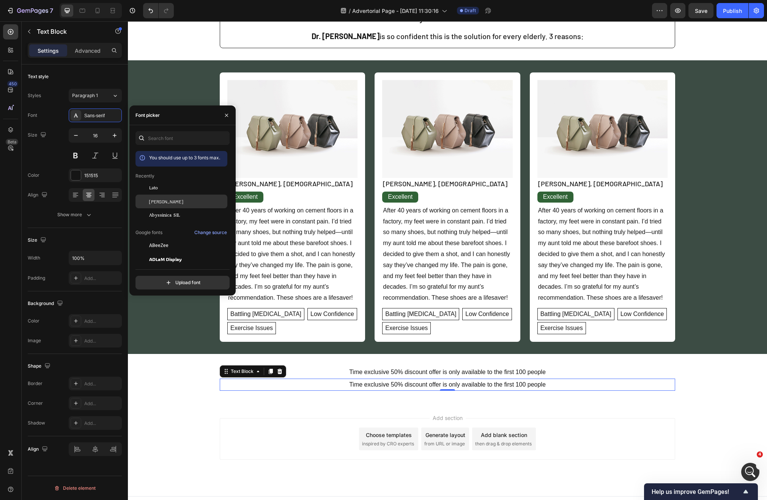
click at [181, 200] on div "[PERSON_NAME]" at bounding box center [187, 201] width 77 height 7
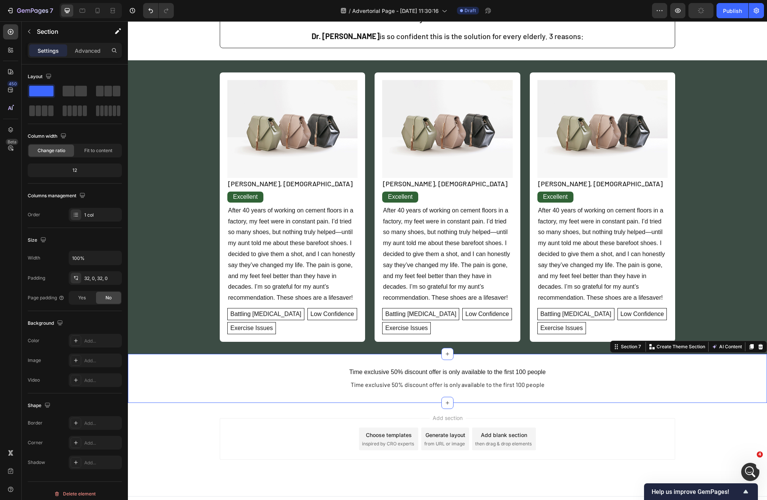
click at [330, 365] on div "Time exclusive 50% discount offer is only available to the first 100 people Tex…" at bounding box center [447, 378] width 639 height 49
click at [330, 369] on p "Time exclusive 50% discount offer is only available to the first 100 people" at bounding box center [447, 372] width 454 height 11
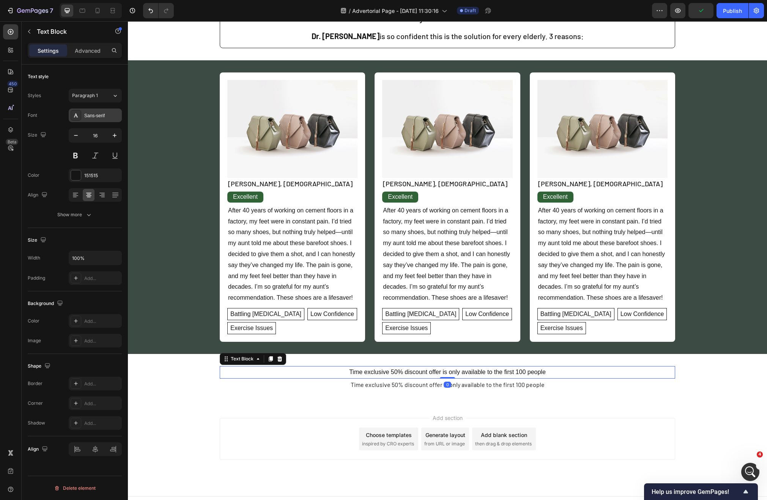
click at [93, 113] on div "Sans-serif" at bounding box center [102, 115] width 36 height 7
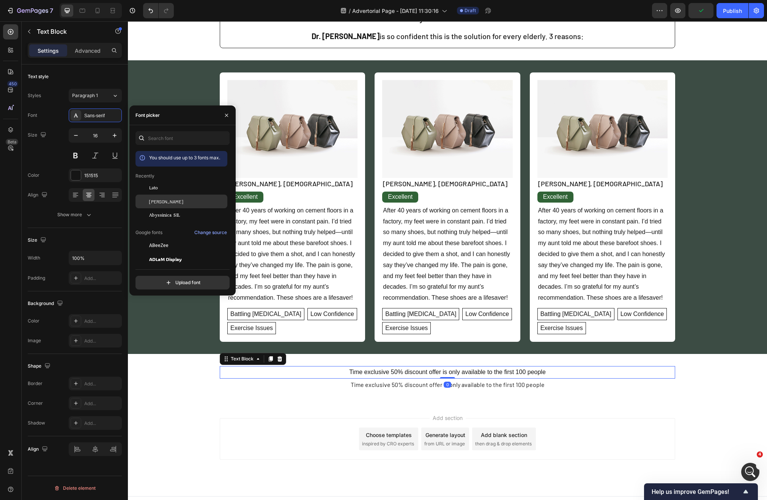
click at [180, 206] on div "[PERSON_NAME]" at bounding box center [181, 202] width 92 height 14
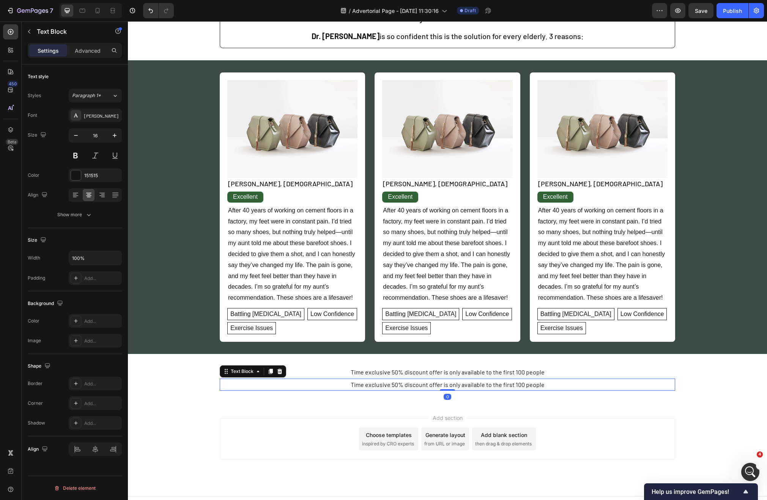
click at [378, 385] on p "Time exclusive 50% discount offer is only available to the first 100 people" at bounding box center [447, 384] width 454 height 11
click at [390, 381] on p "Time exclusive 50% discount offer is only available to the first 100 people" at bounding box center [447, 384] width 454 height 11
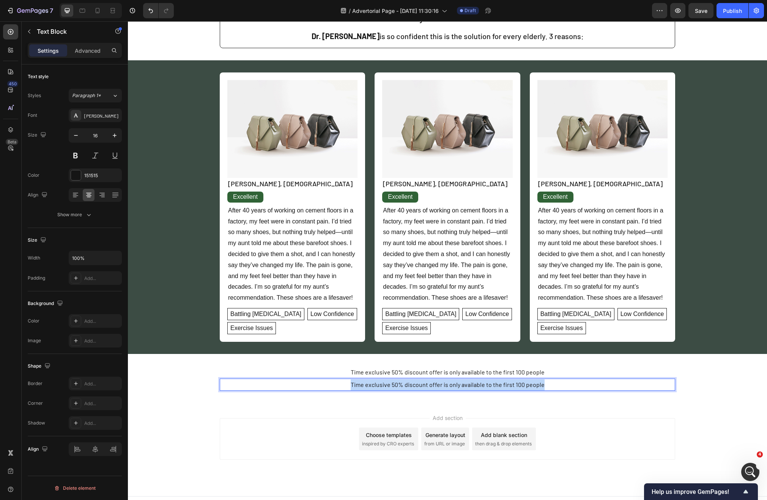
click at [390, 381] on p "Time exclusive 50% discount offer is only available to the first 100 people" at bounding box center [447, 384] width 454 height 11
click at [460, 385] on p "Limited-timed sprinf sale offer" at bounding box center [447, 384] width 454 height 11
click at [484, 389] on p "Limited-timed spring sale offer" at bounding box center [447, 384] width 454 height 11
click at [488, 396] on div "Time exclusive 50% discount offer is only available to the first 100 people Tex…" at bounding box center [447, 378] width 639 height 49
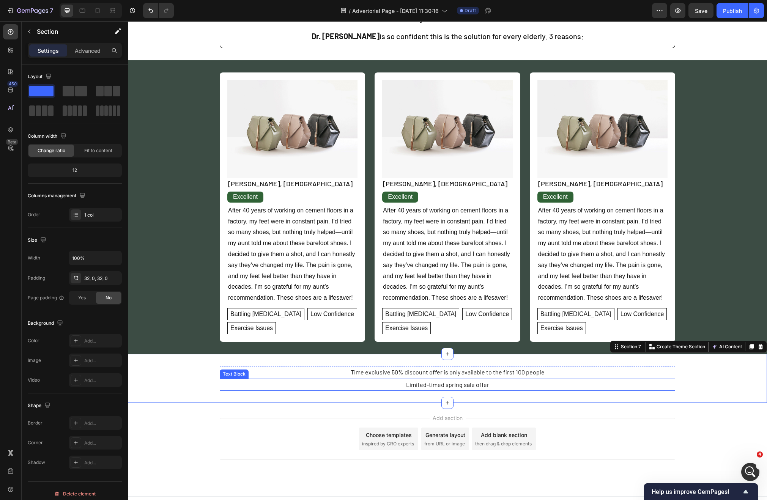
click at [487, 386] on p "Limited-timed spring sale offer" at bounding box center [447, 384] width 454 height 11
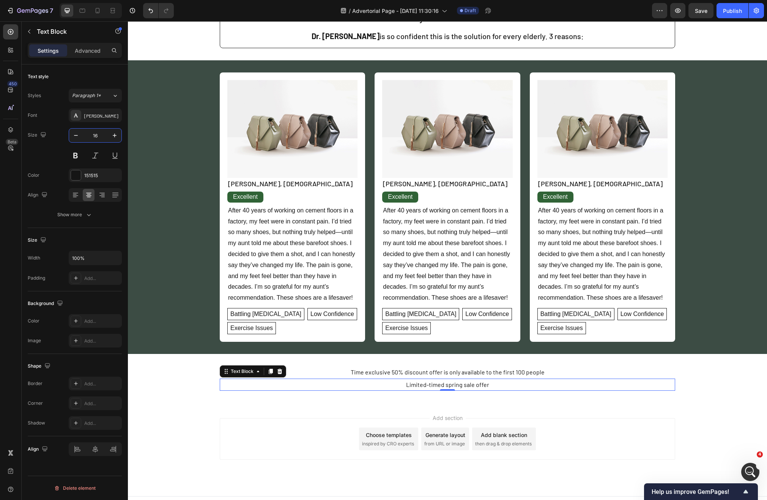
click at [99, 137] on input "16" at bounding box center [95, 136] width 25 height 14
type input "24"
click at [80, 177] on div at bounding box center [76, 175] width 10 height 10
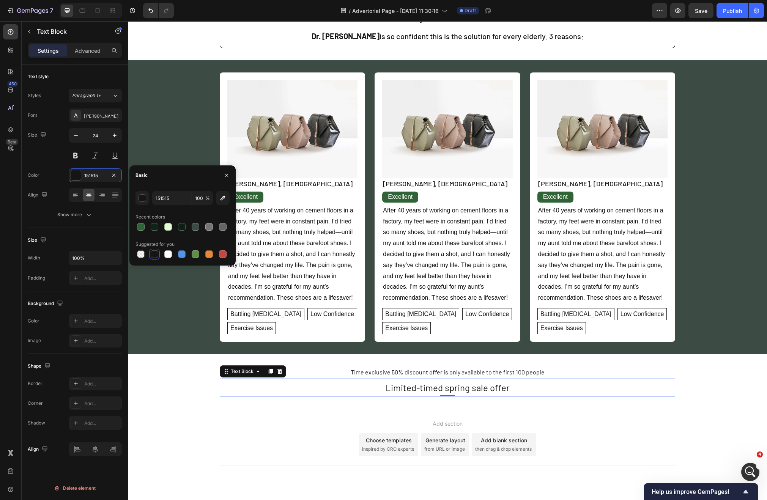
click at [86, 206] on div "Font Barlow Size 24 Color 151515 Align Show more" at bounding box center [75, 165] width 94 height 113
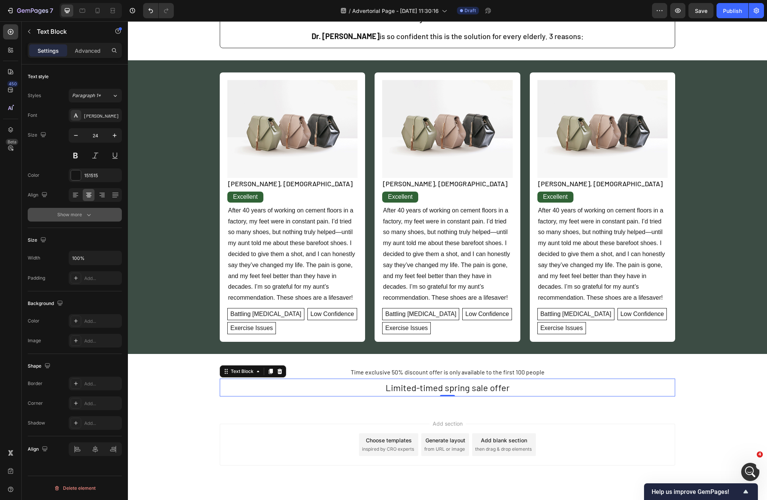
click at [86, 210] on button "Show more" at bounding box center [75, 215] width 94 height 14
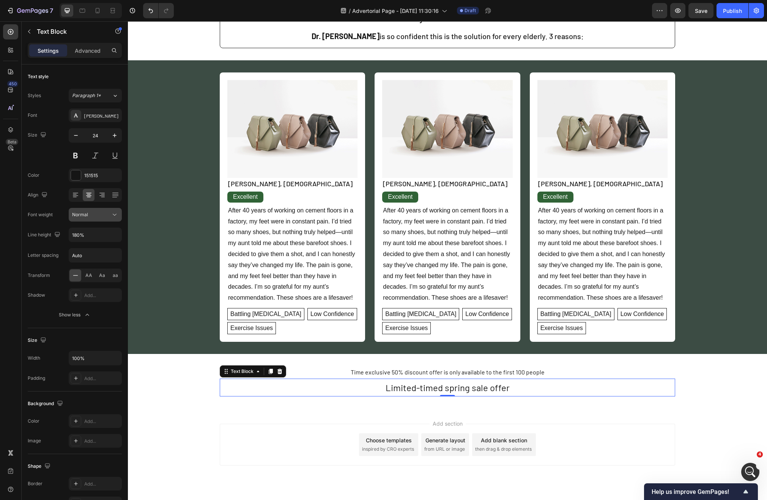
click at [108, 220] on button "Normal" at bounding box center [95, 215] width 53 height 14
click at [113, 217] on icon at bounding box center [115, 215] width 8 height 8
click at [113, 215] on icon at bounding box center [115, 215] width 8 height 8
click at [89, 279] on span "Medium" at bounding box center [80, 280] width 17 height 7
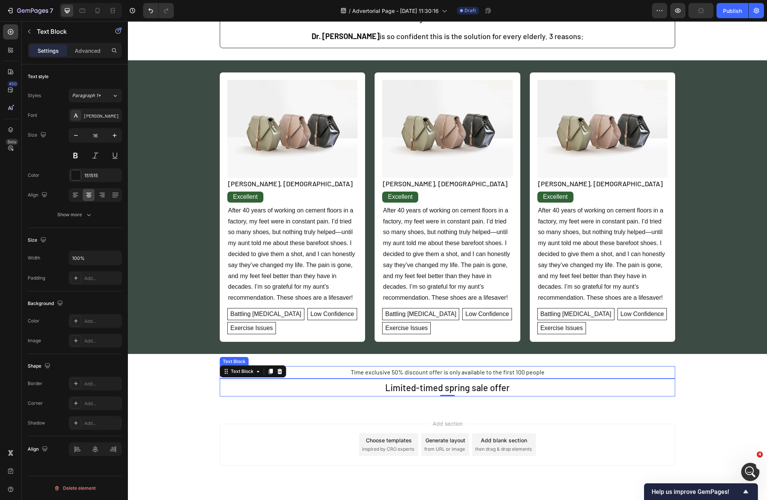
click at [448, 374] on p "Time exclusive 50% discount offer is only available to the first 100 people" at bounding box center [447, 372] width 454 height 11
click at [359, 383] on p "Limited-timed spring sale offer" at bounding box center [447, 387] width 454 height 16
click at [101, 136] on input "24" at bounding box center [95, 136] width 25 height 14
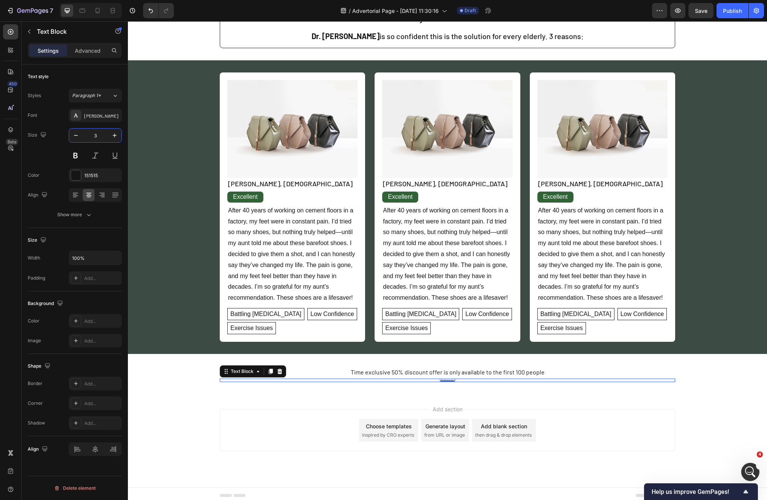
type input "30"
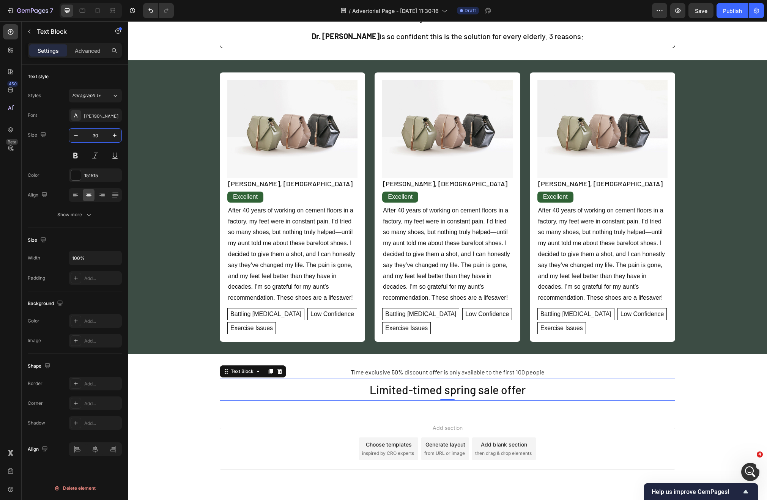
click at [184, 374] on div "Time exclusive 50% discount offer is only available to the first 100 people Tex…" at bounding box center [447, 383] width 639 height 35
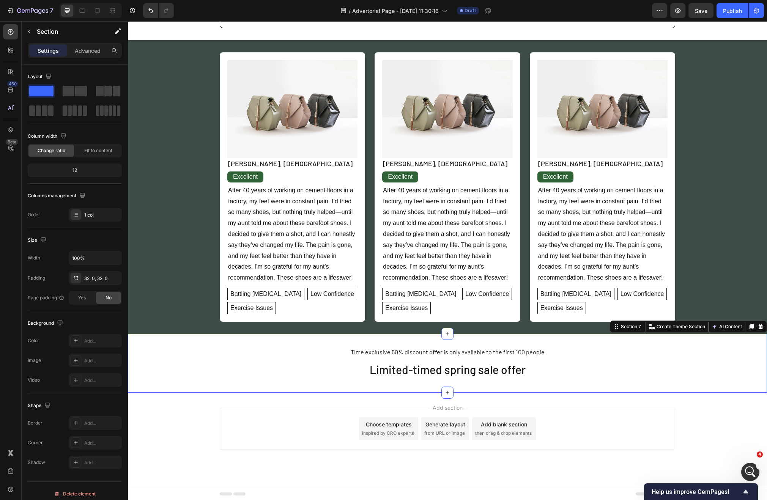
scroll to position [920, 0]
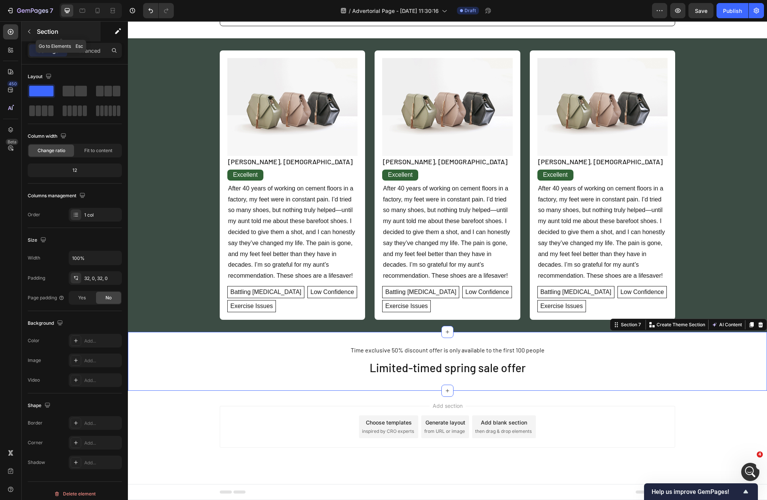
click at [36, 31] on div "Section" at bounding box center [61, 32] width 79 height 20
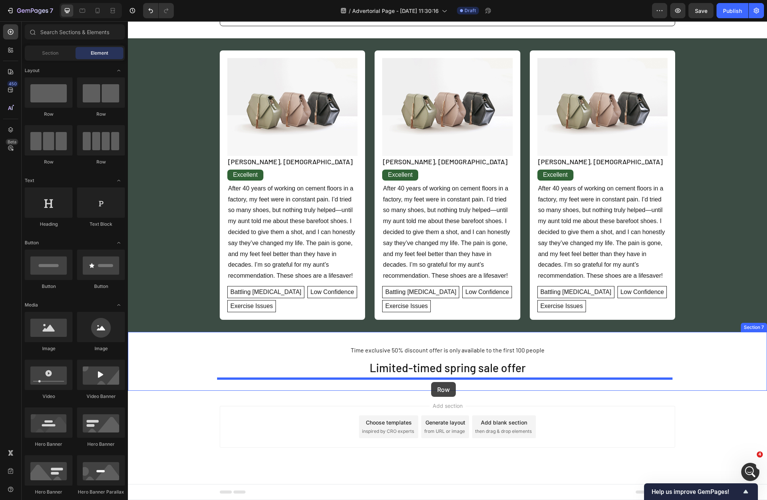
drag, startPoint x: 228, startPoint y: 121, endPoint x: 431, endPoint y: 382, distance: 330.6
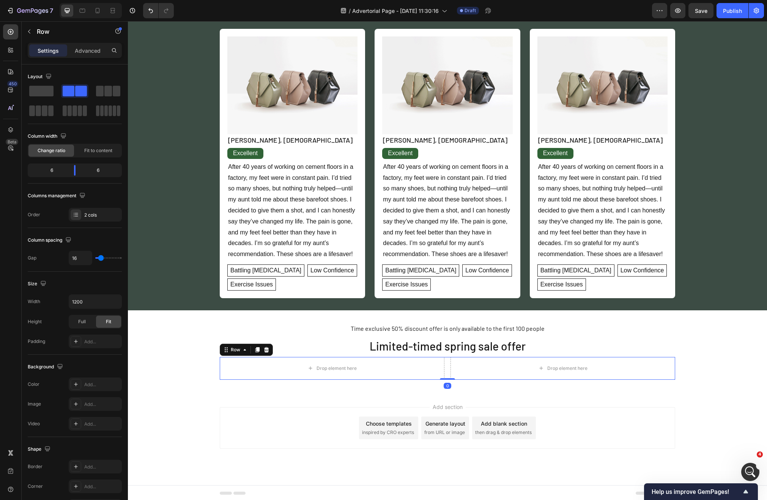
scroll to position [943, 0]
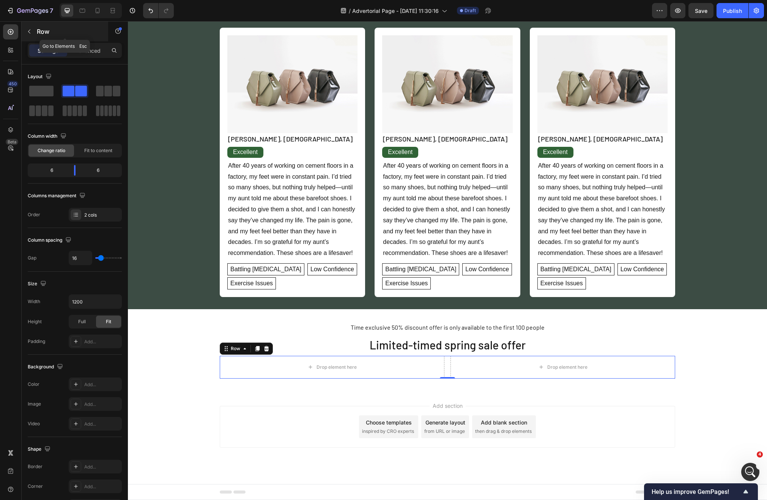
click at [36, 33] on div "Row" at bounding box center [65, 32] width 86 height 20
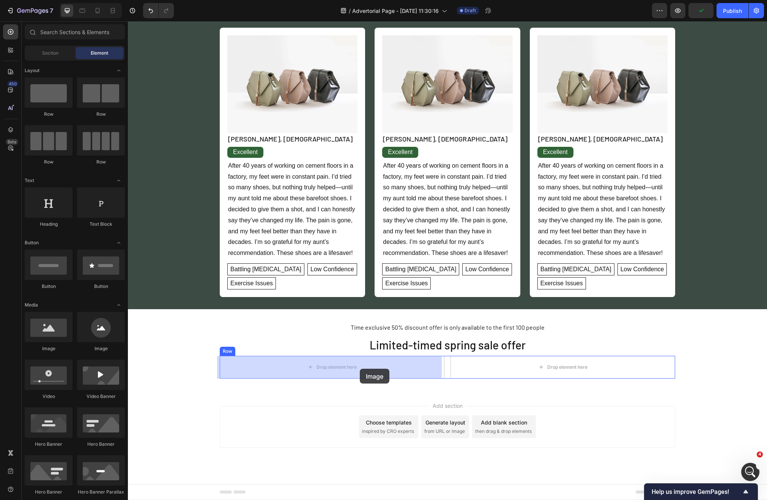
drag, startPoint x: 188, startPoint y: 347, endPoint x: 360, endPoint y: 369, distance: 173.2
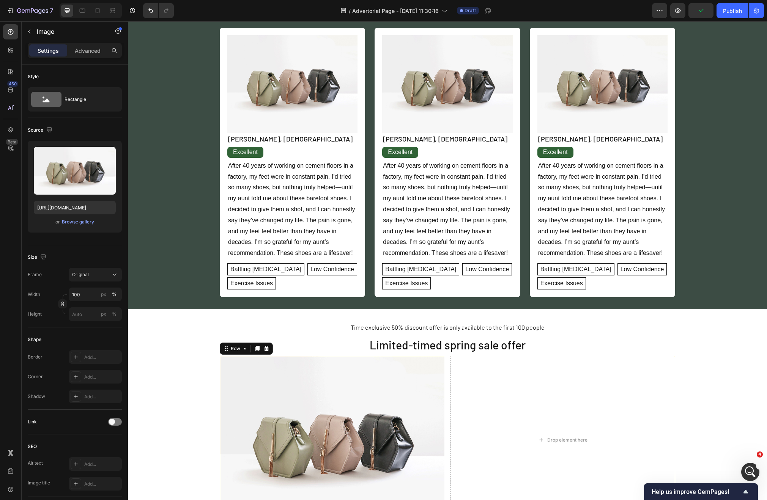
click at [443, 387] on div "Image Drop element here Row 0" at bounding box center [447, 440] width 455 height 168
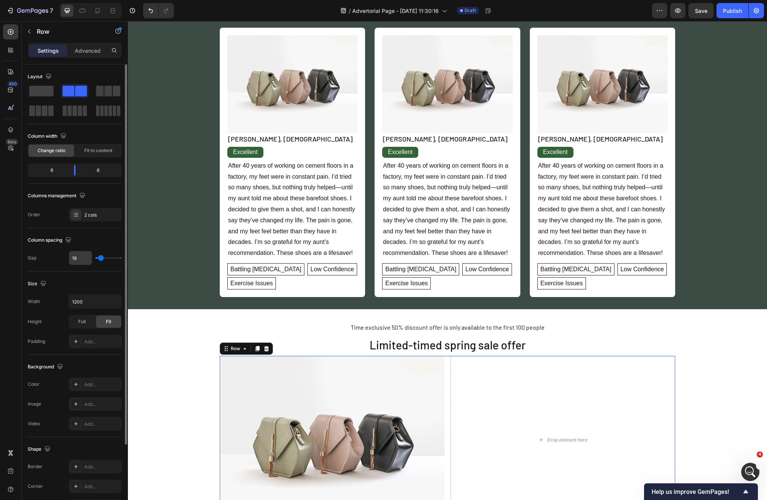
click at [76, 257] on input "16" at bounding box center [80, 258] width 23 height 14
type input "2"
type input "25"
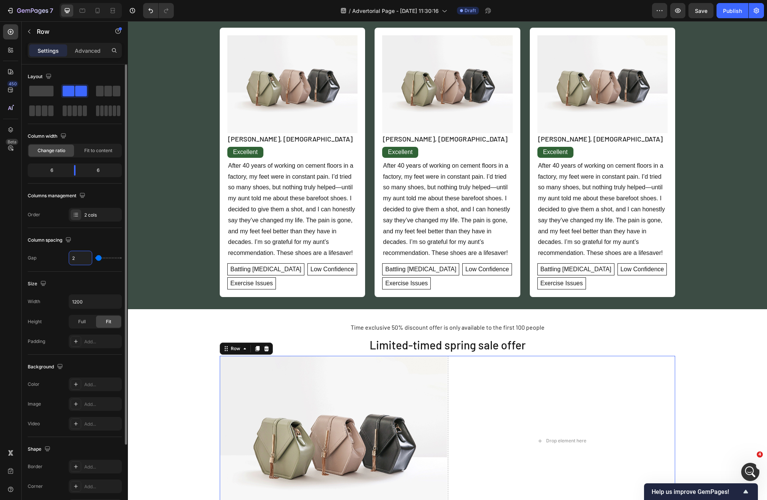
type input "25"
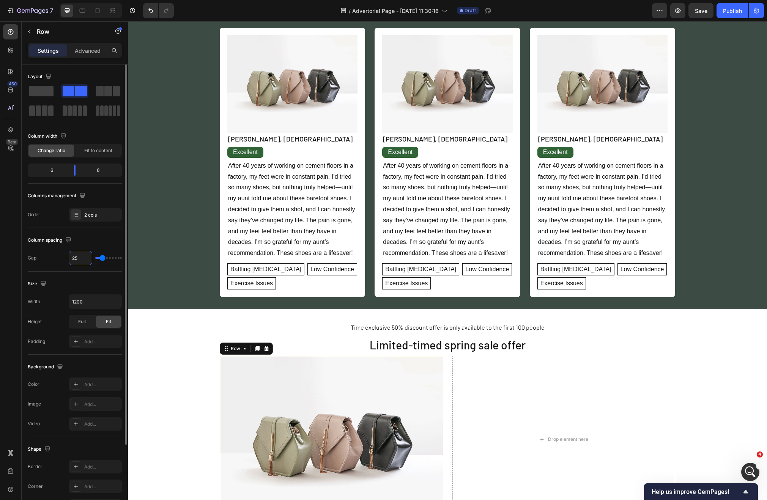
click at [80, 257] on input "25" at bounding box center [80, 258] width 23 height 14
type input "2"
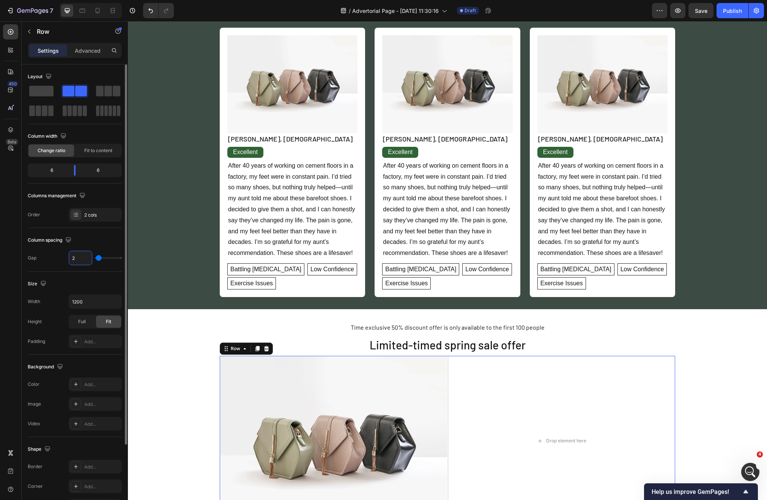
type input "28"
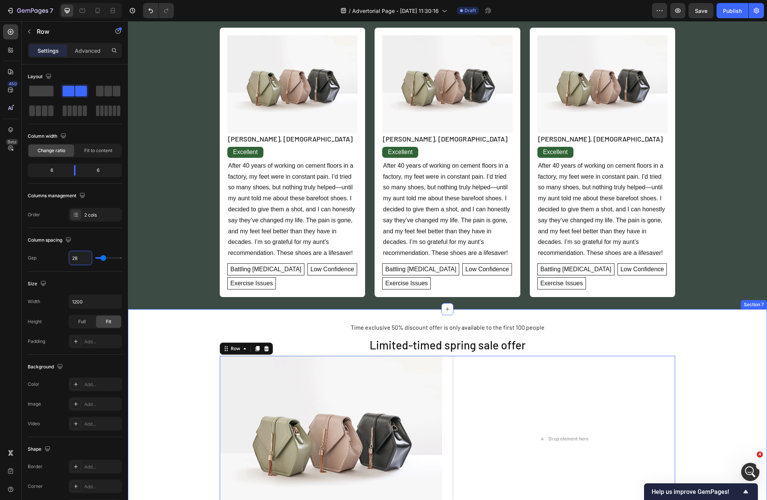
click at [153, 346] on div "Time exclusive 50% discount offer is only available to the first 100 people Tex…" at bounding box center [447, 421] width 639 height 201
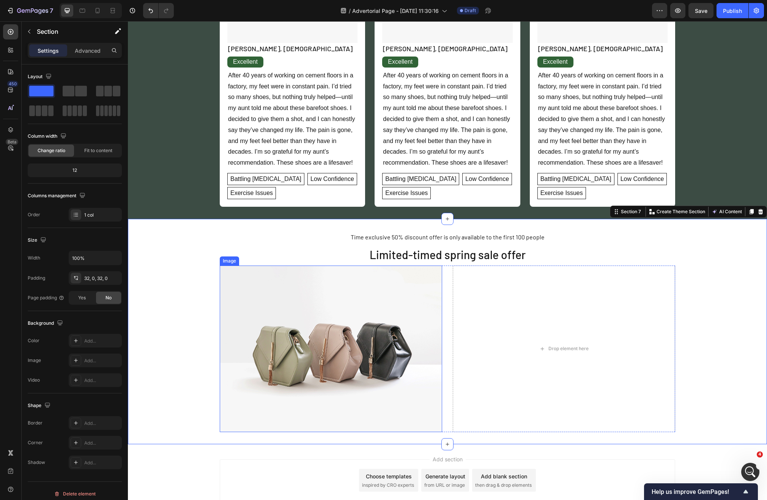
scroll to position [1087, 0]
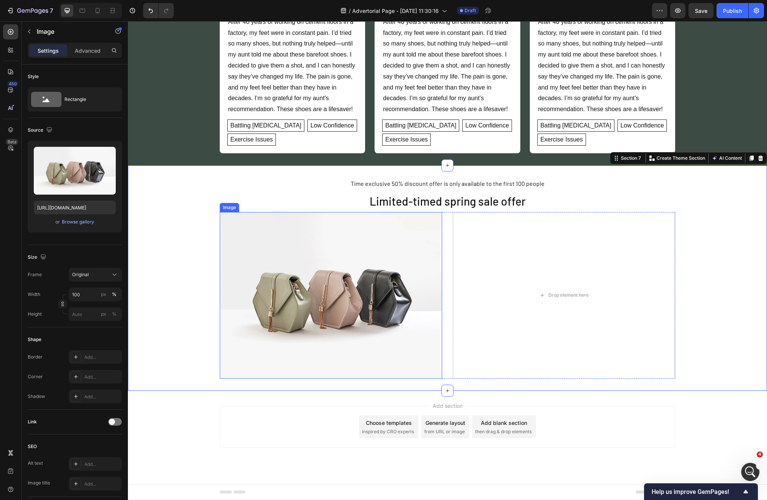
click at [308, 321] on img at bounding box center [331, 295] width 222 height 167
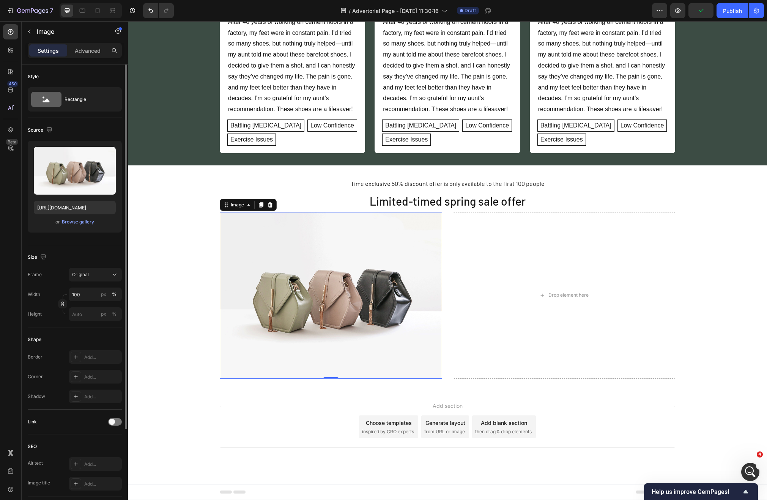
scroll to position [116, 0]
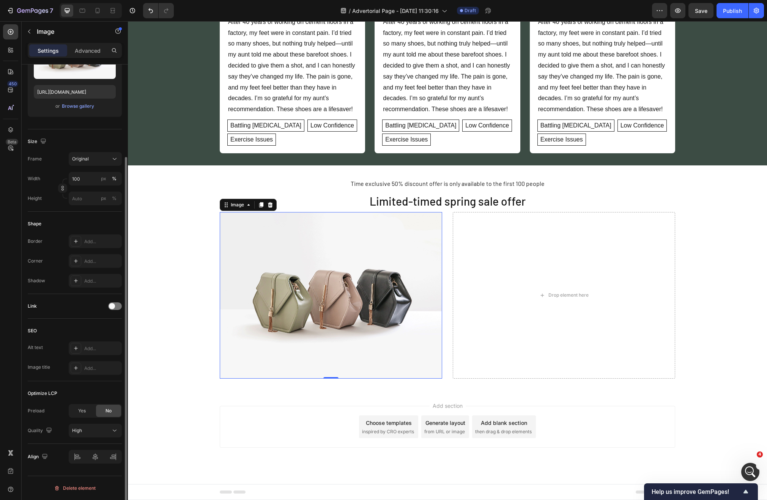
click at [91, 269] on div "Border Add... Corner Add... Shadow Add..." at bounding box center [75, 260] width 94 height 53
click at [90, 260] on div "Add..." at bounding box center [102, 261] width 36 height 7
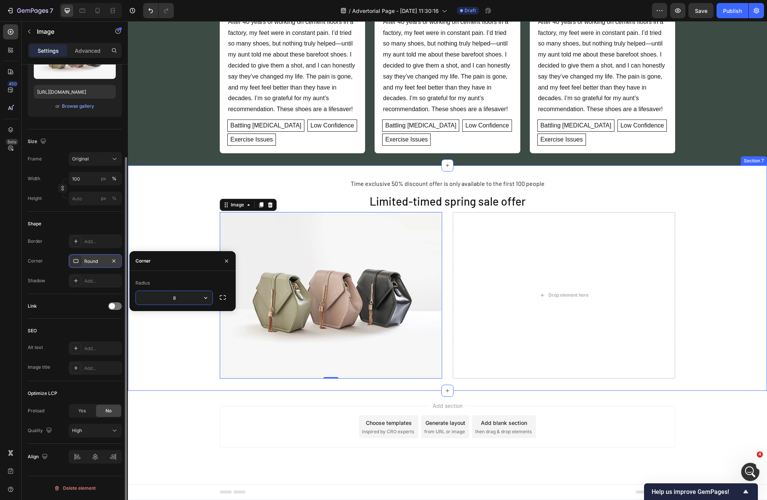
click at [188, 212] on div "Time exclusive 50% discount offer is only available to the first 100 people Tex…" at bounding box center [447, 278] width 639 height 201
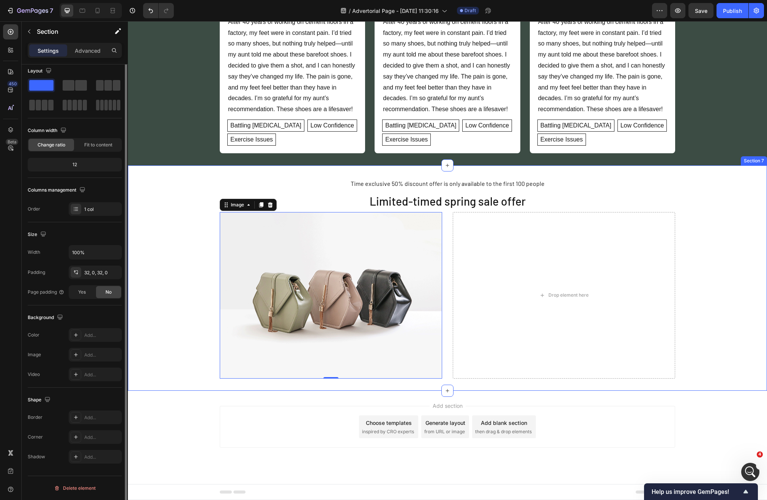
scroll to position [0, 0]
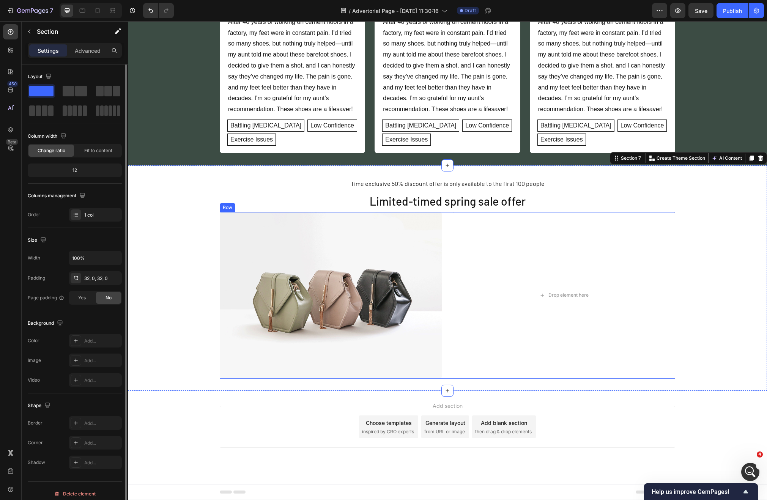
click at [443, 281] on div "Image Drop element here Row" at bounding box center [447, 295] width 455 height 167
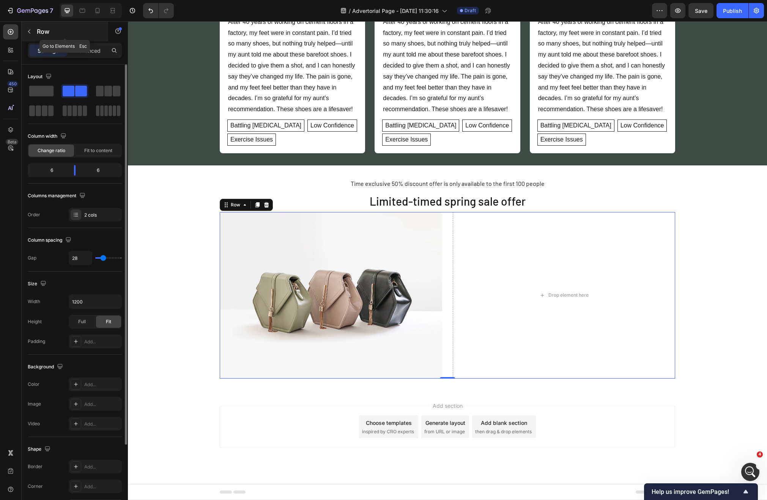
click at [31, 23] on div "Row" at bounding box center [65, 32] width 86 height 20
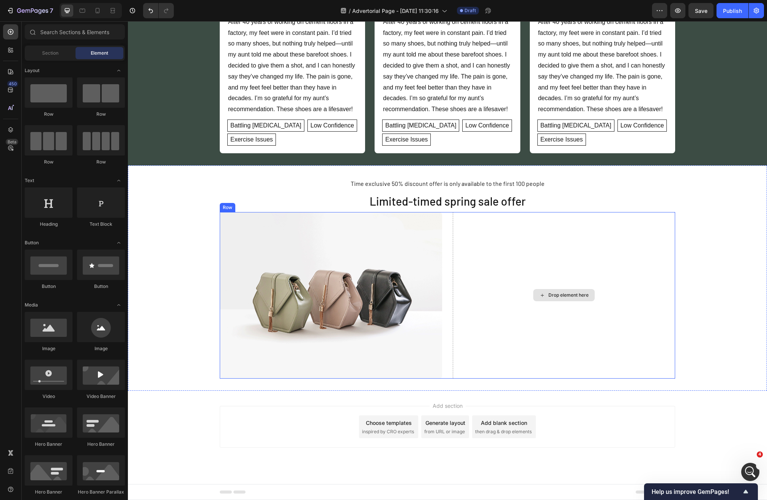
scroll to position [1371, 0]
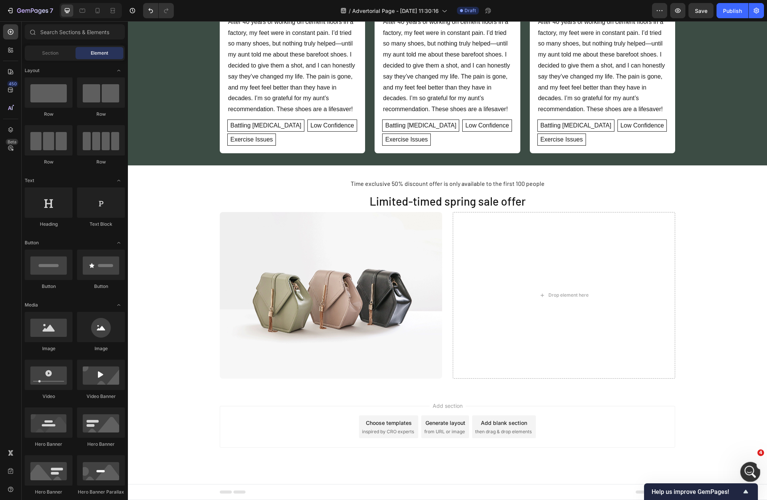
click at [750, 470] on icon "Abrir Intercom Messenger" at bounding box center [749, 471] width 13 height 13
click at [750, 469] on icon "Abrir Intercom Messenger" at bounding box center [749, 471] width 13 height 13
click at [745, 469] on icon "Abrir Intercom Messenger" at bounding box center [749, 471] width 13 height 13
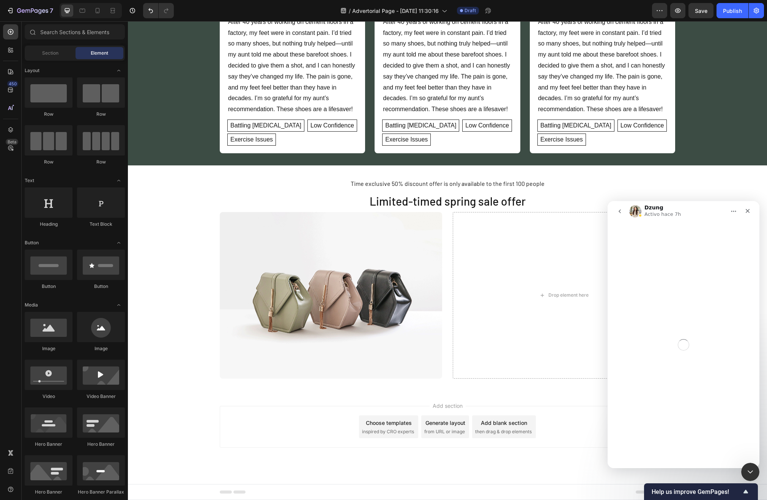
click at [671, 452] on div "Intercom Messenger" at bounding box center [683, 345] width 152 height 247
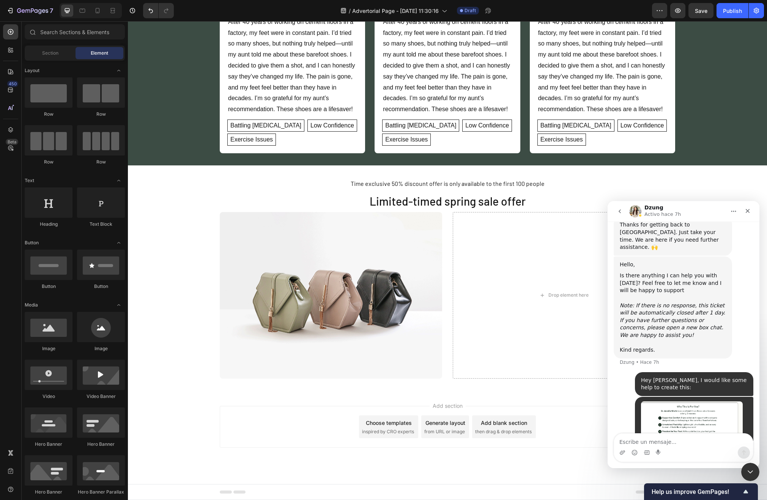
click at [664, 446] on textarea "Escribe un mensaje..." at bounding box center [683, 440] width 139 height 13
type textarea "and also, how could I do a native progressive bar?"
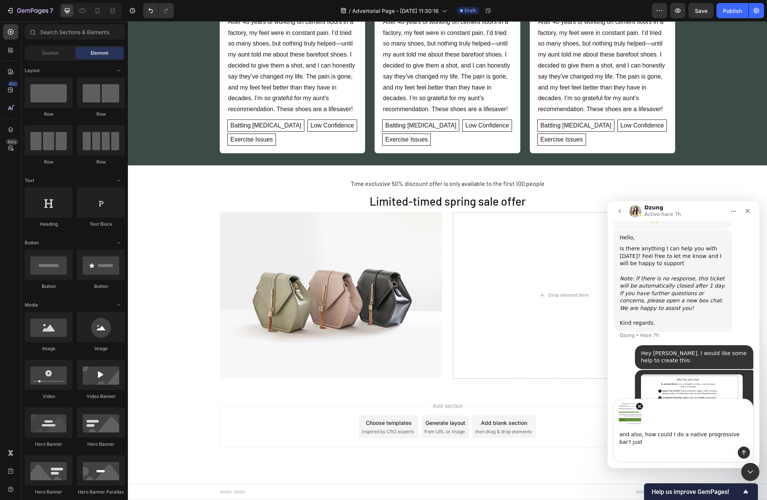
scroll to position [1405, 0]
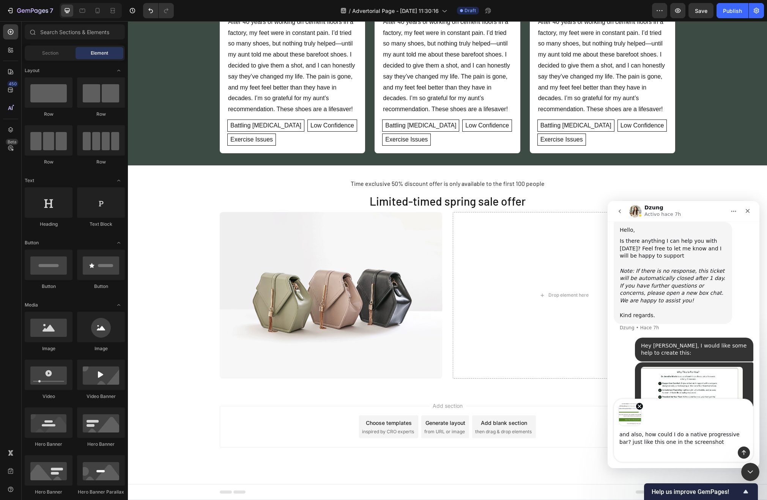
type textarea "and also, how could I do a native progressive bar? just like this one in the sc…"
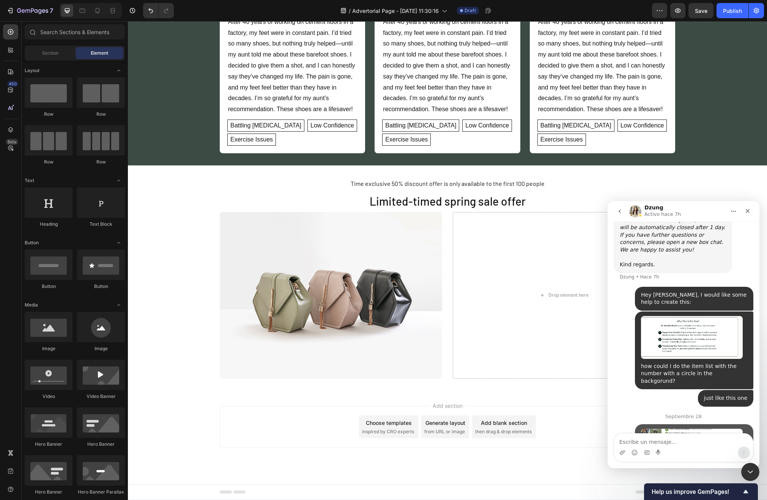
scroll to position [1461, 0]
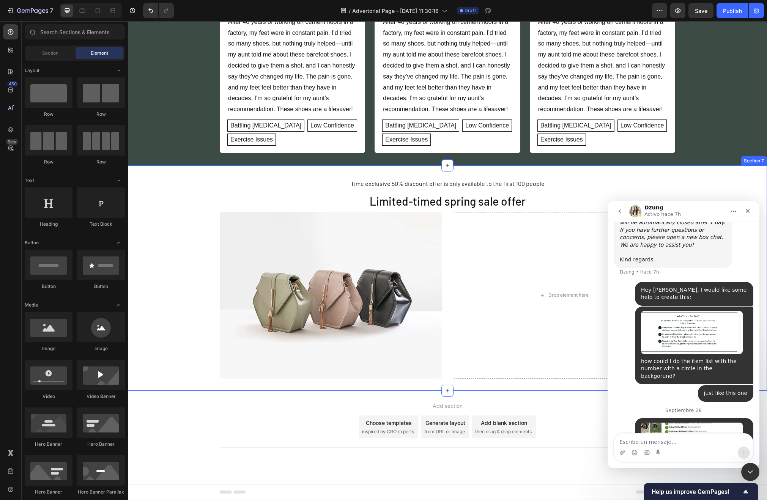
click at [483, 388] on div "Time exclusive 50% discount offer is only available to the first 100 people Tex…" at bounding box center [447, 277] width 639 height 225
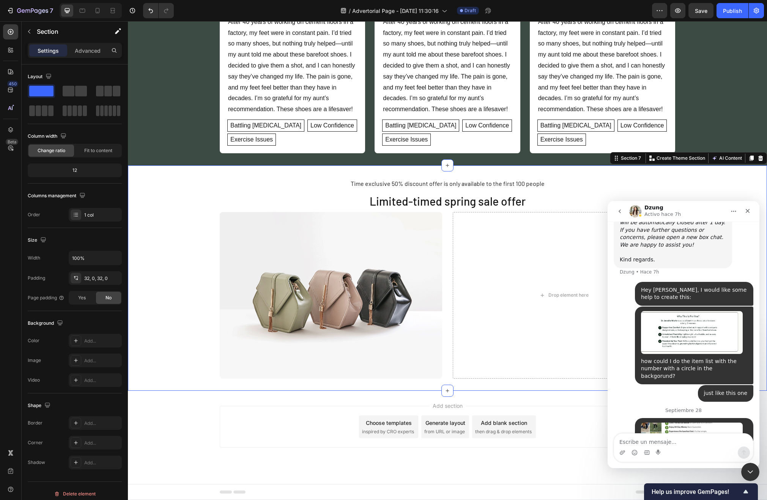
click at [170, 351] on div "Time exclusive 50% discount offer is only available to the first 100 people Tex…" at bounding box center [447, 278] width 639 height 201
click at [722, 408] on div "Septiembre 28" at bounding box center [683, 413] width 140 height 10
click at [705, 9] on span "Save" at bounding box center [701, 11] width 13 height 6
click at [23, 11] on icon "button" at bounding box center [32, 11] width 31 height 6
